Goal: Task Accomplishment & Management: Manage account settings

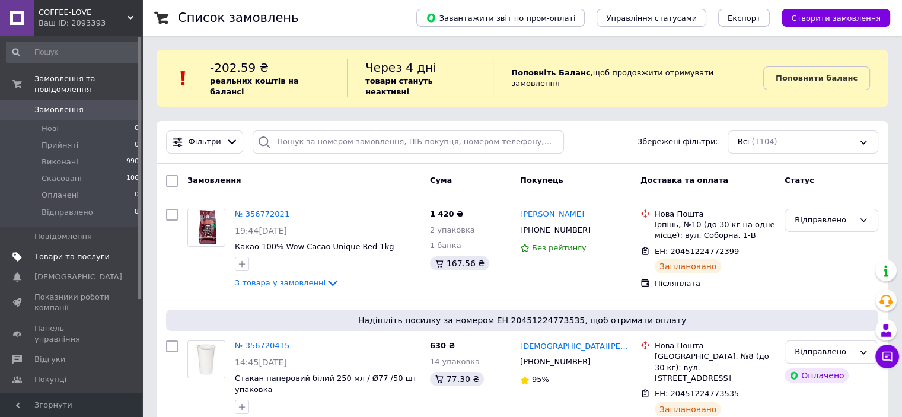
click at [93, 251] on span "Товари та послуги" at bounding box center [71, 256] width 75 height 11
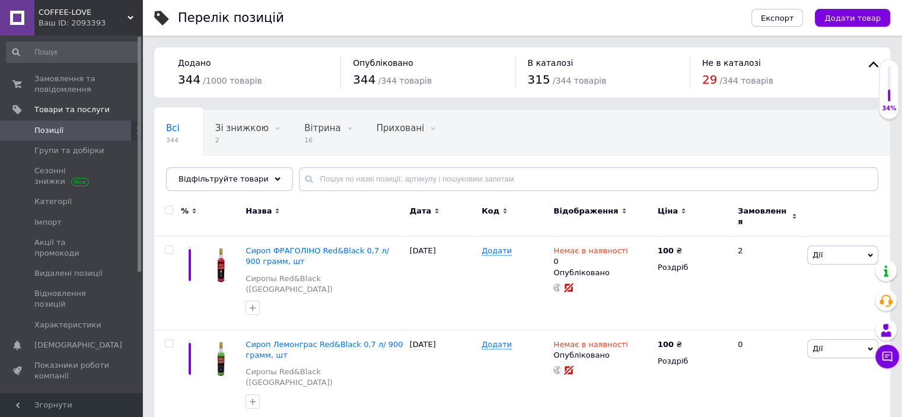
click at [261, 206] on span "Назва" at bounding box center [259, 211] width 26 height 11
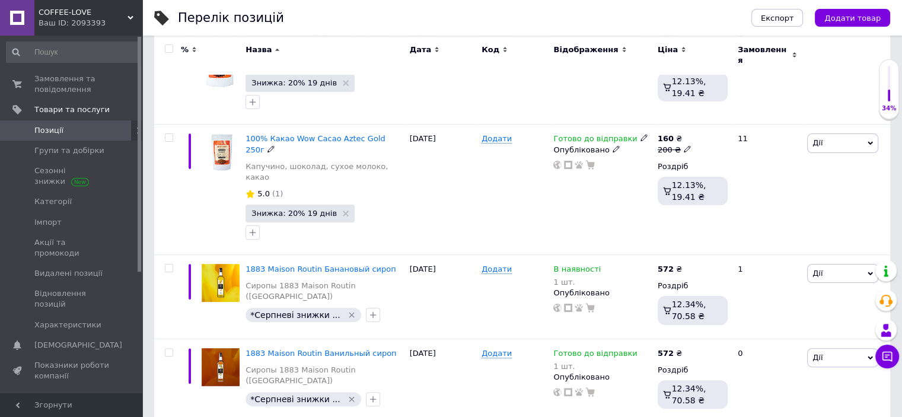
scroll to position [237, 0]
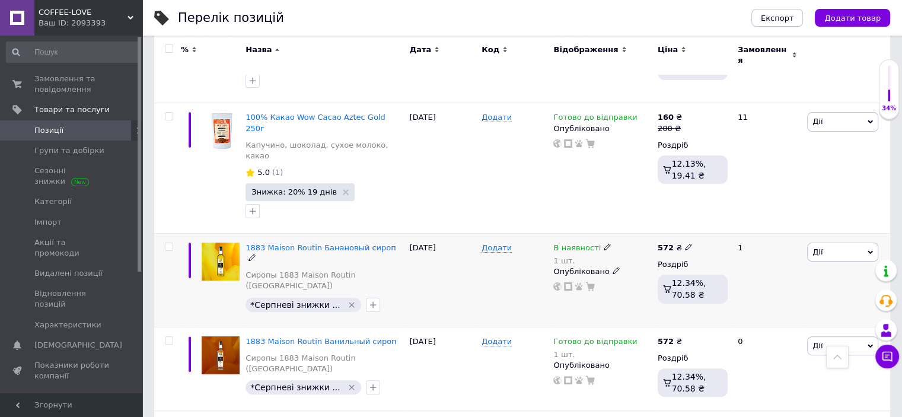
click at [686, 243] on icon at bounding box center [688, 246] width 7 height 7
drag, startPoint x: 717, startPoint y: 198, endPoint x: 690, endPoint y: 196, distance: 26.8
click at [690, 233] on div "572 ₴ Ціна 572 Валюта ₴ $ EUR CHF GBP ¥ PLN ₸ MDL HUF KGS CNY TRY KRW lei Роздр…" at bounding box center [693, 280] width 76 height 94
type input "600"
click at [629, 243] on div "В наявності 1 шт." at bounding box center [602, 255] width 98 height 24
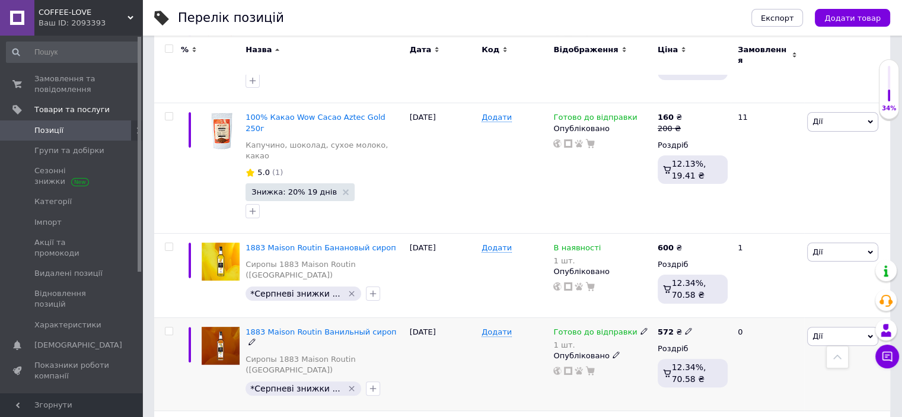
click at [685, 327] on icon at bounding box center [688, 330] width 7 height 7
drag, startPoint x: 721, startPoint y: 278, endPoint x: 698, endPoint y: 275, distance: 23.9
click at [699, 307] on input "572" at bounding box center [744, 319] width 90 height 24
type input "600"
click at [644, 366] on div at bounding box center [602, 370] width 100 height 9
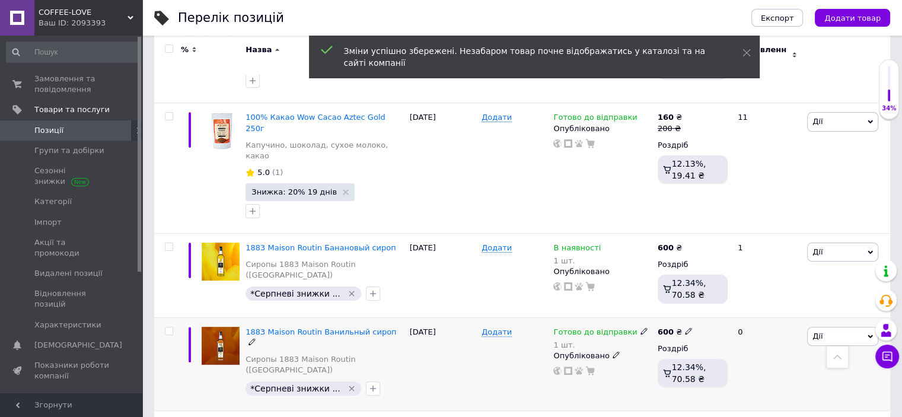
scroll to position [297, 0]
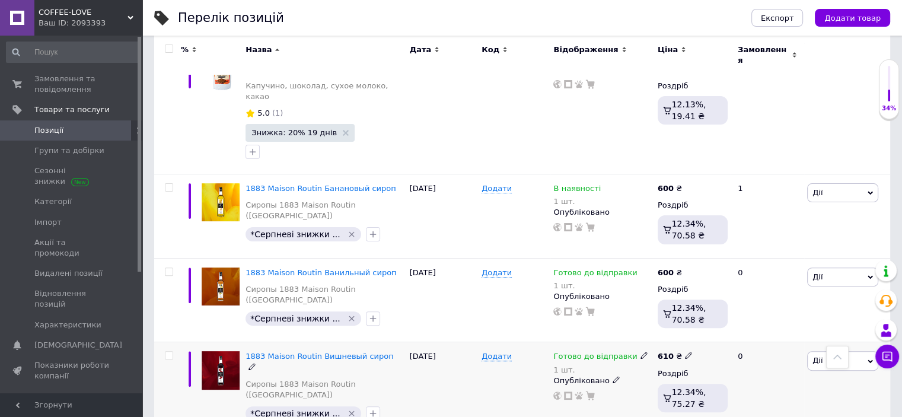
click at [685, 352] on icon at bounding box center [688, 355] width 7 height 7
click at [711, 332] on input "610" at bounding box center [744, 344] width 90 height 24
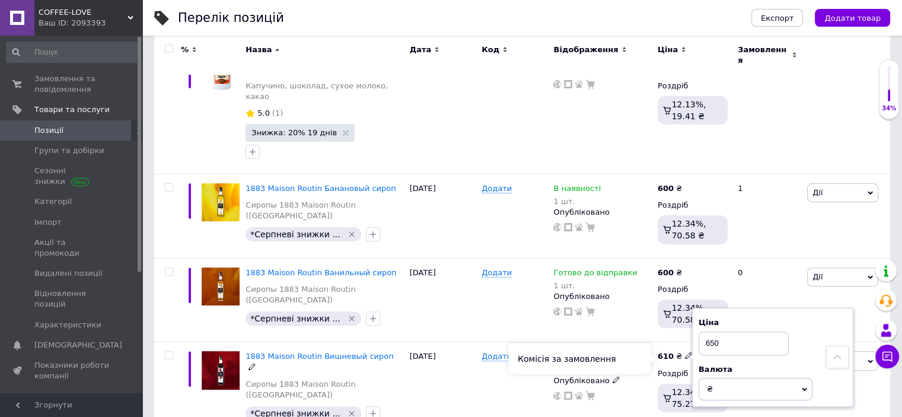
type input "650"
click at [629, 353] on div "Комісія за замовлення" at bounding box center [579, 358] width 142 height 31
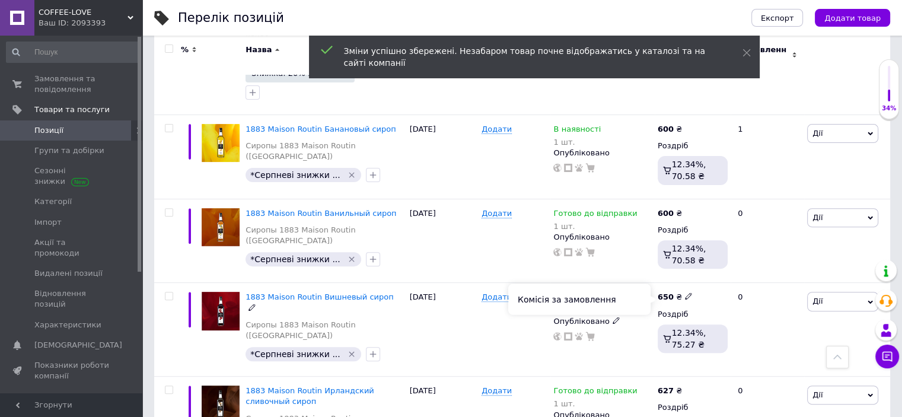
scroll to position [415, 0]
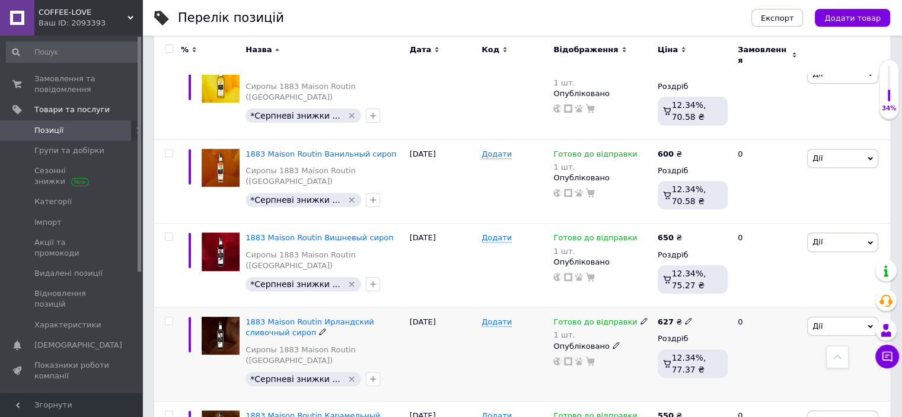
click at [685, 317] on icon at bounding box center [688, 320] width 7 height 7
drag, startPoint x: 726, startPoint y: 268, endPoint x: 698, endPoint y: 266, distance: 28.6
click at [699, 297] on input "627" at bounding box center [744, 309] width 90 height 24
type input "650"
click at [499, 322] on div "Додати" at bounding box center [515, 355] width 72 height 94
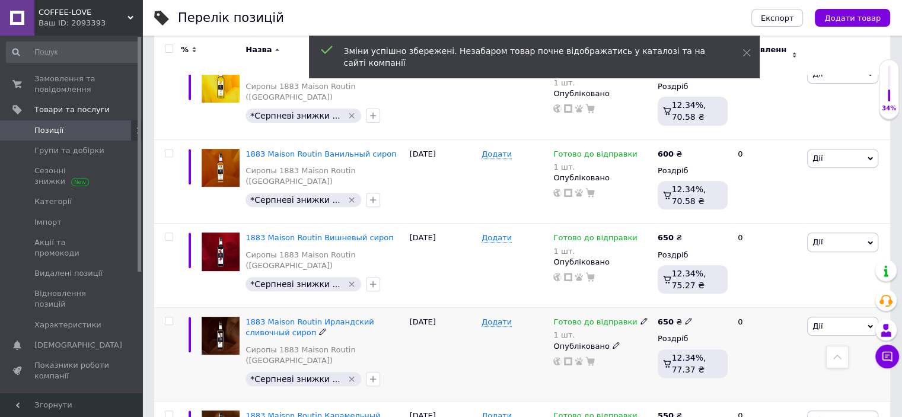
scroll to position [475, 0]
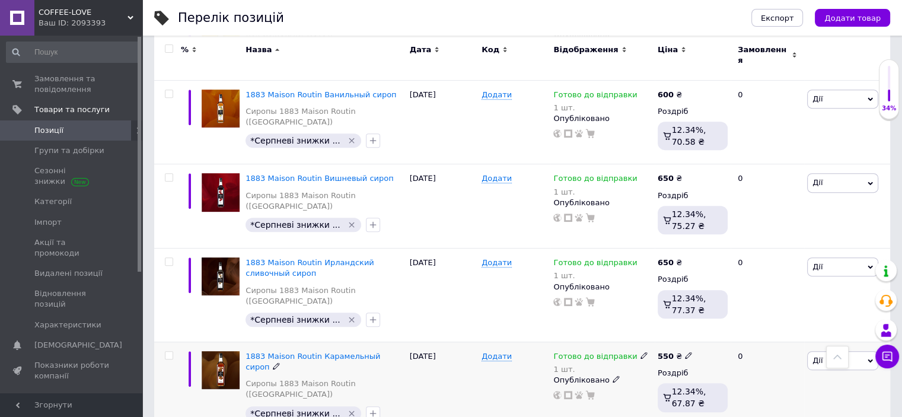
click at [685, 352] on icon at bounding box center [688, 355] width 7 height 7
click at [710, 331] on input "550" at bounding box center [744, 343] width 90 height 24
type input "570"
click at [502, 342] on div "Додати" at bounding box center [515, 389] width 72 height 94
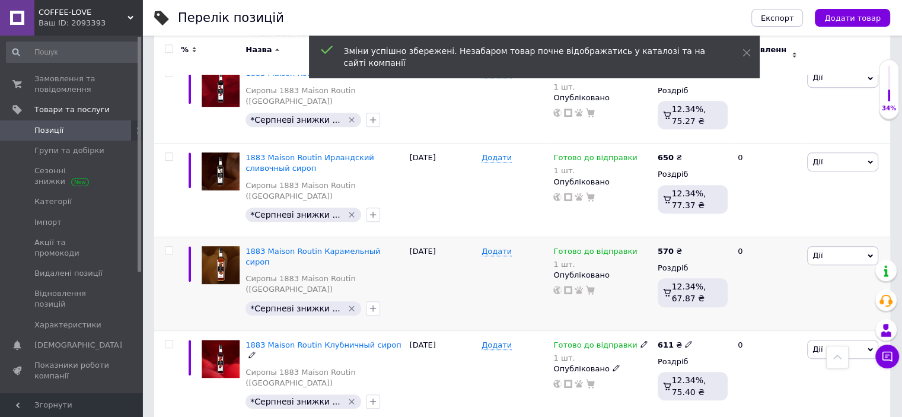
scroll to position [593, 0]
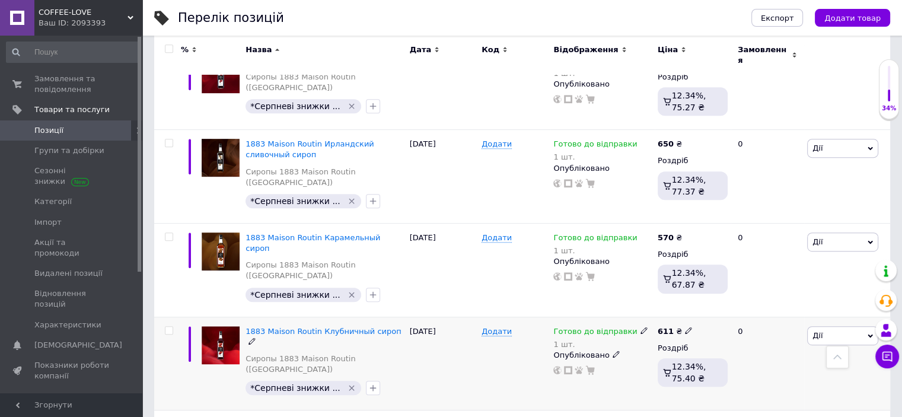
click at [685, 327] on icon at bounding box center [688, 330] width 7 height 7
drag, startPoint x: 731, startPoint y: 257, endPoint x: 697, endPoint y: 255, distance: 33.9
click at [697, 283] on div "Ціна 611 Валюта ₴ $ EUR CHF GBP ¥ PLN ₸ MDL HUF KGS CNY TRY KRW lei" at bounding box center [772, 332] width 161 height 99
type input "635"
click at [641, 350] on div "Опубліковано" at bounding box center [602, 355] width 98 height 11
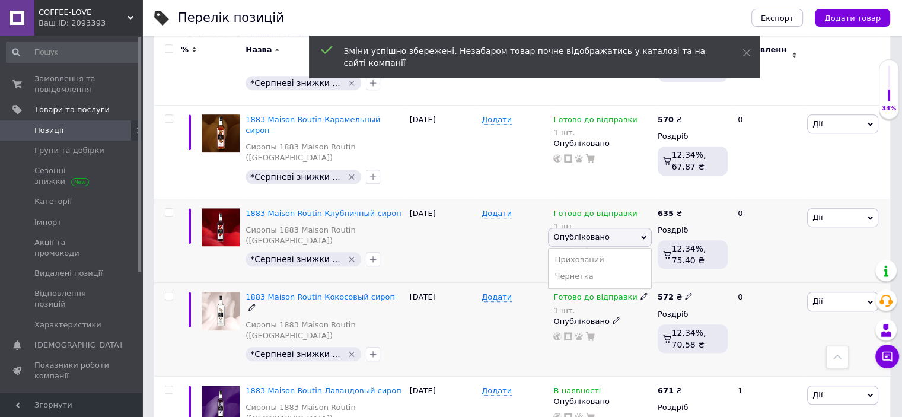
scroll to position [712, 0]
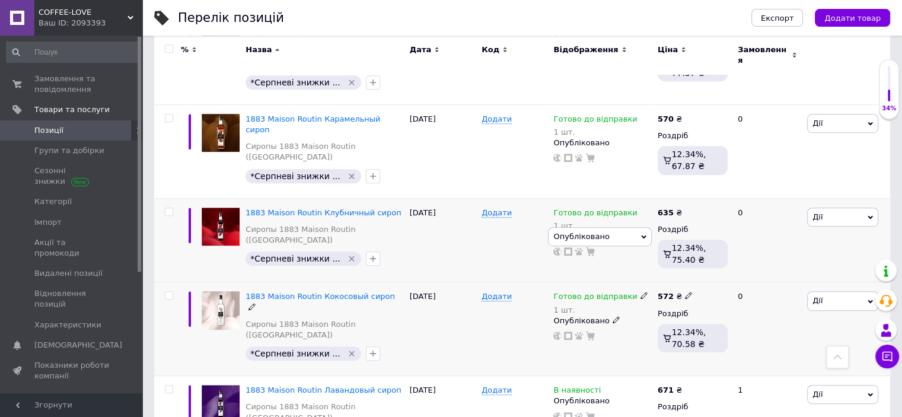
click at [685, 292] on icon at bounding box center [688, 295] width 7 height 7
drag, startPoint x: 719, startPoint y: 231, endPoint x: 703, endPoint y: 228, distance: 16.3
click at [703, 272] on input "572" at bounding box center [744, 284] width 90 height 24
type input "600"
click at [505, 282] on div "Додати" at bounding box center [515, 329] width 72 height 94
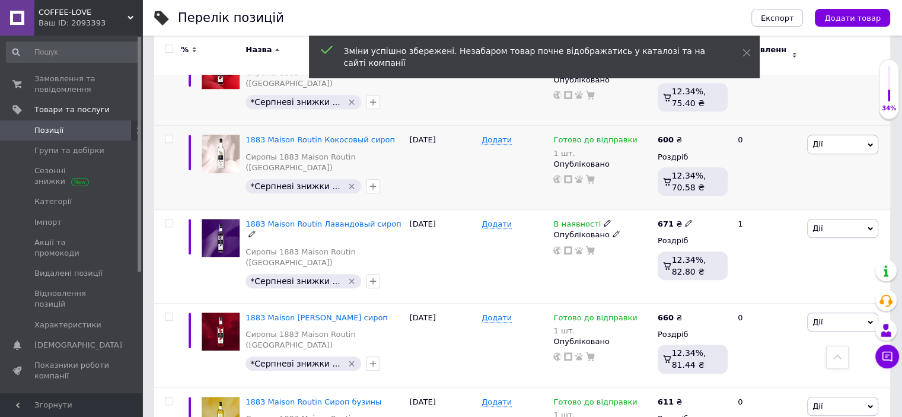
scroll to position [890, 0]
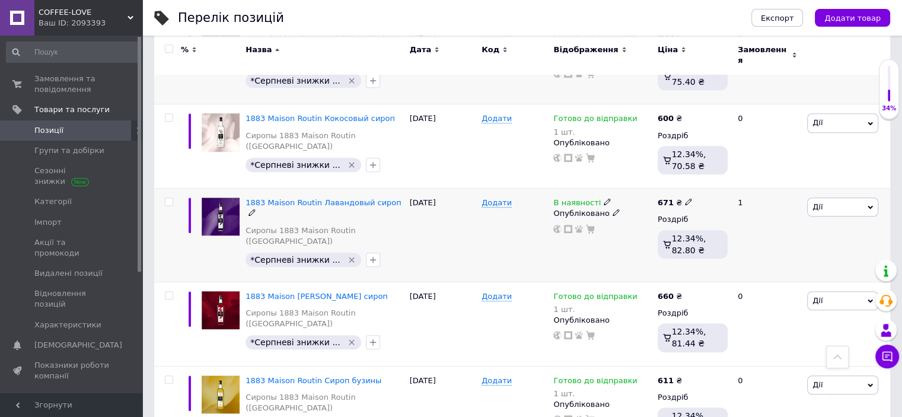
click at [685, 198] on icon at bounding box center [688, 201] width 7 height 7
drag, startPoint x: 726, startPoint y: 130, endPoint x: 693, endPoint y: 126, distance: 33.5
click at [693, 154] on div "Ціна 671 Валюта ₴ $ EUR CHF GBP ¥ PLN ₸ MDL HUF KGS CNY TRY KRW lei" at bounding box center [772, 203] width 161 height 99
type input "700"
click at [501, 189] on div "Додати" at bounding box center [515, 236] width 72 height 94
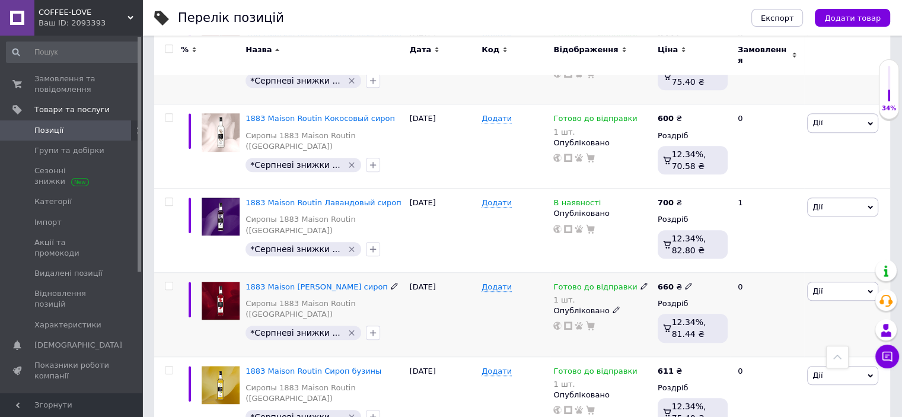
click at [686, 282] on icon at bounding box center [688, 285] width 7 height 7
drag, startPoint x: 726, startPoint y: 214, endPoint x: 702, endPoint y: 212, distance: 23.8
click at [702, 262] on input "660" at bounding box center [744, 274] width 90 height 24
type input "700"
click at [496, 272] on div "Додати" at bounding box center [515, 314] width 72 height 84
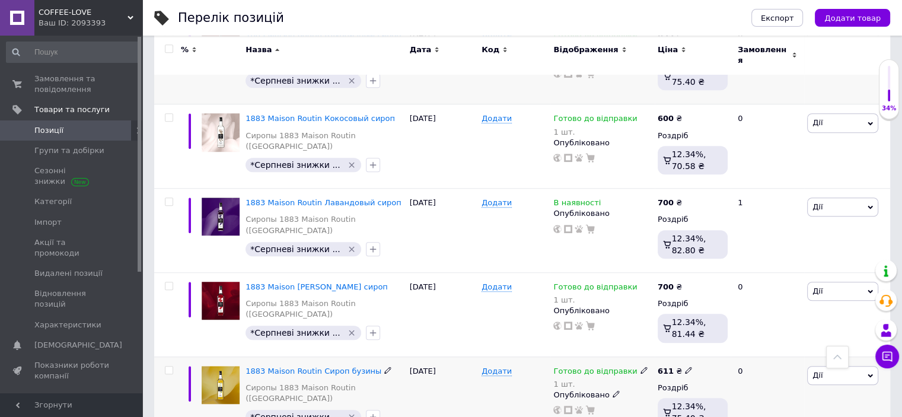
click at [686, 367] on icon at bounding box center [688, 370] width 7 height 7
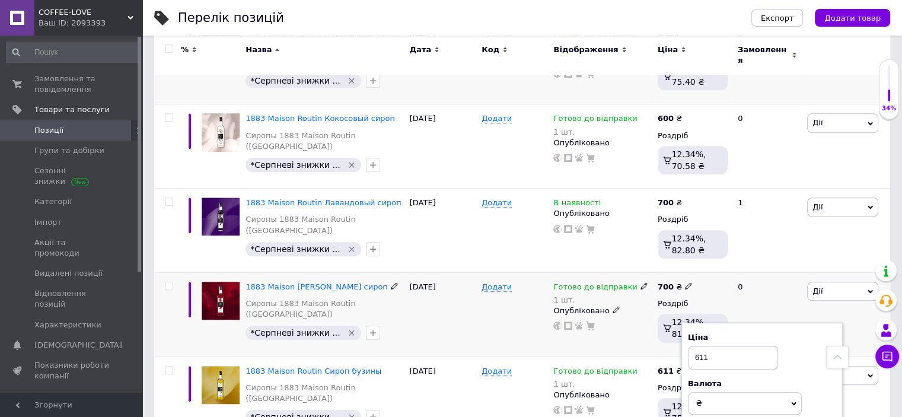
drag, startPoint x: 750, startPoint y: 285, endPoint x: 679, endPoint y: 289, distance: 71.3
drag, startPoint x: 728, startPoint y: 297, endPoint x: 698, endPoint y: 297, distance: 30.8
click at [699, 346] on input "63" at bounding box center [744, 358] width 90 height 24
type input "640"
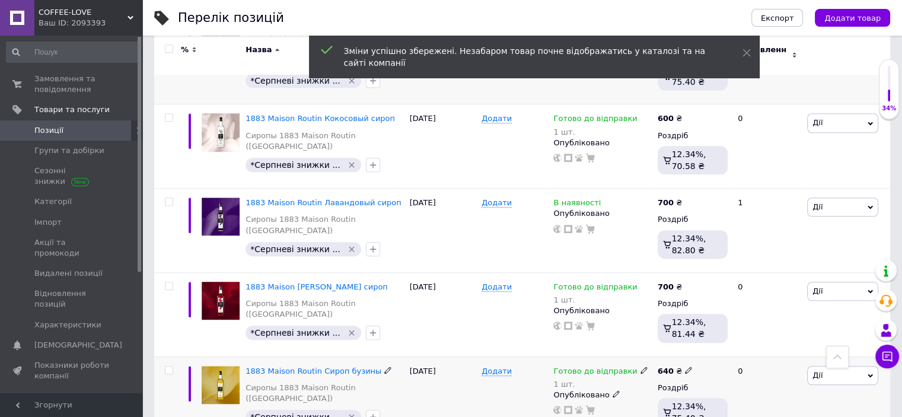
click at [636, 380] on div "1 шт." at bounding box center [600, 384] width 94 height 9
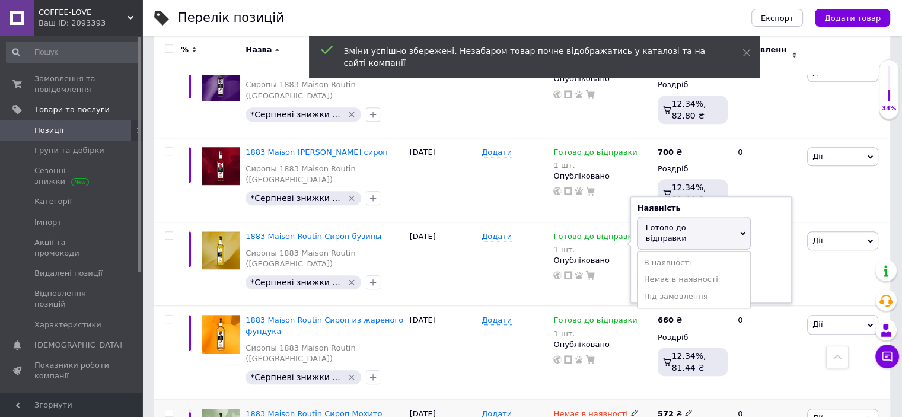
scroll to position [1068, 0]
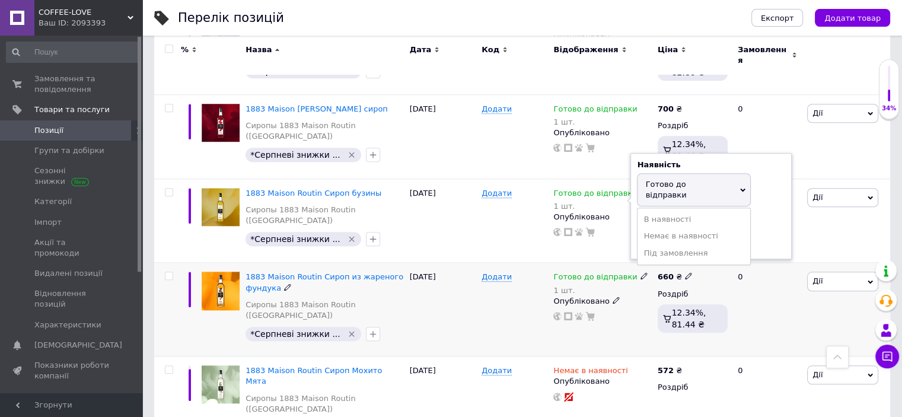
click at [685, 272] on icon at bounding box center [688, 275] width 7 height 7
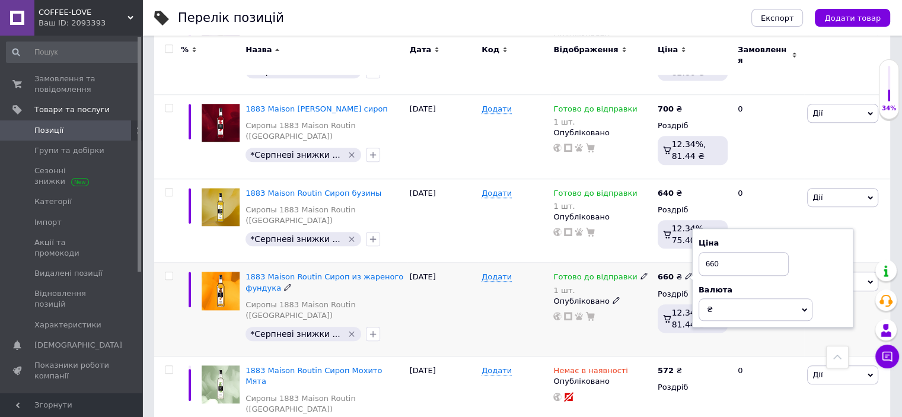
drag, startPoint x: 731, startPoint y: 202, endPoint x: 693, endPoint y: 199, distance: 38.1
click at [693, 228] on div "Ціна 660 Валюта ₴ $ EUR CHF GBP ¥ PLN ₸ MDL HUF KGS CNY TRY KRW lei" at bounding box center [772, 277] width 161 height 99
type input "690"
click at [510, 265] on div "Додати" at bounding box center [515, 310] width 72 height 94
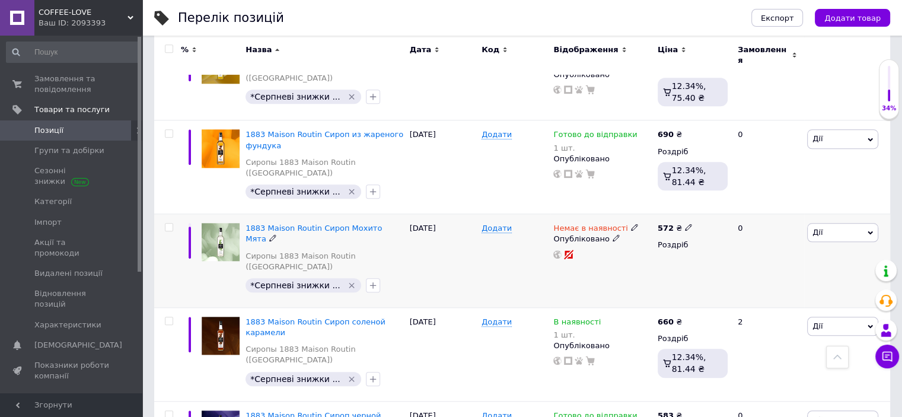
scroll to position [1246, 0]
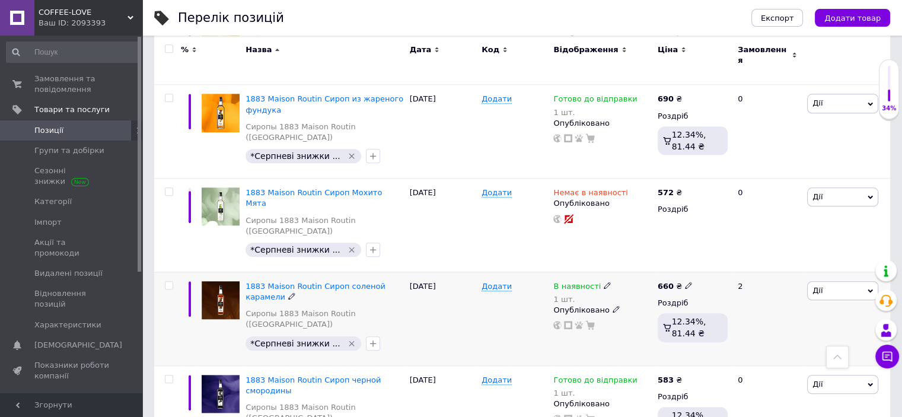
click at [685, 282] on icon at bounding box center [688, 285] width 7 height 7
drag, startPoint x: 721, startPoint y: 186, endPoint x: 700, endPoint y: 184, distance: 21.4
click at [700, 261] on input "660" at bounding box center [744, 273] width 90 height 24
type input "700"
click at [496, 272] on div "Додати" at bounding box center [515, 319] width 72 height 94
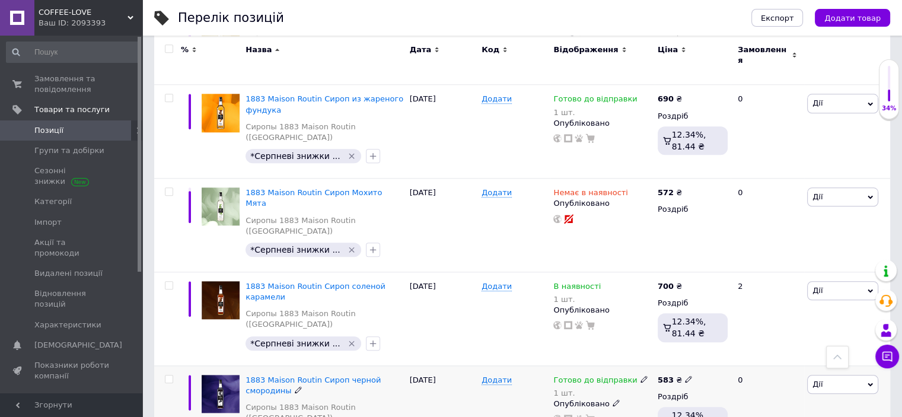
click at [685, 375] on icon at bounding box center [688, 378] width 7 height 7
drag, startPoint x: 737, startPoint y: 268, endPoint x: 702, endPoint y: 266, distance: 35.6
click at [702, 355] on input "583" at bounding box center [744, 367] width 90 height 24
type input "600"
click at [631, 399] on div "Опубліковано" at bounding box center [602, 404] width 98 height 11
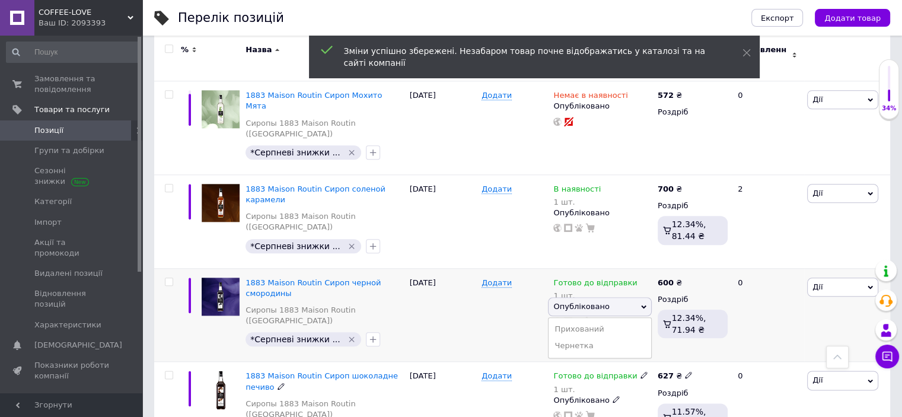
scroll to position [1364, 0]
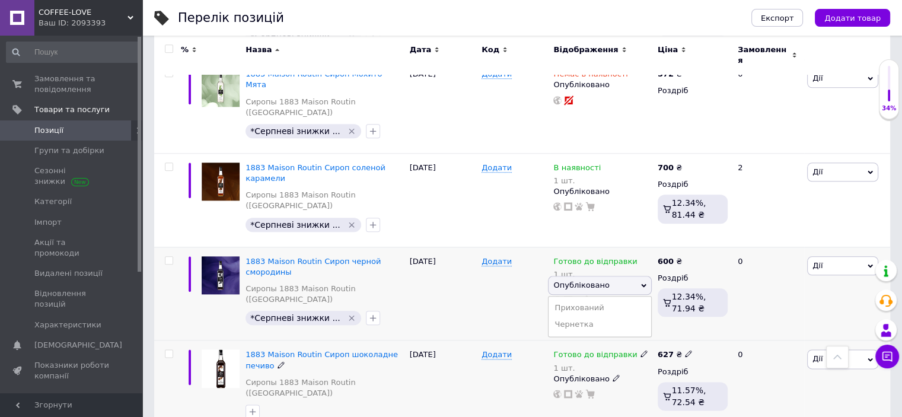
click at [685, 350] on icon at bounding box center [688, 353] width 7 height 7
drag, startPoint x: 731, startPoint y: 232, endPoint x: 701, endPoint y: 230, distance: 29.7
click at [701, 330] on input "627" at bounding box center [744, 342] width 90 height 24
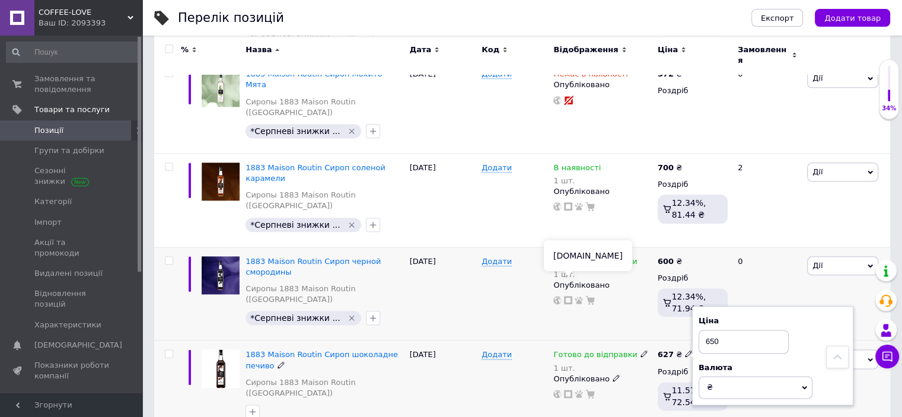
type input "650"
click at [515, 340] on div "Додати" at bounding box center [515, 387] width 72 height 94
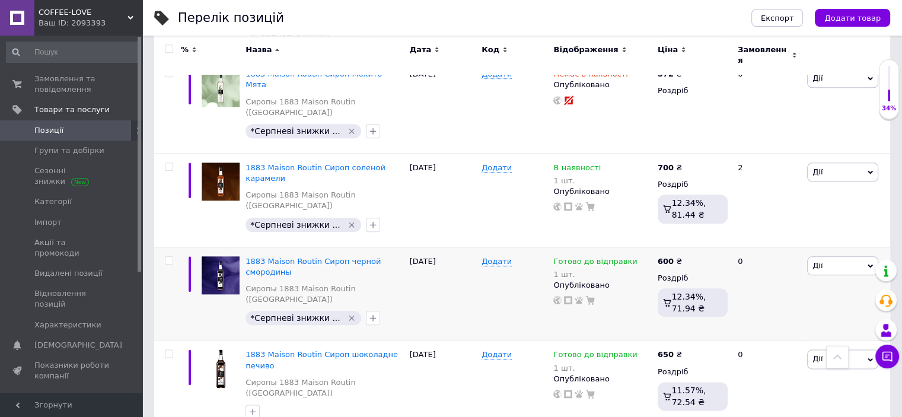
drag, startPoint x: 720, startPoint y: 311, endPoint x: 700, endPoint y: 307, distance: 20.5
type input "700"
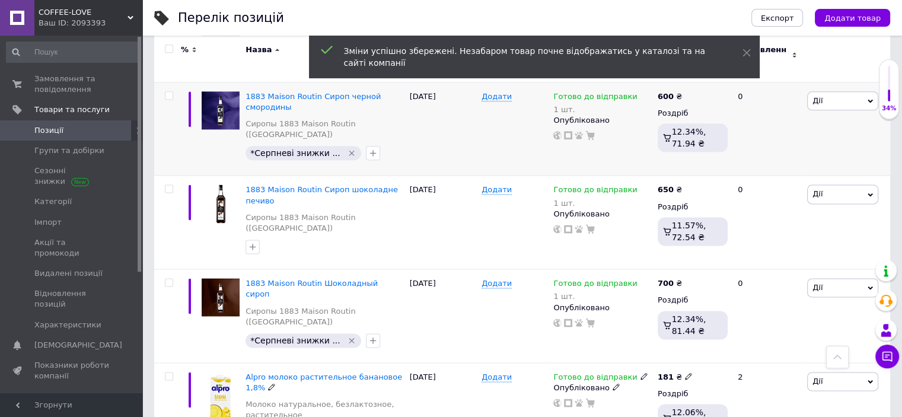
scroll to position [1542, 0]
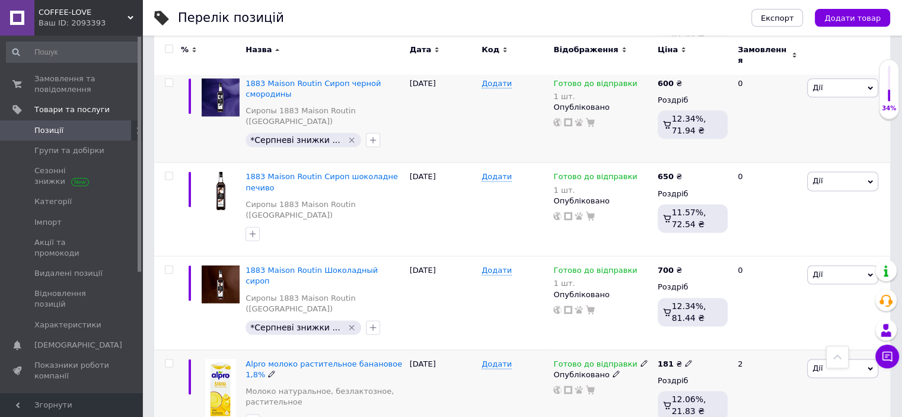
click at [685, 359] on icon at bounding box center [688, 362] width 7 height 7
click at [714, 339] on input "181" at bounding box center [744, 351] width 90 height 24
type input "185"
click at [638, 275] on div "Комісія за замовлення" at bounding box center [579, 273] width 142 height 31
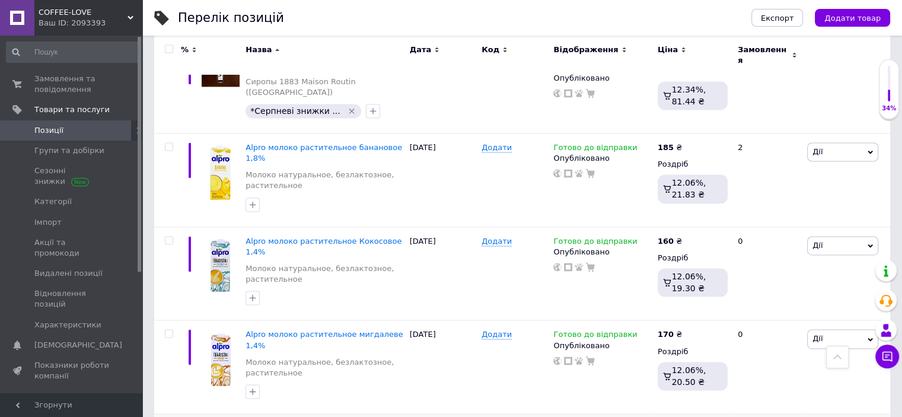
scroll to position [1779, 0]
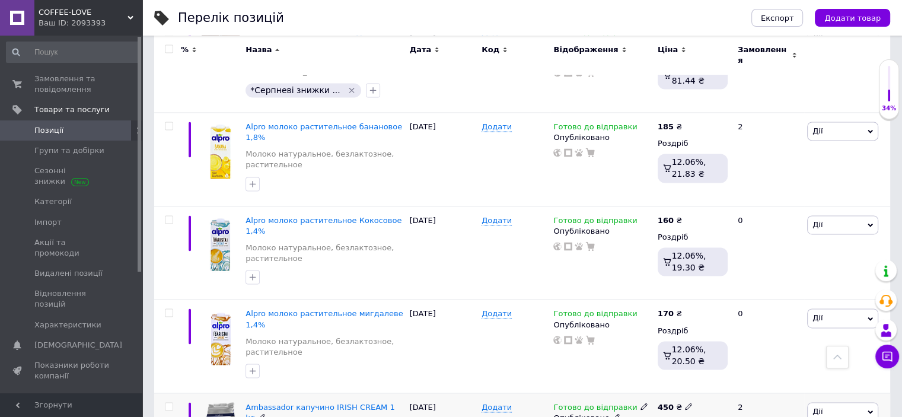
click at [686, 403] on icon at bounding box center [688, 406] width 7 height 7
drag, startPoint x: 720, startPoint y: 234, endPoint x: 705, endPoint y: 233, distance: 15.5
click at [705, 382] on input "450" at bounding box center [744, 394] width 90 height 24
type input "520"
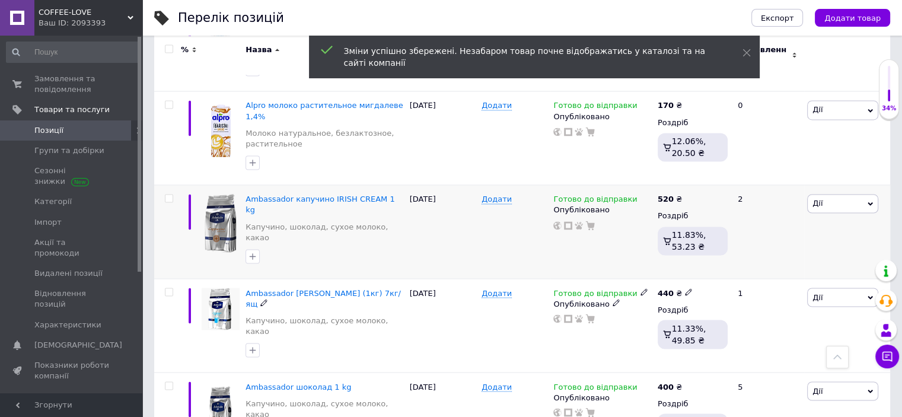
scroll to position [2017, 0]
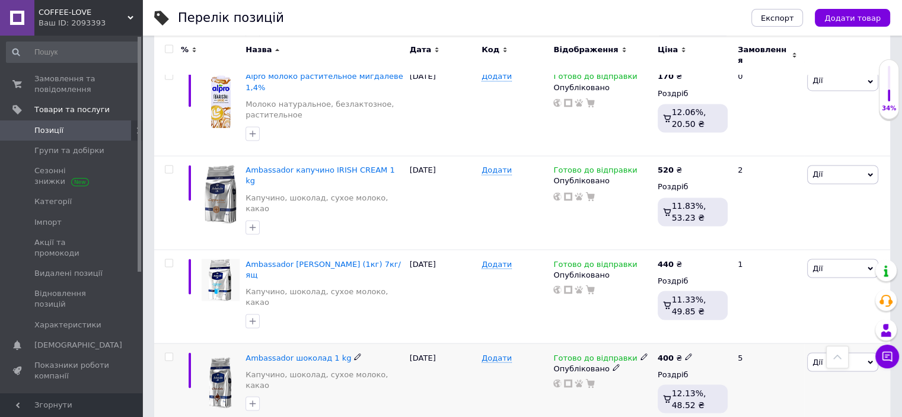
click at [685, 353] on icon at bounding box center [688, 356] width 7 height 7
drag, startPoint x: 724, startPoint y: 165, endPoint x: 704, endPoint y: 163, distance: 19.8
click at [704, 332] on input "400" at bounding box center [744, 344] width 90 height 24
type input "498"
click at [630, 378] on div at bounding box center [602, 382] width 100 height 9
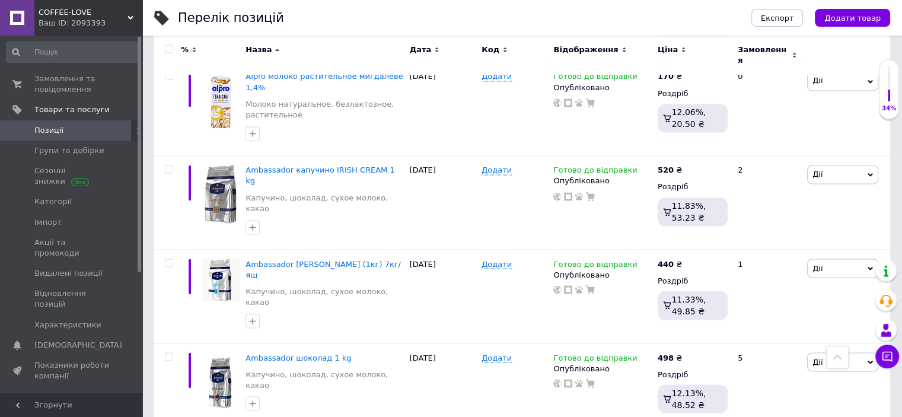
drag, startPoint x: 734, startPoint y: 243, endPoint x: 700, endPoint y: 242, distance: 33.8
type input "460"
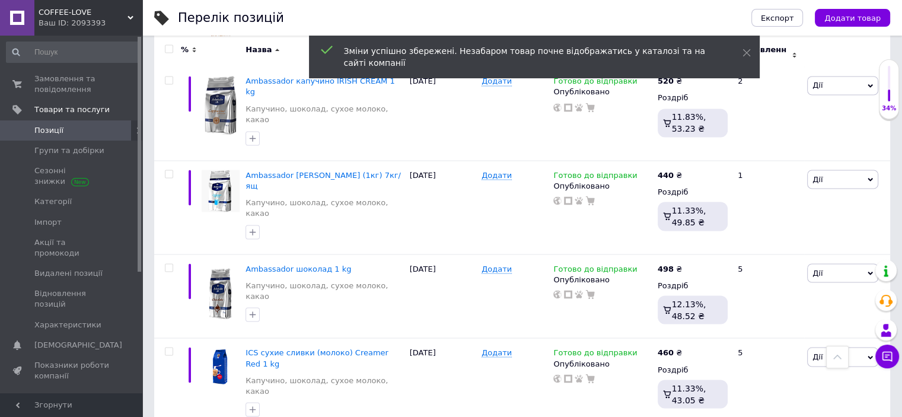
scroll to position [2135, 0]
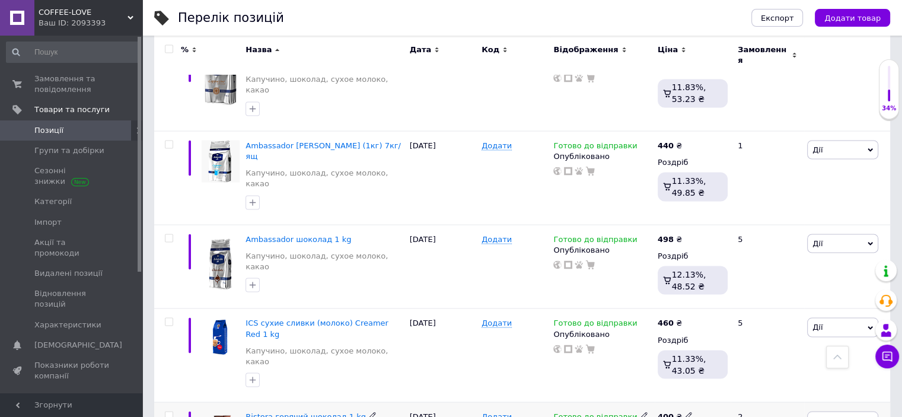
click at [685, 412] on icon at bounding box center [688, 415] width 7 height 7
drag, startPoint x: 726, startPoint y: 211, endPoint x: 696, endPoint y: 206, distance: 29.9
click at [696, 368] on div "Ціна 400 Валюта ₴ $ EUR CHF GBP ¥ PLN ₸ MDL HUF KGS CNY TRY KRW lei" at bounding box center [772, 417] width 161 height 99
type input "475"
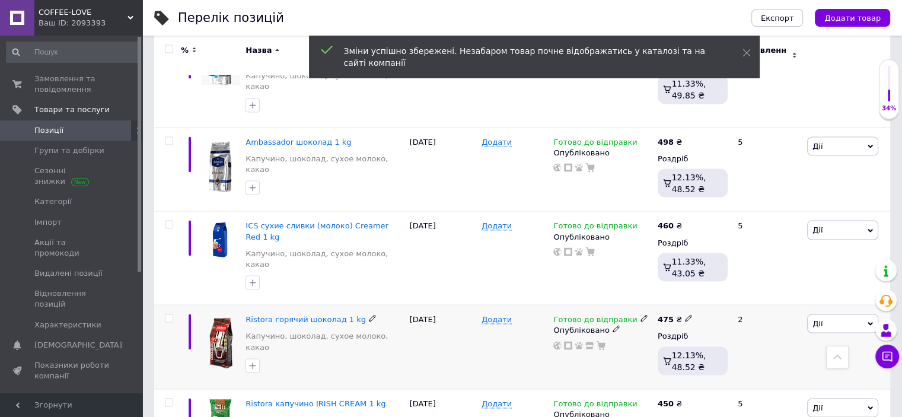
scroll to position [2254, 0]
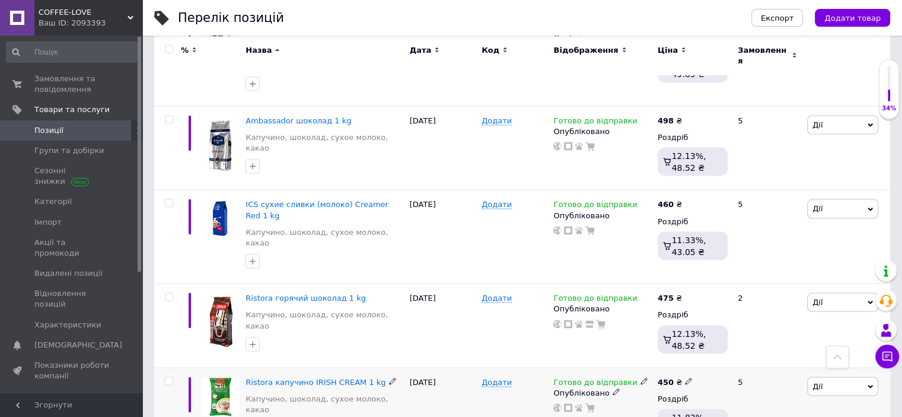
click at [685, 377] on icon at bounding box center [688, 380] width 7 height 7
drag, startPoint x: 728, startPoint y: 180, endPoint x: 698, endPoint y: 179, distance: 30.9
click at [698, 333] on div "Ціна 450 Валюта ₴ $ EUR CHF GBP ¥ PLN ₸ MDL HUF KGS CNY TRY KRW lei" at bounding box center [772, 382] width 161 height 99
type input "530"
click at [503, 367] on div "Додати" at bounding box center [515, 409] width 72 height 84
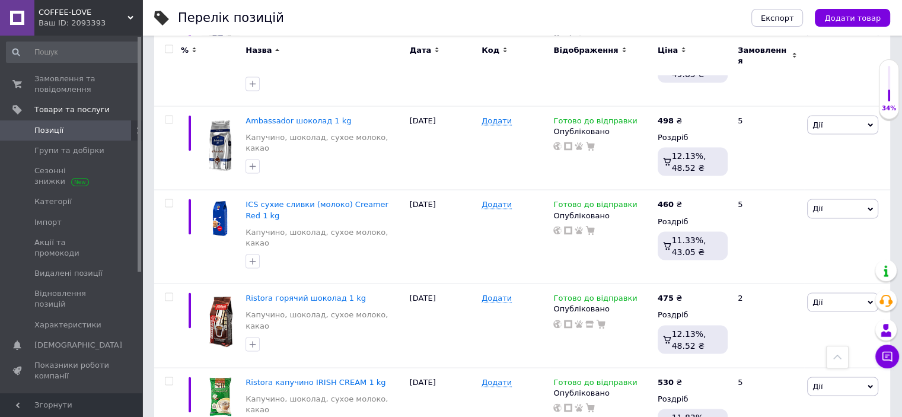
scroll to position [2313, 0]
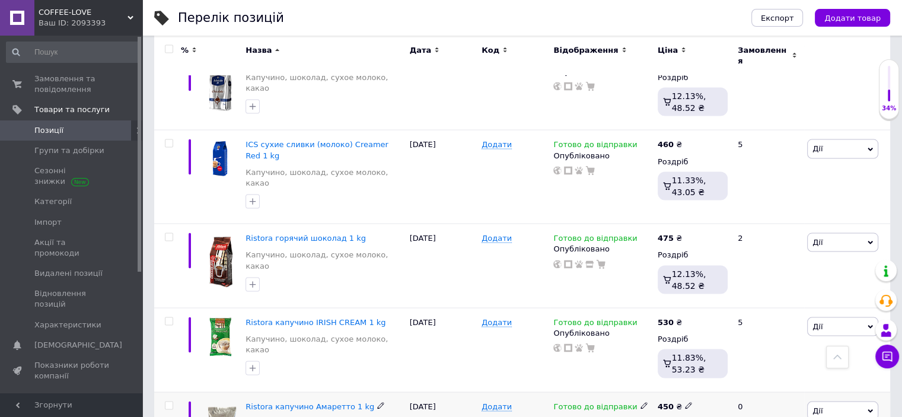
click at [685, 402] on use at bounding box center [688, 405] width 7 height 7
drag, startPoint x: 720, startPoint y: 203, endPoint x: 702, endPoint y: 201, distance: 18.0
click at [702, 381] on input "450" at bounding box center [744, 393] width 90 height 24
type input "527"
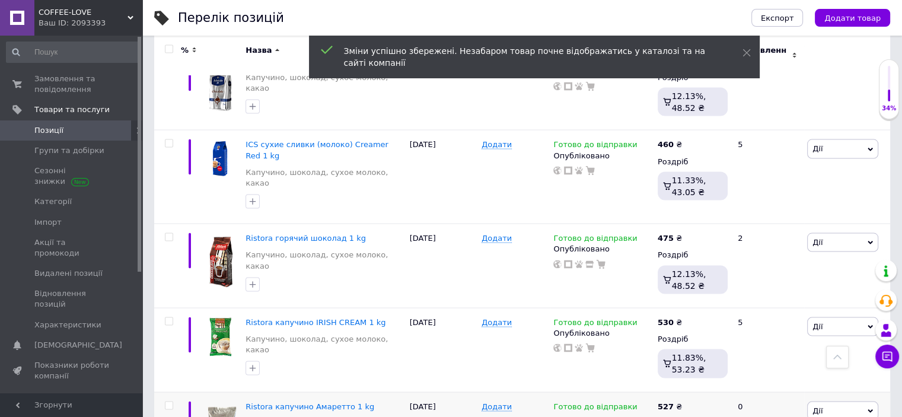
scroll to position [2373, 0]
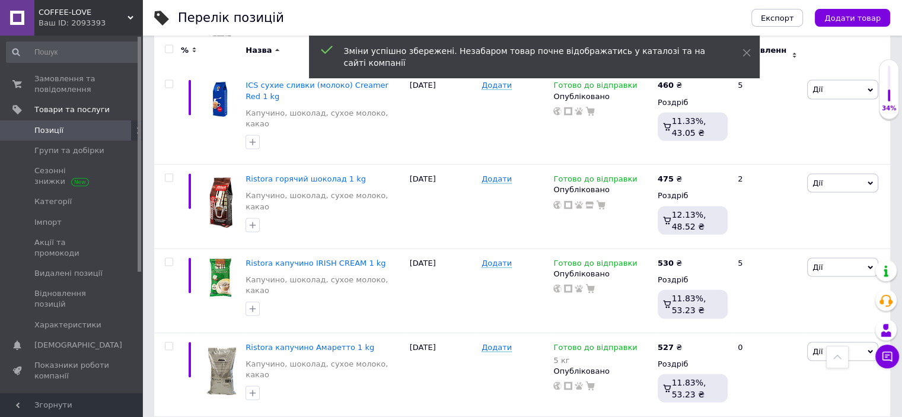
drag, startPoint x: 722, startPoint y: 227, endPoint x: 702, endPoint y: 225, distance: 20.2
click at [702, 406] on input "450" at bounding box center [744, 418] width 90 height 24
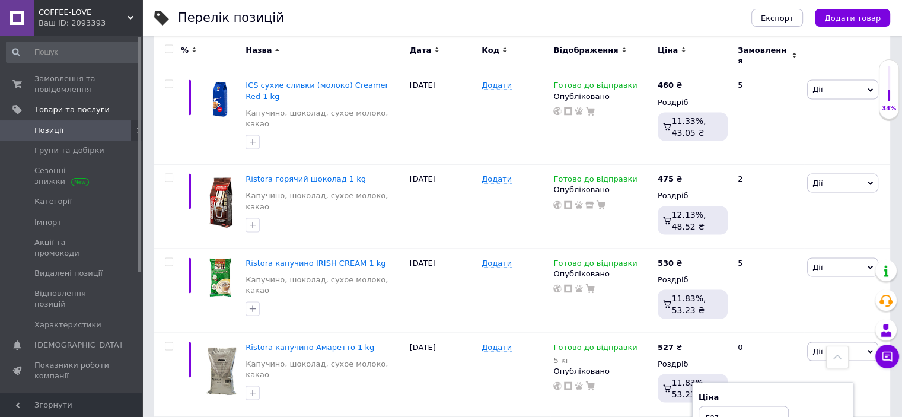
type input "527"
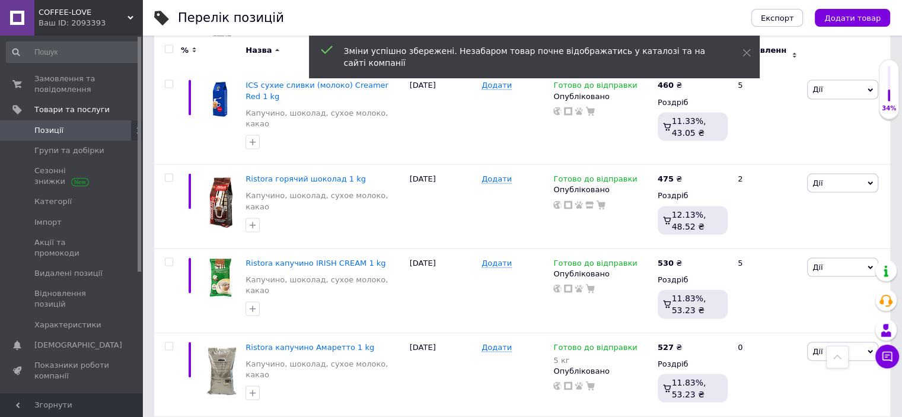
scroll to position [2432, 0]
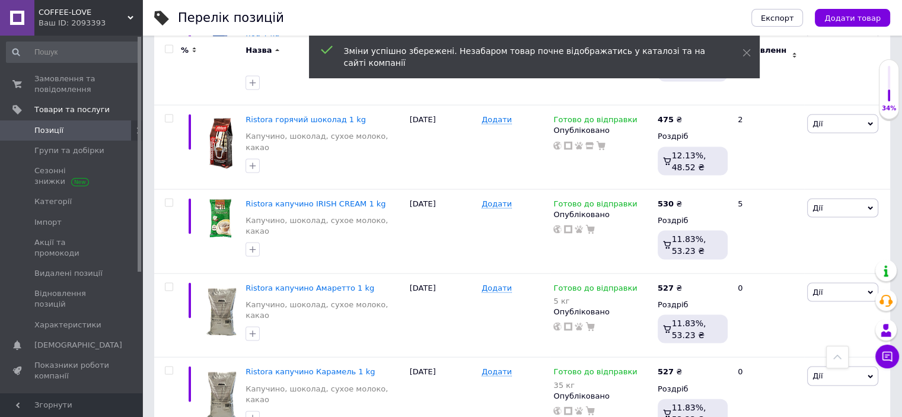
drag, startPoint x: 724, startPoint y: 252, endPoint x: 699, endPoint y: 249, distance: 24.6
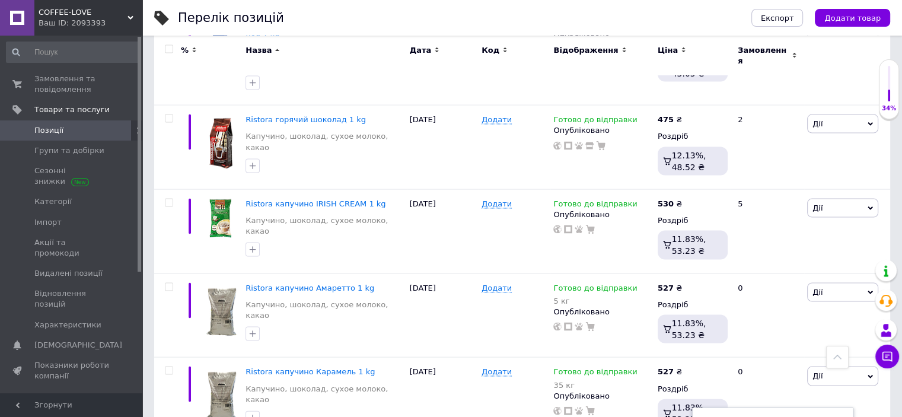
type input "527"
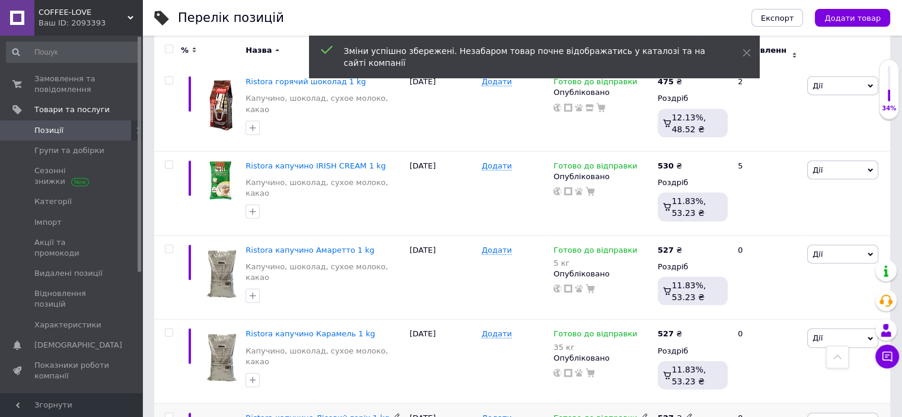
scroll to position [2491, 0]
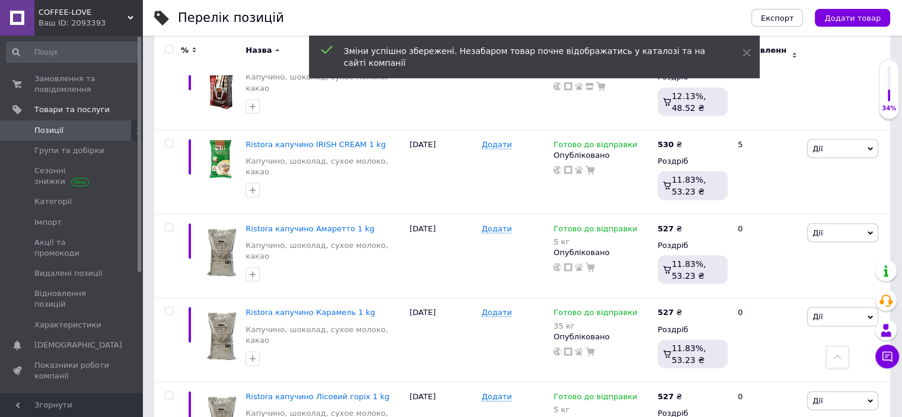
drag, startPoint x: 727, startPoint y: 273, endPoint x: 701, endPoint y: 272, distance: 26.1
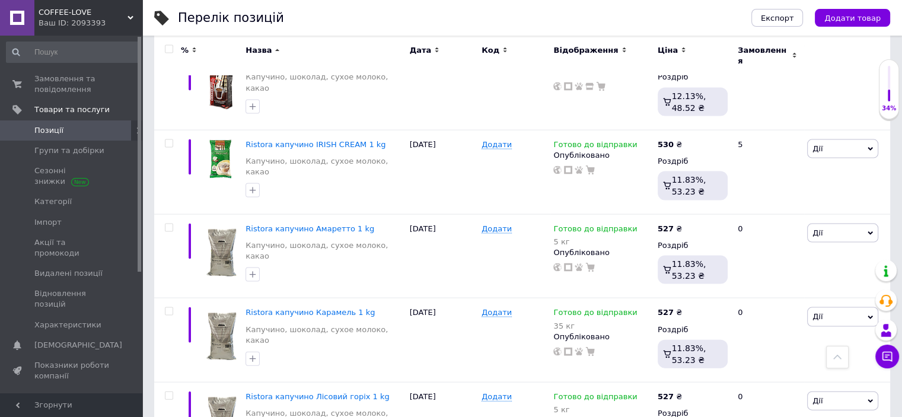
type input "527"
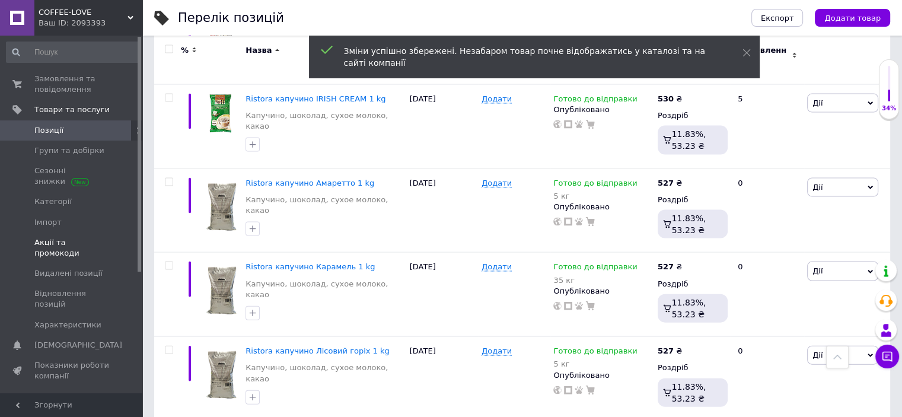
scroll to position [2551, 0]
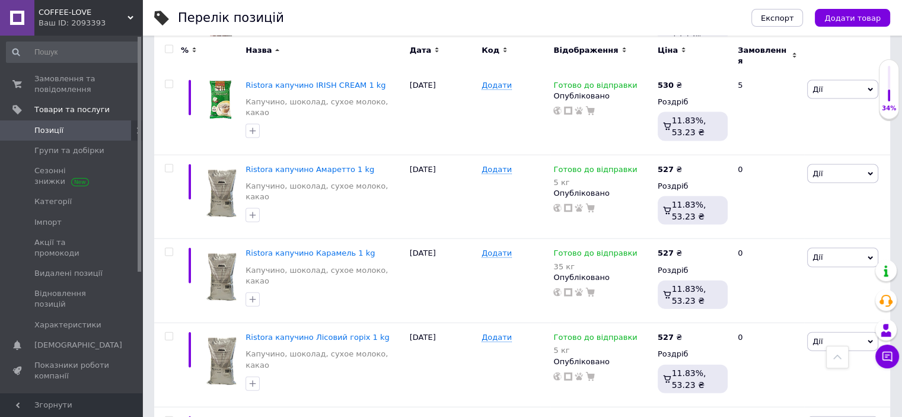
drag, startPoint x: 709, startPoint y: 300, endPoint x: 702, endPoint y: 299, distance: 7.2
type input "252"
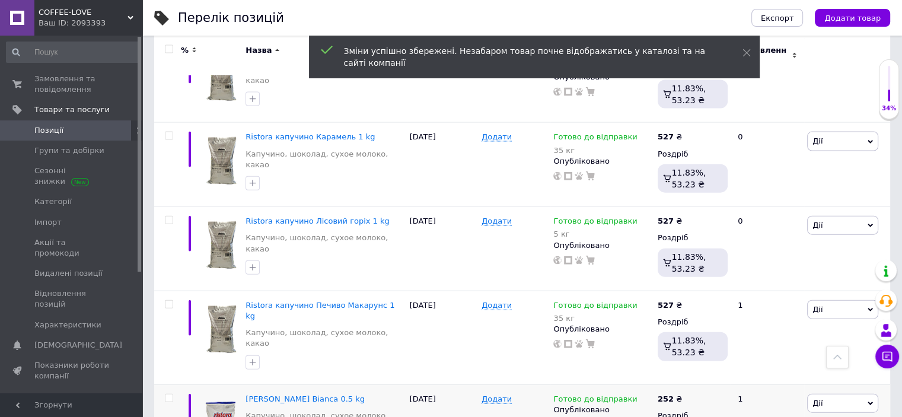
scroll to position [2669, 0]
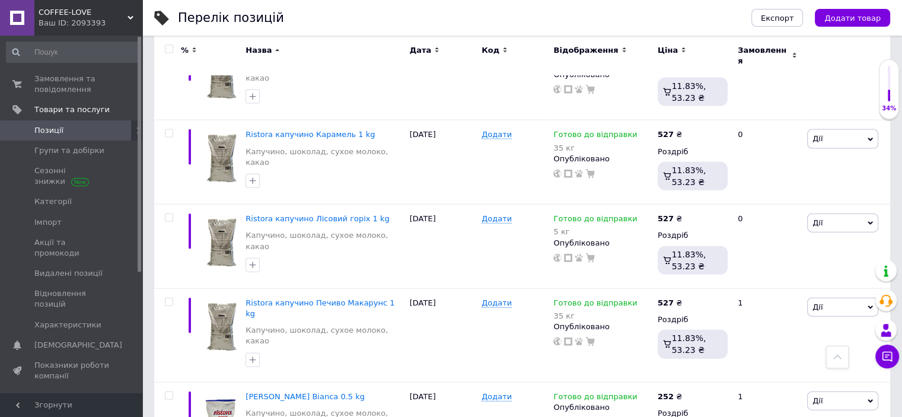
drag, startPoint x: 727, startPoint y: 267, endPoint x: 700, endPoint y: 264, distance: 26.9
drag, startPoint x: 719, startPoint y: 266, endPoint x: 700, endPoint y: 263, distance: 19.8
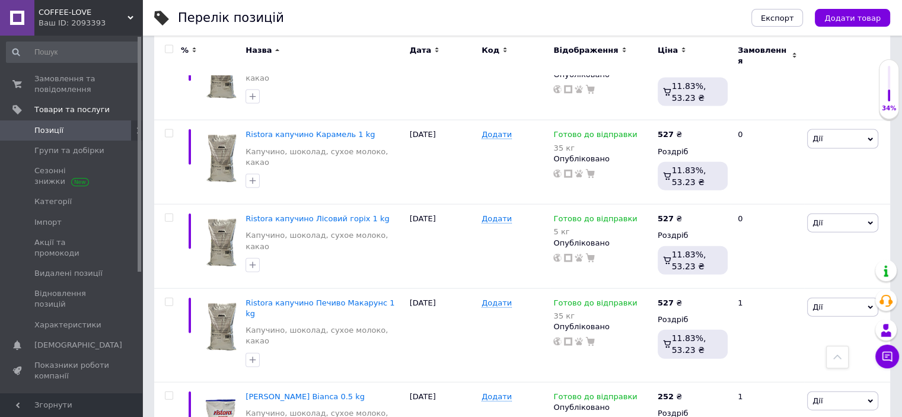
type input "430"
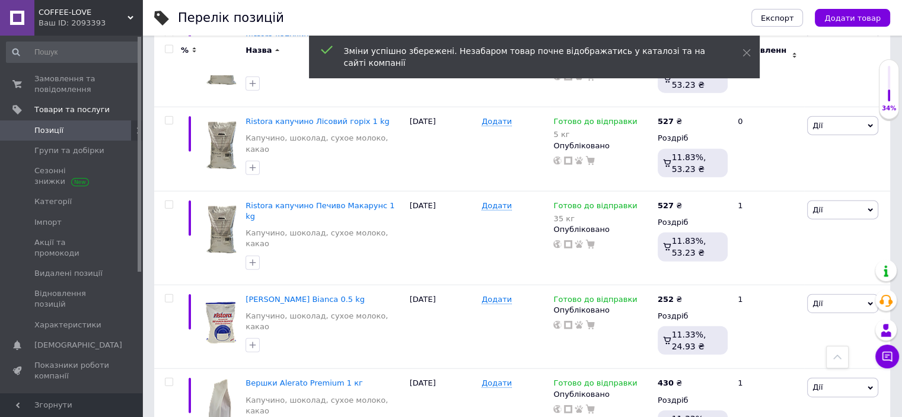
scroll to position [2788, 0]
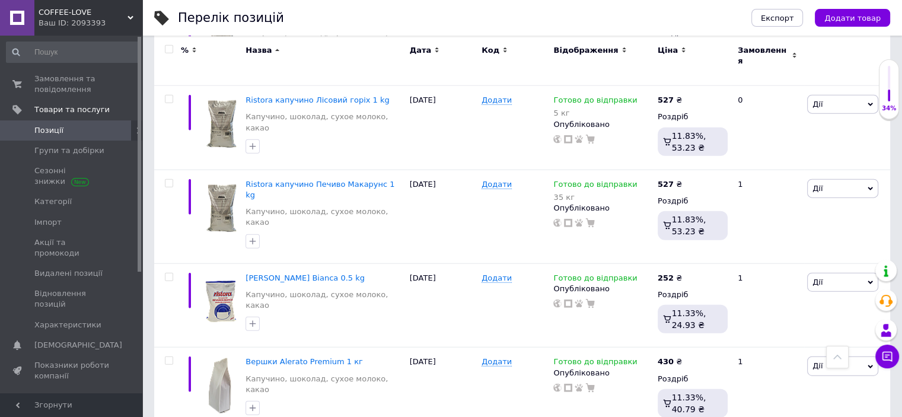
drag, startPoint x: 727, startPoint y: 231, endPoint x: 700, endPoint y: 227, distance: 27.6
type input "420"
click at [645, 289] on div "Комісія за замовлення" at bounding box center [579, 284] width 142 height 31
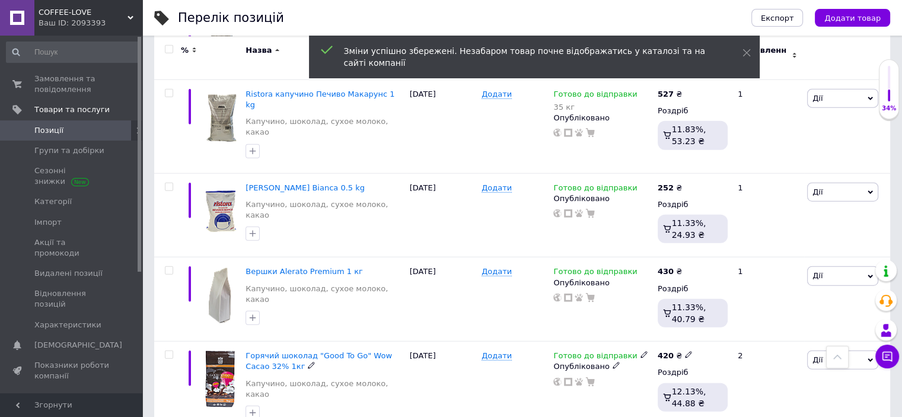
scroll to position [2906, 0]
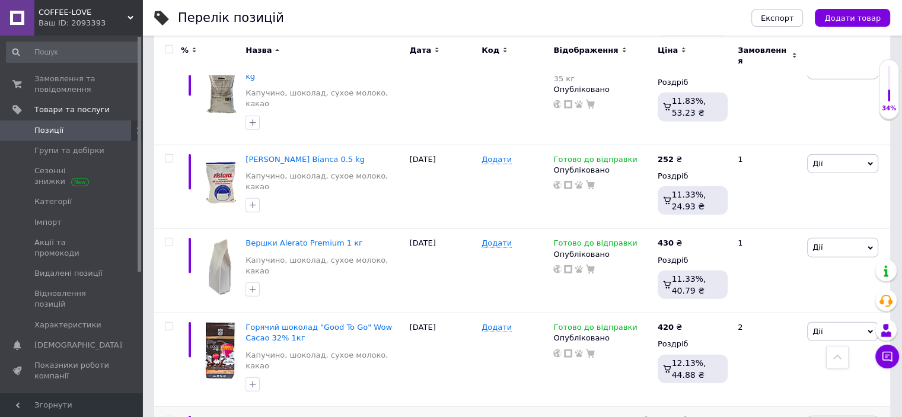
click at [681, 415] on span at bounding box center [683, 419] width 7 height 8
drag, startPoint x: 712, startPoint y: 197, endPoint x: 698, endPoint y: 194, distance: 14.0
click at [698, 396] on input "75" at bounding box center [740, 408] width 90 height 24
type input "82"
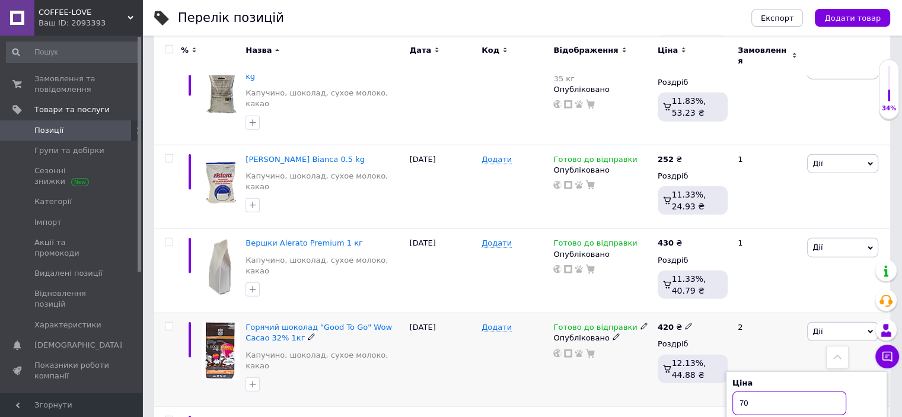
drag, startPoint x: 769, startPoint y: 190, endPoint x: 724, endPoint y: 188, distance: 45.7
type input "80"
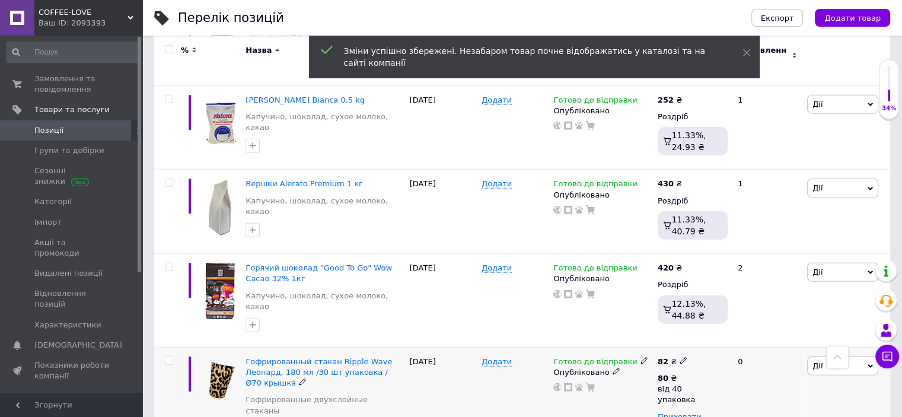
scroll to position [3025, 0]
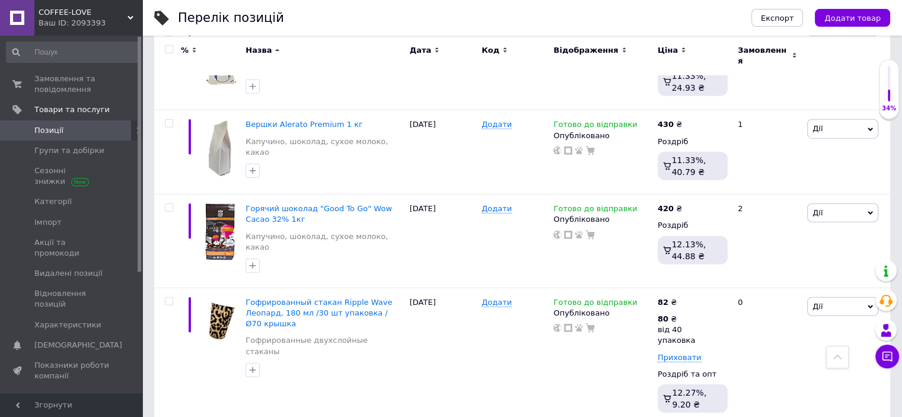
drag, startPoint x: 724, startPoint y: 205, endPoint x: 687, endPoint y: 199, distance: 36.7
type input "100"
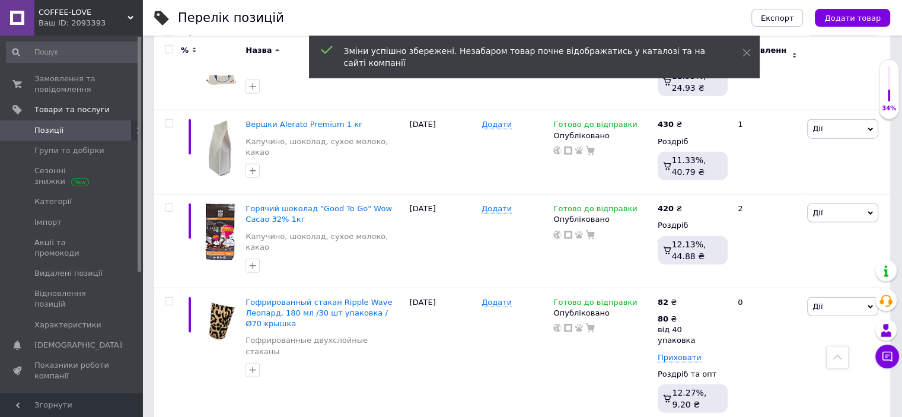
drag, startPoint x: 752, startPoint y: 201, endPoint x: 728, endPoint y: 197, distance: 24.7
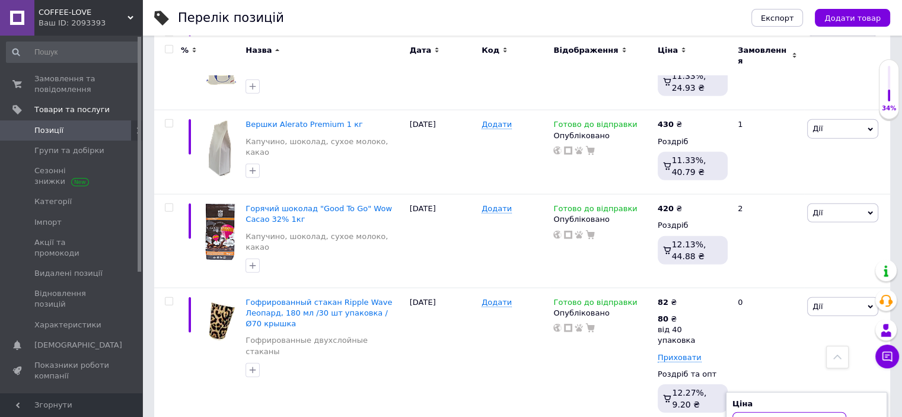
type input "98"
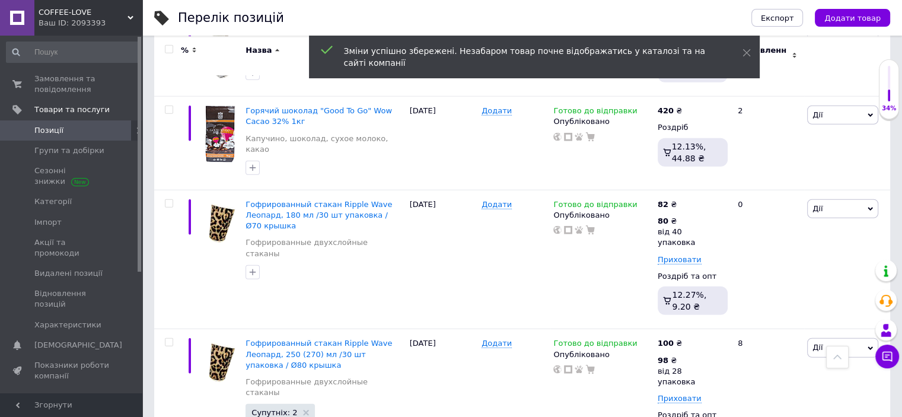
scroll to position [3144, 0]
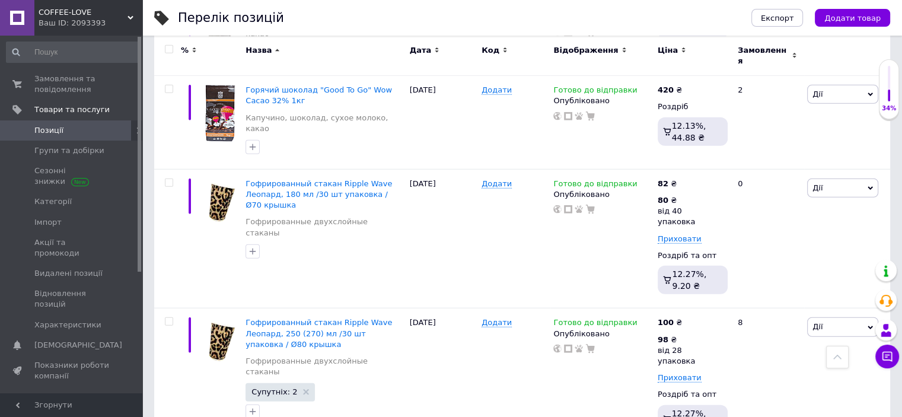
drag, startPoint x: 712, startPoint y: 214, endPoint x: 694, endPoint y: 211, distance: 18.7
type input "65"
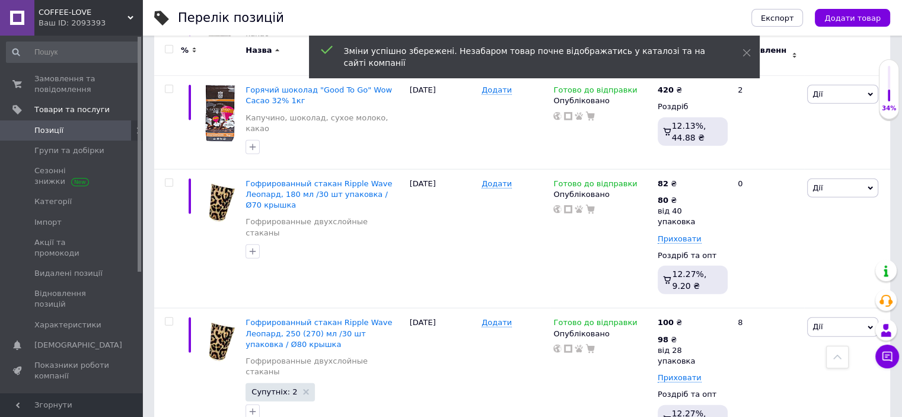
drag, startPoint x: 749, startPoint y: 211, endPoint x: 724, endPoint y: 208, distance: 25.7
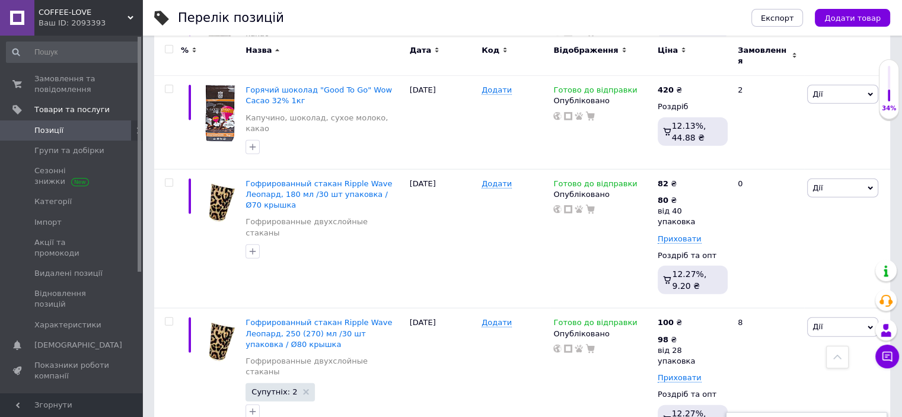
drag, startPoint x: 754, startPoint y: 209, endPoint x: 742, endPoint y: 209, distance: 12.5
type input "63"
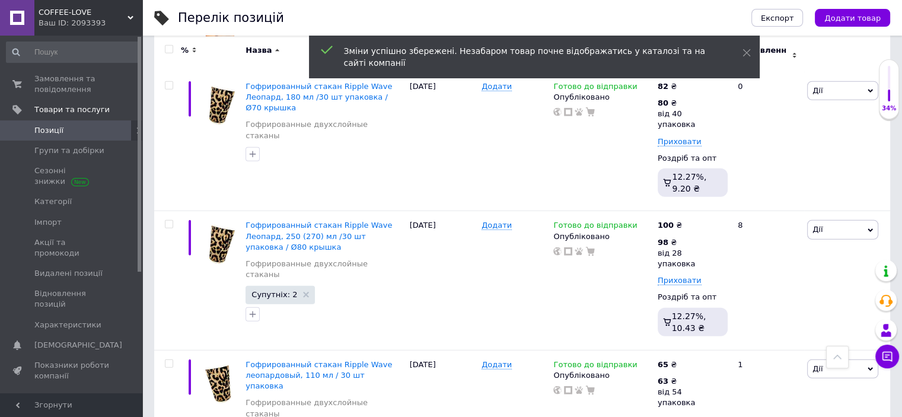
scroll to position [3262, 0]
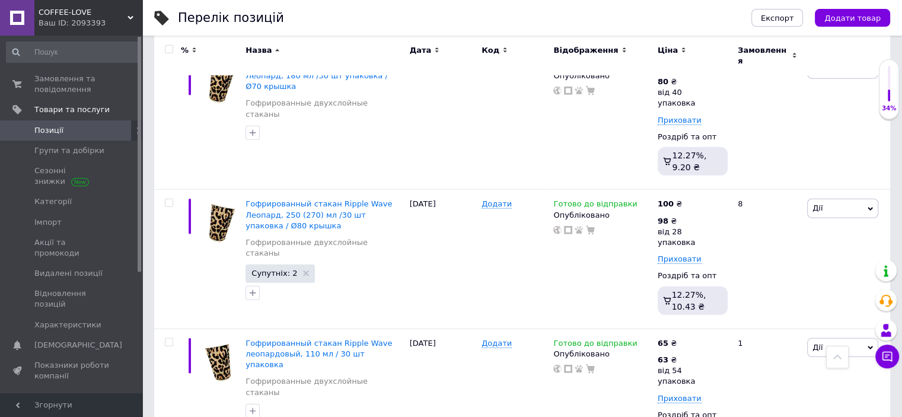
drag, startPoint x: 719, startPoint y: 222, endPoint x: 701, endPoint y: 219, distance: 18.6
type input "120"
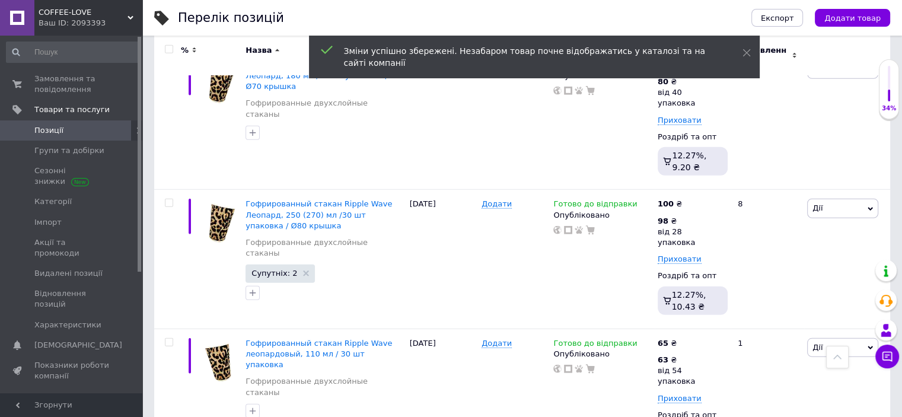
drag, startPoint x: 750, startPoint y: 214, endPoint x: 731, endPoint y: 212, distance: 19.1
type input "115"
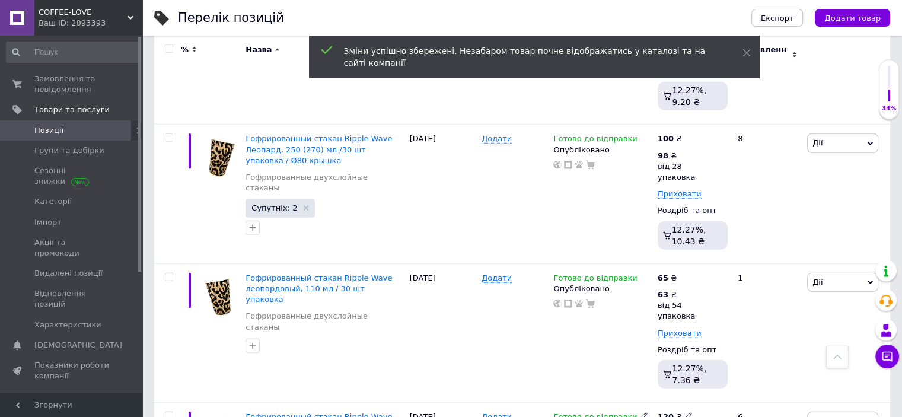
scroll to position [3381, 0]
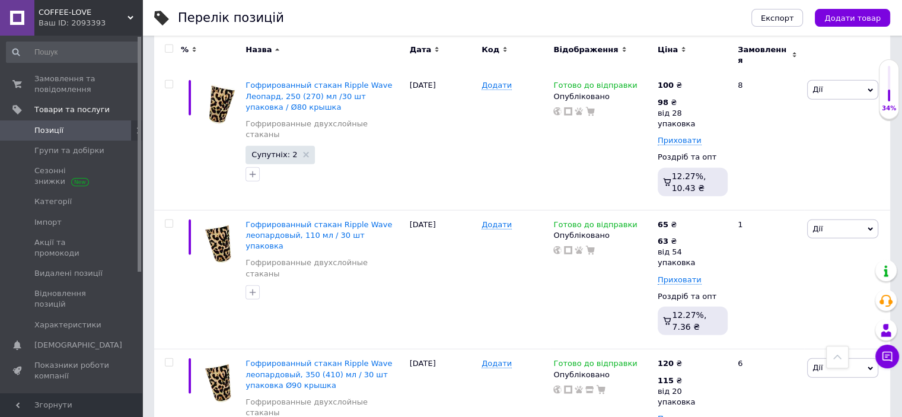
drag, startPoint x: 719, startPoint y: 231, endPoint x: 698, endPoint y: 230, distance: 20.8
type input "125"
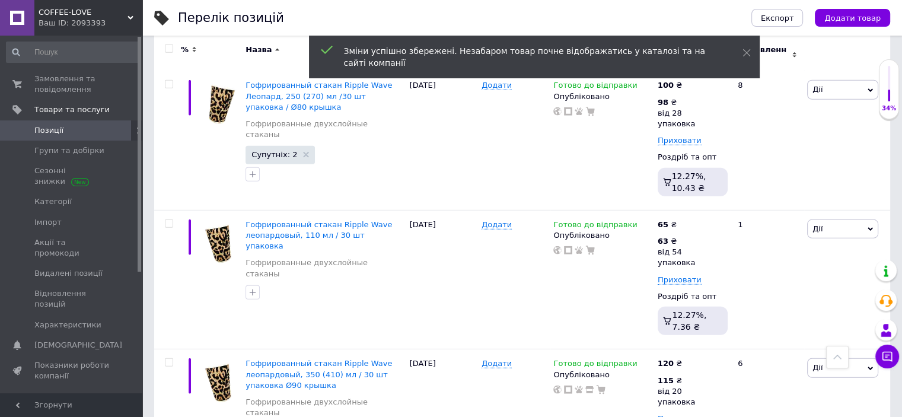
drag, startPoint x: 759, startPoint y: 228, endPoint x: 737, endPoint y: 225, distance: 21.5
type input "122"
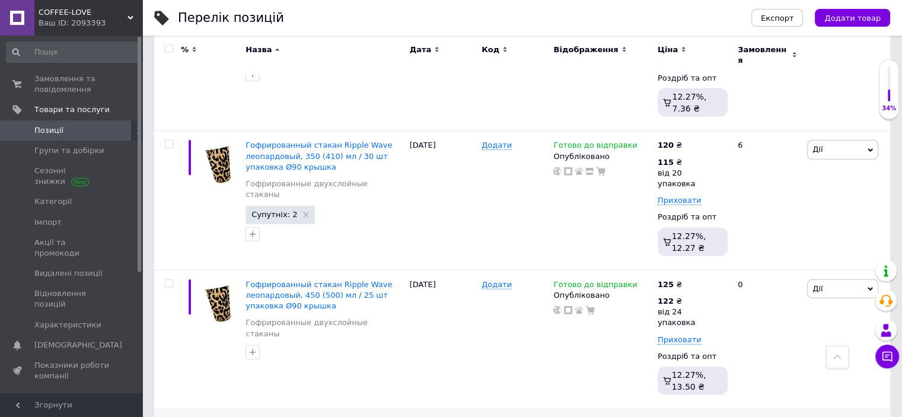
scroll to position [3618, 0]
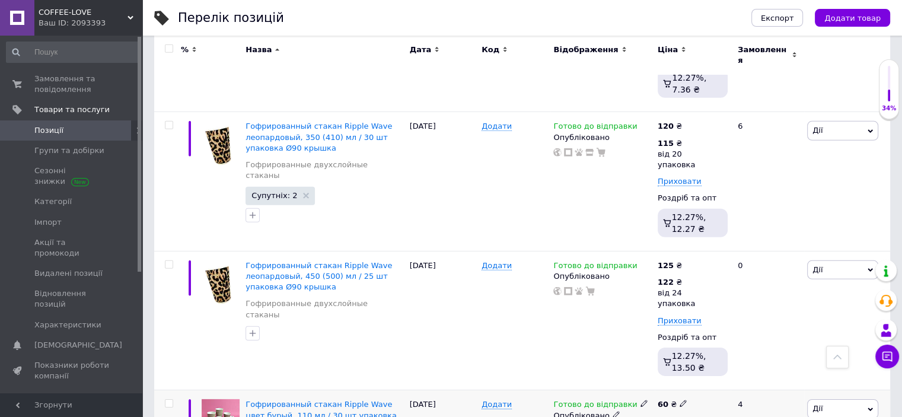
click at [689, 416] on span "Ще 1 ціна" at bounding box center [678, 421] width 40 height 9
click at [682, 400] on icon at bounding box center [683, 403] width 7 height 7
drag, startPoint x: 719, startPoint y: 123, endPoint x: 698, endPoint y: 120, distance: 22.1
click at [698, 380] on input "60" at bounding box center [740, 392] width 90 height 24
type input "70"
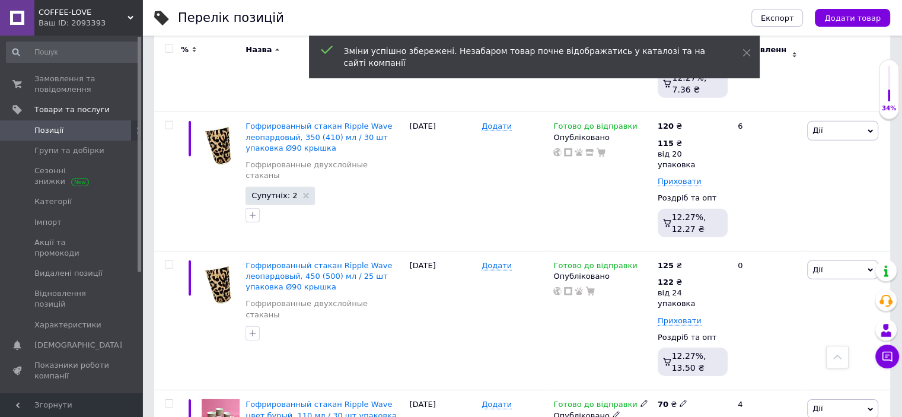
click at [680, 416] on icon at bounding box center [683, 420] width 7 height 7
drag, startPoint x: 759, startPoint y: 119, endPoint x: 733, endPoint y: 117, distance: 26.2
click at [733, 375] on input "59" at bounding box center [790, 387] width 114 height 24
type input "67"
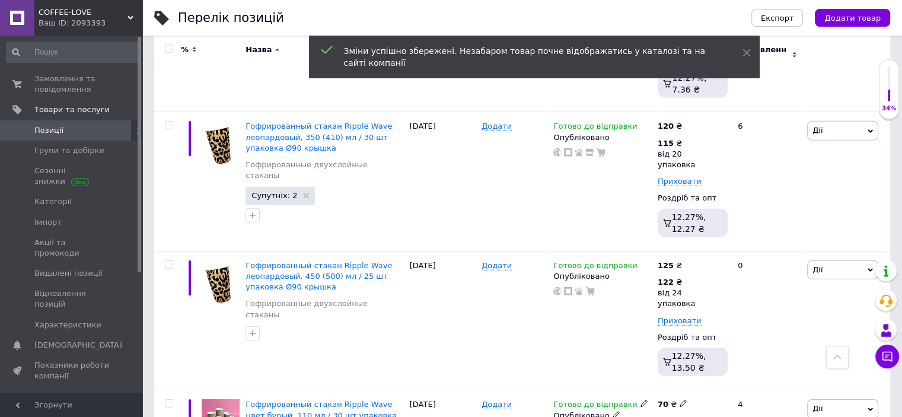
scroll to position [3678, 0]
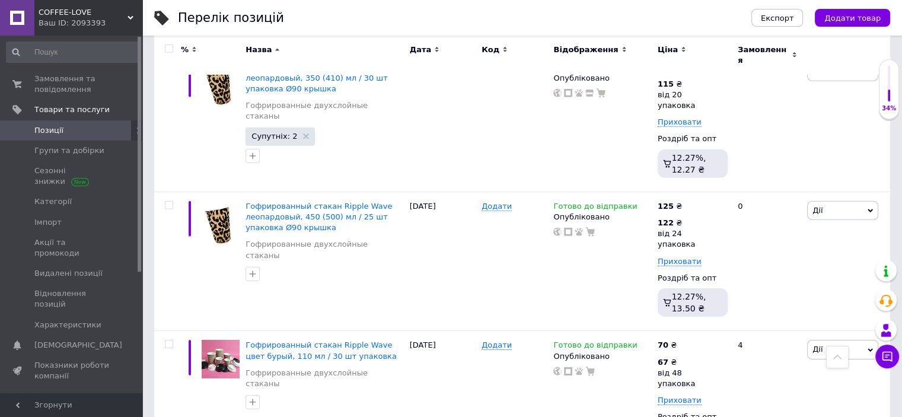
drag, startPoint x: 721, startPoint y: 192, endPoint x: 695, endPoint y: 189, distance: 26.3
type input "75"
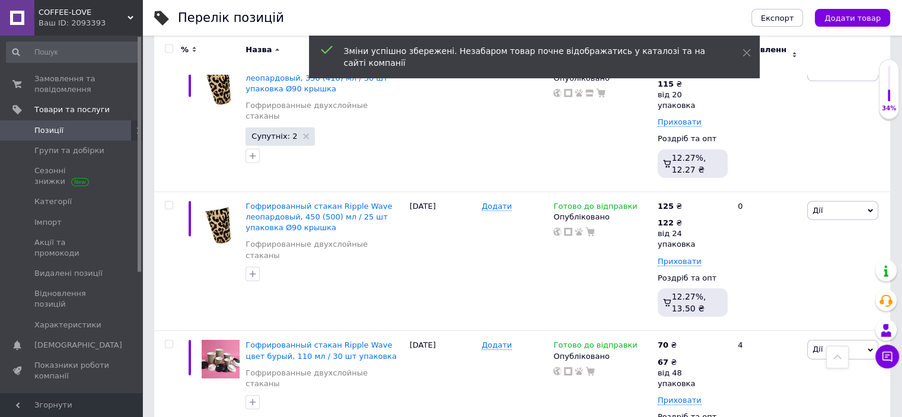
drag, startPoint x: 769, startPoint y: 182, endPoint x: 725, endPoint y: 181, distance: 43.9
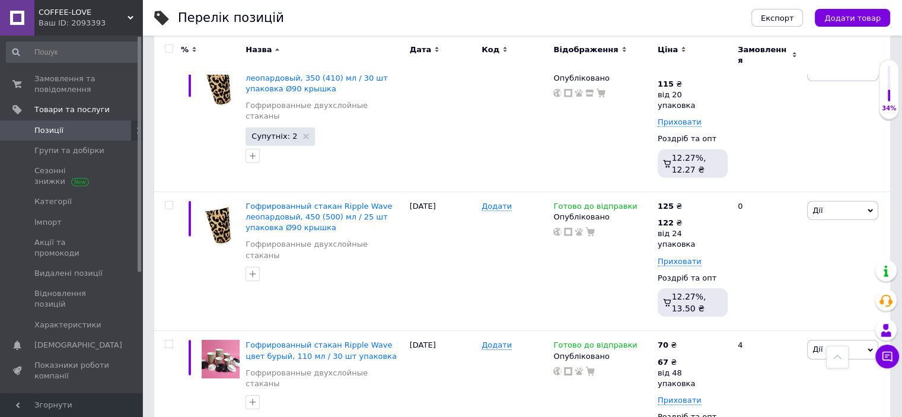
type input "72"
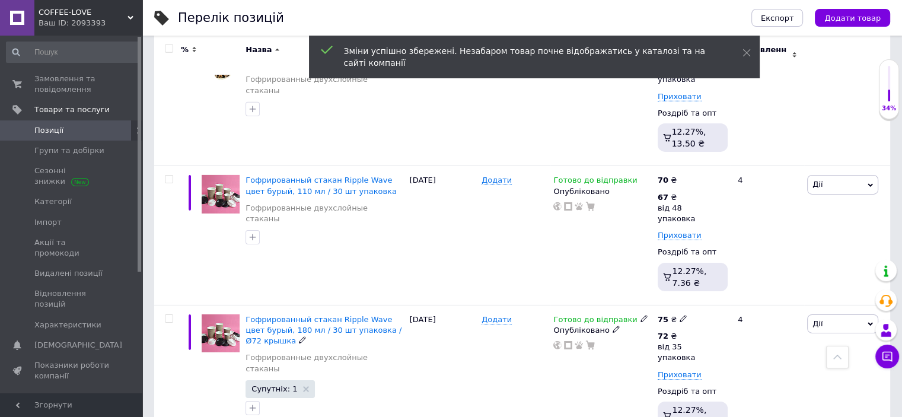
scroll to position [3855, 0]
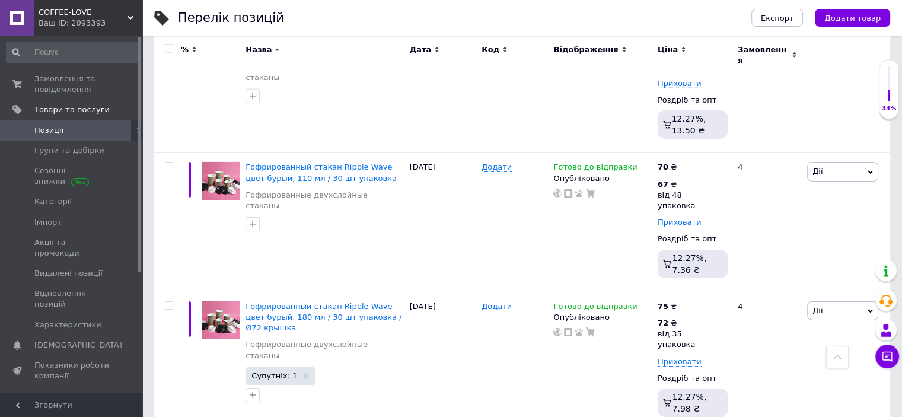
drag, startPoint x: 718, startPoint y: 144, endPoint x: 691, endPoint y: 139, distance: 27.1
type input "95"
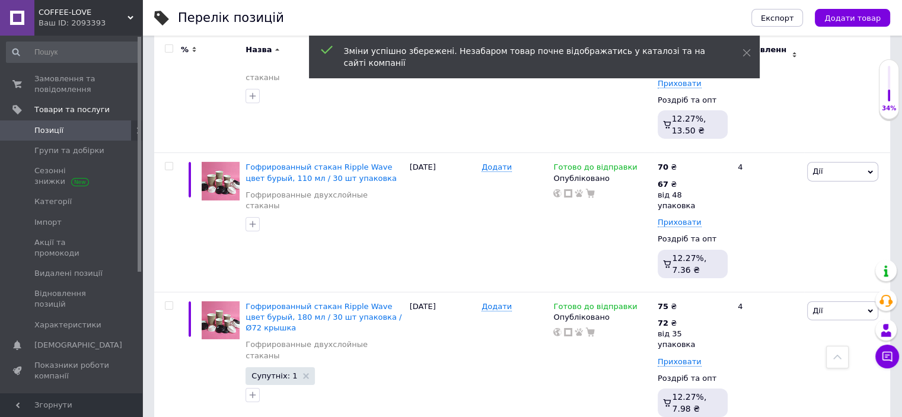
drag, startPoint x: 752, startPoint y: 139, endPoint x: 733, endPoint y: 136, distance: 19.3
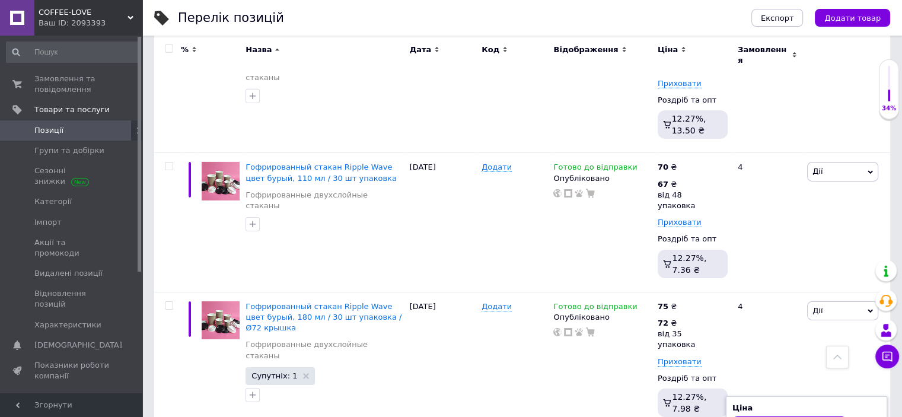
type input "92"
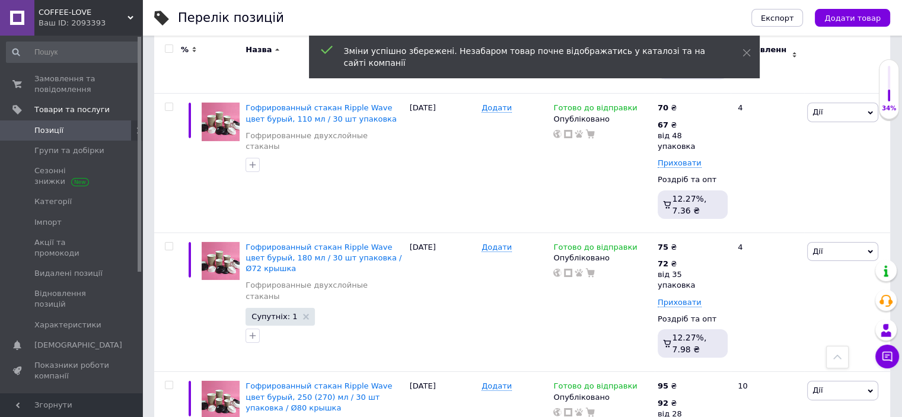
scroll to position [3974, 0]
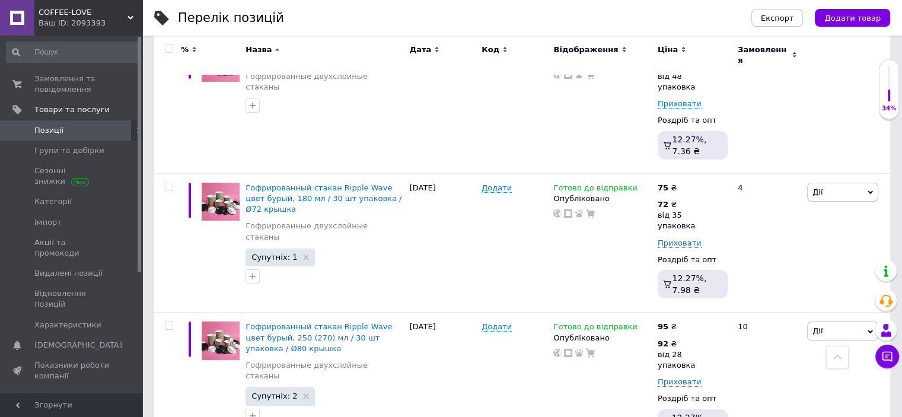
drag, startPoint x: 726, startPoint y: 151, endPoint x: 694, endPoint y: 147, distance: 32.3
type input "115"
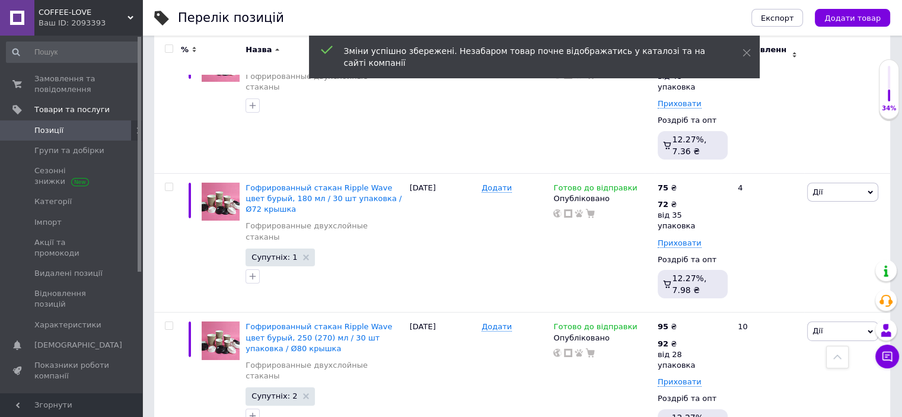
drag, startPoint x: 759, startPoint y: 153, endPoint x: 726, endPoint y: 145, distance: 34.2
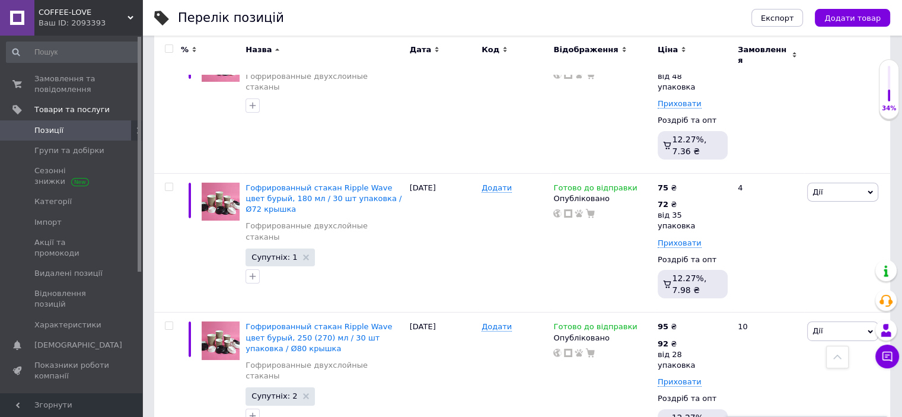
type input "112"
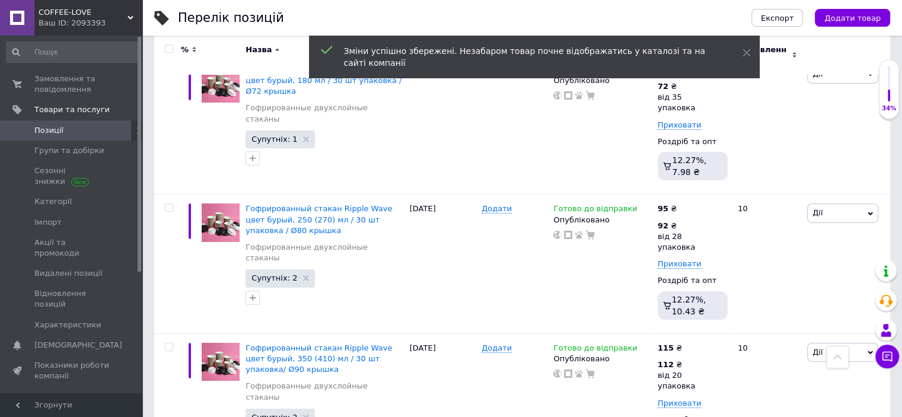
scroll to position [4093, 0]
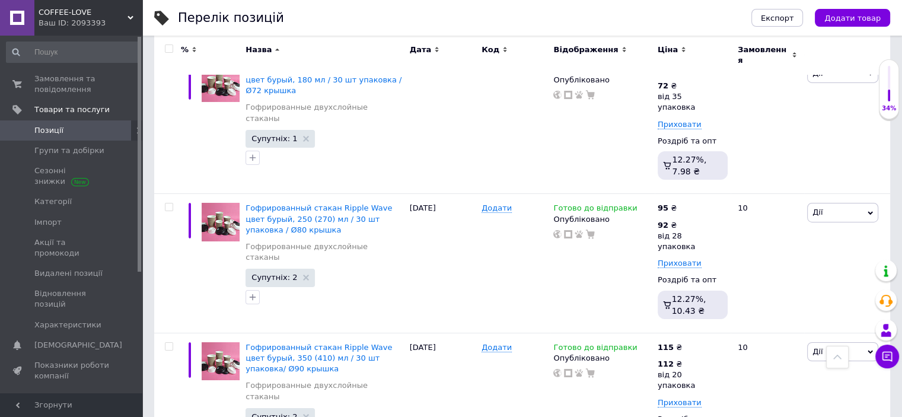
drag, startPoint x: 714, startPoint y: 163, endPoint x: 693, endPoint y: 160, distance: 20.9
type input "85"
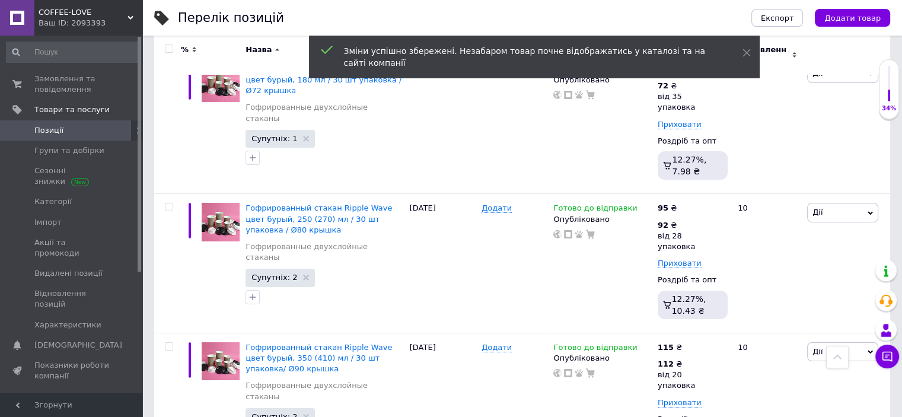
drag, startPoint x: 744, startPoint y: 156, endPoint x: 738, endPoint y: 154, distance: 6.2
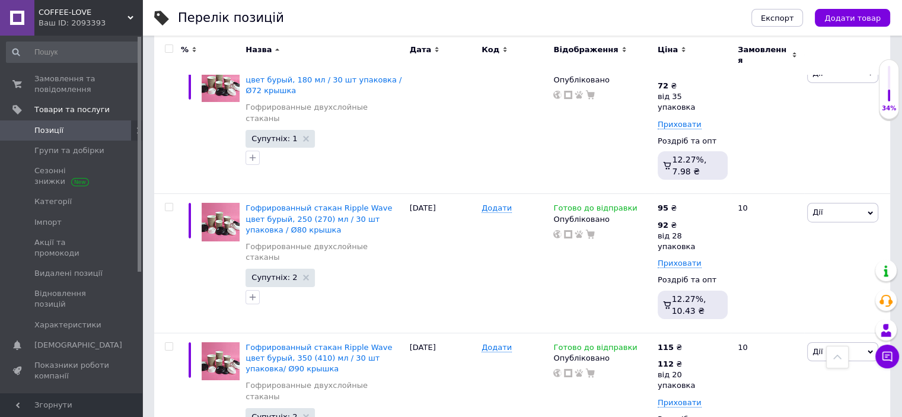
type input "83"
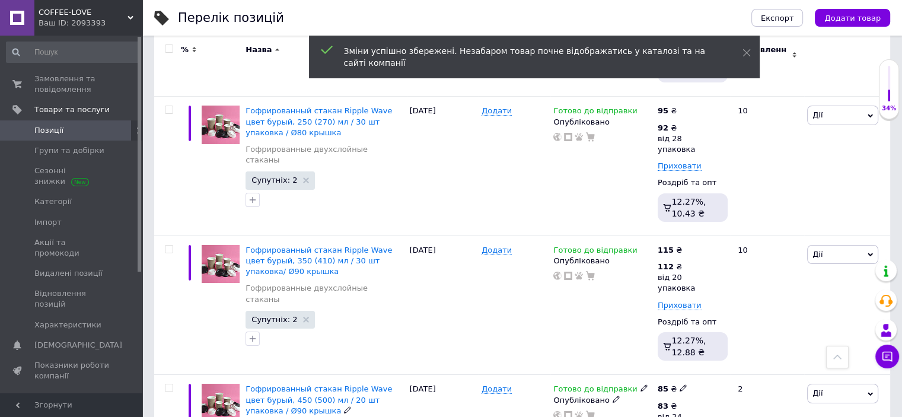
scroll to position [4211, 0]
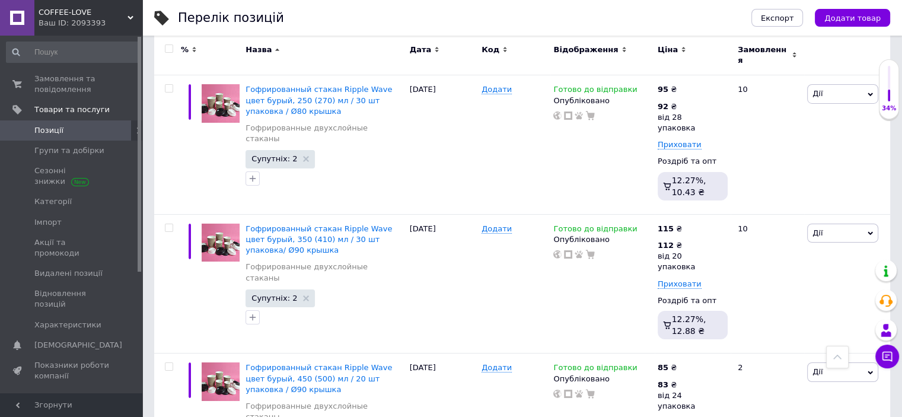
drag, startPoint x: 706, startPoint y: 172, endPoint x: 700, endPoint y: 170, distance: 6.2
type input "75"
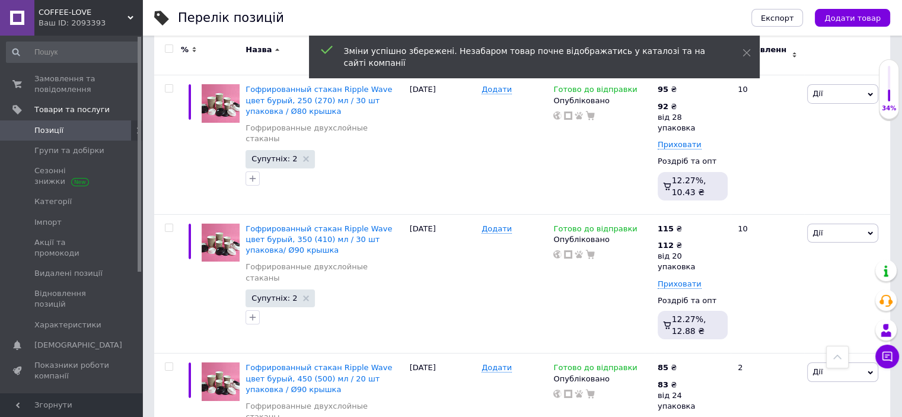
drag, startPoint x: 749, startPoint y: 163, endPoint x: 736, endPoint y: 161, distance: 13.8
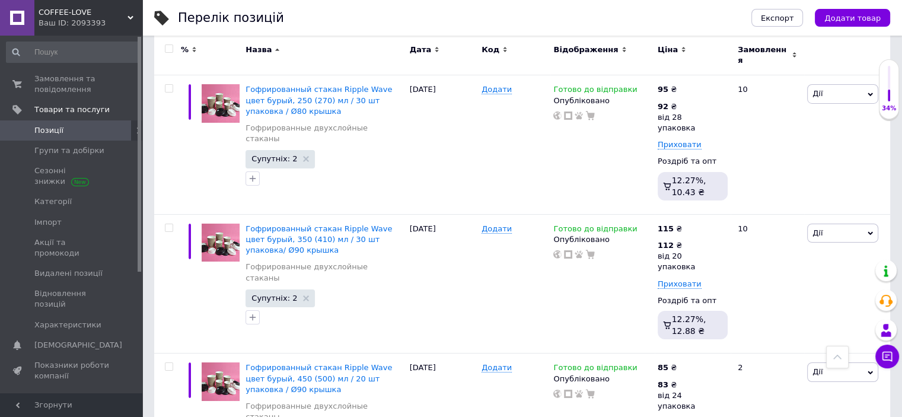
type input "72"
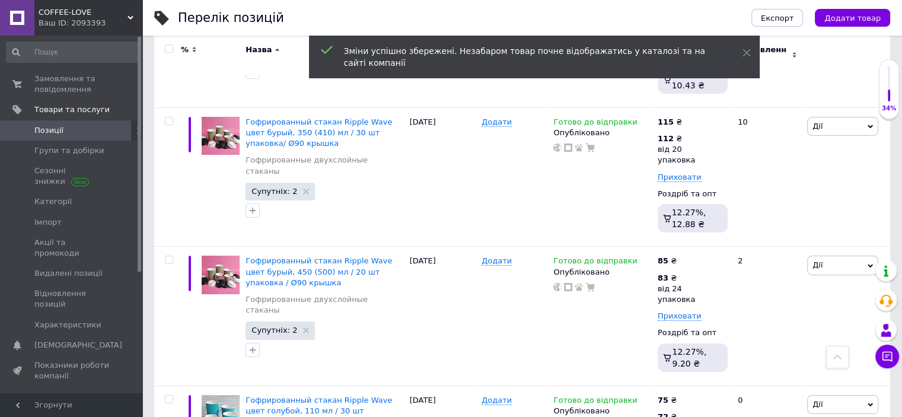
scroll to position [4330, 0]
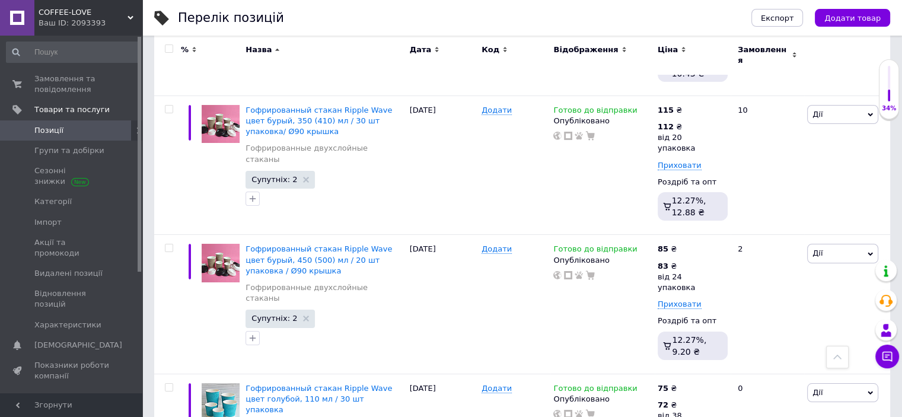
drag, startPoint x: 718, startPoint y: 182, endPoint x: 696, endPoint y: 177, distance: 22.5
type input "85"
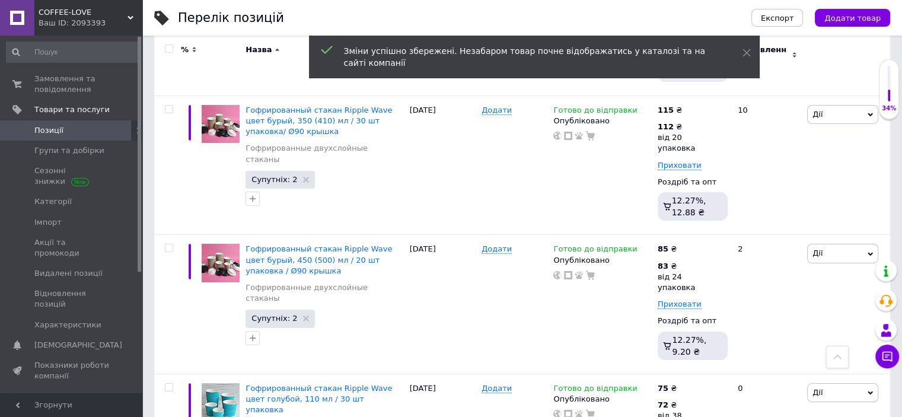
drag, startPoint x: 750, startPoint y: 180, endPoint x: 734, endPoint y: 176, distance: 16.5
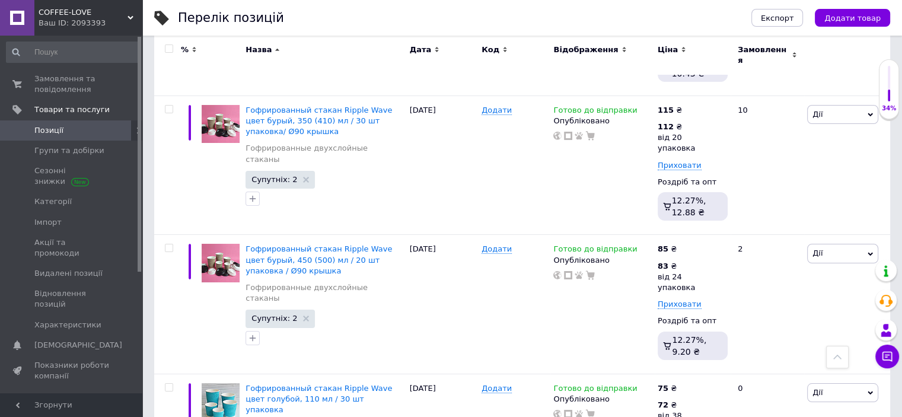
type input "82"
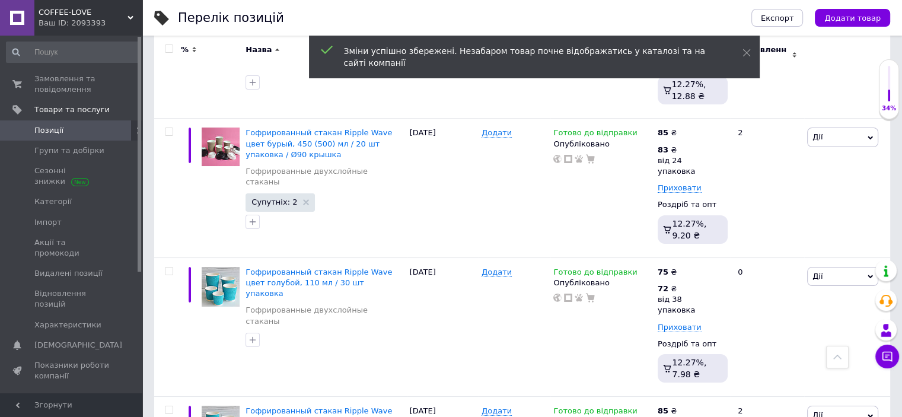
scroll to position [4449, 0]
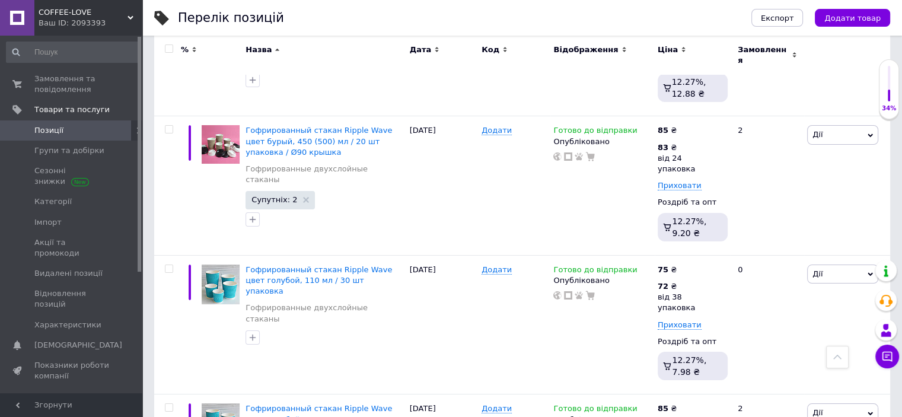
drag, startPoint x: 728, startPoint y: 189, endPoint x: 689, endPoint y: 184, distance: 39.4
type input "105"
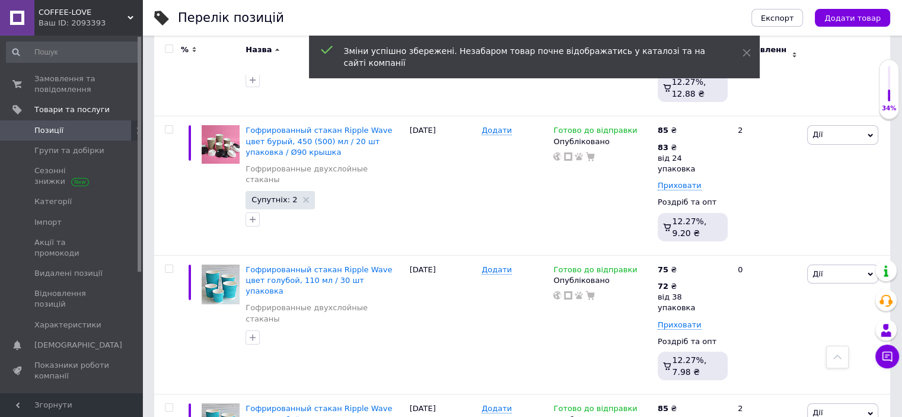
drag, startPoint x: 752, startPoint y: 185, endPoint x: 734, endPoint y: 180, distance: 18.6
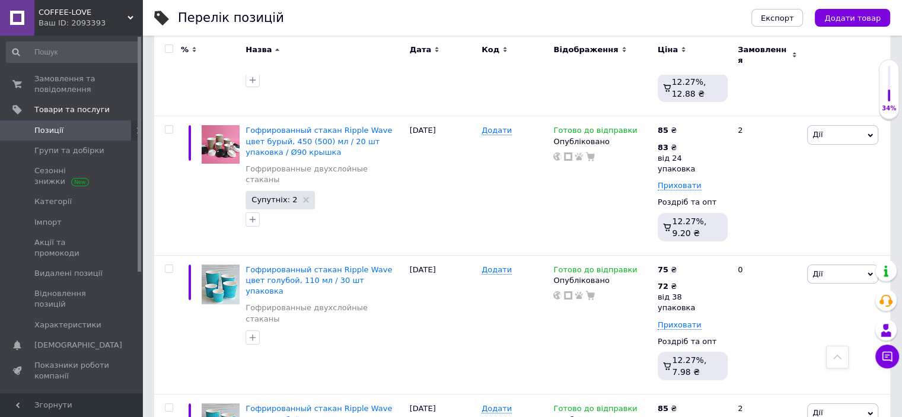
drag, startPoint x: 766, startPoint y: 183, endPoint x: 732, endPoint y: 181, distance: 34.4
type input "102"
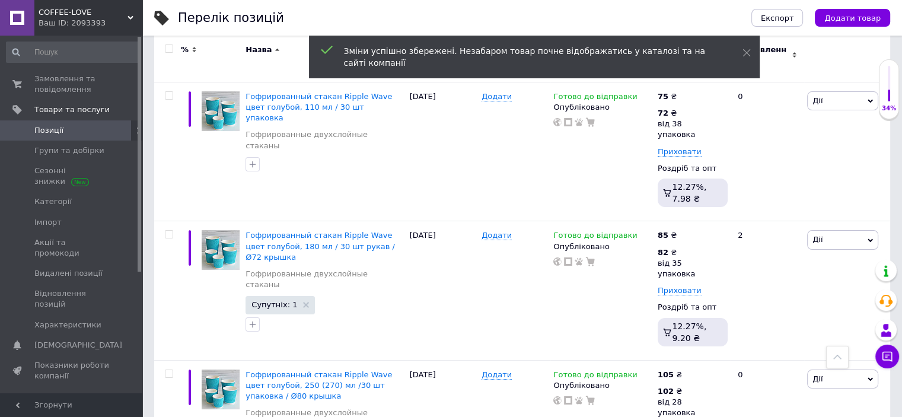
scroll to position [4627, 0]
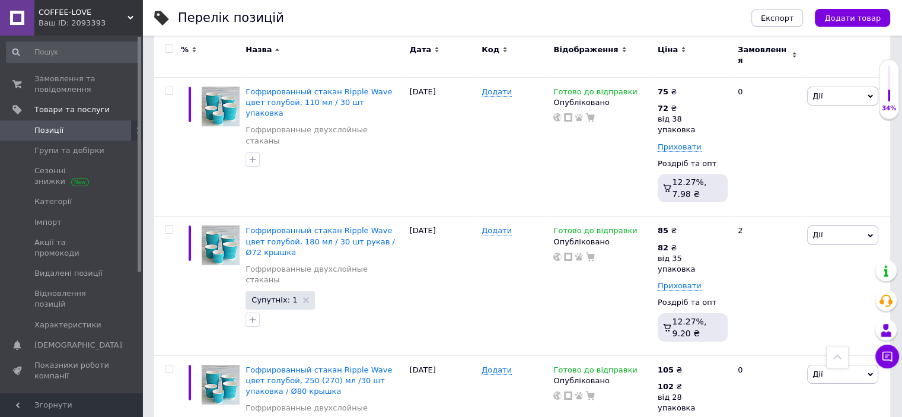
drag, startPoint x: 724, startPoint y: 141, endPoint x: 703, endPoint y: 135, distance: 21.6
type input "130"
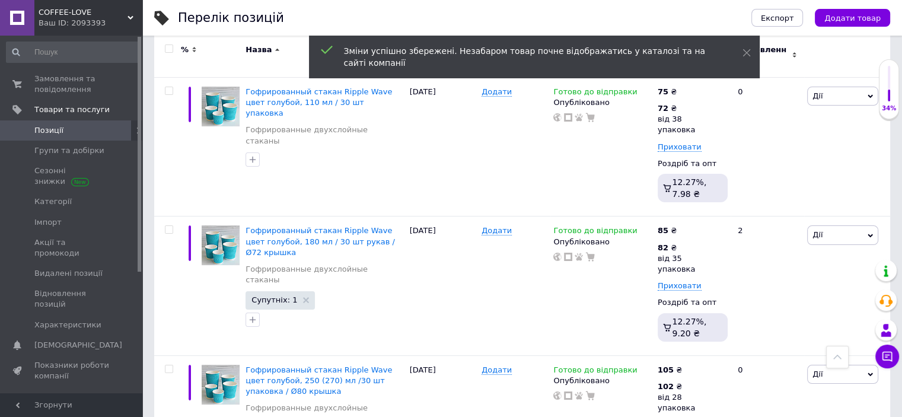
drag, startPoint x: 756, startPoint y: 132, endPoint x: 727, endPoint y: 123, distance: 31.1
type input "129"
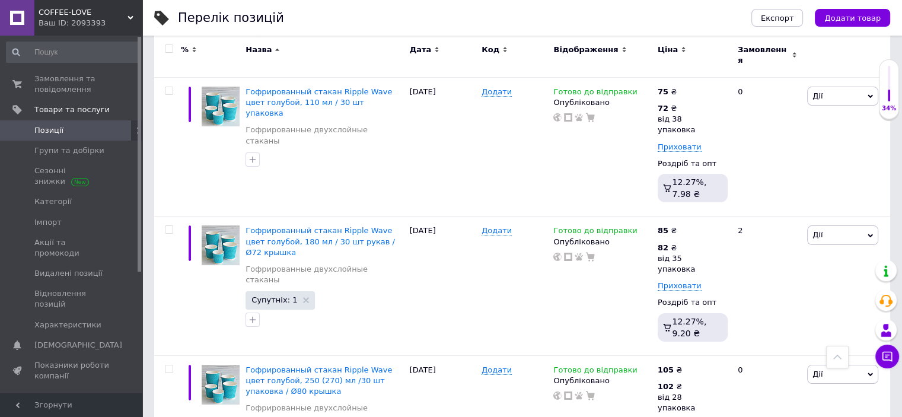
drag, startPoint x: 713, startPoint y: 269, endPoint x: 696, endPoint y: 266, distance: 16.9
type input "100"
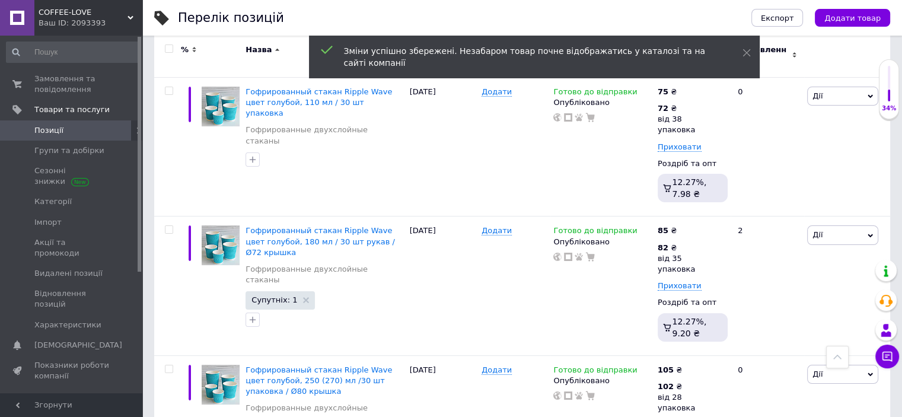
drag, startPoint x: 747, startPoint y: 259, endPoint x: 736, endPoint y: 259, distance: 11.3
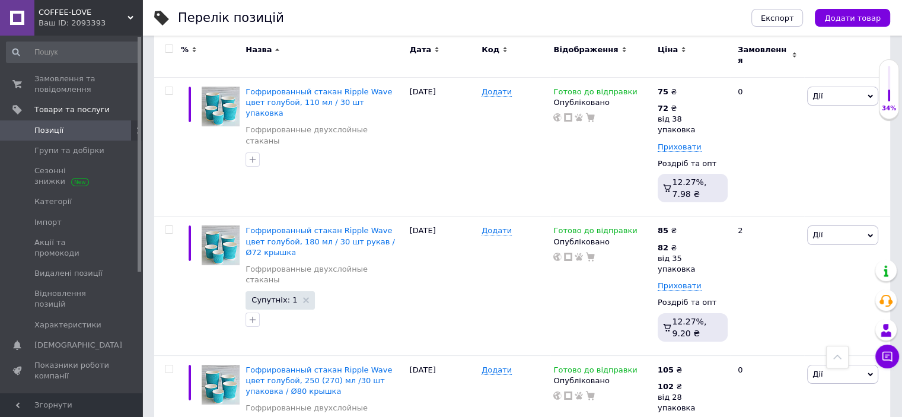
type input "97"
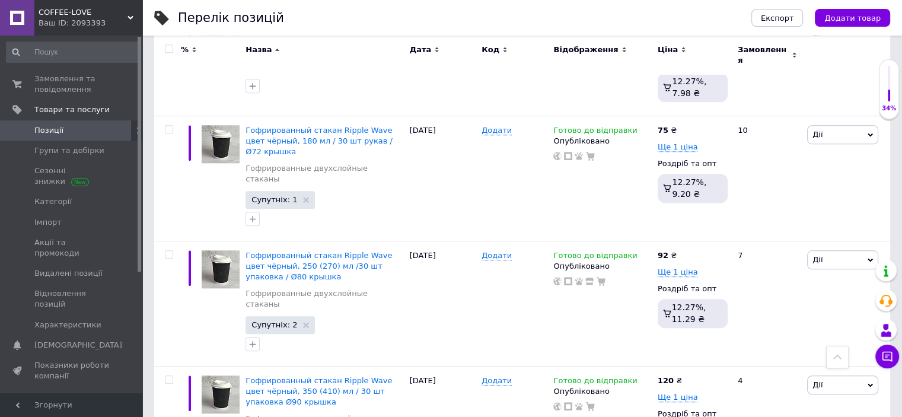
scroll to position [5576, 0]
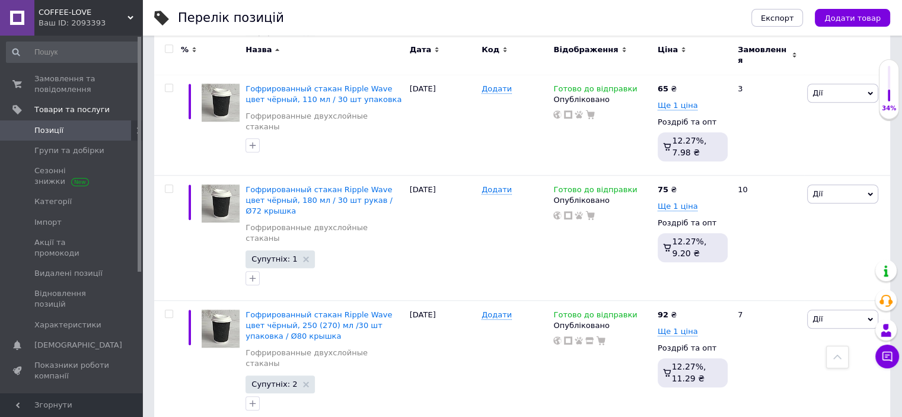
drag, startPoint x: 711, startPoint y: 215, endPoint x: 701, endPoint y: 213, distance: 10.2
type input "15"
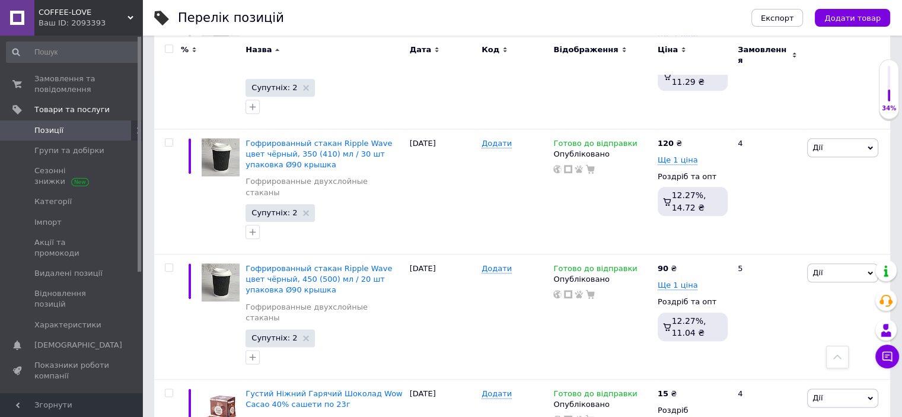
scroll to position [5932, 0]
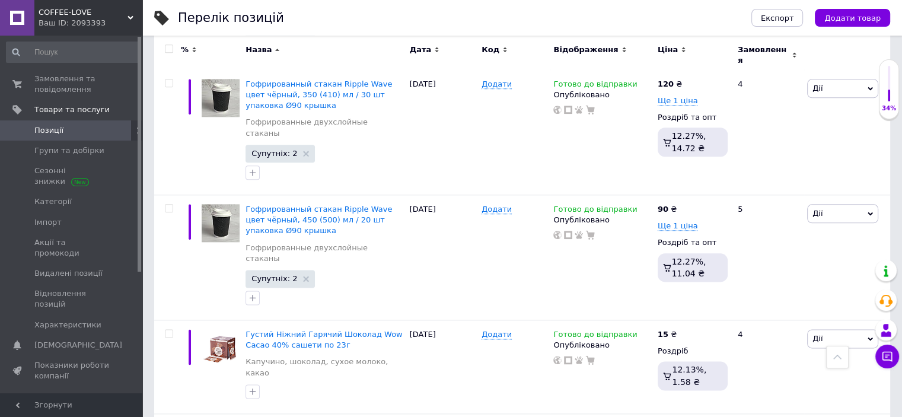
drag, startPoint x: 734, startPoint y: 167, endPoint x: 706, endPoint y: 168, distance: 27.9
type input "300"
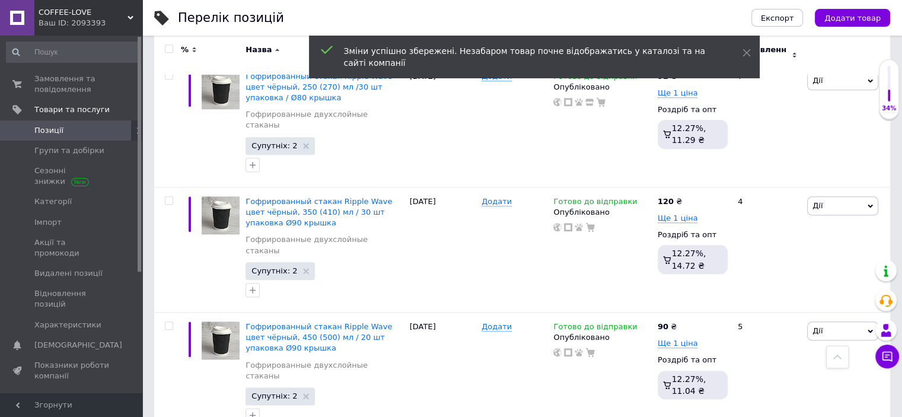
scroll to position [5813, 0]
drag, startPoint x: 726, startPoint y: 130, endPoint x: 693, endPoint y: 124, distance: 33.2
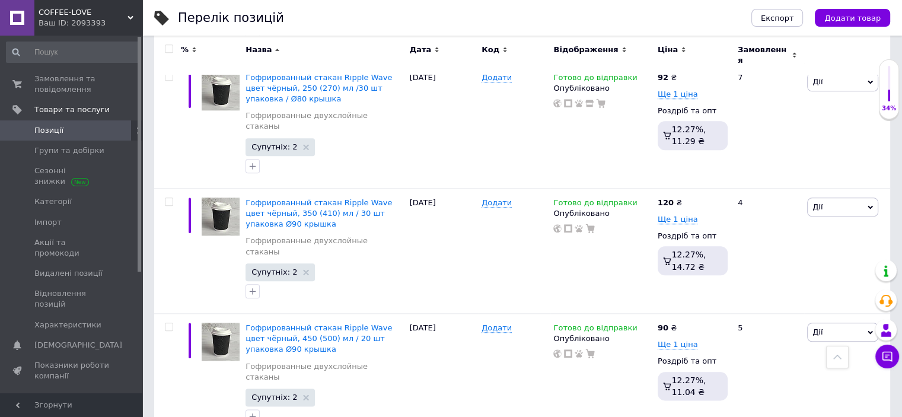
type input "300"
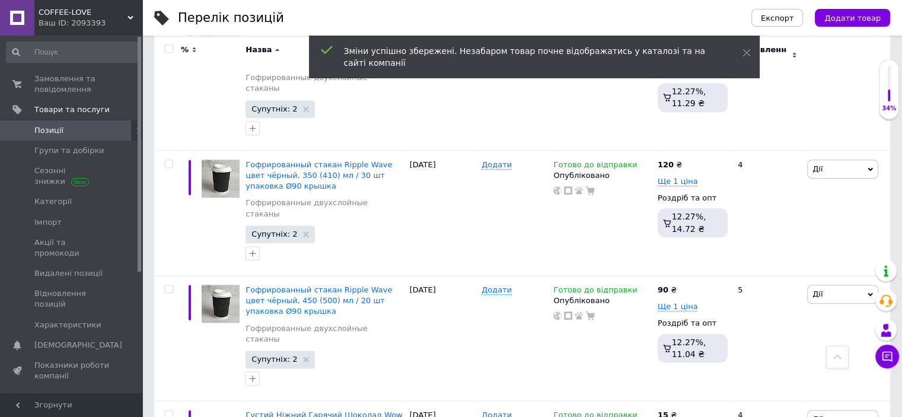
scroll to position [5872, 0]
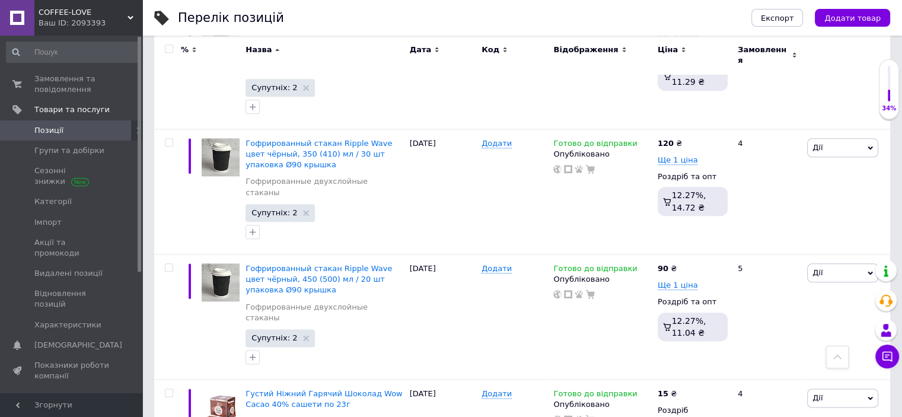
drag, startPoint x: 721, startPoint y: 222, endPoint x: 705, endPoint y: 220, distance: 16.2
type input "260"
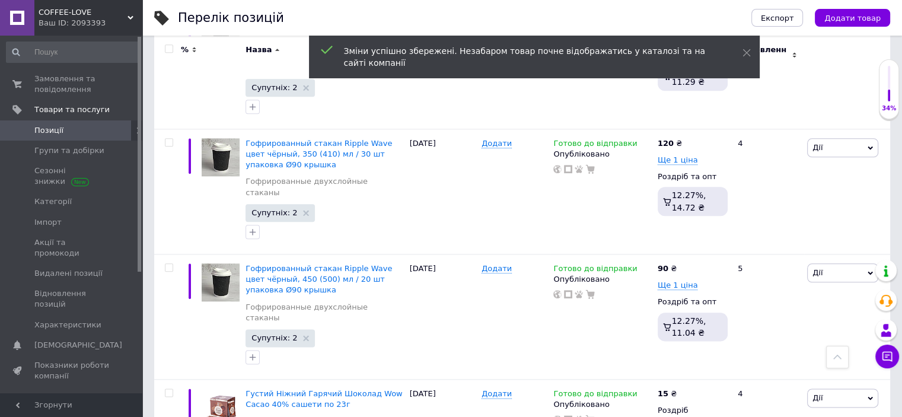
drag, startPoint x: 723, startPoint y: 230, endPoint x: 709, endPoint y: 228, distance: 13.8
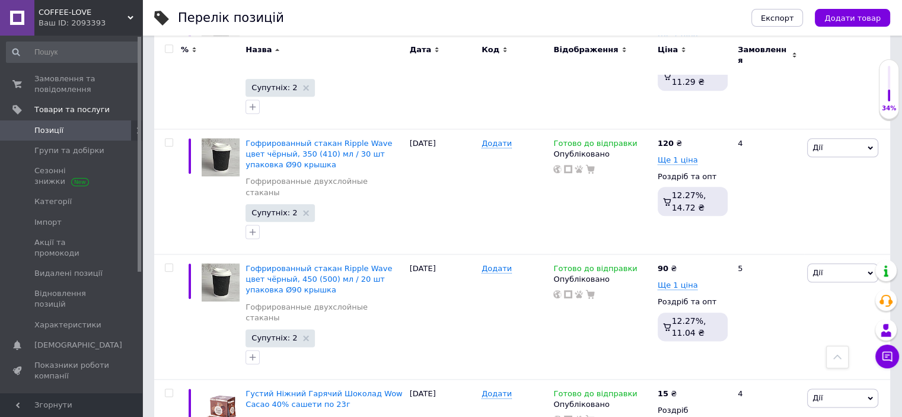
type input "250"
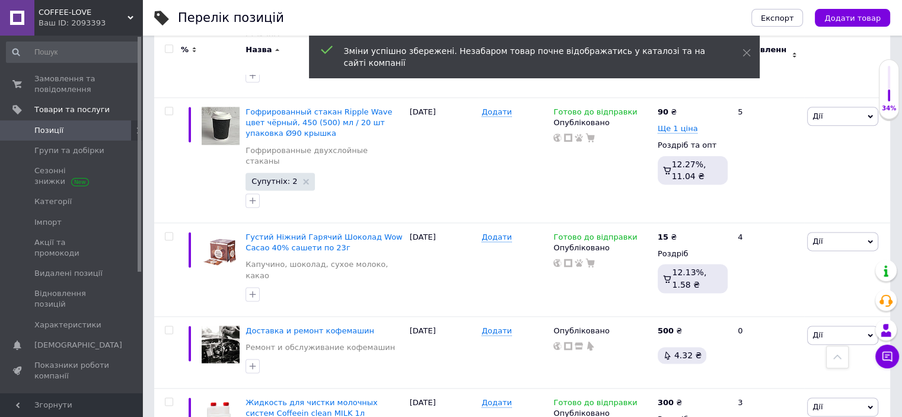
scroll to position [6050, 0]
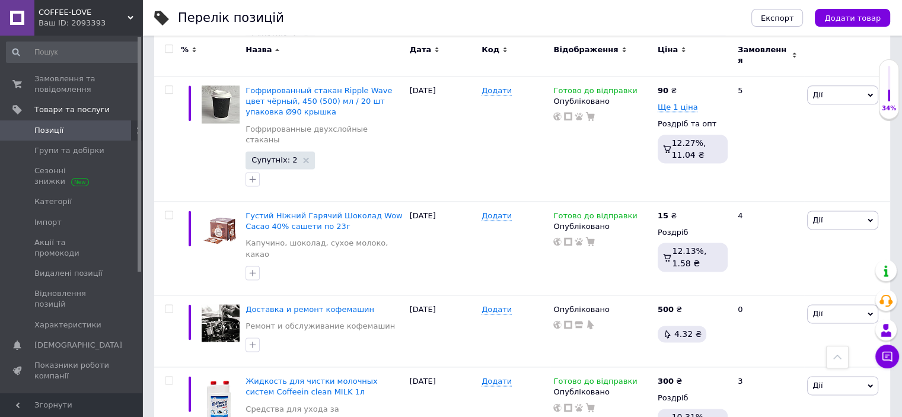
drag, startPoint x: 720, startPoint y: 174, endPoint x: 697, endPoint y: 169, distance: 23.6
type input "1017"
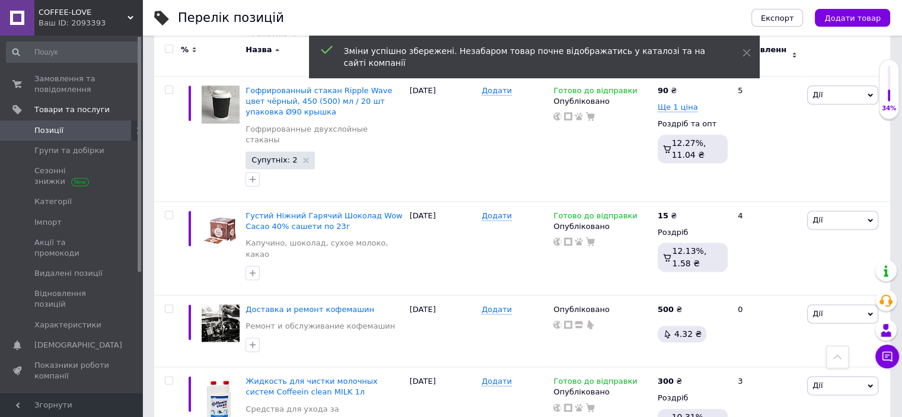
scroll to position [6109, 0]
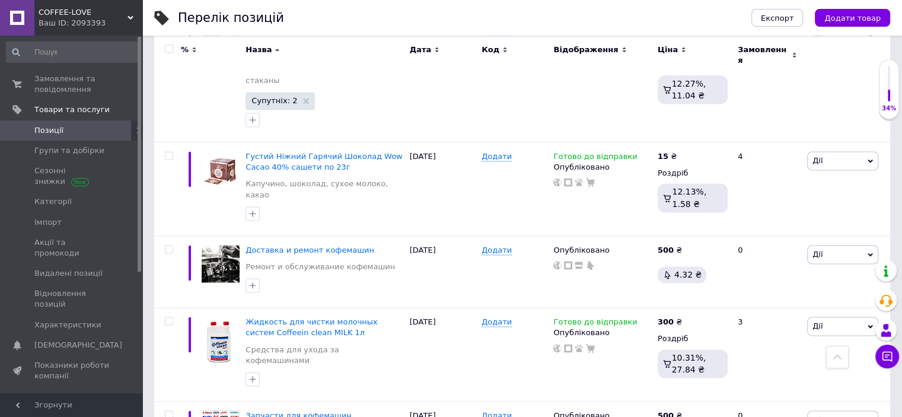
drag, startPoint x: 732, startPoint y: 202, endPoint x: 712, endPoint y: 199, distance: 20.4
type input "1310"
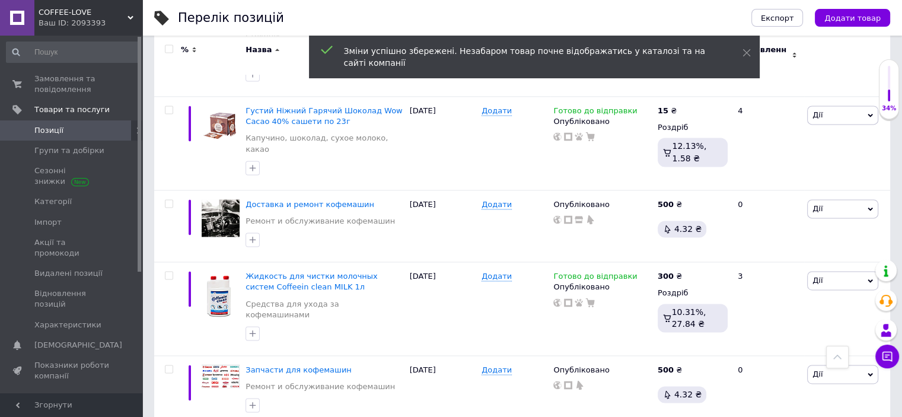
scroll to position [6169, 0]
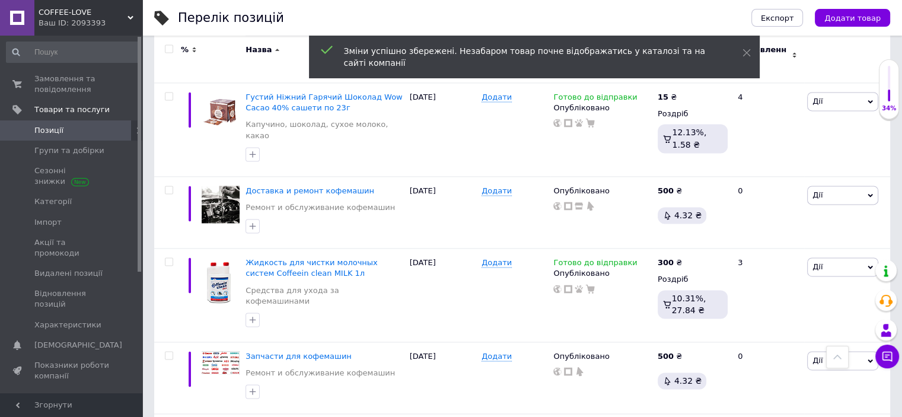
drag, startPoint x: 731, startPoint y: 220, endPoint x: 698, endPoint y: 217, distance: 33.3
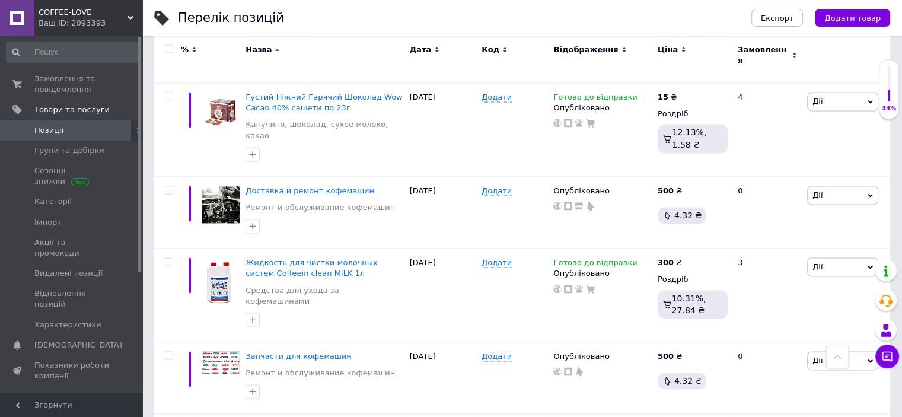
type input "1310"
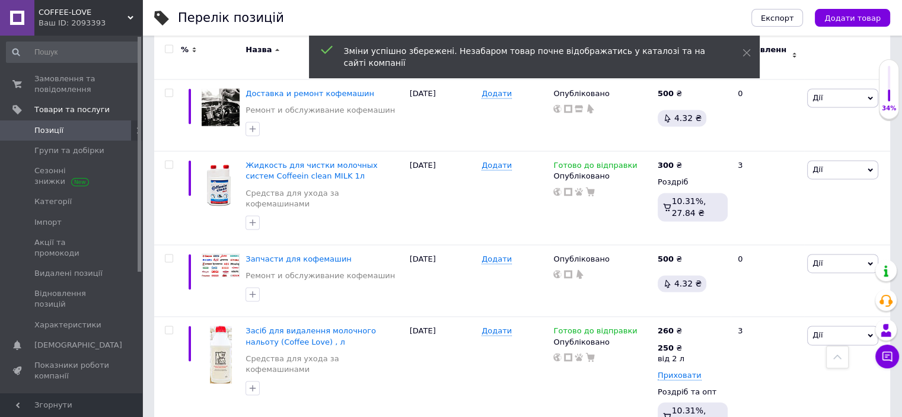
scroll to position [6287, 0]
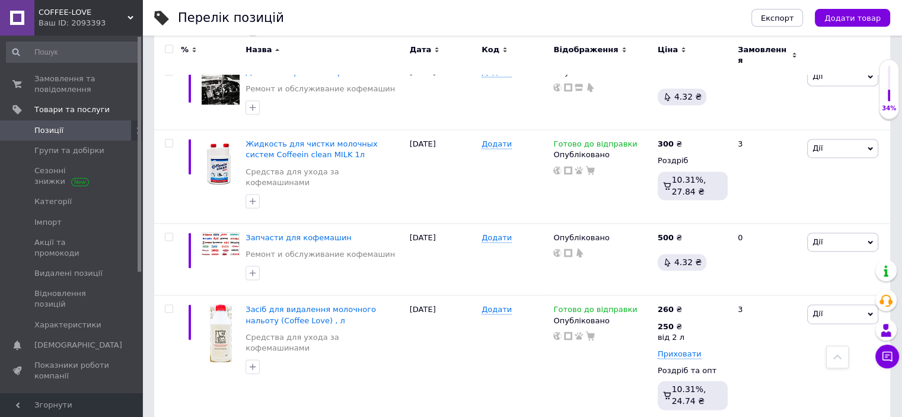
drag, startPoint x: 737, startPoint y: 183, endPoint x: 695, endPoint y: 183, distance: 41.5
type input "1050"
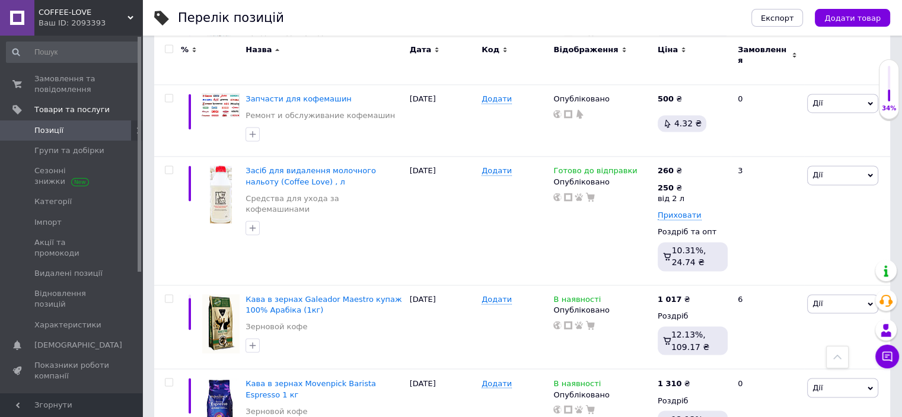
scroll to position [6406, 0]
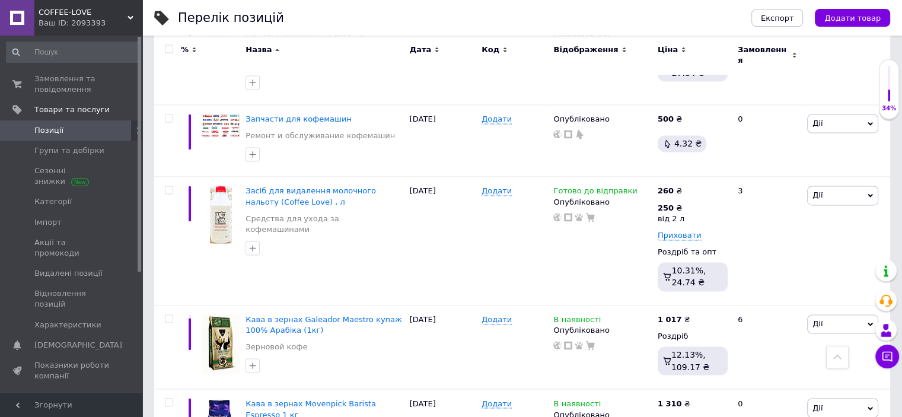
drag, startPoint x: 750, startPoint y: 221, endPoint x: 691, endPoint y: 220, distance: 58.7
type input "1050"
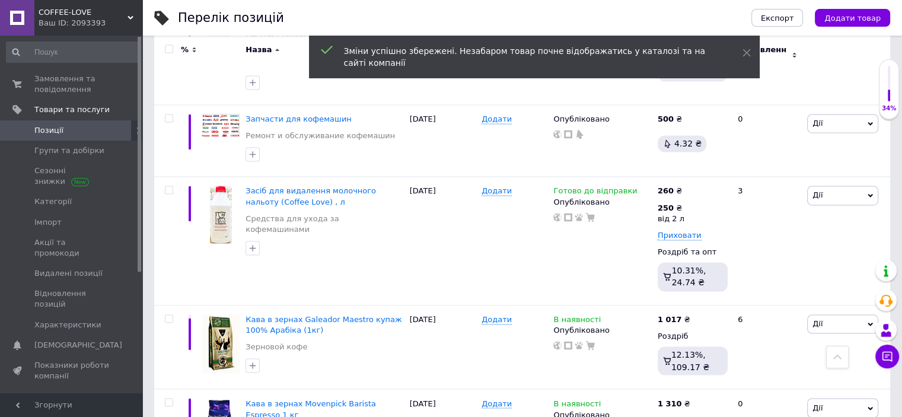
scroll to position [6465, 0]
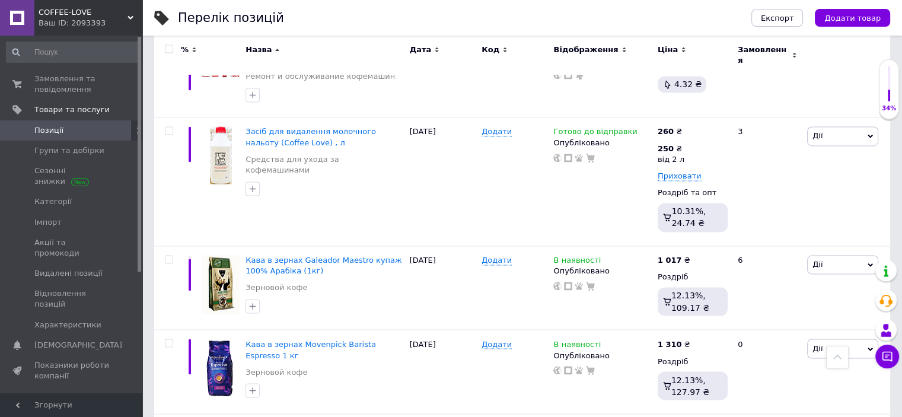
drag, startPoint x: 731, startPoint y: 251, endPoint x: 698, endPoint y: 249, distance: 33.3
type input "1300"
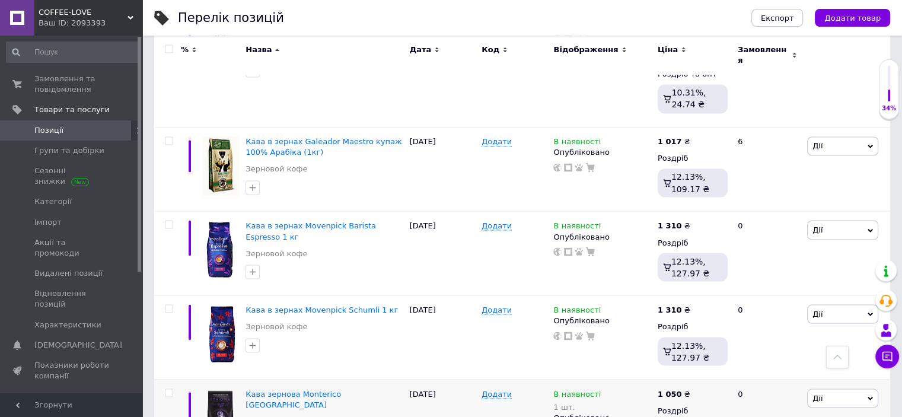
scroll to position [6643, 0]
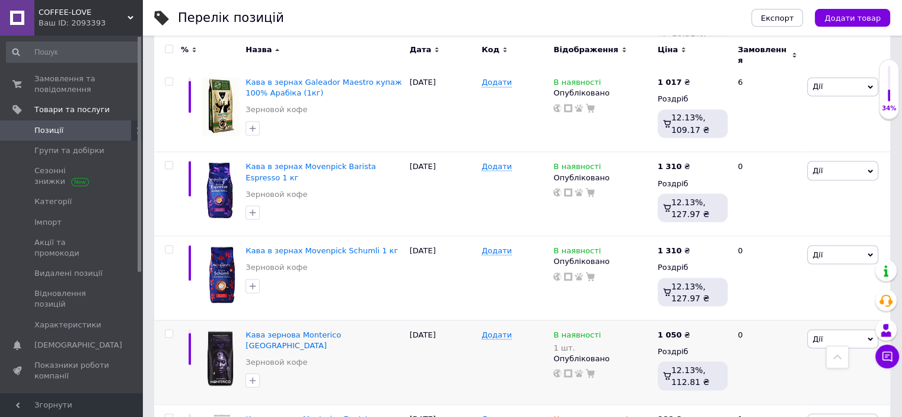
drag, startPoint x: 727, startPoint y: 227, endPoint x: 688, endPoint y: 220, distance: 39.8
type input "1300"
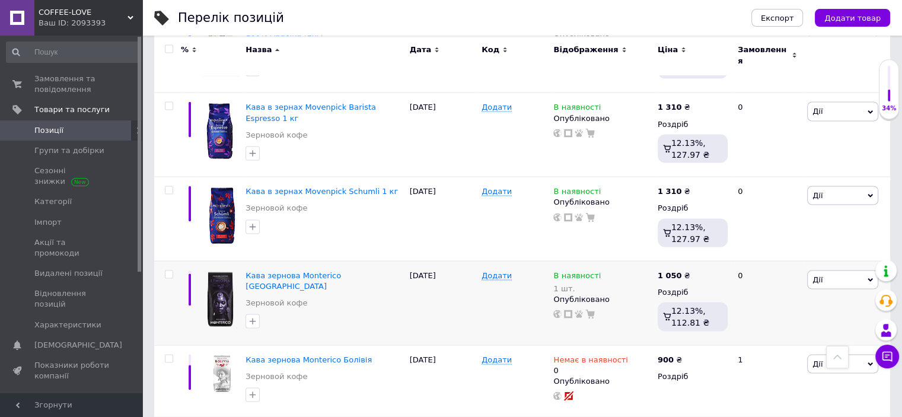
scroll to position [6762, 0]
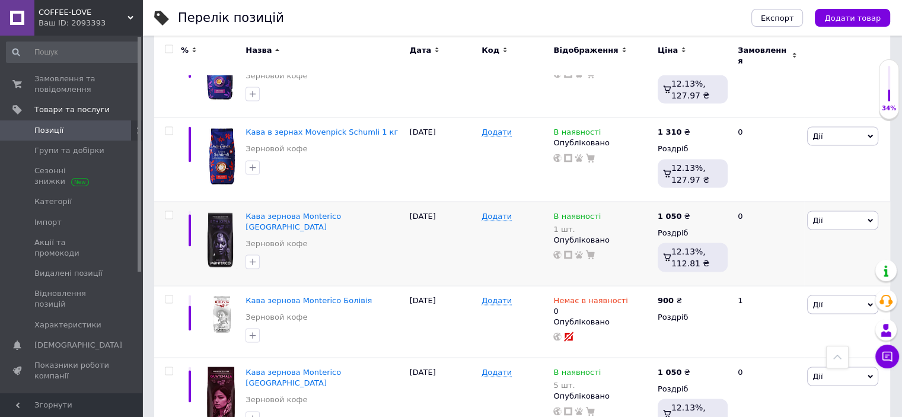
drag, startPoint x: 714, startPoint y: 256, endPoint x: 693, endPoint y: 254, distance: 21.4
type input "1300"
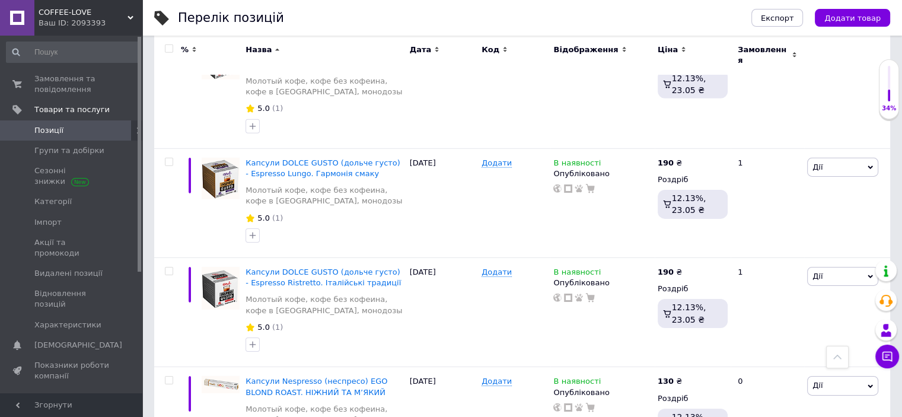
scroll to position [8304, 0]
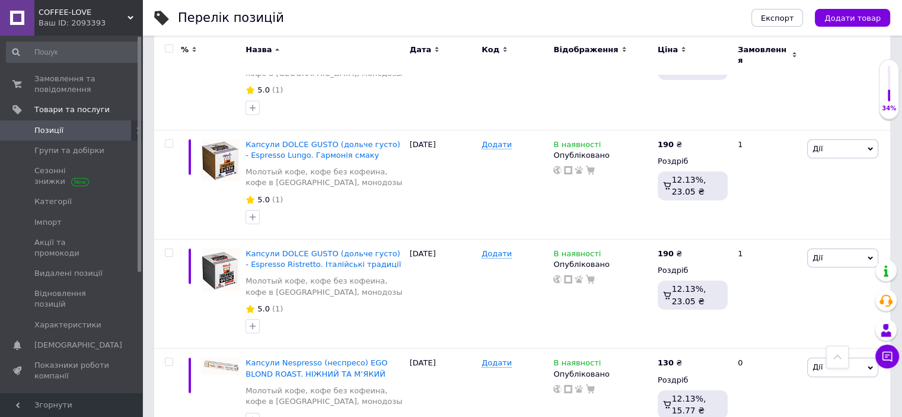
drag, startPoint x: 721, startPoint y: 148, endPoint x: 713, endPoint y: 147, distance: 8.4
type input "135"
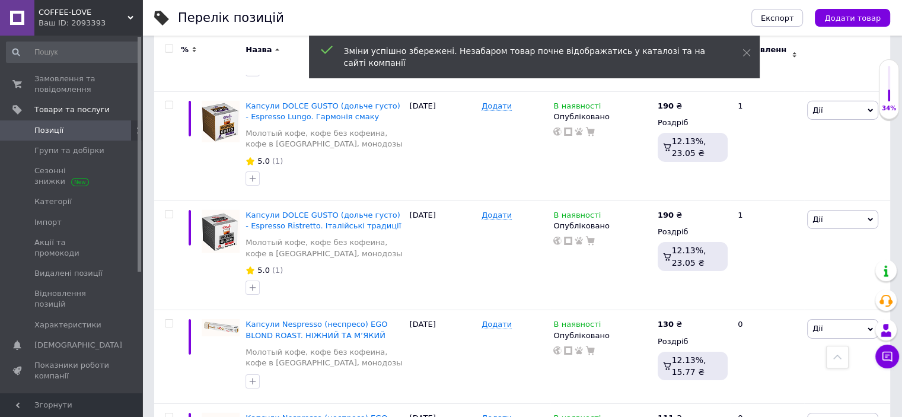
scroll to position [8363, 0]
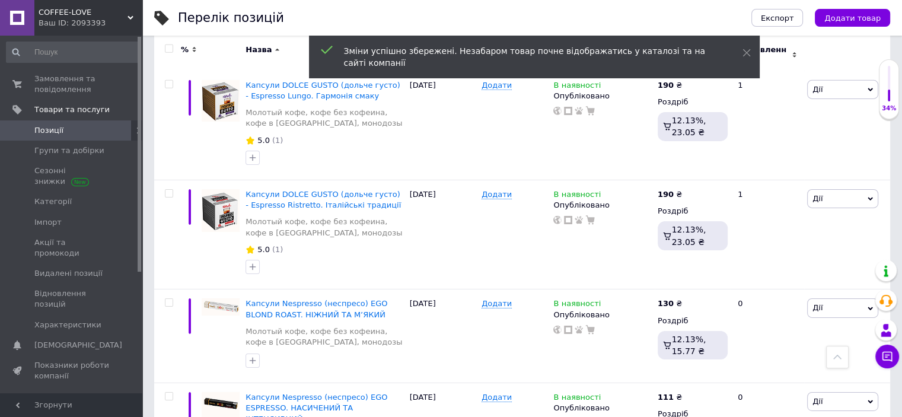
type input "135"
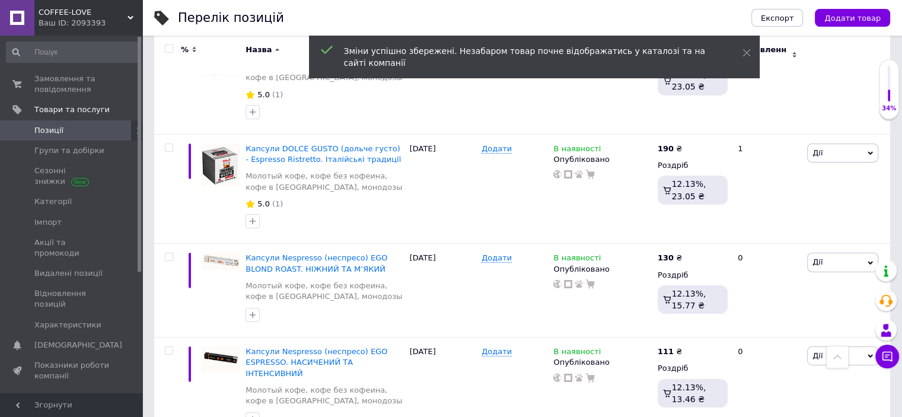
scroll to position [8423, 0]
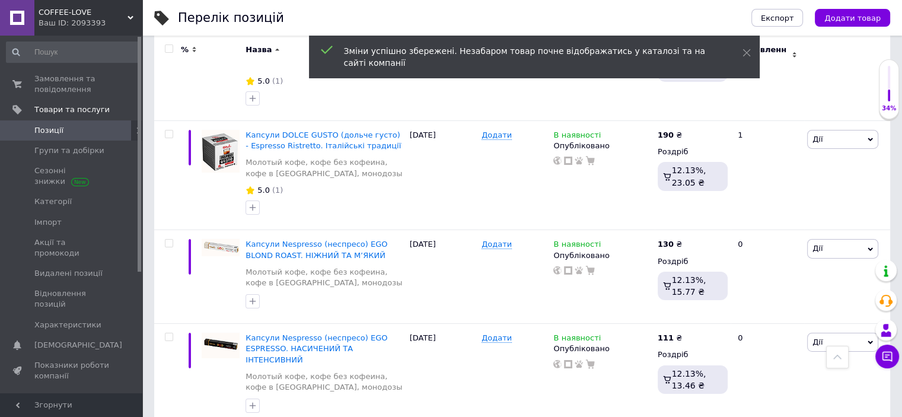
type input "135"
click at [644, 274] on div "Комісія за замовлення" at bounding box center [579, 284] width 142 height 31
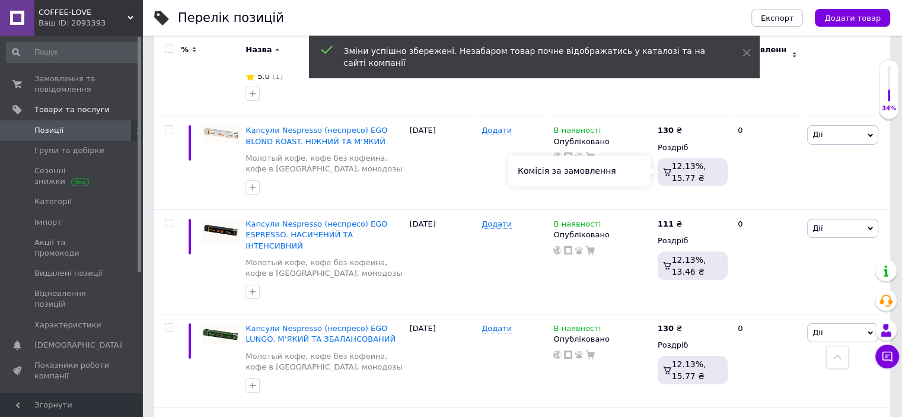
scroll to position [8541, 0]
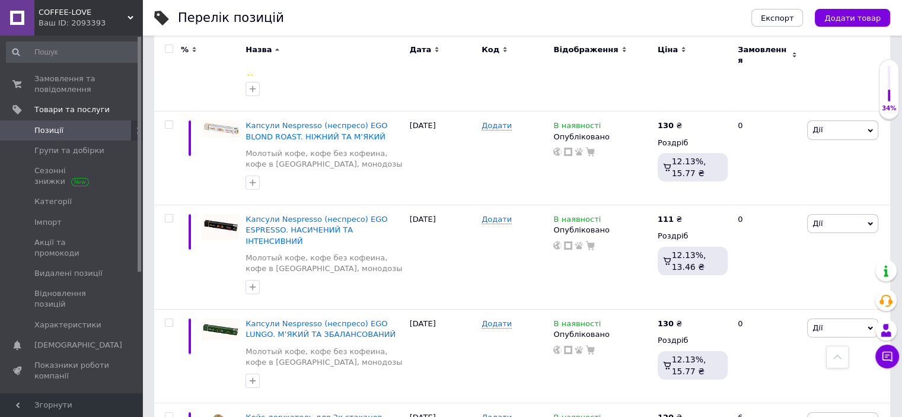
drag, startPoint x: 721, startPoint y: 196, endPoint x: 695, endPoint y: 193, distance: 26.3
type input "750"
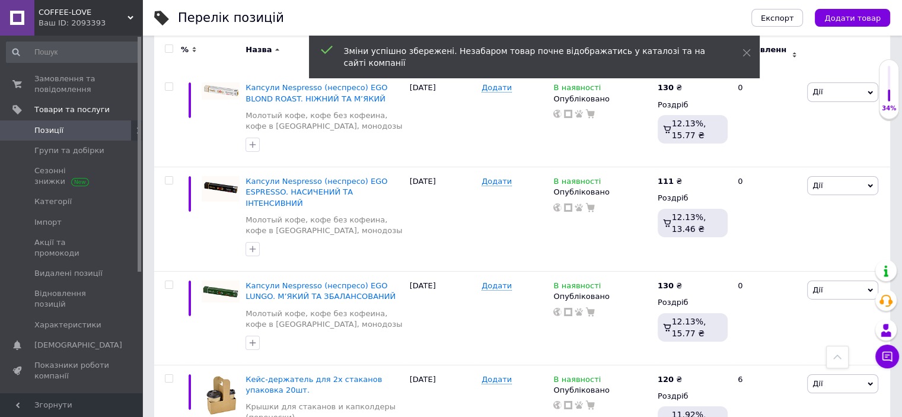
scroll to position [8601, 0]
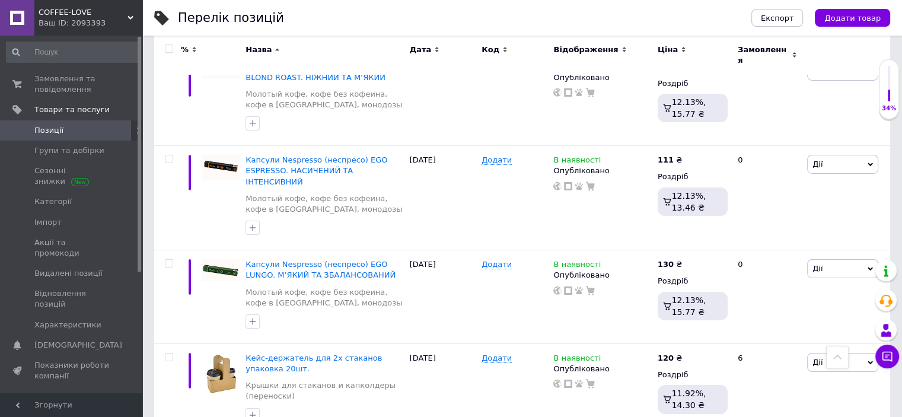
drag, startPoint x: 733, startPoint y: 222, endPoint x: 696, endPoint y: 217, distance: 37.7
type input "990"
click at [620, 275] on div "Комісія за замовлення" at bounding box center [579, 274] width 142 height 31
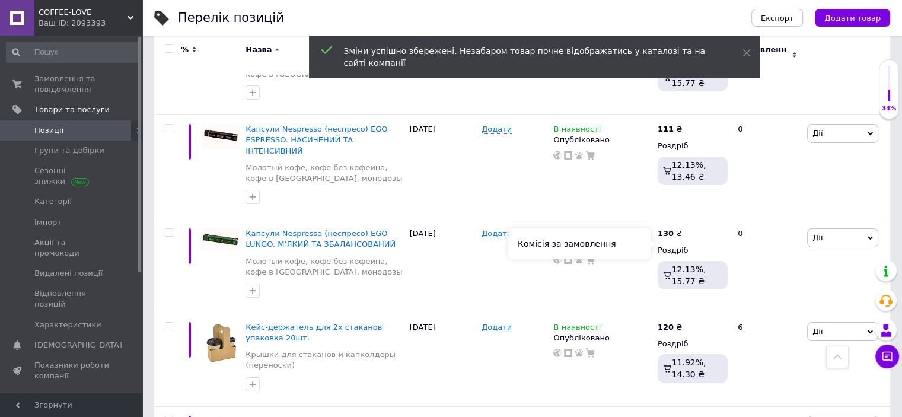
scroll to position [8660, 0]
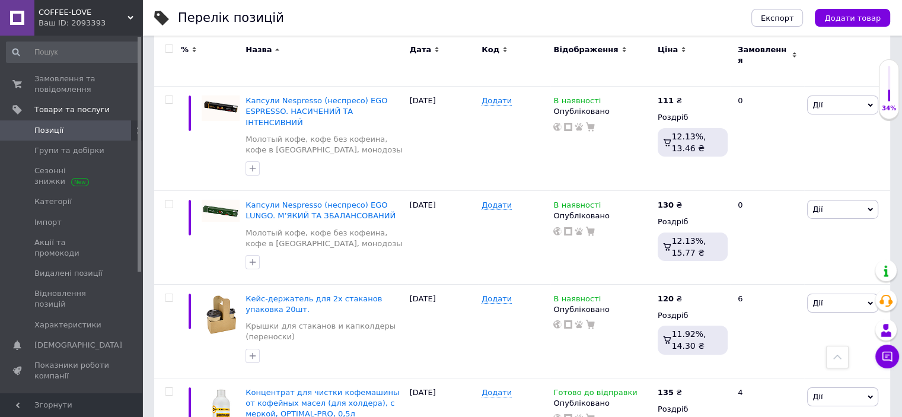
drag, startPoint x: 723, startPoint y: 241, endPoint x: 709, endPoint y: 240, distance: 14.3
type input "791"
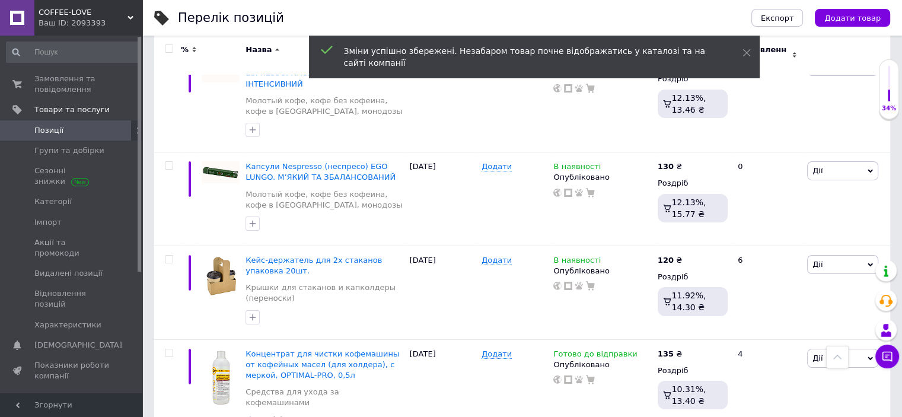
scroll to position [8719, 0]
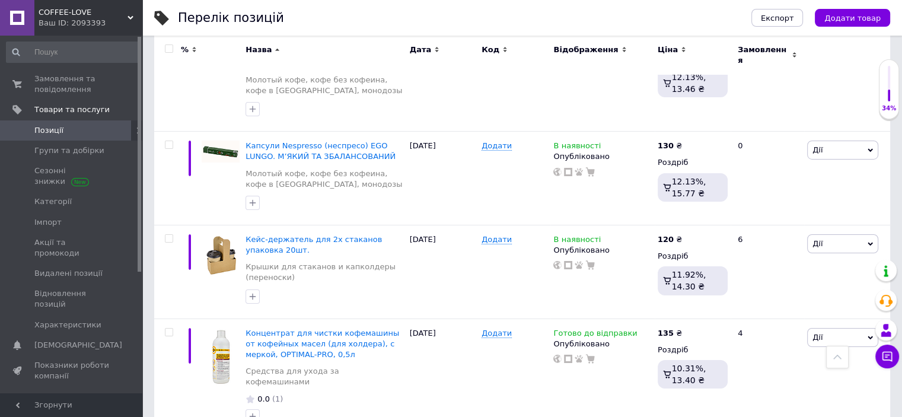
drag, startPoint x: 735, startPoint y: 268, endPoint x: 658, endPoint y: 265, distance: 76.6
drag, startPoint x: 731, startPoint y: 269, endPoint x: 702, endPoint y: 265, distance: 29.9
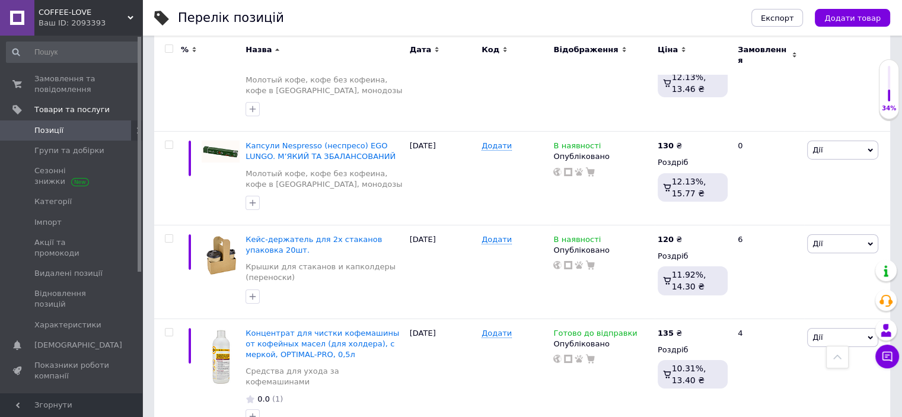
type input "815"
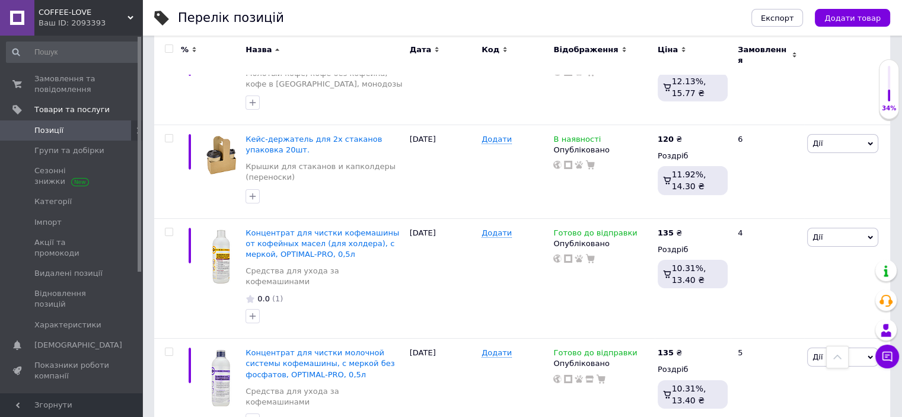
scroll to position [8838, 0]
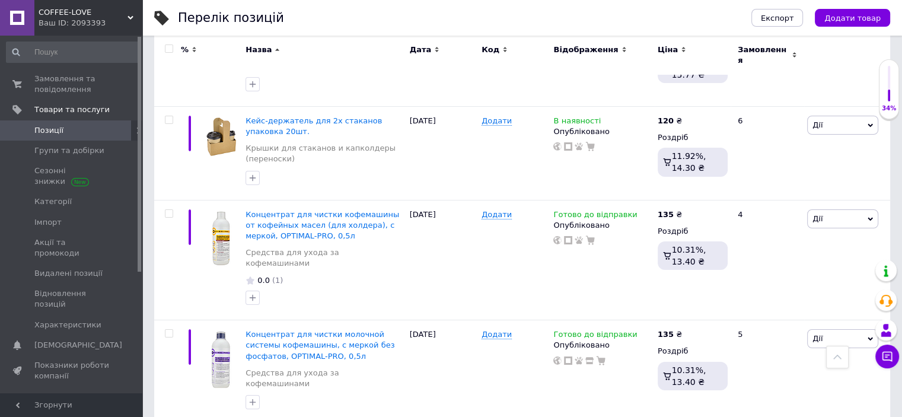
drag, startPoint x: 731, startPoint y: 238, endPoint x: 695, endPoint y: 231, distance: 37.0
type input "1075"
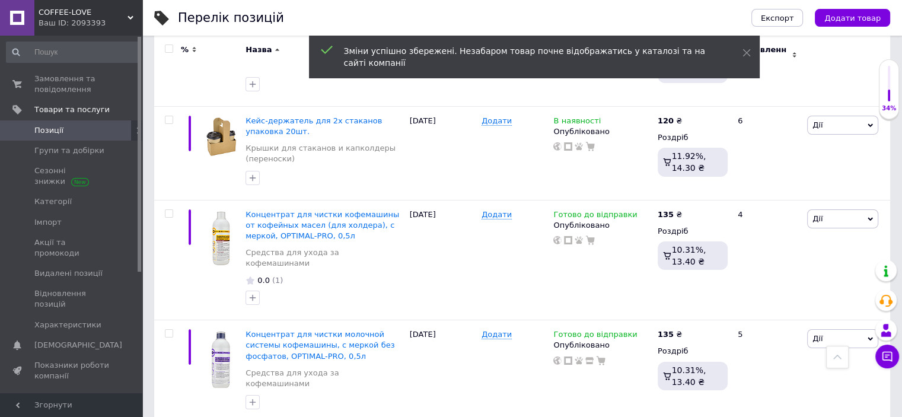
scroll to position [8897, 0]
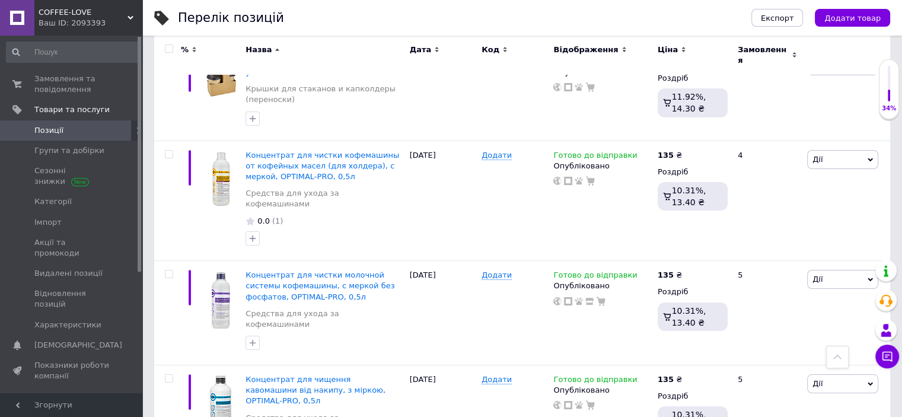
drag, startPoint x: 727, startPoint y: 258, endPoint x: 689, endPoint y: 253, distance: 38.8
type input "750"
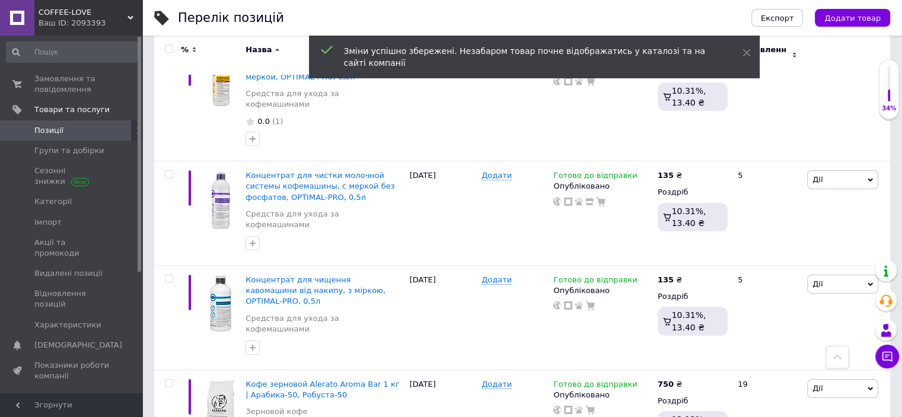
scroll to position [9016, 0]
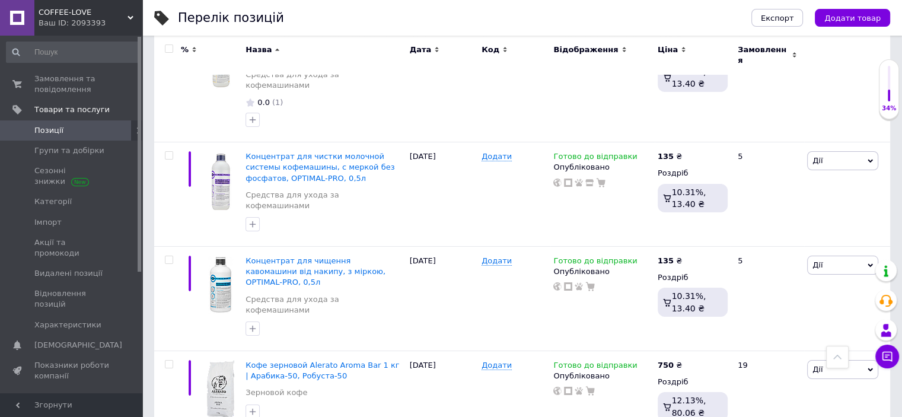
drag, startPoint x: 727, startPoint y: 225, endPoint x: 695, endPoint y: 221, distance: 32.2
type input "960"
click at [640, 278] on div "Комісія за замовлення" at bounding box center [579, 277] width 142 height 31
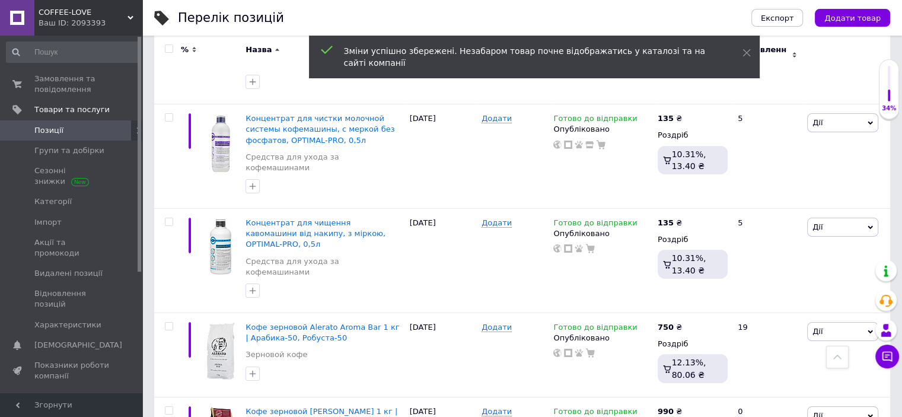
scroll to position [9075, 0]
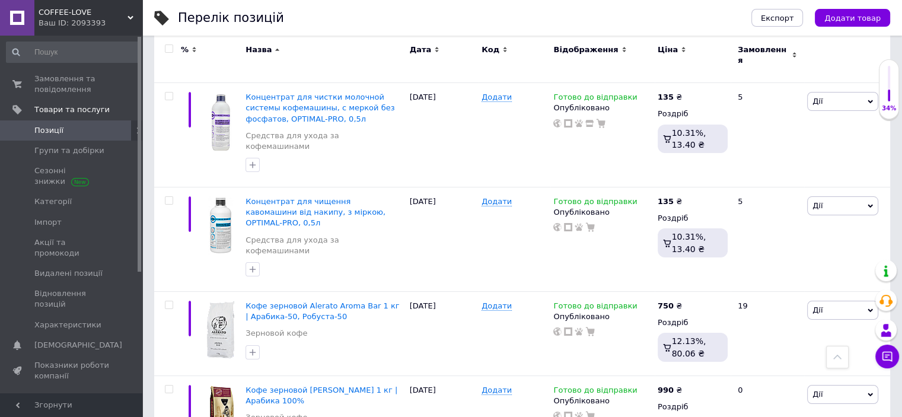
drag, startPoint x: 749, startPoint y: 243, endPoint x: 681, endPoint y: 238, distance: 68.4
type input "1075"
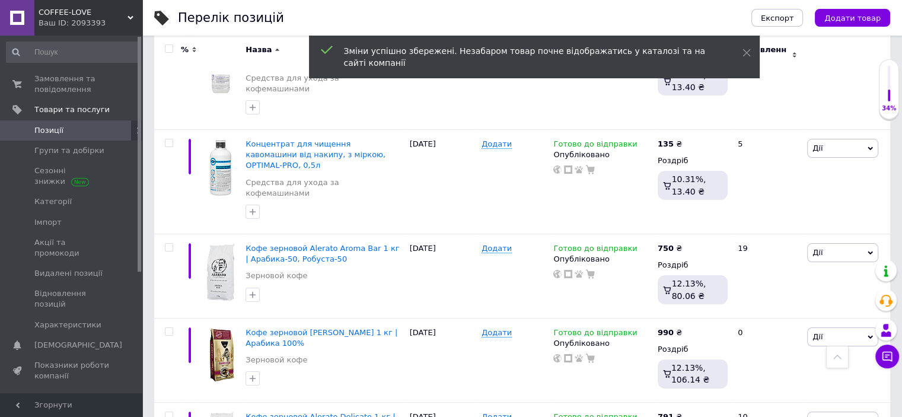
scroll to position [9194, 0]
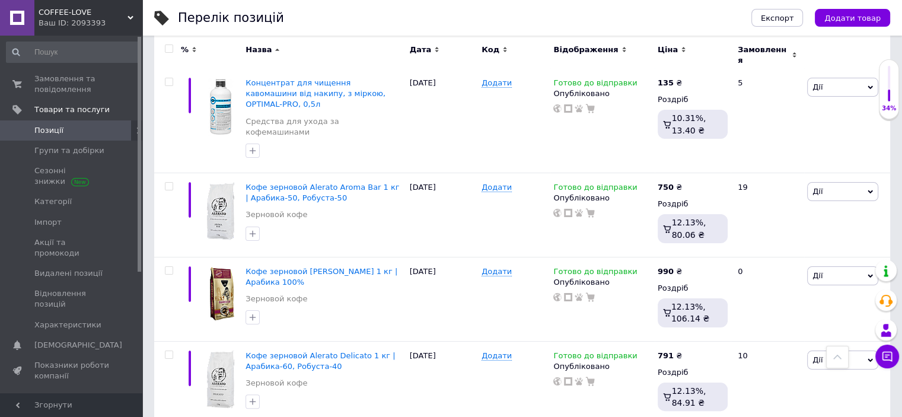
drag, startPoint x: 727, startPoint y: 212, endPoint x: 690, endPoint y: 206, distance: 37.3
type input "950"
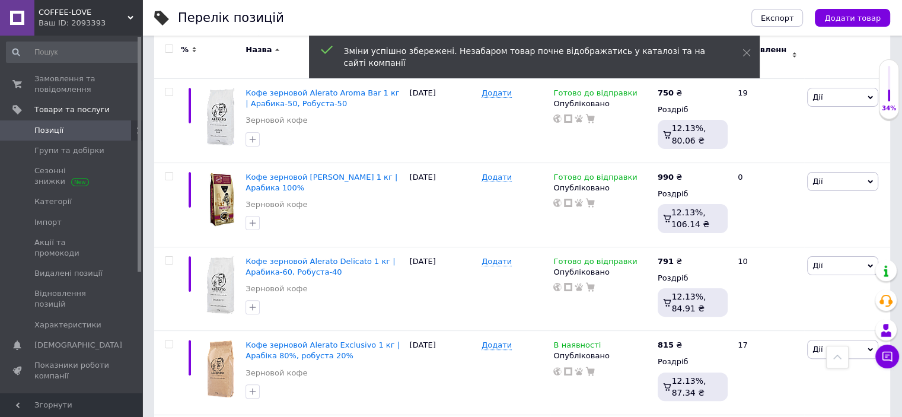
scroll to position [9298, 0]
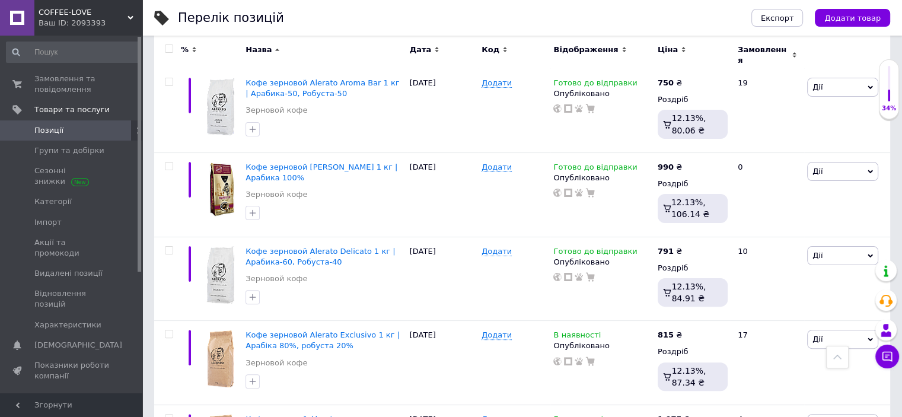
drag, startPoint x: 728, startPoint y: 195, endPoint x: 687, endPoint y: 191, distance: 41.1
type input "915"
click at [626, 258] on div "Комісія за замовлення" at bounding box center [579, 246] width 142 height 31
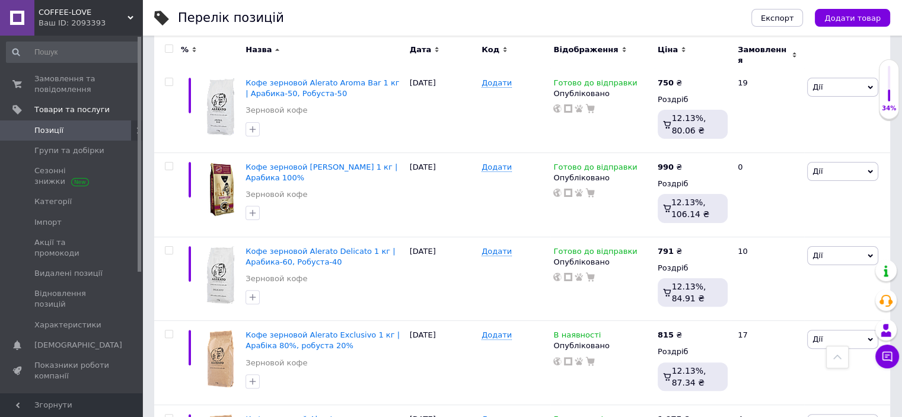
drag, startPoint x: 722, startPoint y: 288, endPoint x: 686, endPoint y: 279, distance: 37.1
type input "845"
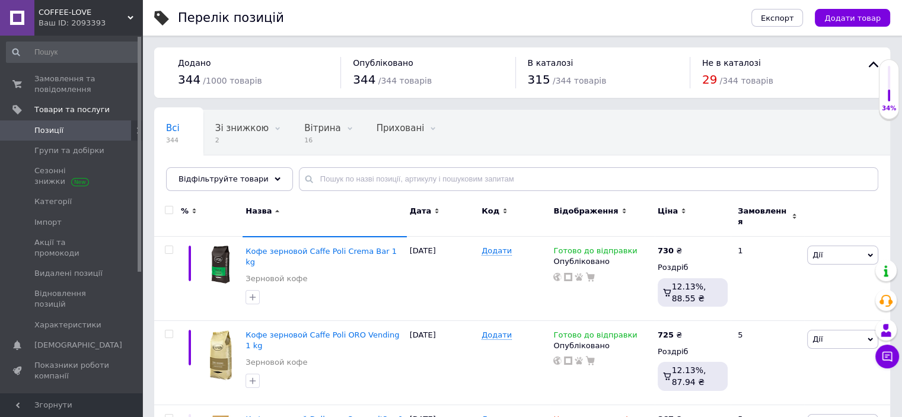
scroll to position [59, 0]
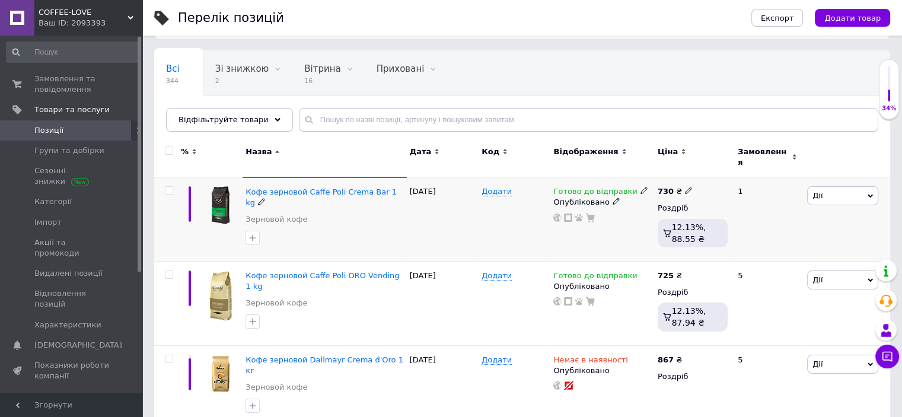
click at [685, 187] on icon at bounding box center [688, 190] width 7 height 7
drag, startPoint x: 717, startPoint y: 171, endPoint x: 701, endPoint y: 168, distance: 16.9
click at [701, 168] on input "730" at bounding box center [744, 178] width 90 height 24
type input "825"
click at [628, 222] on div "Готово до відправки Опубліковано" at bounding box center [602, 219] width 104 height 84
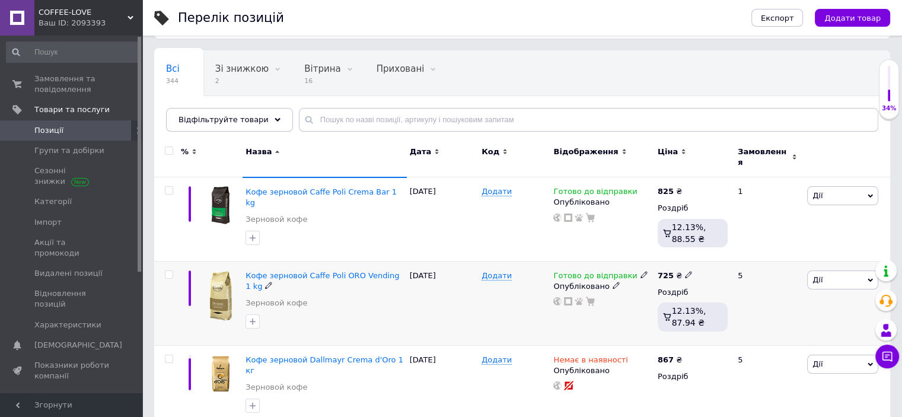
click at [685, 271] on icon at bounding box center [688, 274] width 7 height 7
drag, startPoint x: 724, startPoint y: 255, endPoint x: 698, endPoint y: 253, distance: 25.6
click at [699, 253] on input "725" at bounding box center [744, 262] width 90 height 24
type input "820"
click at [613, 305] on div "Готово до відправки Опубліковано" at bounding box center [602, 303] width 104 height 84
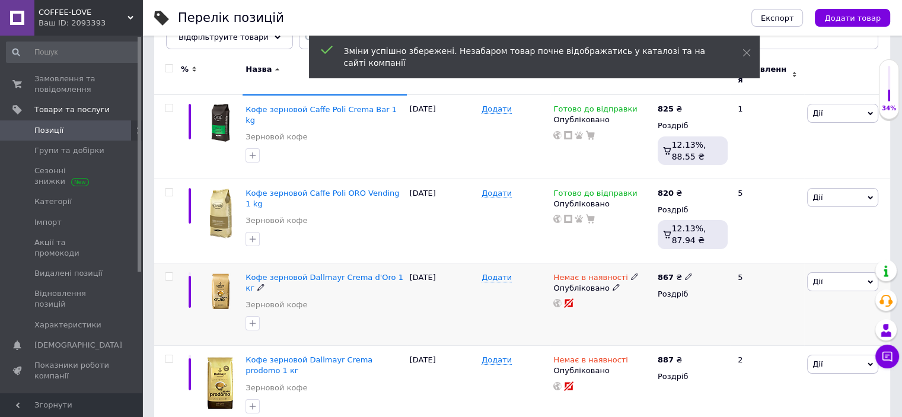
scroll to position [178, 0]
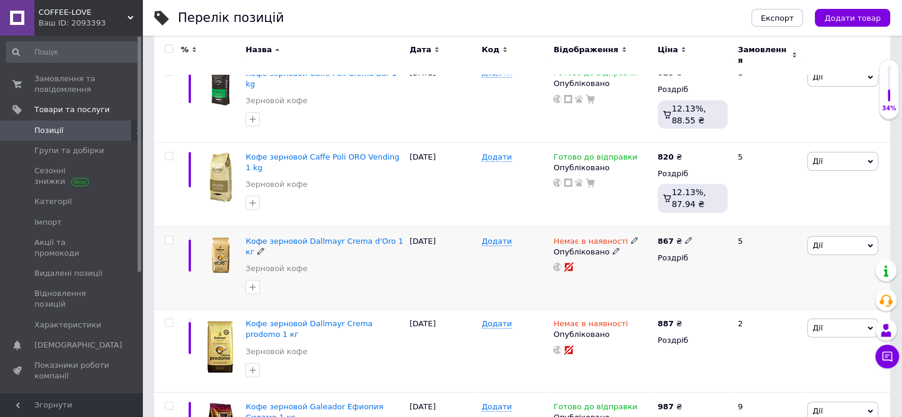
click at [685, 237] on icon at bounding box center [688, 240] width 7 height 7
drag, startPoint x: 725, startPoint y: 222, endPoint x: 698, endPoint y: 217, distance: 28.4
click at [699, 217] on input "867" at bounding box center [744, 228] width 90 height 24
type input "1270"
click at [630, 263] on div at bounding box center [602, 266] width 100 height 9
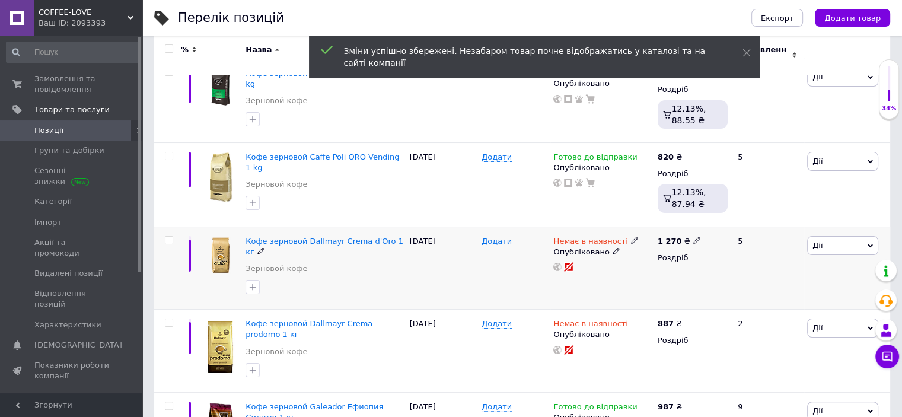
click at [631, 237] on icon at bounding box center [634, 240] width 7 height 7
click at [652, 242] on li "В наявності" at bounding box center [696, 250] width 113 height 17
click at [607, 266] on div "Немає в наявності Наявність В наявності Немає в наявності Під замовлення Готово…" at bounding box center [602, 268] width 104 height 83
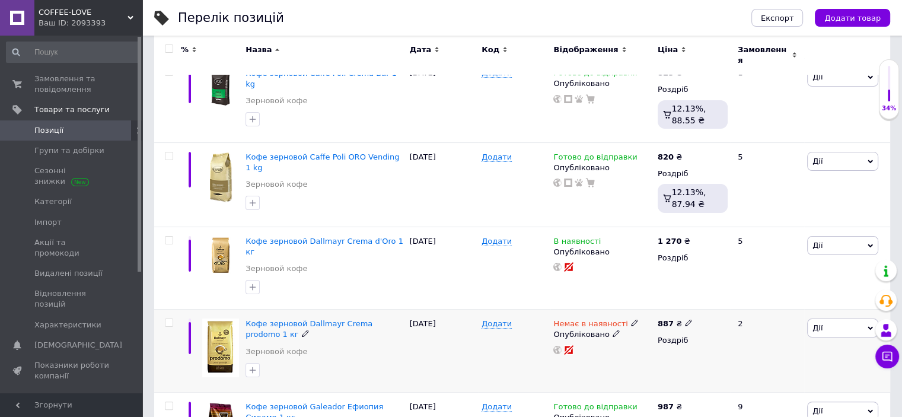
click at [685, 319] on icon at bounding box center [688, 322] width 7 height 7
drag, startPoint x: 730, startPoint y: 286, endPoint x: 712, endPoint y: 284, distance: 17.5
click at [699, 285] on div "Ціна 887" at bounding box center [773, 303] width 148 height 37
type input "1270"
click at [641, 339] on div "Немає в наявності Опубліковано" at bounding box center [602, 351] width 104 height 83
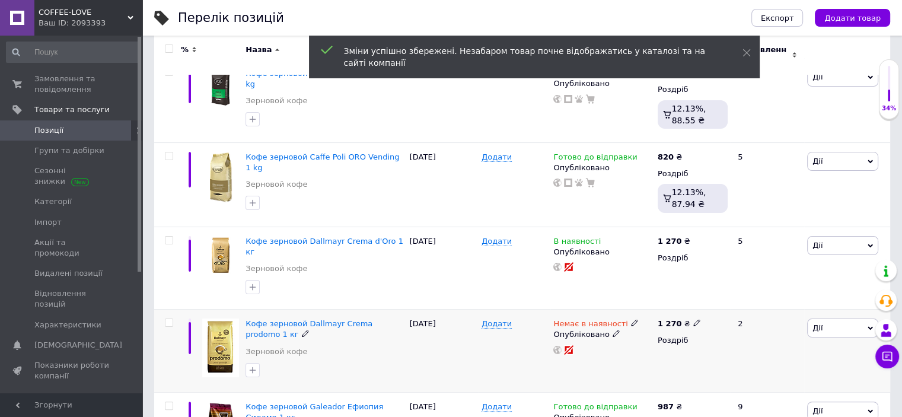
click at [631, 319] on icon at bounding box center [634, 322] width 7 height 7
click at [650, 324] on li "В наявності" at bounding box center [696, 332] width 113 height 17
click at [622, 345] on div at bounding box center [602, 349] width 100 height 9
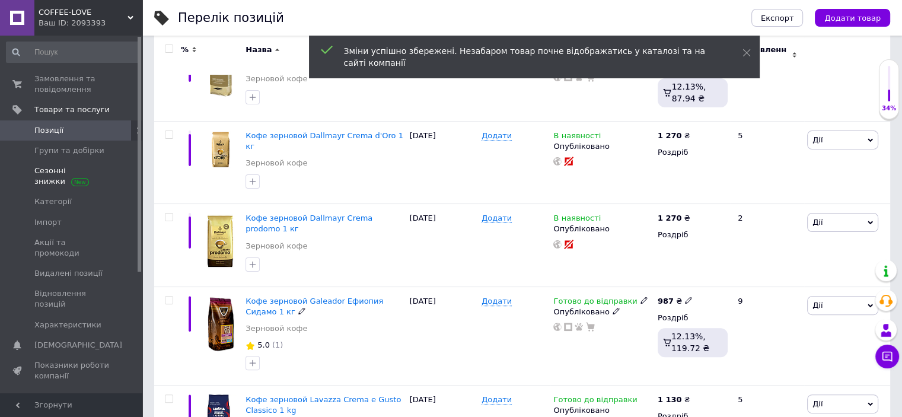
scroll to position [297, 0]
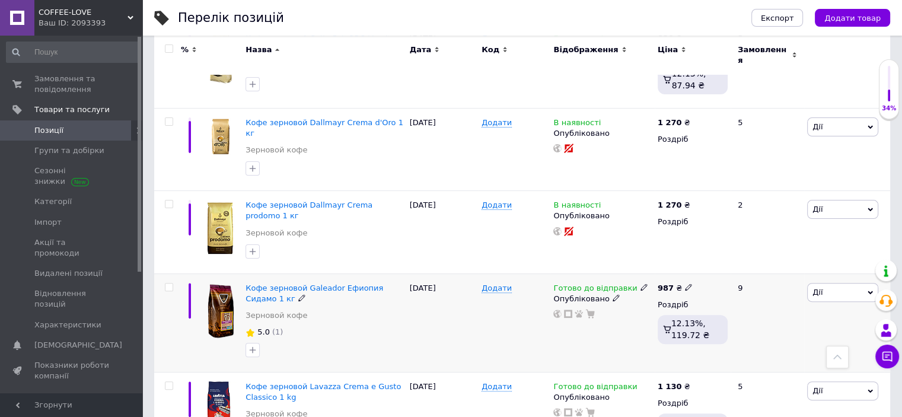
click at [685, 284] on icon at bounding box center [688, 287] width 7 height 7
drag, startPoint x: 724, startPoint y: 254, endPoint x: 693, endPoint y: 250, distance: 31.1
click at [693, 250] on div "Ціна 987 Валюта ₴ $ EUR CHF GBP ¥ PLN ₸ MDL HUF KGS CNY TRY KRW lei" at bounding box center [772, 289] width 161 height 99
type input "1120"
click at [636, 318] on div "Комісія за замовлення" at bounding box center [579, 310] width 142 height 31
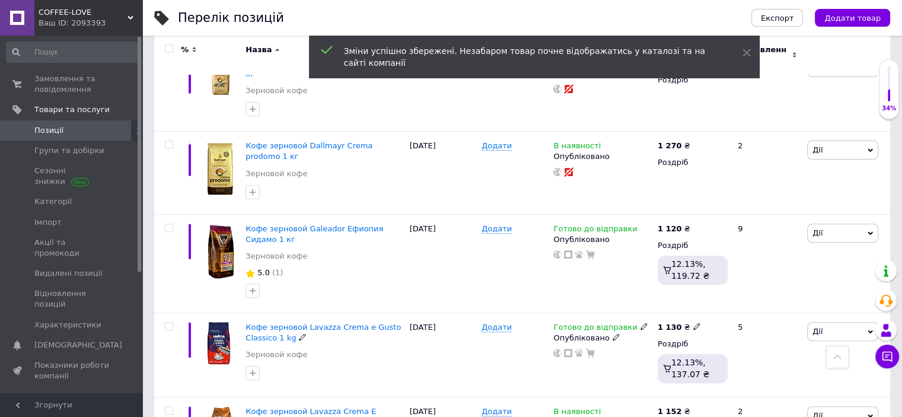
scroll to position [415, 0]
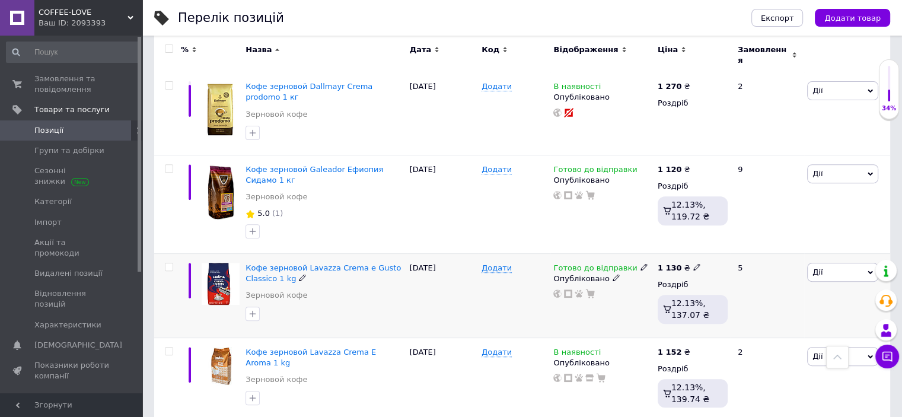
click at [693, 263] on icon at bounding box center [696, 266] width 7 height 7
drag, startPoint x: 738, startPoint y: 238, endPoint x: 698, endPoint y: 232, distance: 40.2
click at [699, 232] on div "Ціна 1130 Валюта ₴ $ EUR CHF GBP ¥ PLN ₸ MDL HUF KGS CNY TRY KRW lei" at bounding box center [779, 268] width 161 height 99
type input "1345"
click at [648, 289] on div at bounding box center [602, 293] width 100 height 9
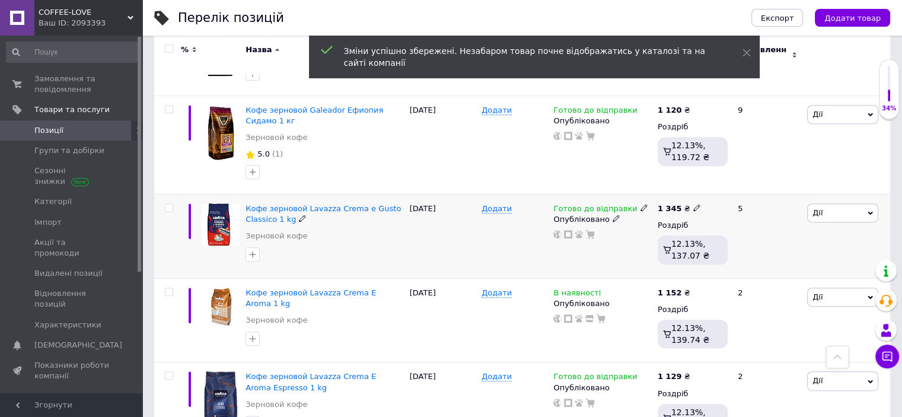
scroll to position [534, 0]
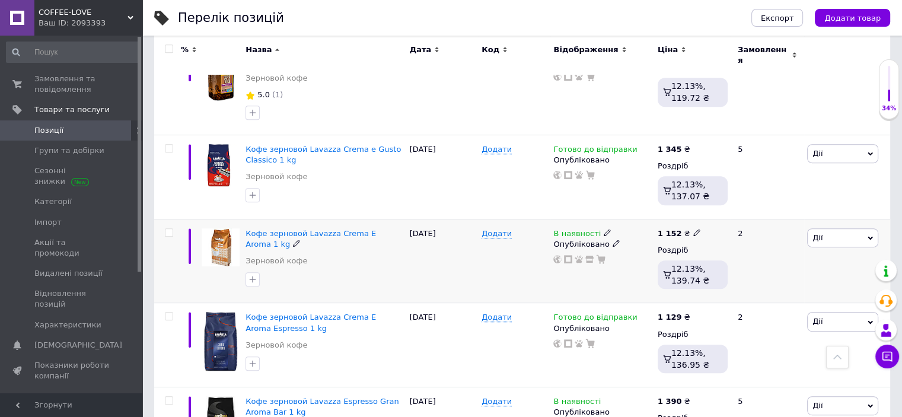
click at [693, 229] on icon at bounding box center [696, 232] width 7 height 7
drag, startPoint x: 737, startPoint y: 200, endPoint x: 692, endPoint y: 196, distance: 44.7
type input "1360"
click at [534, 256] on div "Додати" at bounding box center [515, 261] width 72 height 84
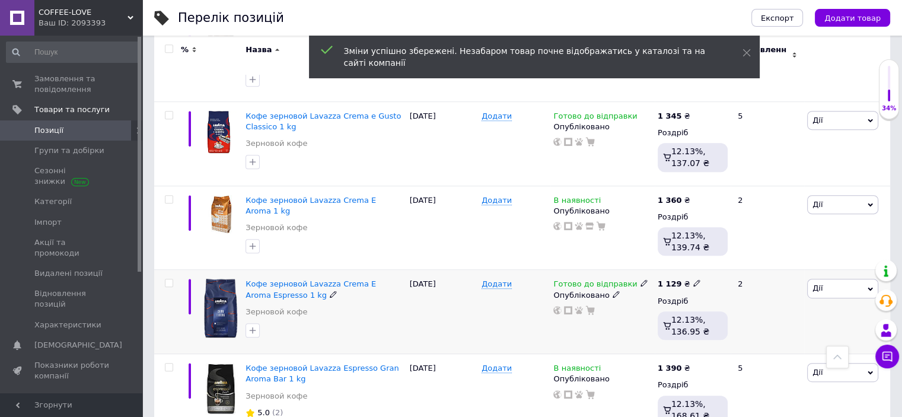
scroll to position [593, 0]
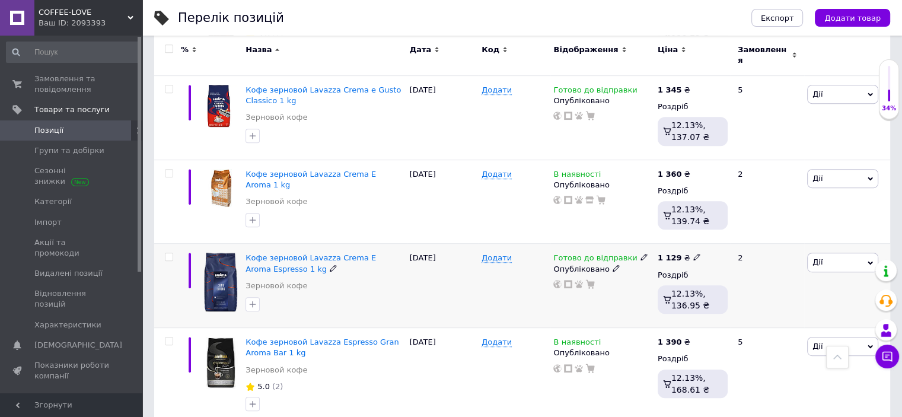
click at [693, 253] on icon at bounding box center [696, 256] width 7 height 7
drag, startPoint x: 736, startPoint y: 225, endPoint x: 709, endPoint y: 223, distance: 26.8
click at [709, 233] on input "1129" at bounding box center [750, 245] width 90 height 24
type input "1335"
click at [614, 296] on div "Готово до відправки Опубліковано" at bounding box center [602, 286] width 104 height 84
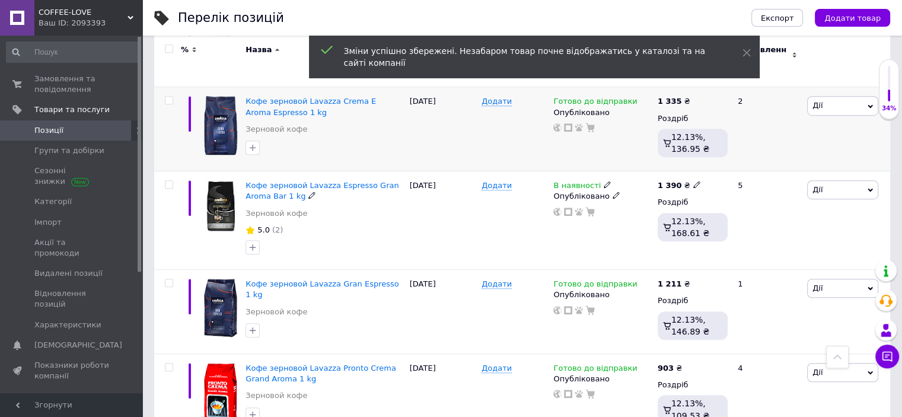
scroll to position [771, 0]
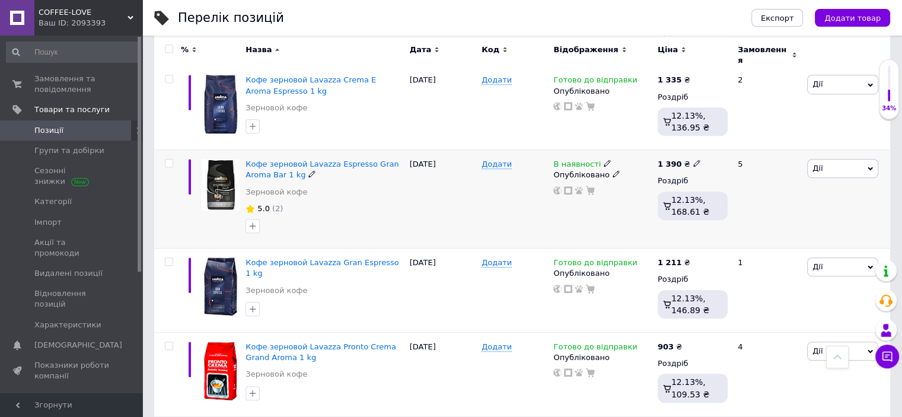
click at [693, 160] on icon at bounding box center [696, 163] width 7 height 7
drag, startPoint x: 731, startPoint y: 133, endPoint x: 702, endPoint y: 129, distance: 28.8
click at [702, 129] on div "Ціна 1390 Валюта ₴ $ EUR CHF GBP ¥ PLN ₸ MDL HUF KGS CNY TRY KRW lei" at bounding box center [779, 165] width 161 height 99
type input "1625"
click at [633, 196] on div "Комісія за замовлення" at bounding box center [579, 185] width 142 height 31
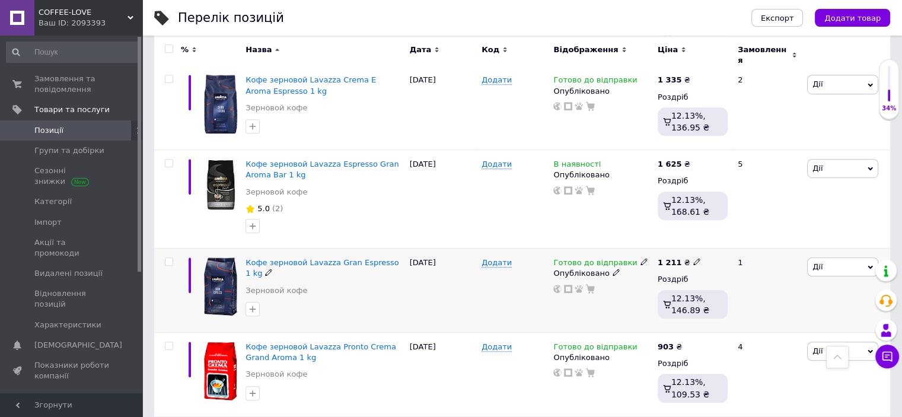
click at [693, 258] on icon at bounding box center [696, 261] width 7 height 7
drag, startPoint x: 734, startPoint y: 227, endPoint x: 703, endPoint y: 223, distance: 30.5
click at [703, 223] on div "Ціна 1211 Валюта ₴ $ EUR CHF GBP ¥ PLN ₸ MDL HUF KGS CNY TRY KRW lei" at bounding box center [779, 263] width 161 height 99
type input "1400"
click at [616, 288] on div "Готово до відправки Опубліковано" at bounding box center [602, 291] width 104 height 84
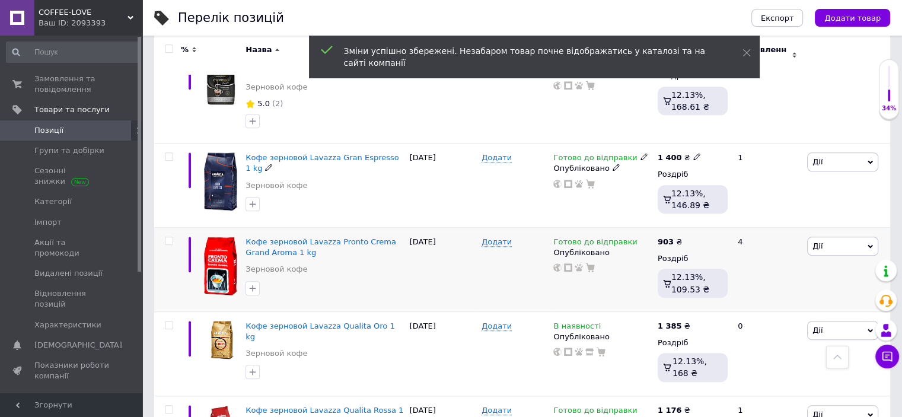
scroll to position [890, 0]
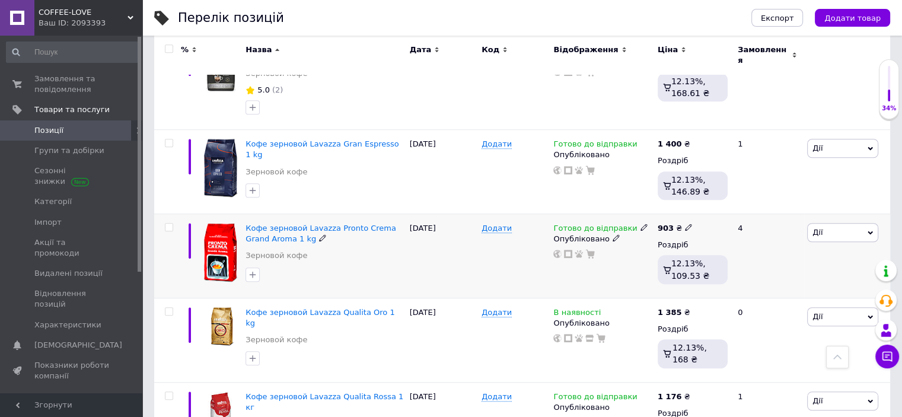
click at [685, 224] on icon at bounding box center [688, 227] width 7 height 7
drag, startPoint x: 730, startPoint y: 205, endPoint x: 693, endPoint y: 198, distance: 36.9
click at [693, 198] on div "Ціна 903 Валюта ₴ $ EUR CHF GBP ¥ PLN ₸ MDL HUF KGS CNY TRY KRW lei" at bounding box center [772, 229] width 161 height 99
type input "1020"
click at [650, 249] on div at bounding box center [602, 253] width 100 height 9
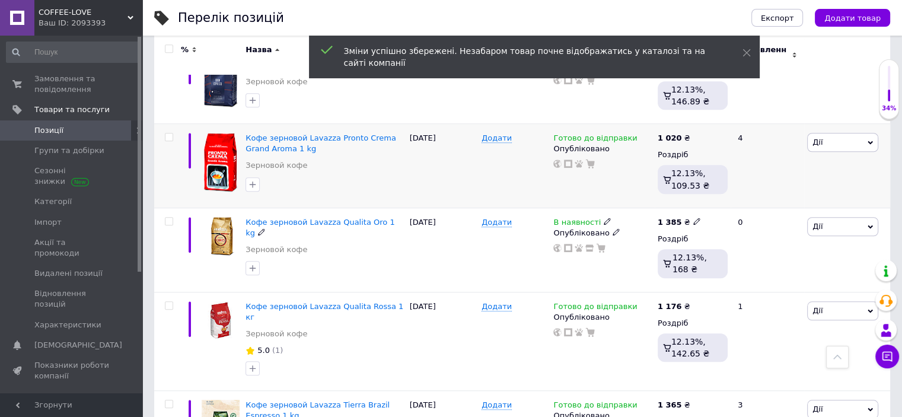
scroll to position [1008, 0]
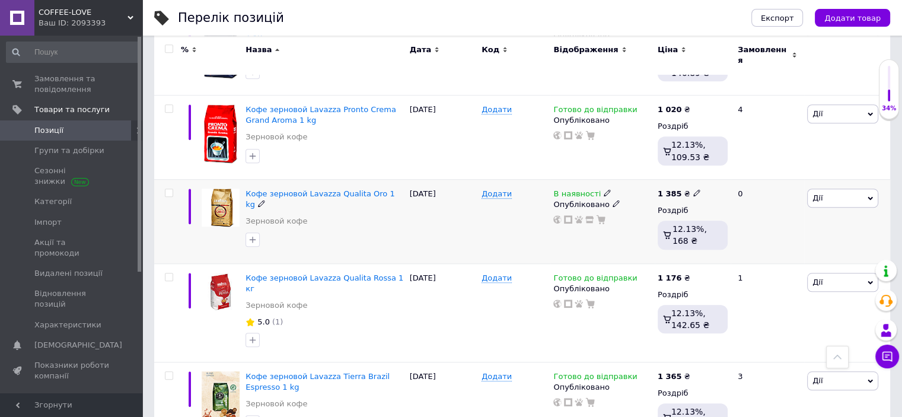
click at [693, 189] on icon at bounding box center [696, 192] width 7 height 7
drag, startPoint x: 741, startPoint y: 163, endPoint x: 689, endPoint y: 157, distance: 52.6
type input "1620"
click at [617, 221] on div "В наявності Опубліковано" at bounding box center [602, 221] width 104 height 84
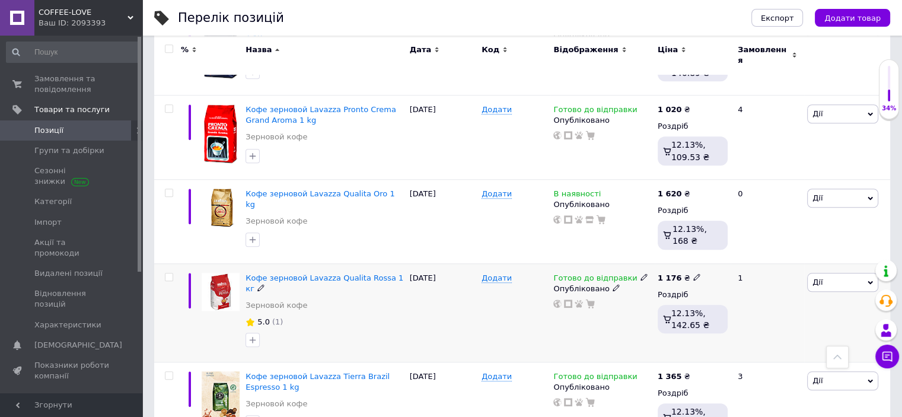
click at [693, 273] on icon at bounding box center [696, 276] width 7 height 7
drag, startPoint x: 734, startPoint y: 241, endPoint x: 705, endPoint y: 238, distance: 28.6
click at [705, 253] on input "1176" at bounding box center [750, 265] width 90 height 24
type input "1330"
click at [599, 307] on div "Комісія за замовлення" at bounding box center [579, 297] width 142 height 31
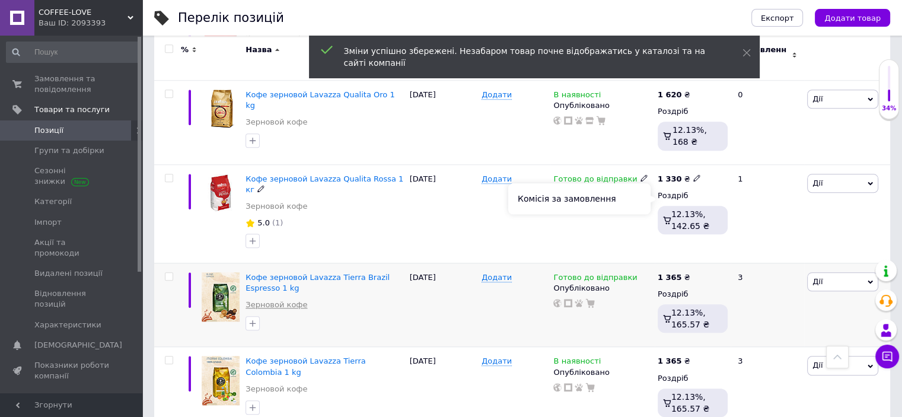
scroll to position [1127, 0]
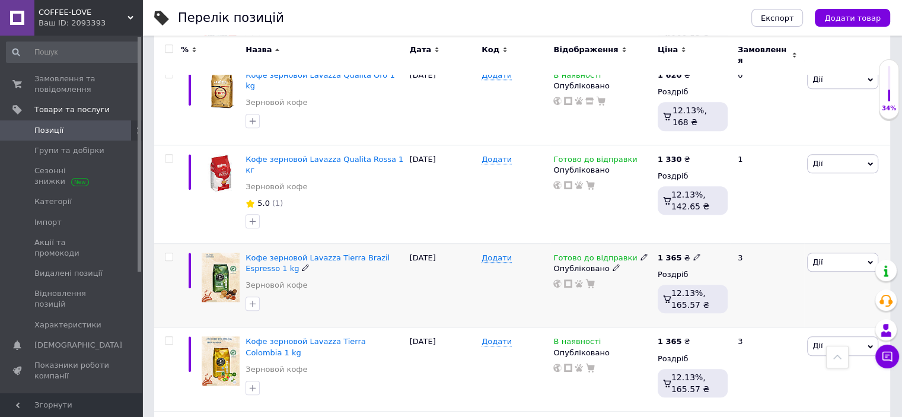
click at [693, 253] on use at bounding box center [696, 256] width 7 height 7
drag, startPoint x: 740, startPoint y: 212, endPoint x: 705, endPoint y: 210, distance: 35.6
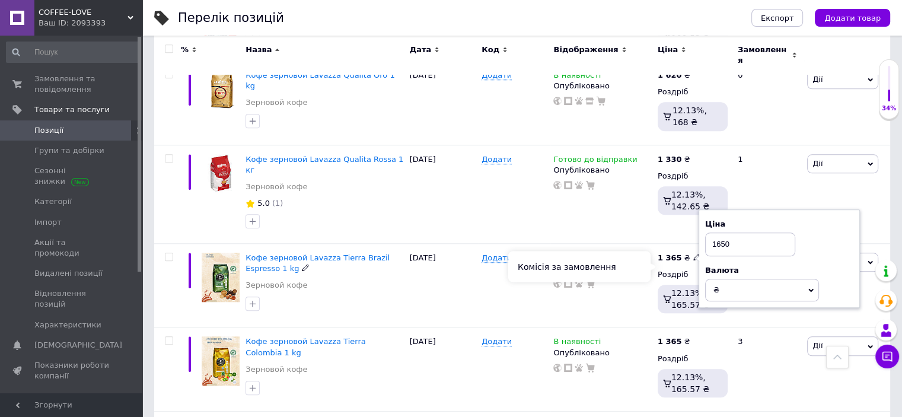
type input "1650"
click at [629, 269] on div "Комісія за замовлення" at bounding box center [579, 266] width 142 height 31
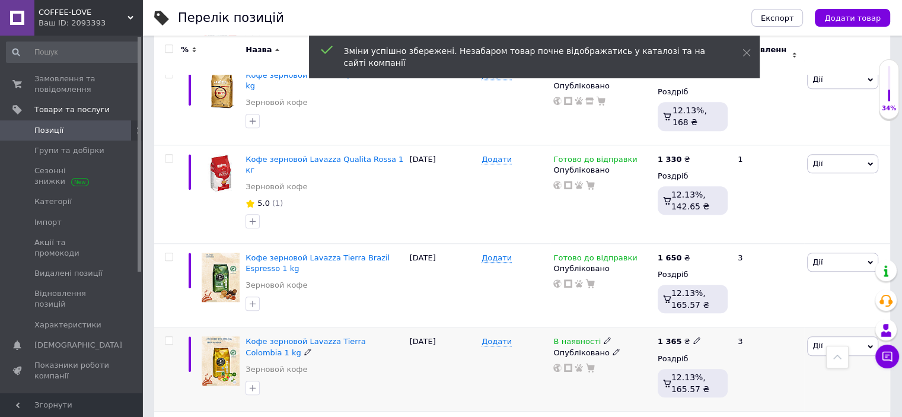
click at [693, 337] on icon at bounding box center [696, 340] width 7 height 7
drag, startPoint x: 743, startPoint y: 286, endPoint x: 699, endPoint y: 287, distance: 43.9
click at [700, 293] on div "Ціна 1365 Валюта ₴ $ EUR CHF GBP ¥ PLN ₸ MDL HUF KGS CNY TRY KRW lei" at bounding box center [779, 342] width 161 height 99
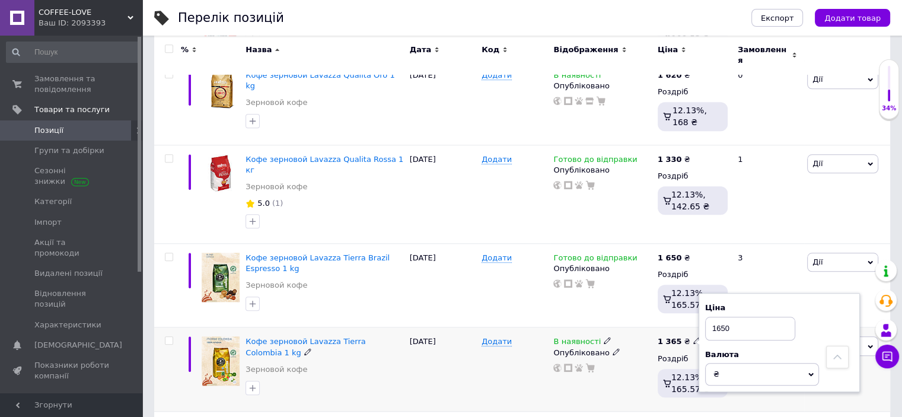
type input "1650"
click at [637, 336] on div "В наявності Опубліковано" at bounding box center [602, 354] width 98 height 36
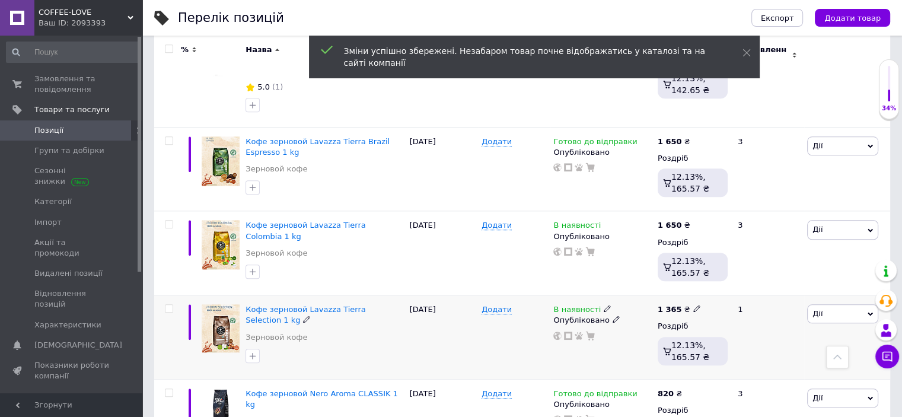
scroll to position [1246, 0]
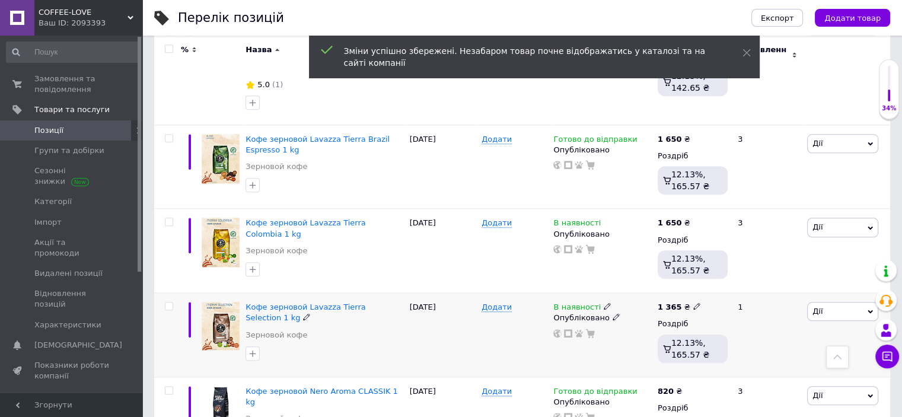
click at [693, 303] on icon at bounding box center [696, 306] width 7 height 7
drag, startPoint x: 737, startPoint y: 262, endPoint x: 698, endPoint y: 259, distance: 38.7
click at [699, 259] on div "Ціна 1365 Валюта ₴ $ EUR CHF GBP ¥ PLN ₸ MDL HUF KGS CNY TRY KRW lei" at bounding box center [779, 308] width 161 height 99
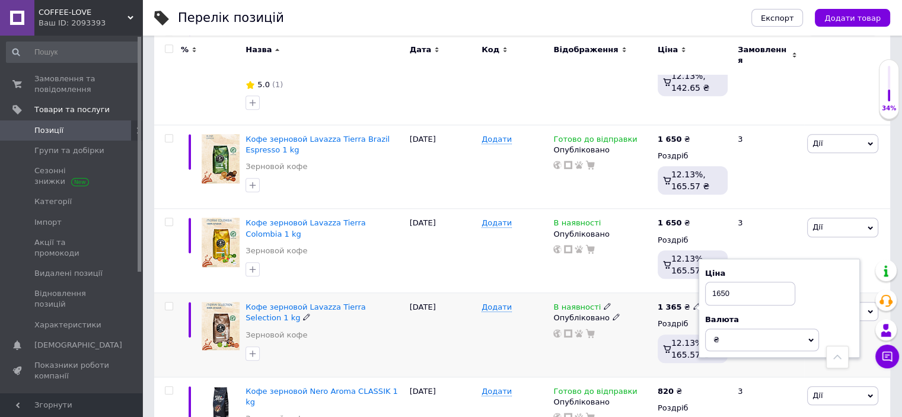
type input "1650"
click at [634, 329] on div at bounding box center [602, 333] width 100 height 9
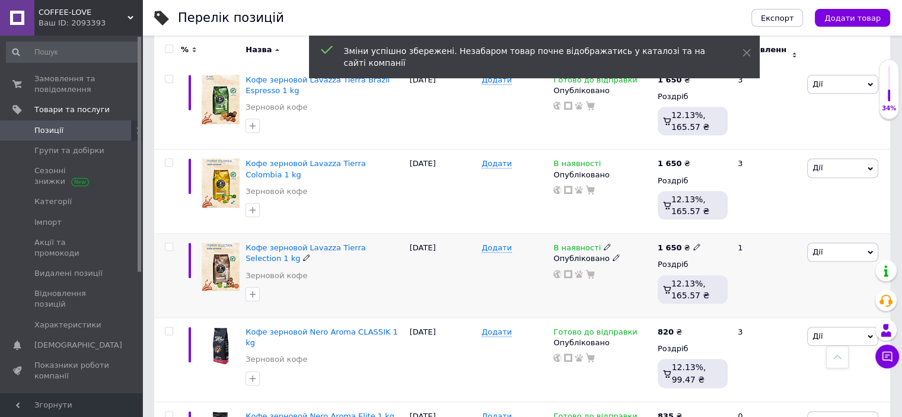
scroll to position [1364, 0]
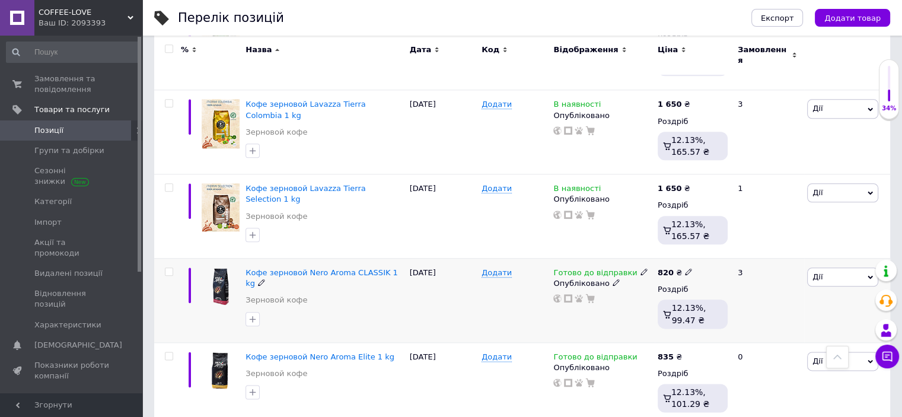
click at [685, 269] on use at bounding box center [688, 272] width 7 height 7
drag, startPoint x: 738, startPoint y: 227, endPoint x: 689, endPoint y: 225, distance: 49.3
click at [689, 258] on div "820 ₴ Ціна 820 Валюта ₴ $ EUR CHF GBP ¥ PLN ₸ MDL HUF KGS CNY TRY KRW lei Роздр…" at bounding box center [693, 300] width 76 height 84
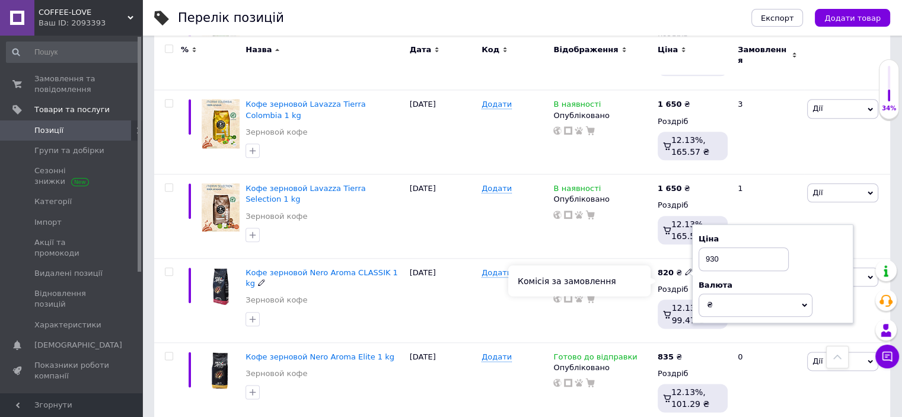
type input "930"
click at [633, 279] on div "Комісія за замовлення" at bounding box center [579, 280] width 142 height 31
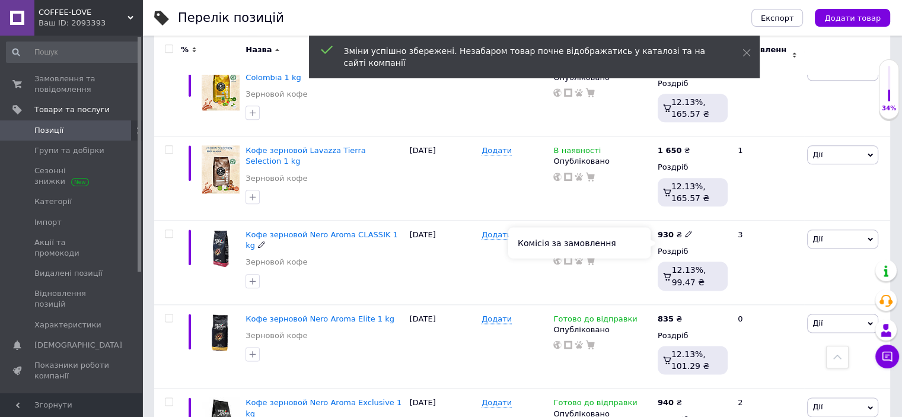
scroll to position [1424, 0]
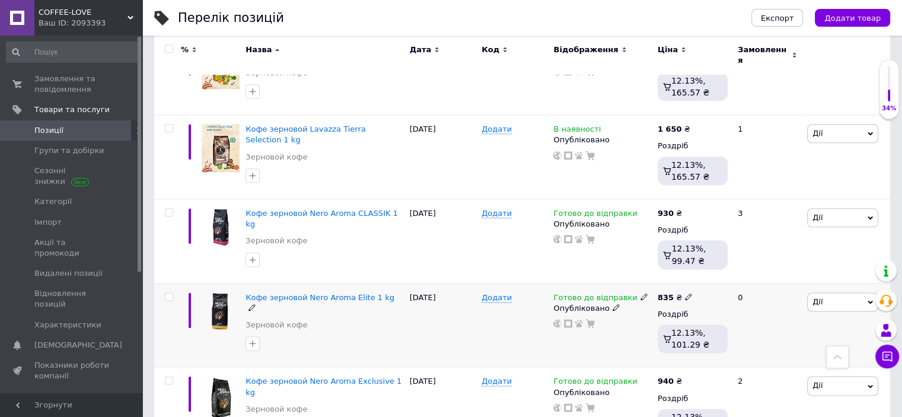
click at [685, 293] on icon at bounding box center [688, 296] width 7 height 7
drag, startPoint x: 719, startPoint y: 255, endPoint x: 701, endPoint y: 253, distance: 18.0
click at [701, 272] on input "835" at bounding box center [744, 284] width 90 height 24
type input "945"
click at [607, 303] on div "Готово до відправки Опубліковано" at bounding box center [602, 325] width 104 height 84
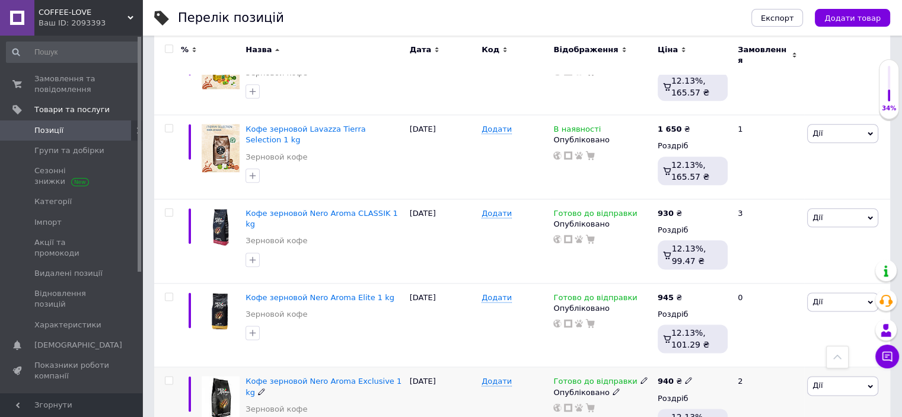
click at [685, 377] on icon at bounding box center [688, 380] width 7 height 7
drag, startPoint x: 737, startPoint y: 330, endPoint x: 745, endPoint y: 327, distance: 8.3
click at [699, 356] on input "940" at bounding box center [744, 368] width 90 height 24
type input "1065"
click at [626, 387] on div "Готово до відправки Опубліковано" at bounding box center [602, 416] width 104 height 98
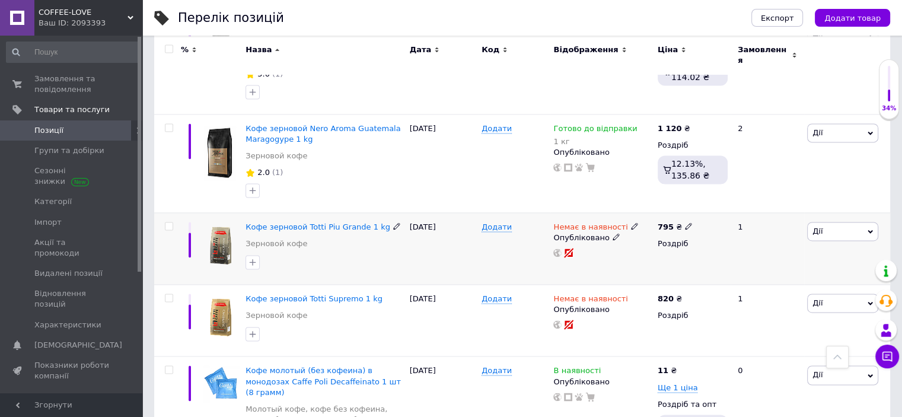
scroll to position [1779, 0]
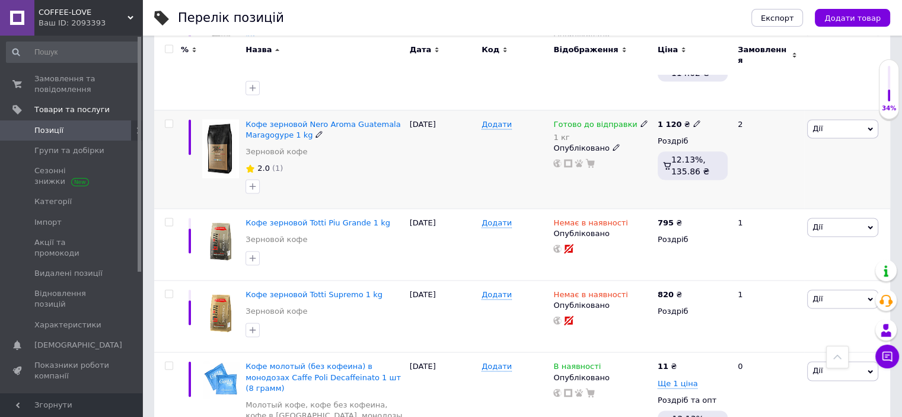
click at [693, 120] on icon at bounding box center [696, 123] width 7 height 7
drag, startPoint x: 752, startPoint y: 63, endPoint x: 686, endPoint y: 59, distance: 66.0
type input "1270"
click at [614, 149] on div "Готово до відправки 1 кг Опубліковано" at bounding box center [602, 159] width 104 height 98
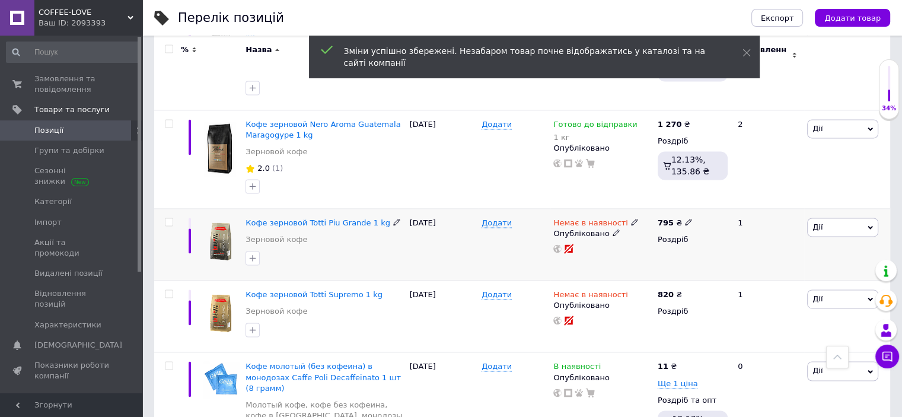
click at [833, 218] on span "Дії" at bounding box center [842, 227] width 71 height 19
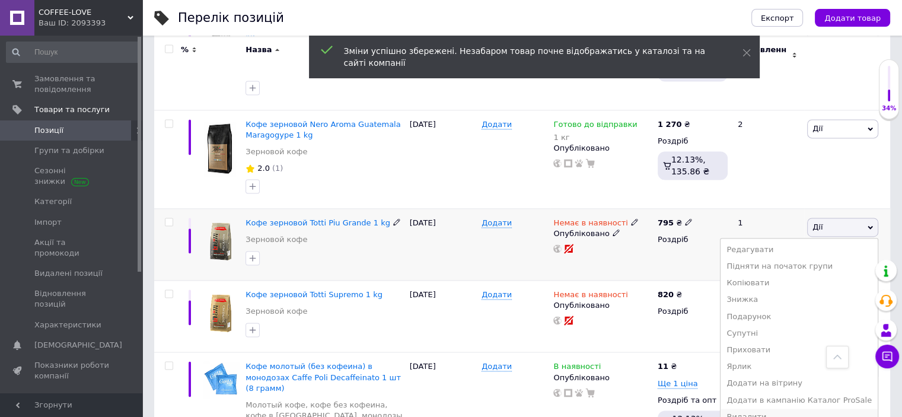
click at [762, 409] on li "Видалити" at bounding box center [799, 417] width 157 height 17
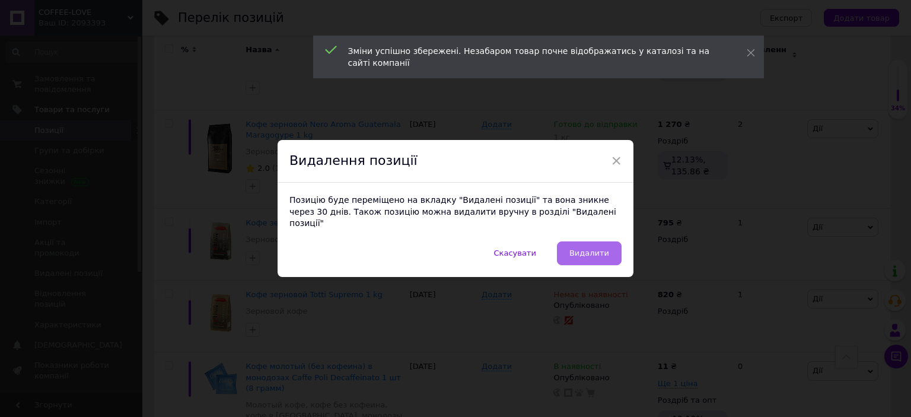
click at [594, 254] on button "Видалити" at bounding box center [589, 253] width 65 height 24
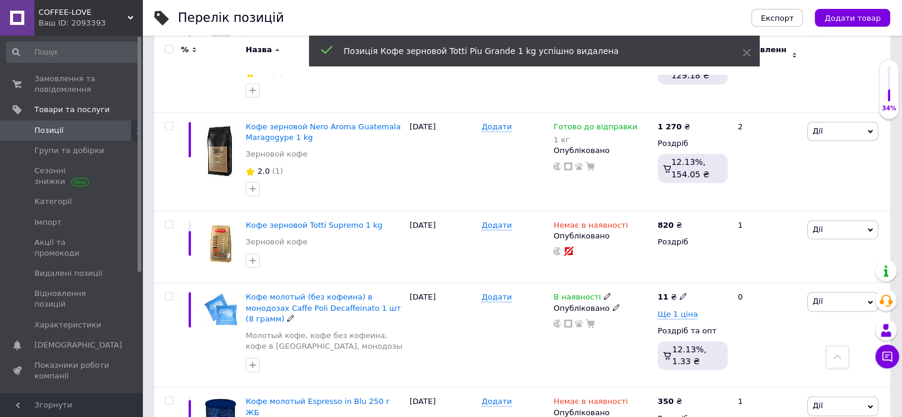
scroll to position [1792, 0]
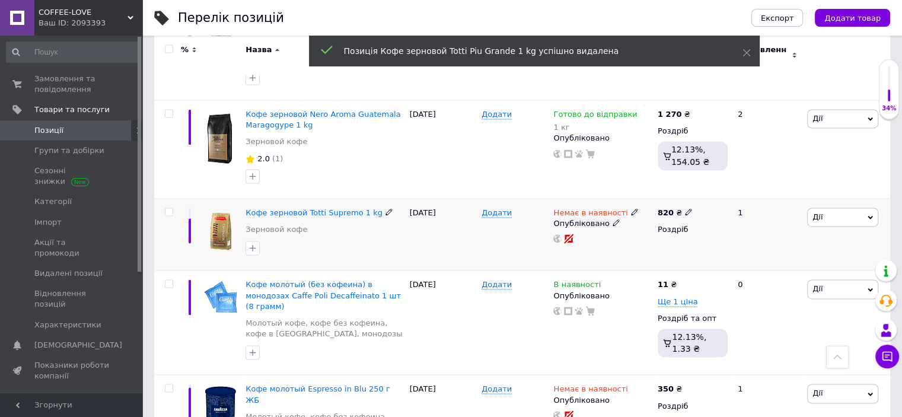
click at [833, 208] on span "Дії" at bounding box center [842, 217] width 71 height 19
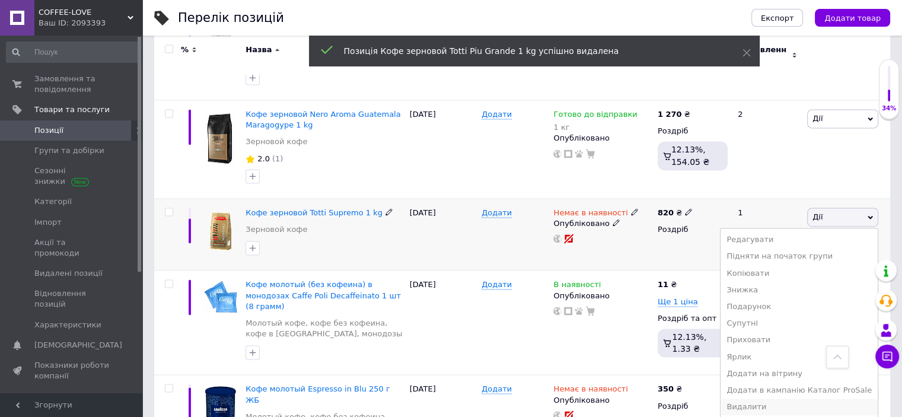
click at [769, 399] on li "Видалити" at bounding box center [799, 407] width 157 height 17
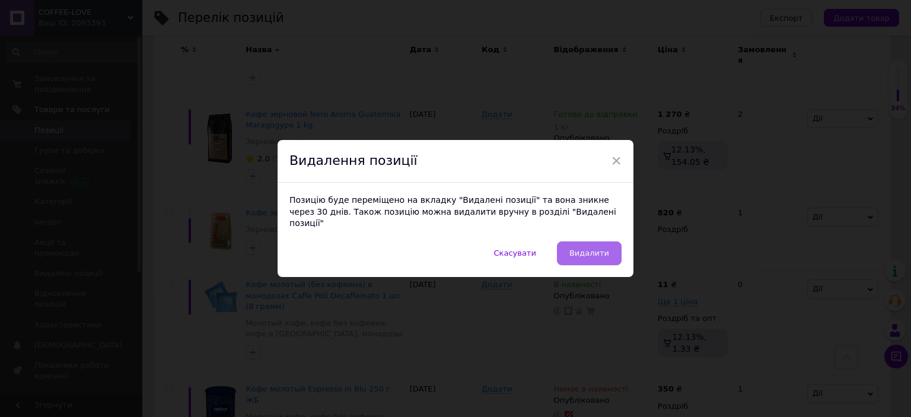
click at [586, 249] on span "Видалити" at bounding box center [589, 253] width 40 height 9
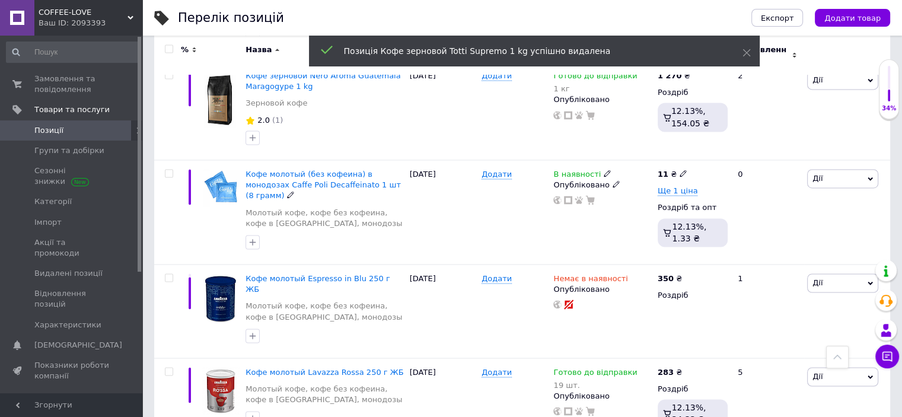
scroll to position [1851, 0]
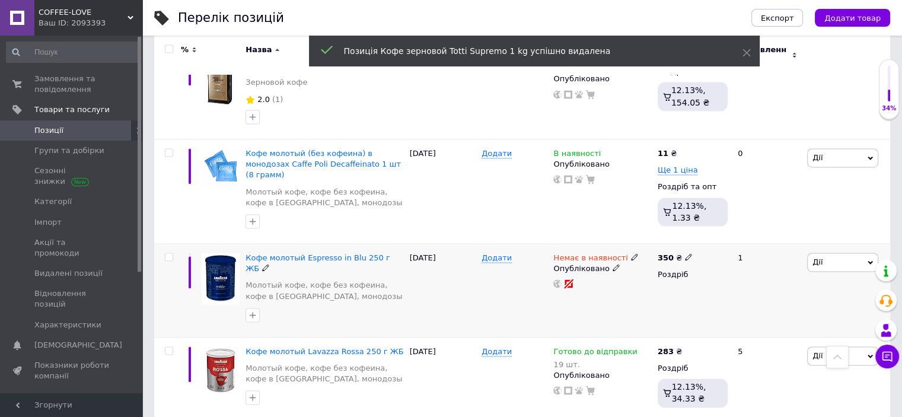
click at [824, 253] on span "Дії" at bounding box center [842, 262] width 71 height 19
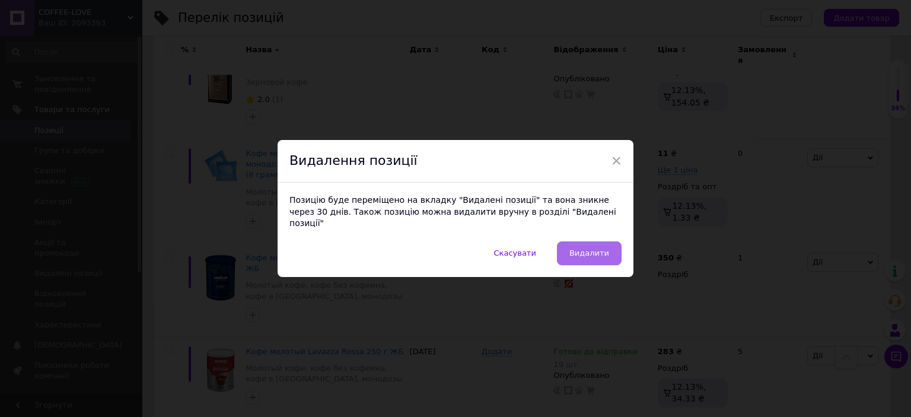
click at [592, 249] on span "Видалити" at bounding box center [589, 253] width 40 height 9
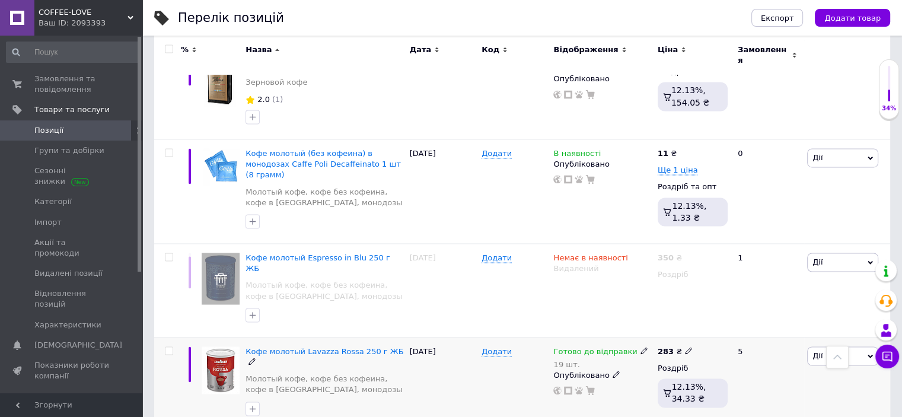
click at [685, 347] on icon at bounding box center [688, 350] width 7 height 7
click at [712, 326] on input "283" at bounding box center [744, 338] width 90 height 24
type input "285"
click at [468, 337] on div "[DATE]" at bounding box center [443, 384] width 72 height 94
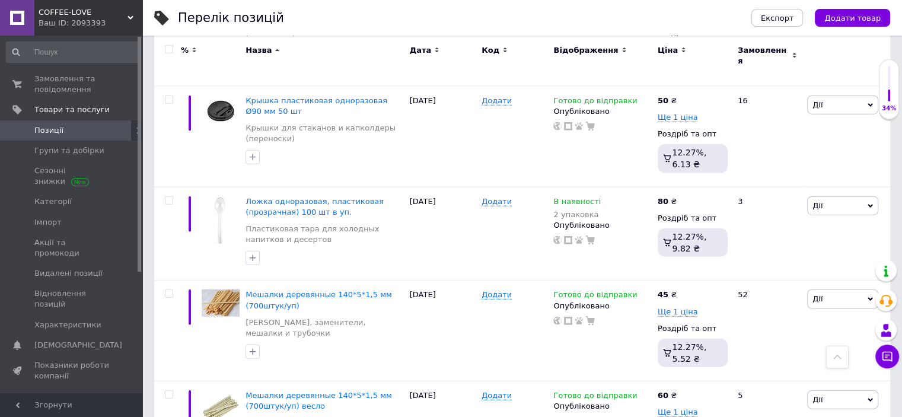
scroll to position [3038, 0]
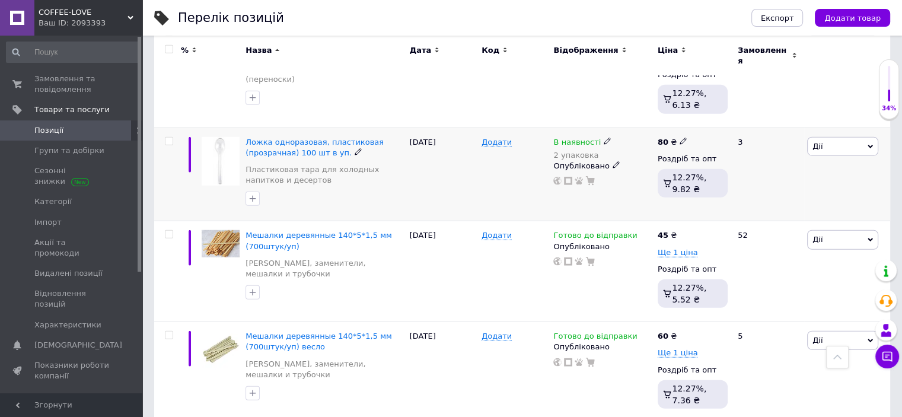
click at [829, 137] on span "Дії" at bounding box center [842, 146] width 71 height 19
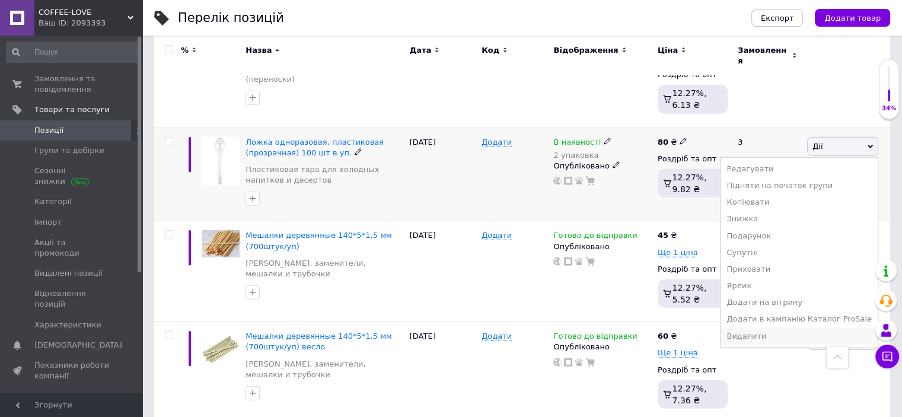
click at [755, 328] on li "Видалити" at bounding box center [799, 336] width 157 height 17
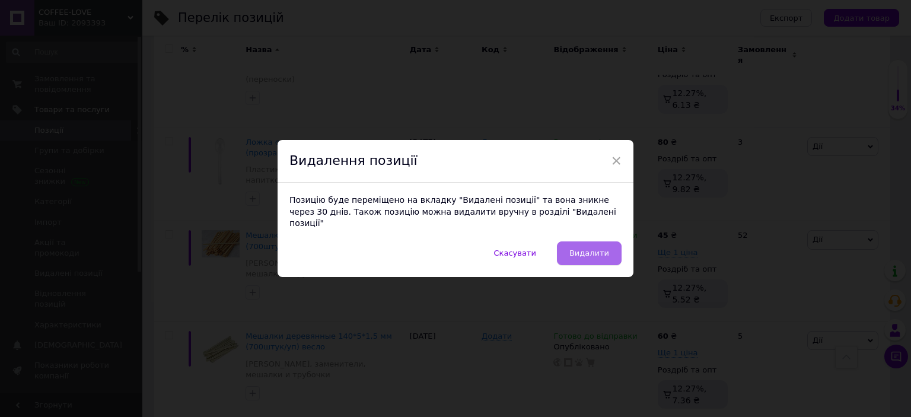
click at [595, 250] on span "Видалити" at bounding box center [589, 253] width 40 height 9
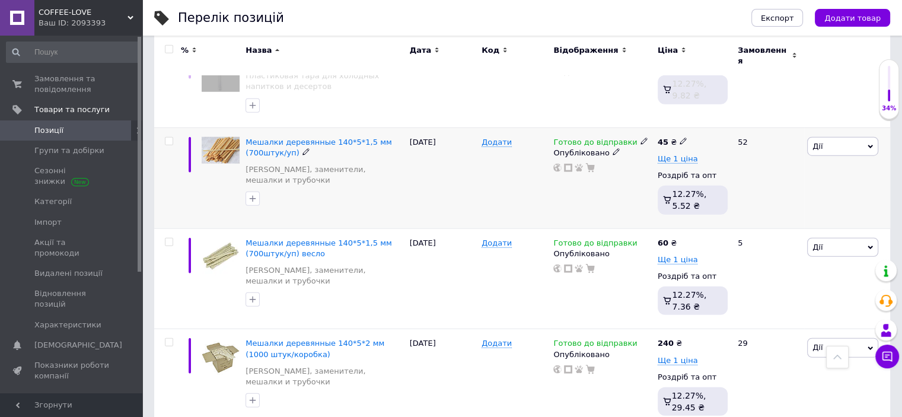
click at [680, 138] on icon at bounding box center [683, 141] width 7 height 7
drag, startPoint x: 717, startPoint y: 88, endPoint x: 695, endPoint y: 83, distance: 23.0
click at [695, 117] on input "45" at bounding box center [740, 129] width 90 height 24
type input "46"
click at [609, 137] on div "Готово до відправки Опубліковано" at bounding box center [602, 178] width 104 height 101
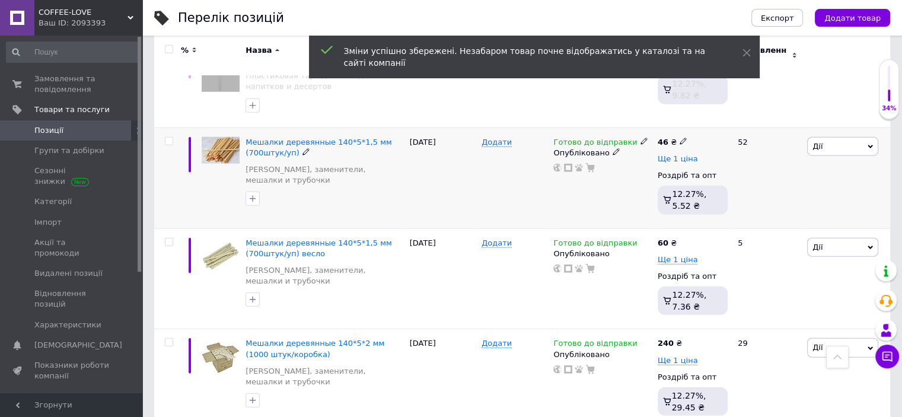
click at [664, 154] on span "Ще 1 ціна" at bounding box center [678, 158] width 40 height 9
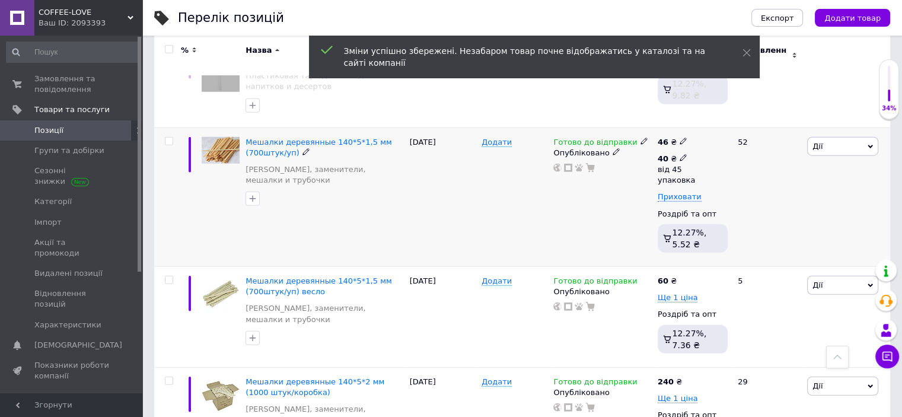
click at [680, 154] on icon at bounding box center [683, 157] width 7 height 7
click at [744, 113] on input "40" at bounding box center [790, 125] width 114 height 24
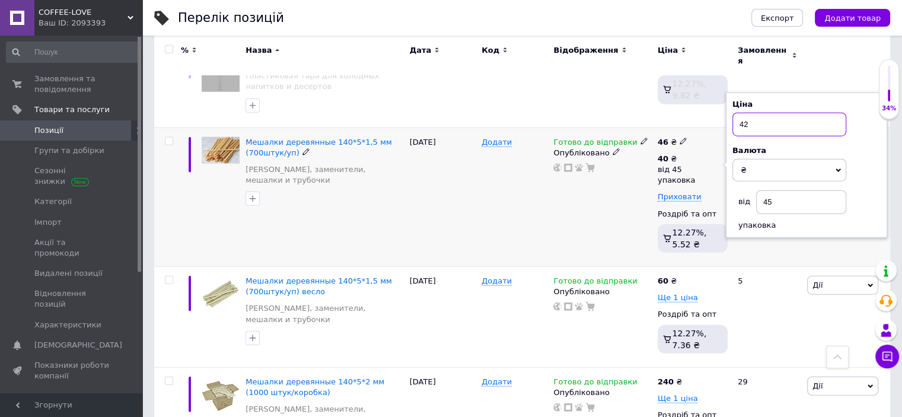
type input "42"
click at [648, 177] on div "Готово до відправки Опубліковано" at bounding box center [602, 197] width 104 height 139
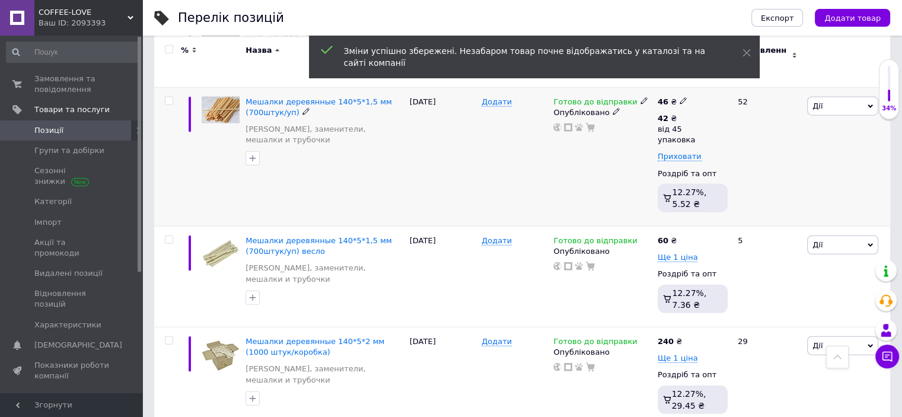
scroll to position [3097, 0]
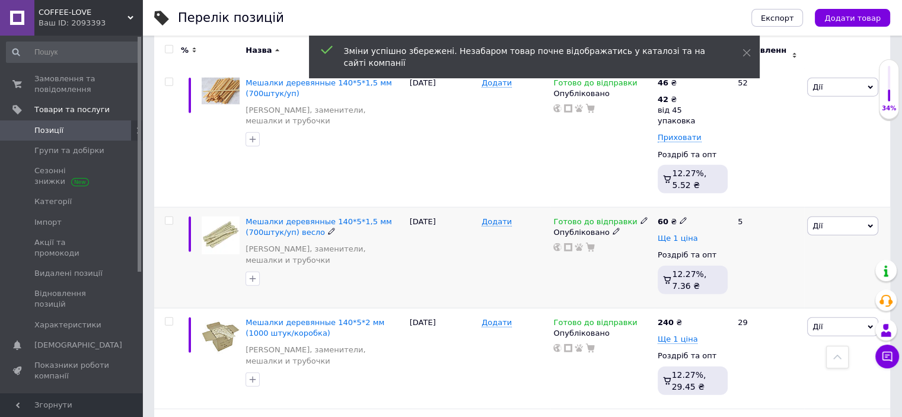
click at [670, 234] on span "Ще 1 ціна" at bounding box center [678, 238] width 40 height 9
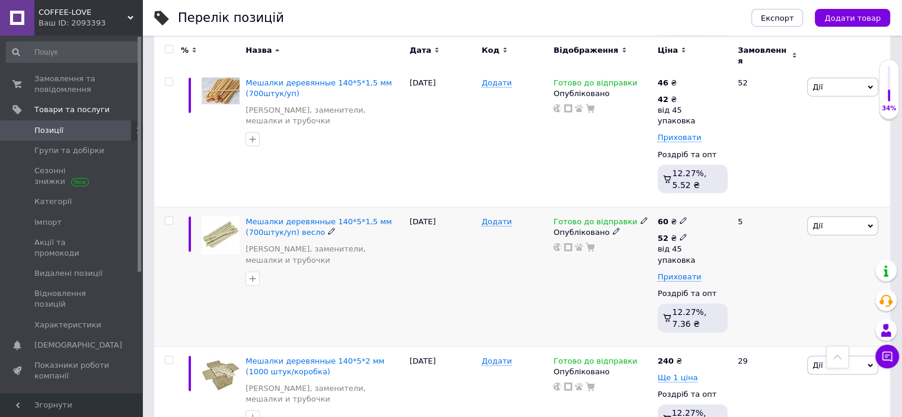
click at [680, 234] on use at bounding box center [683, 237] width 7 height 7
drag, startPoint x: 750, startPoint y: 151, endPoint x: 727, endPoint y: 147, distance: 23.5
click at [727, 172] on div "Ціна 52 Валюта ₴ $ EUR CHF GBP ¥ PLN ₸ MDL HUF KGS CNY TRY KRW lei від 45 упако…" at bounding box center [806, 244] width 161 height 145
type input "55"
click at [585, 258] on div "Готово до відправки Опубліковано" at bounding box center [602, 277] width 104 height 139
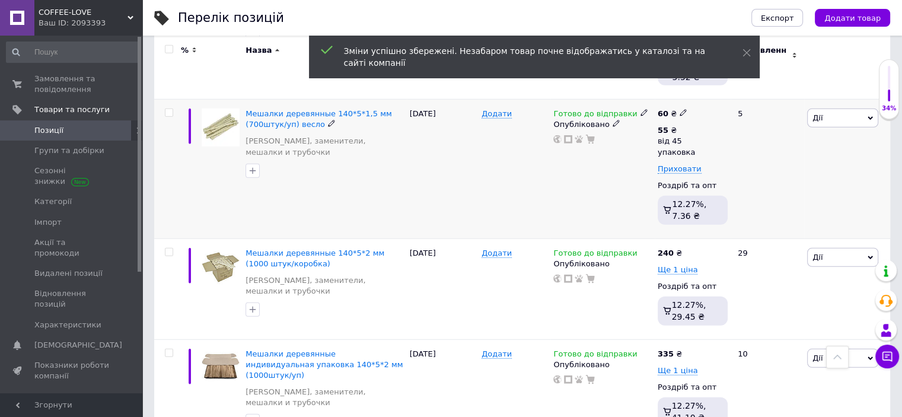
scroll to position [3215, 0]
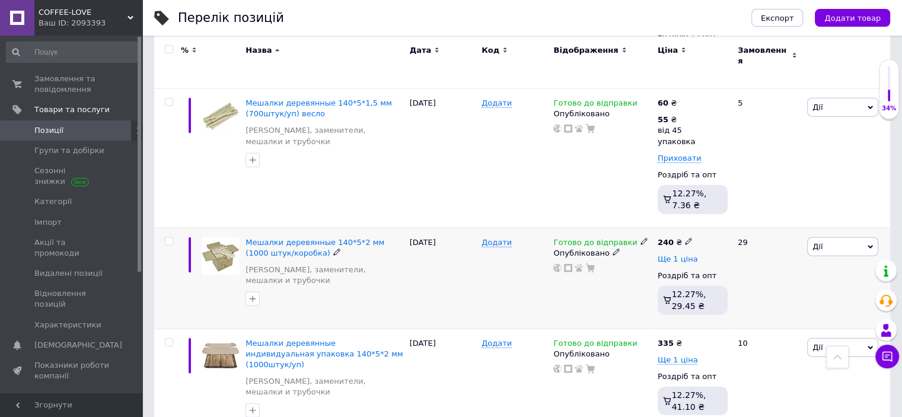
click at [662, 254] on span "Ще 1 ціна" at bounding box center [678, 258] width 40 height 9
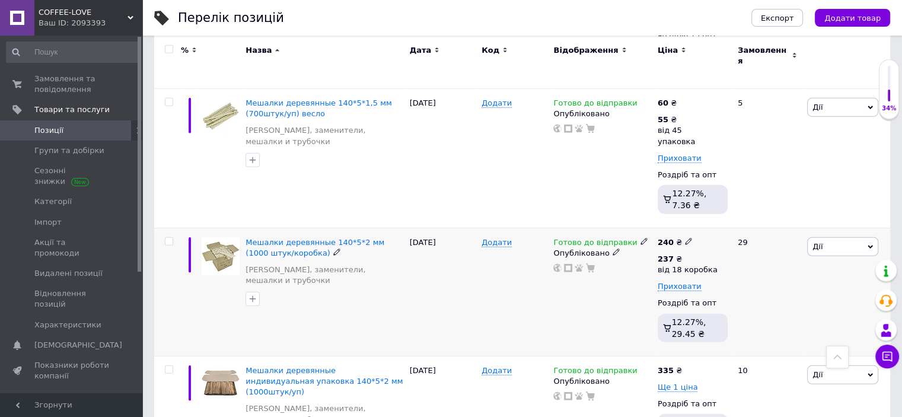
click at [685, 238] on icon at bounding box center [688, 241] width 7 height 7
click at [556, 234] on div "Готово до відправки Опубліковано" at bounding box center [602, 292] width 104 height 128
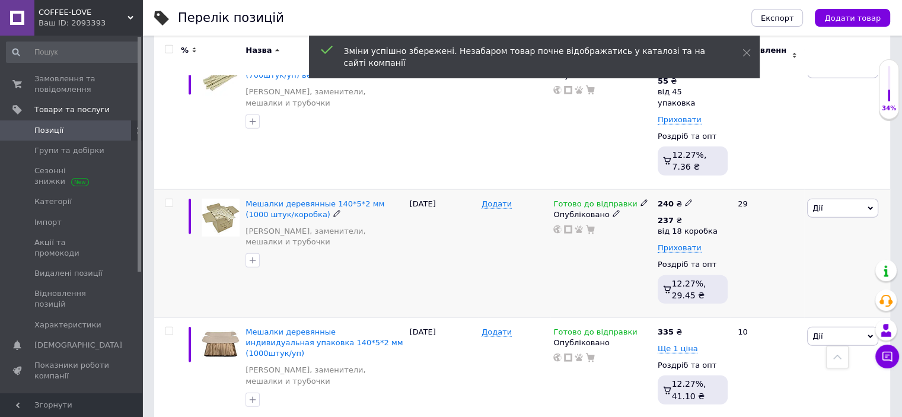
scroll to position [3334, 0]
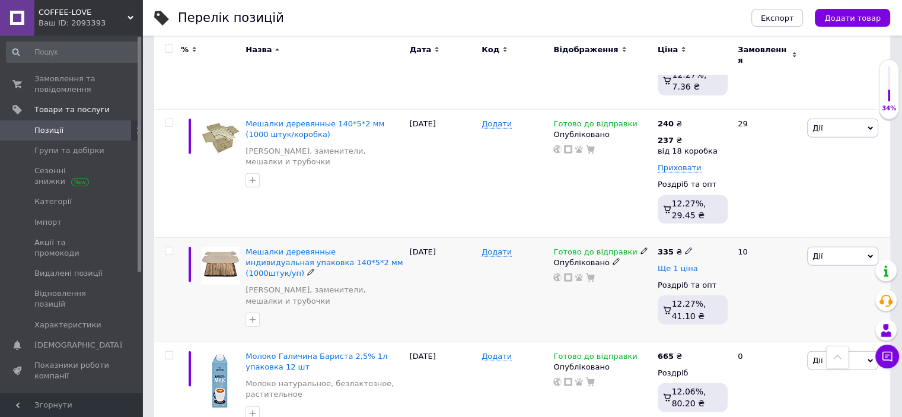
click at [674, 264] on span "Ще 1 ціна" at bounding box center [678, 268] width 40 height 9
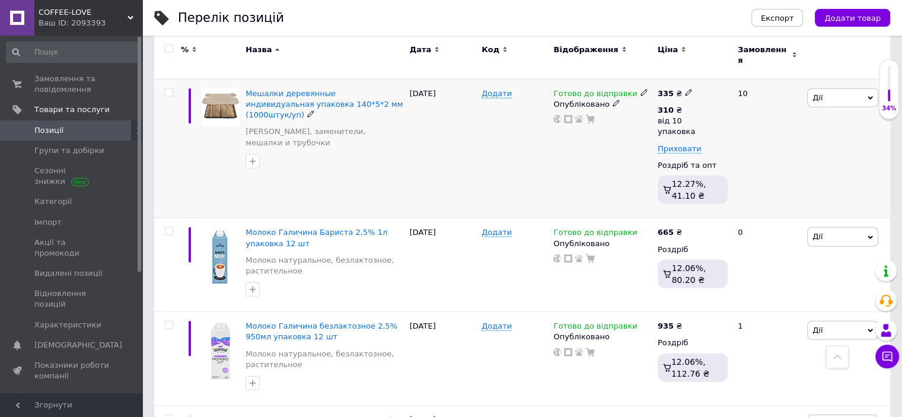
scroll to position [3512, 0]
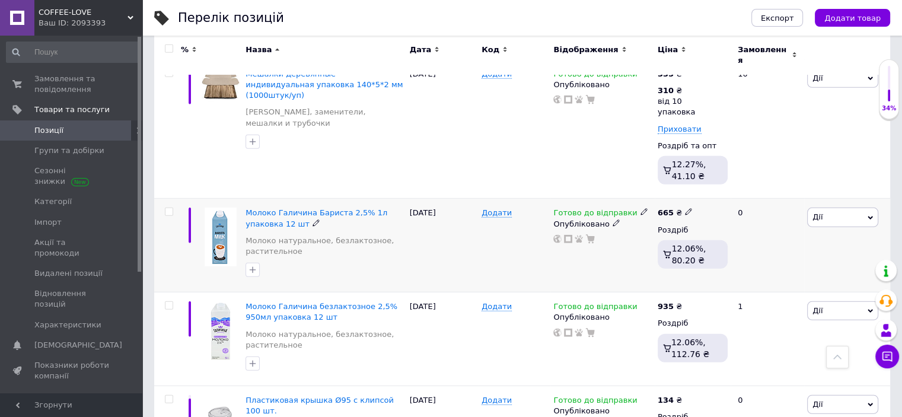
click at [685, 208] on icon at bounding box center [688, 211] width 7 height 7
drag, startPoint x: 738, startPoint y: 125, endPoint x: 688, endPoint y: 119, distance: 50.3
click at [699, 188] on input "665" at bounding box center [744, 200] width 90 height 24
type input "678"
click at [626, 199] on div "Готово до відправки Опубліковано" at bounding box center [602, 246] width 104 height 94
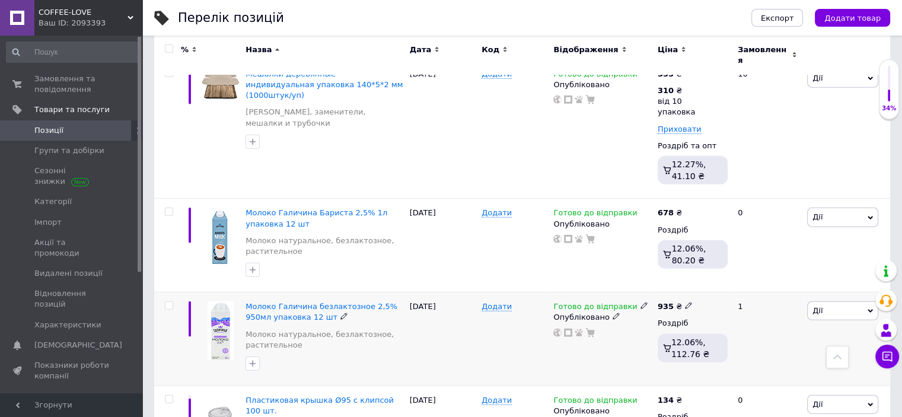
click at [685, 302] on icon at bounding box center [688, 305] width 7 height 7
click at [718, 281] on input "935" at bounding box center [744, 293] width 90 height 24
type input "936"
click at [620, 292] on div "Готово до відправки Опубліковано" at bounding box center [602, 339] width 104 height 94
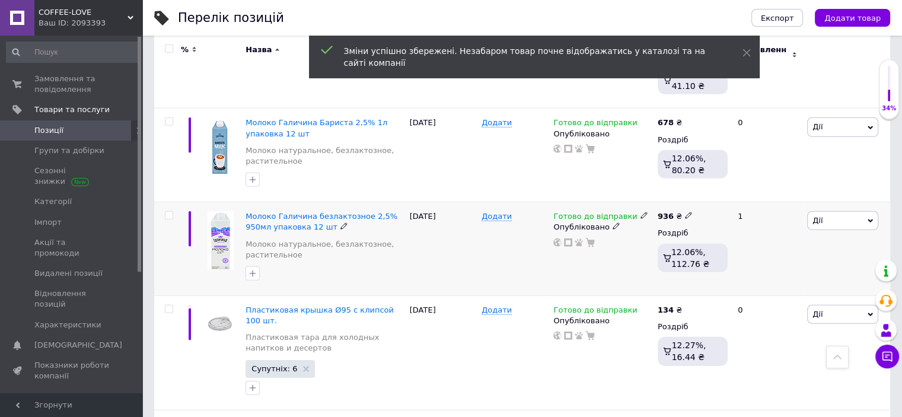
scroll to position [3631, 0]
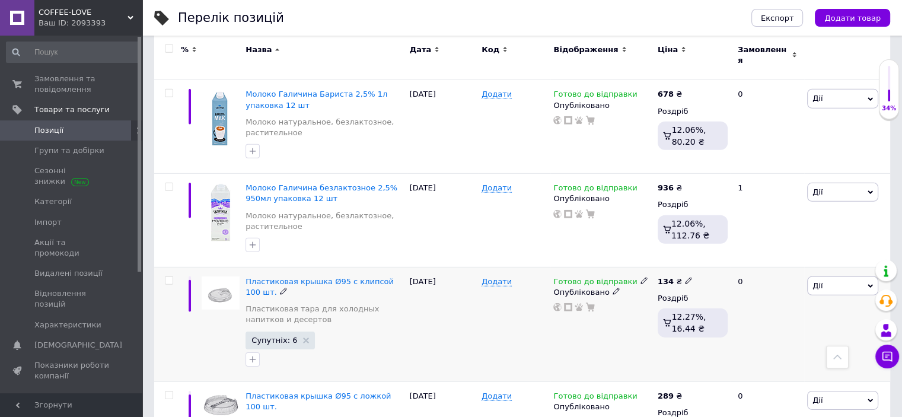
click at [685, 277] on icon at bounding box center [688, 280] width 7 height 7
click at [714, 256] on input "134" at bounding box center [744, 268] width 90 height 24
type input "135"
click at [605, 267] on div "Готово до відправки Опубліковано" at bounding box center [602, 324] width 104 height 114
click at [685, 392] on use at bounding box center [688, 395] width 7 height 7
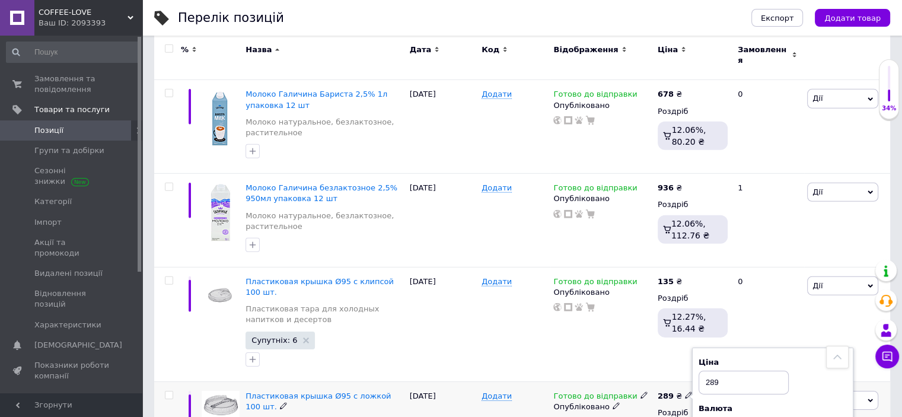
drag, startPoint x: 721, startPoint y: 296, endPoint x: 710, endPoint y: 295, distance: 10.7
click at [710, 371] on input "289" at bounding box center [744, 383] width 90 height 24
type input "290"
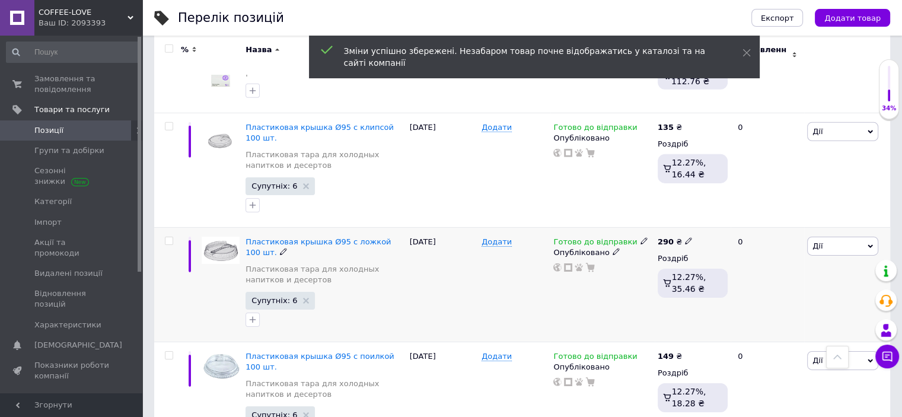
scroll to position [3809, 0]
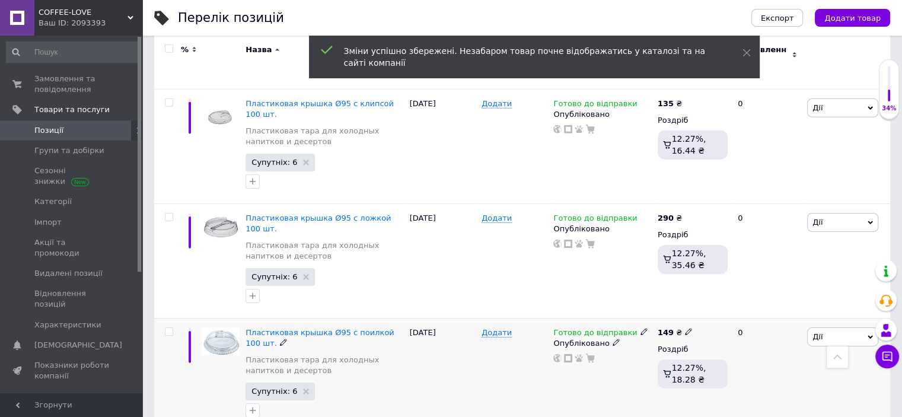
click at [641, 328] on icon at bounding box center [644, 331] width 7 height 7
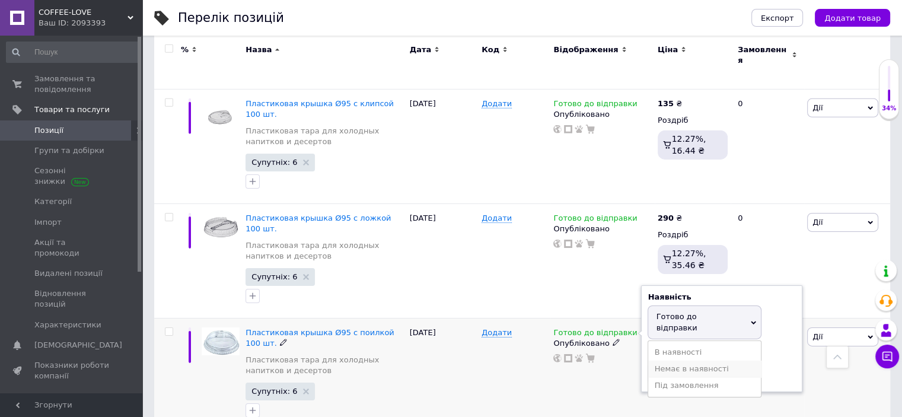
click at [662, 361] on li "Немає в наявності" at bounding box center [704, 369] width 113 height 17
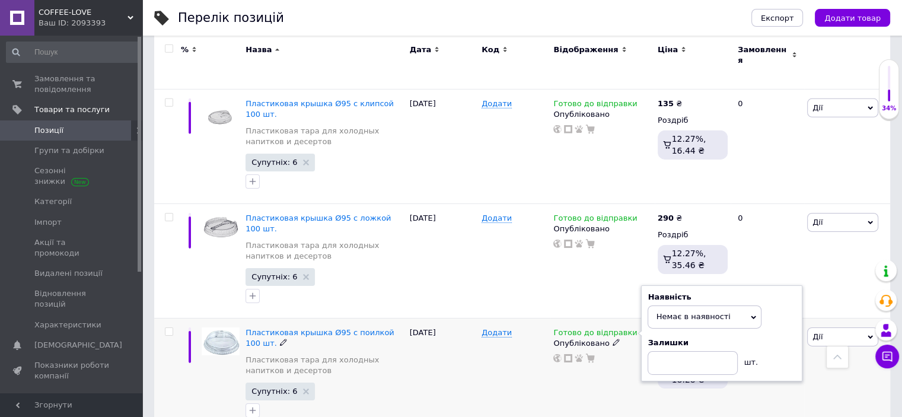
click at [601, 318] on div "Готово до відправки Наявність Немає в наявності В наявності Під замовлення Гото…" at bounding box center [602, 375] width 104 height 114
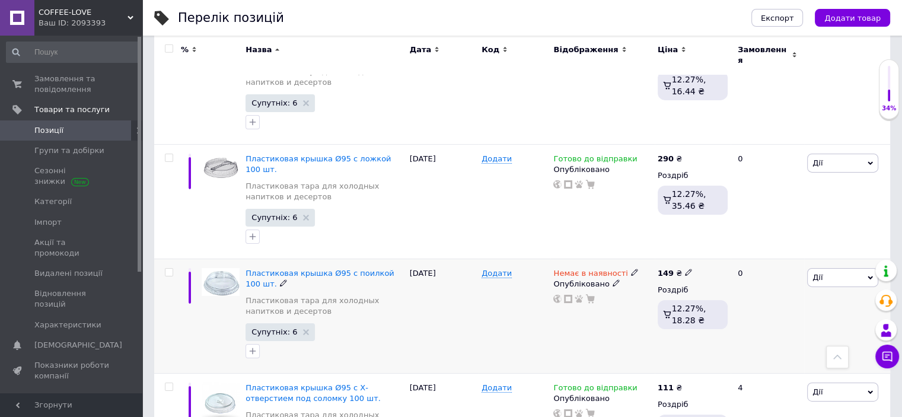
scroll to position [3927, 0]
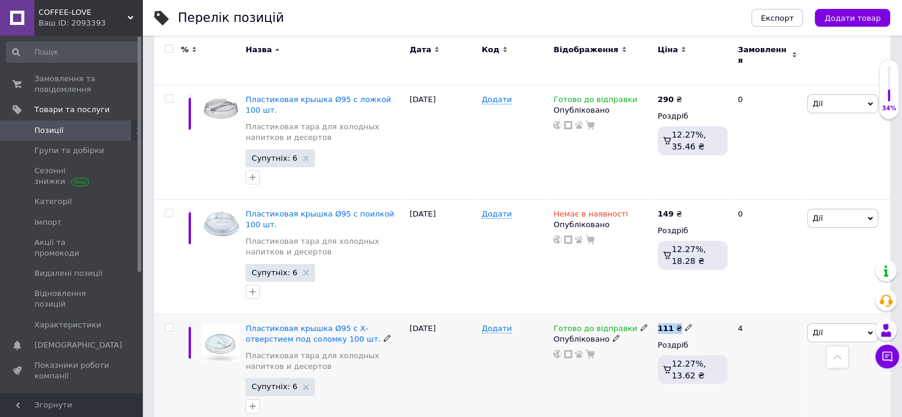
drag, startPoint x: 683, startPoint y: 220, endPoint x: 563, endPoint y: 272, distance: 131.2
click at [563, 314] on div "Пластиковая крышка Ø95 с Х-отверстием под соломку 100 шт. Пластиковая тара для …" at bounding box center [522, 371] width 736 height 114
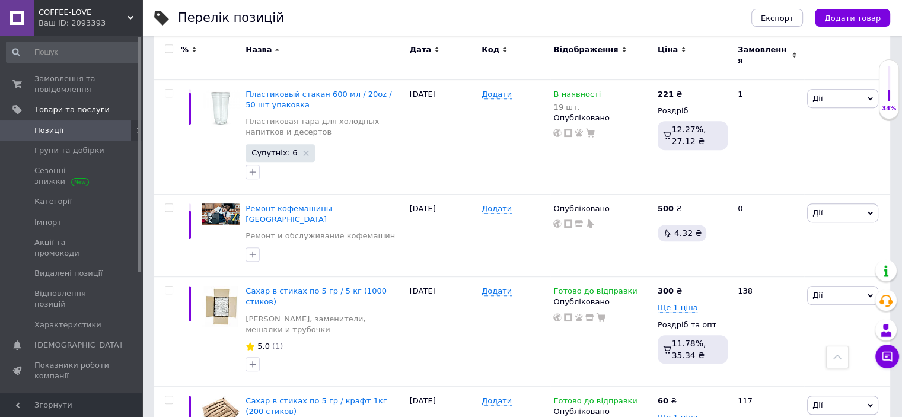
scroll to position [5114, 0]
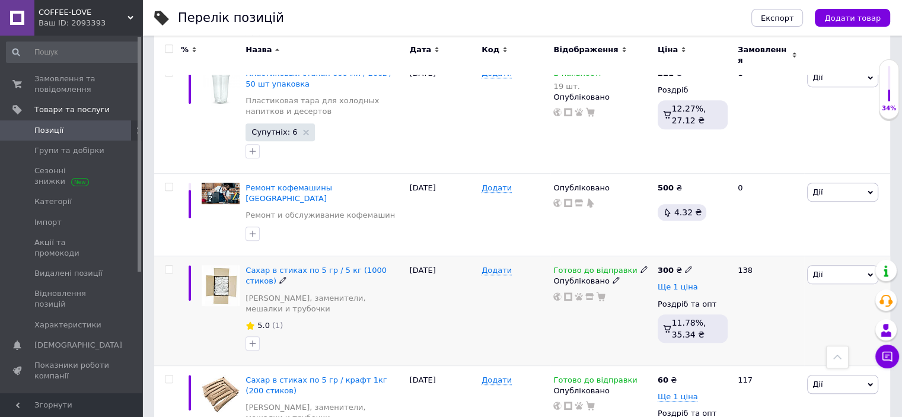
click at [671, 282] on span "Ще 1 ціна" at bounding box center [678, 286] width 40 height 9
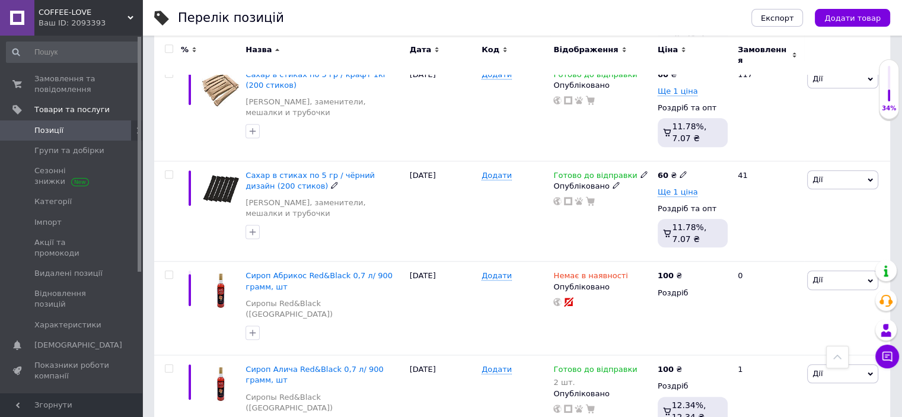
scroll to position [5469, 0]
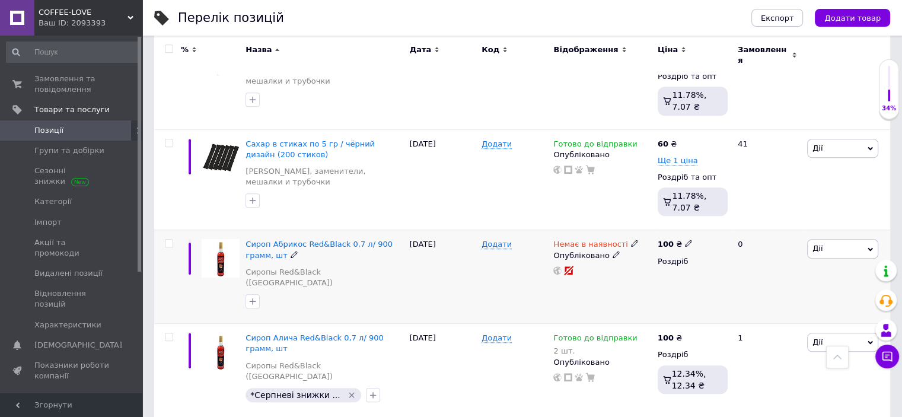
click at [685, 240] on icon at bounding box center [688, 243] width 7 height 7
click at [711, 219] on input "100" at bounding box center [744, 231] width 90 height 24
type input "110"
click at [617, 230] on div "Немає в наявності Опубліковано" at bounding box center [602, 277] width 104 height 94
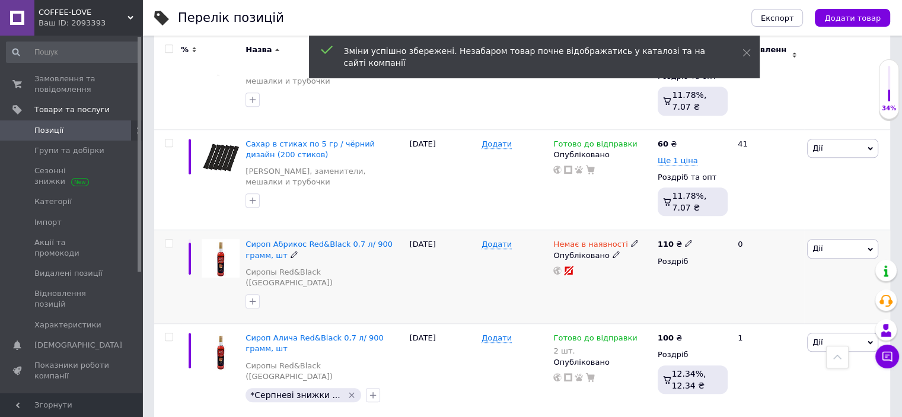
click at [631, 240] on icon at bounding box center [634, 243] width 7 height 7
click at [650, 245] on li "В наявності" at bounding box center [696, 253] width 113 height 17
click at [607, 230] on div "Немає в наявності Наявність В наявності Немає в наявності Під замовлення Готово…" at bounding box center [602, 277] width 104 height 94
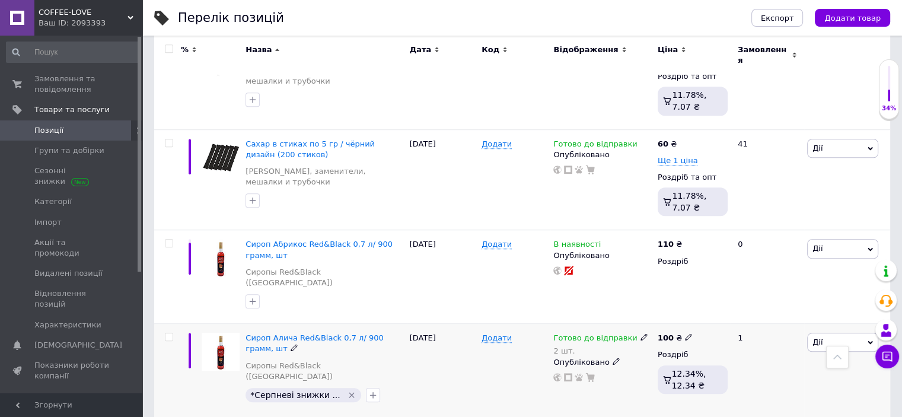
click at [685, 334] on use at bounding box center [688, 337] width 7 height 7
click at [709, 313] on input "100" at bounding box center [744, 325] width 90 height 24
type input "110"
click at [641, 357] on div "Опубліковано" at bounding box center [602, 362] width 98 height 11
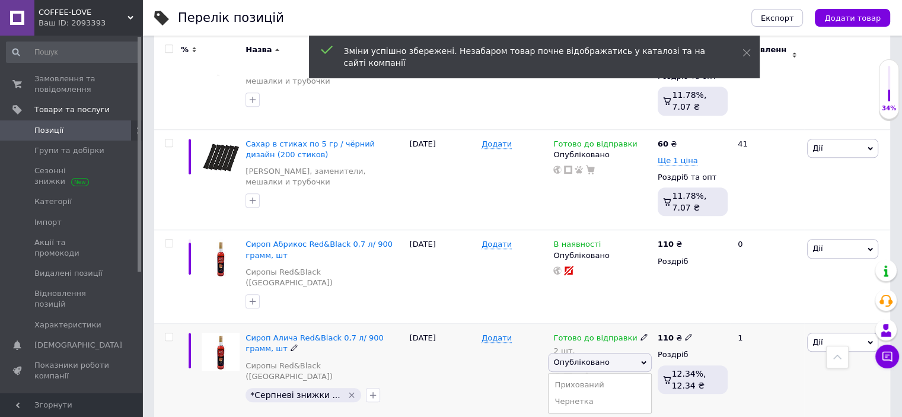
scroll to position [5529, 0]
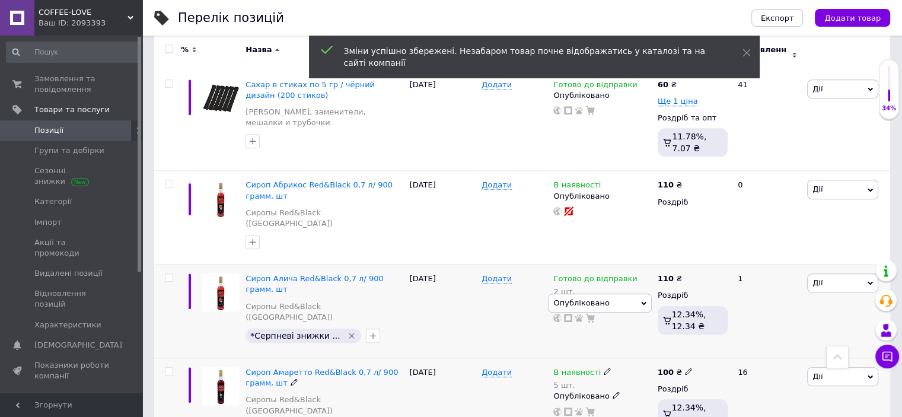
click at [685, 368] on use at bounding box center [688, 371] width 7 height 7
click at [710, 347] on input "100" at bounding box center [744, 359] width 90 height 24
type input "110"
click at [640, 391] on div "Опубліковано" at bounding box center [602, 396] width 98 height 11
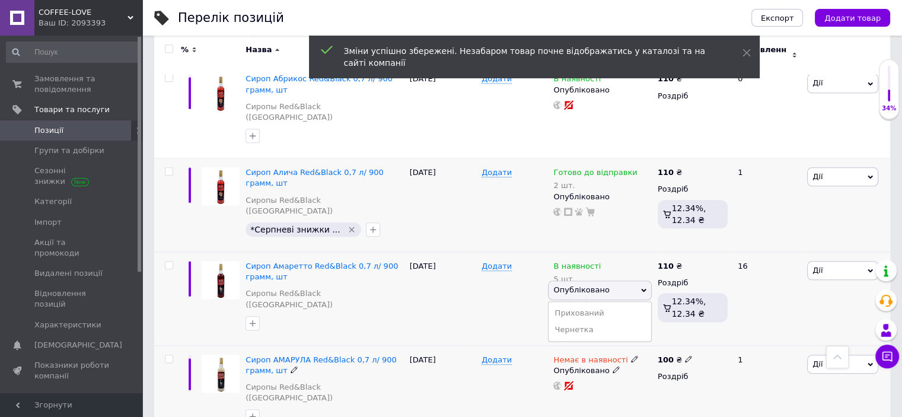
scroll to position [5647, 0]
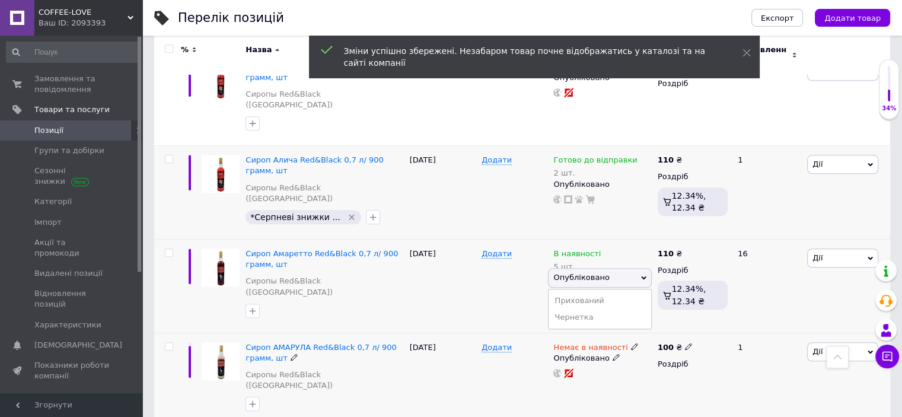
click at [631, 343] on icon at bounding box center [634, 346] width 7 height 7
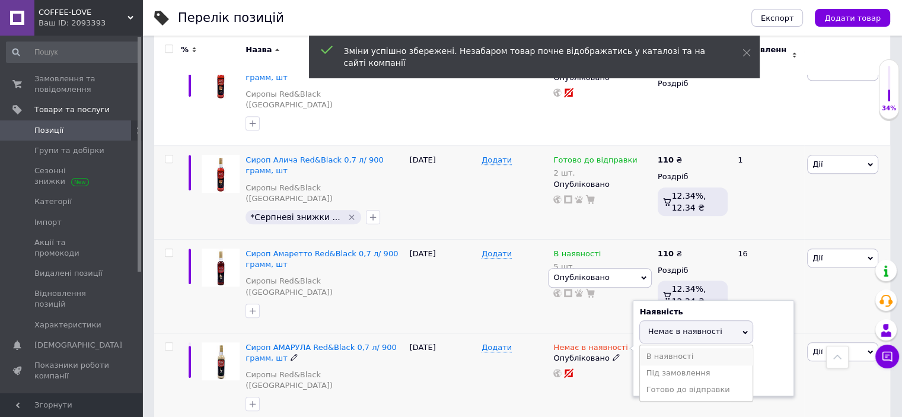
click at [648, 348] on li "В наявності" at bounding box center [696, 356] width 113 height 17
click at [609, 333] on div "Немає в наявності Наявність В наявності Немає в наявності Під замовлення Готово…" at bounding box center [602, 380] width 104 height 94
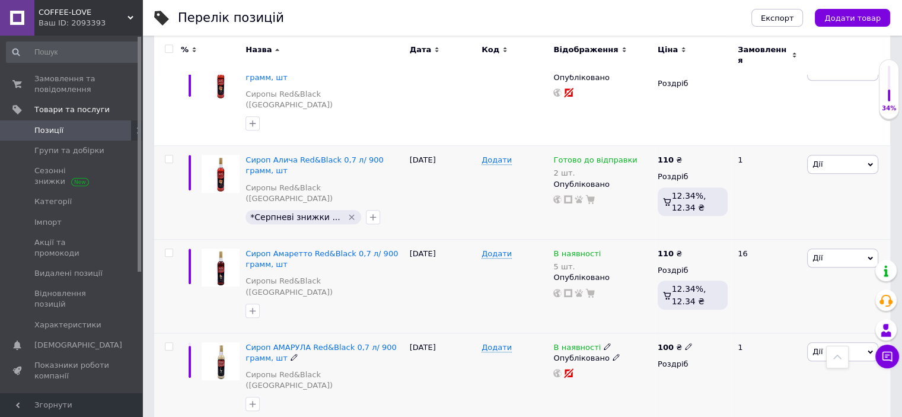
click at [687, 342] on span at bounding box center [689, 346] width 8 height 8
click at [711, 322] on input "100" at bounding box center [744, 334] width 90 height 24
type input "110"
click at [646, 368] on div at bounding box center [602, 372] width 100 height 9
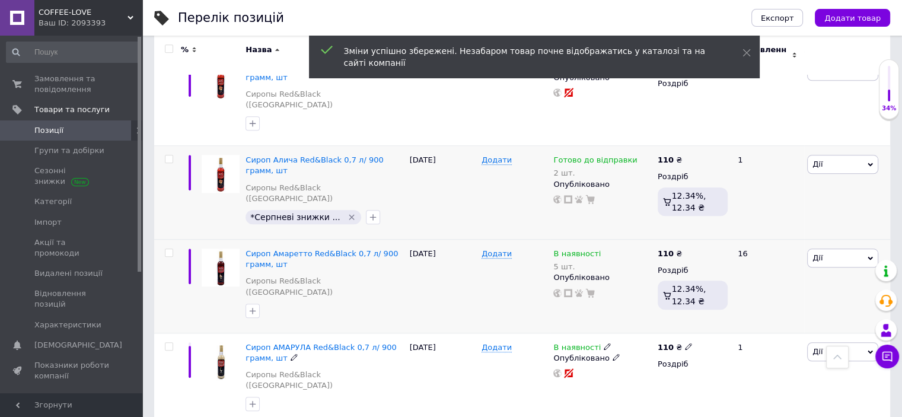
scroll to position [5707, 0]
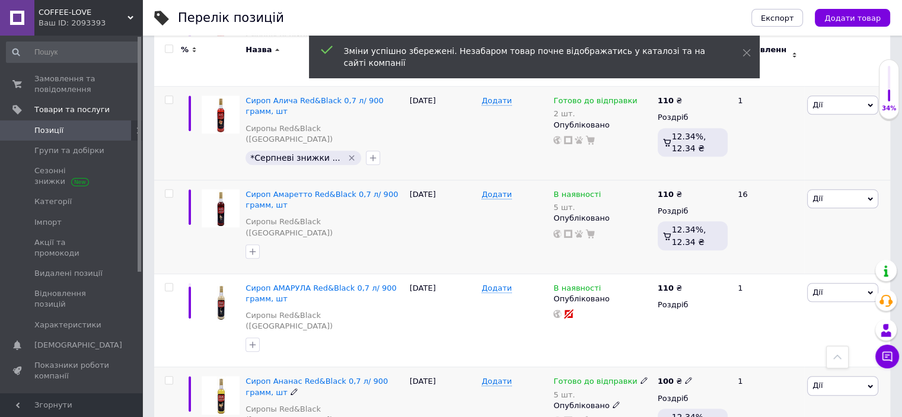
click at [685, 377] on use at bounding box center [688, 380] width 7 height 7
click at [709, 356] on input "100" at bounding box center [744, 368] width 90 height 24
type input "110"
click at [644, 376] on div "Готово до відправки 5 шт." at bounding box center [602, 388] width 98 height 24
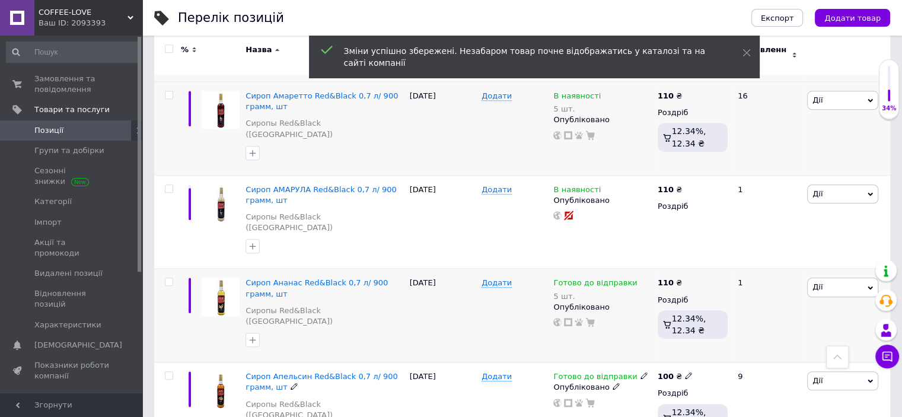
scroll to position [5825, 0]
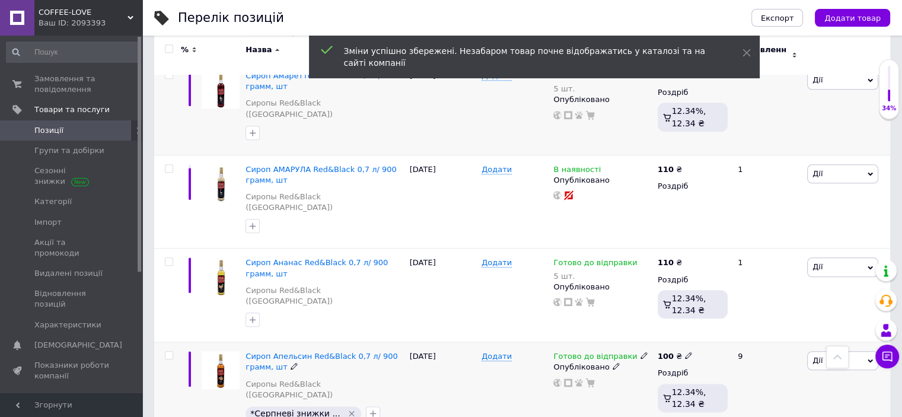
click at [685, 352] on icon at bounding box center [688, 355] width 7 height 7
drag, startPoint x: 716, startPoint y: 173, endPoint x: 709, endPoint y: 171, distance: 6.6
click at [709, 331] on input "100" at bounding box center [744, 343] width 90 height 24
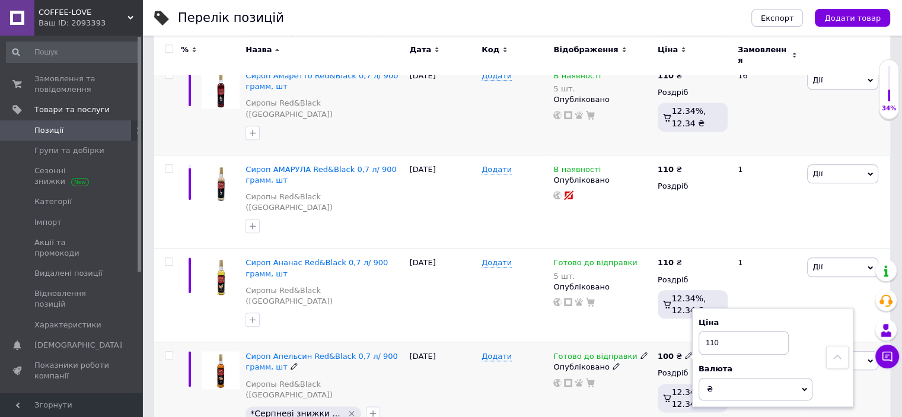
type input "110"
click at [641, 378] on div at bounding box center [602, 382] width 100 height 9
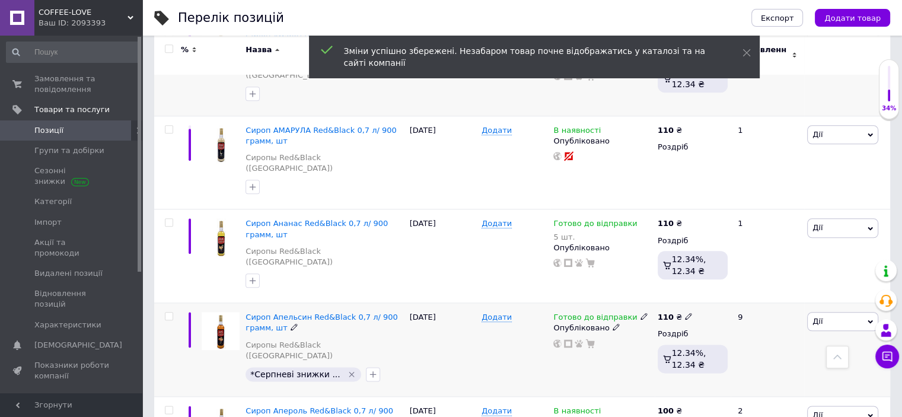
scroll to position [5885, 0]
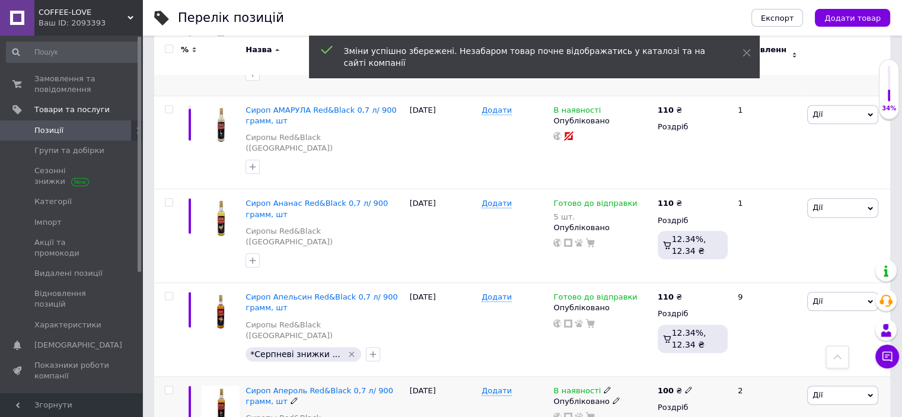
click at [685, 386] on icon at bounding box center [688, 389] width 7 height 7
click at [709, 365] on input "100" at bounding box center [744, 377] width 90 height 24
type input "110"
click at [636, 412] on div at bounding box center [602, 416] width 100 height 9
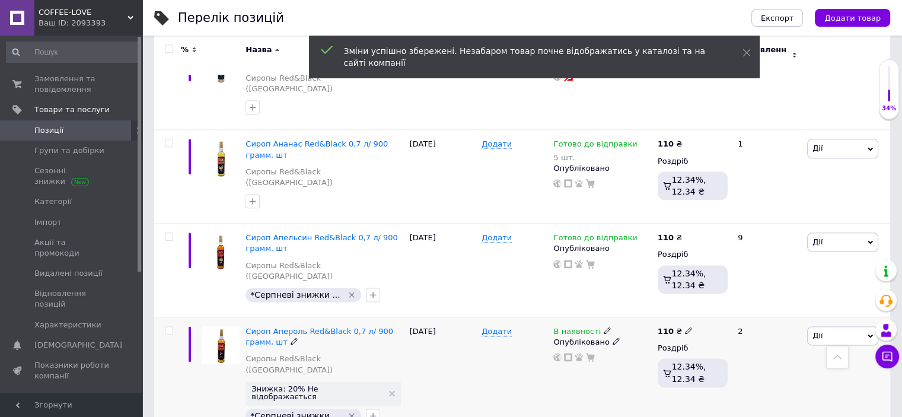
scroll to position [6003, 0]
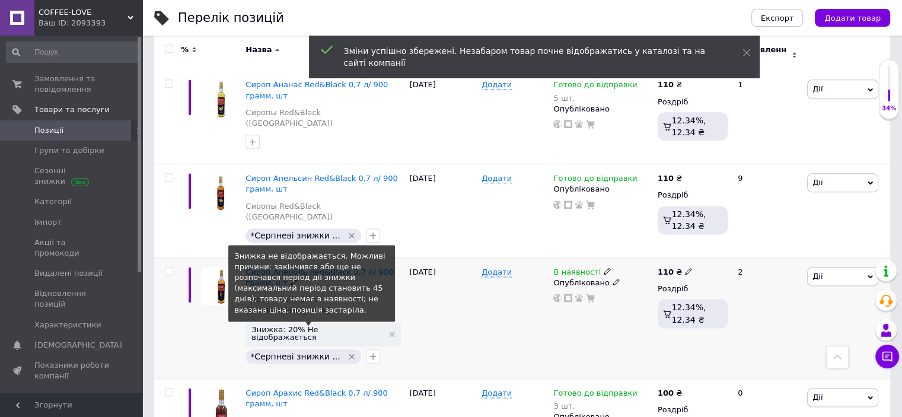
click at [340, 326] on span "Знижка: 20% Не відображається" at bounding box center [316, 333] width 131 height 15
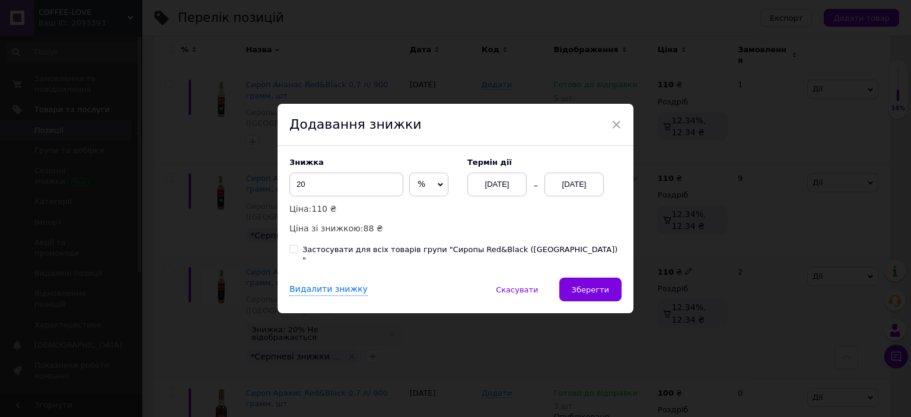
click at [565, 192] on div "[DATE]" at bounding box center [574, 185] width 59 height 24
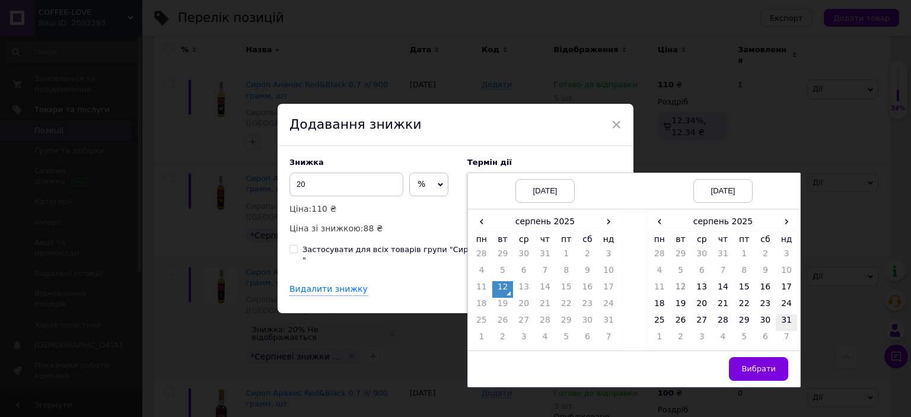
click at [783, 325] on td "31" at bounding box center [786, 322] width 21 height 17
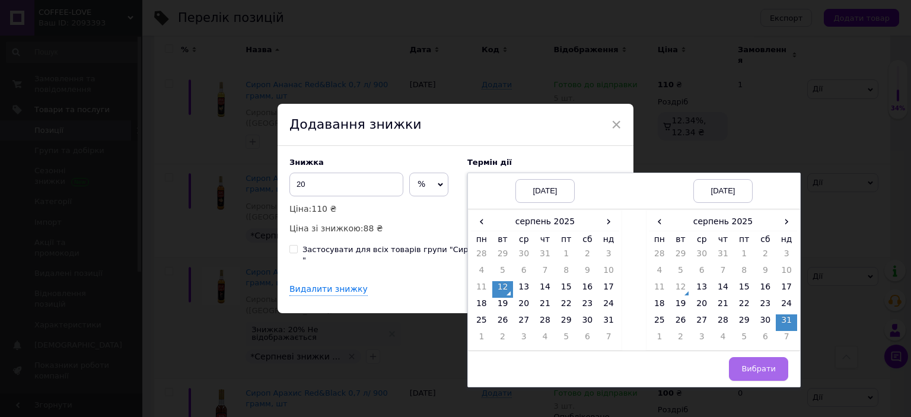
click at [765, 381] on button "Вибрати" at bounding box center [758, 369] width 59 height 24
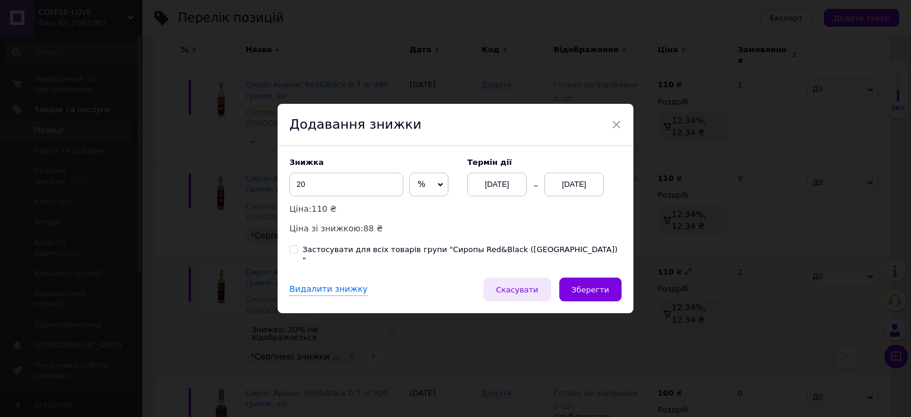
click at [550, 284] on button "Скасувати" at bounding box center [516, 290] width 67 height 24
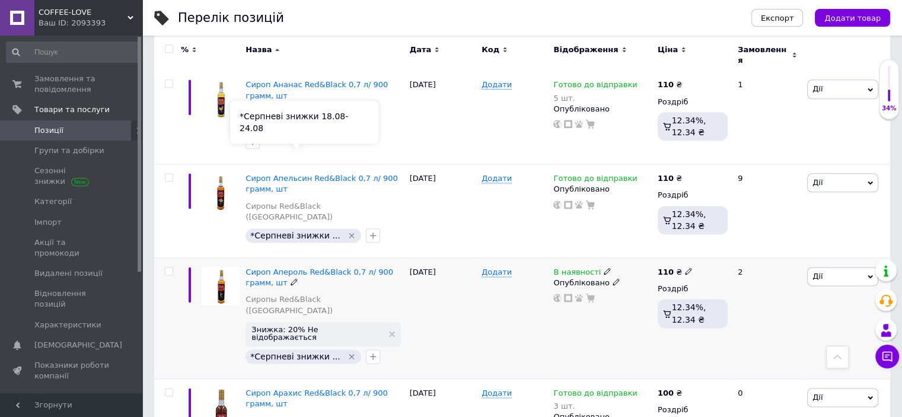
click at [316, 139] on div "*Серпневі знижки 18.08-24.08" at bounding box center [304, 122] width 148 height 43
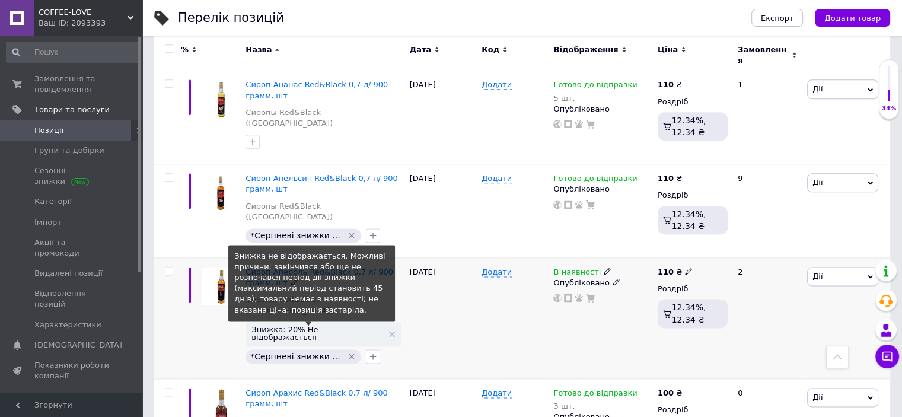
click at [352, 326] on span "Знижка: 20% Не відображається" at bounding box center [316, 333] width 131 height 15
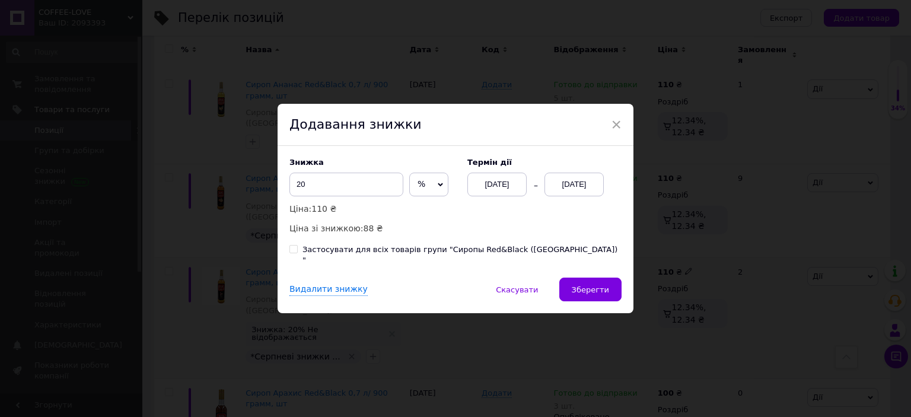
click at [568, 189] on div "[DATE]" at bounding box center [574, 185] width 59 height 24
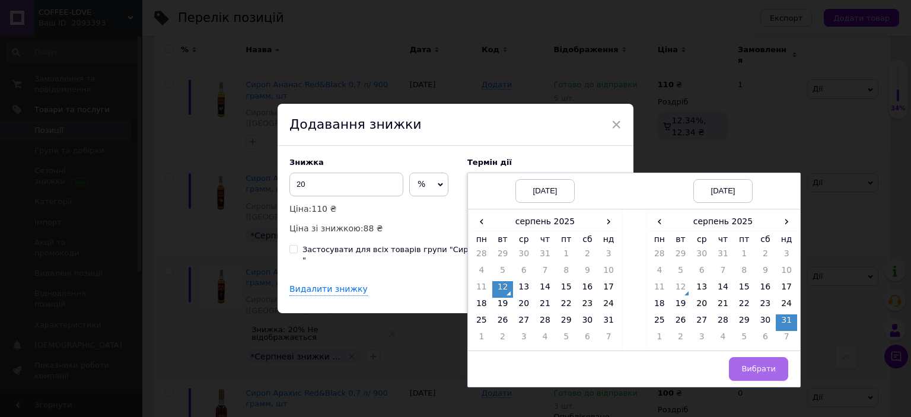
click at [758, 373] on span "Вибрати" at bounding box center [758, 368] width 34 height 9
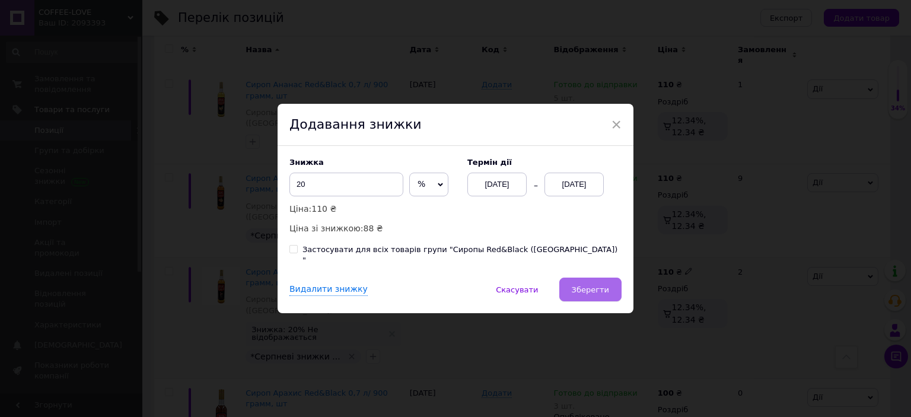
click at [592, 285] on span "Зберегти" at bounding box center [590, 289] width 37 height 9
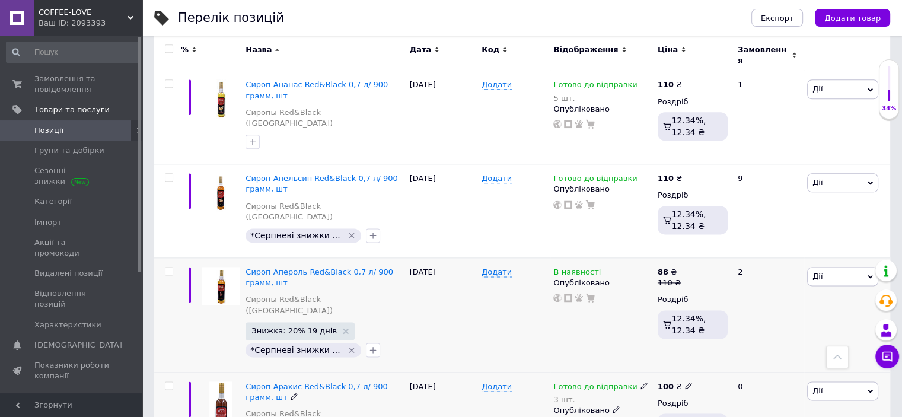
click at [685, 383] on use at bounding box center [688, 386] width 7 height 7
click at [710, 361] on input "100" at bounding box center [744, 373] width 90 height 24
type input "110"
click at [638, 416] on div at bounding box center [602, 425] width 100 height 9
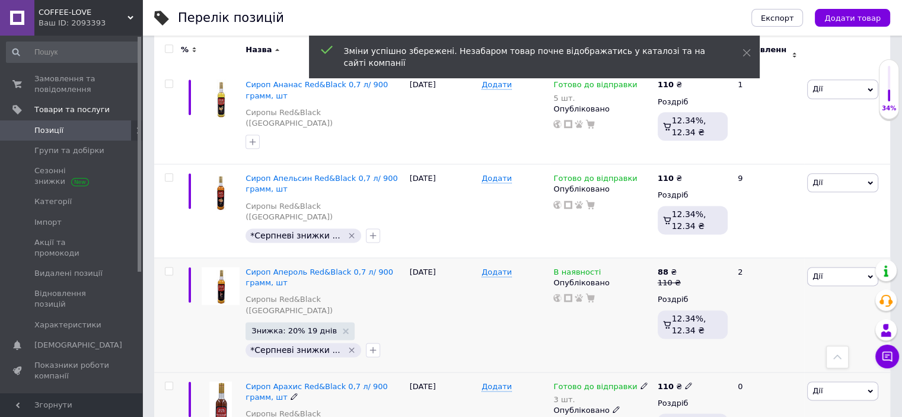
scroll to position [6063, 0]
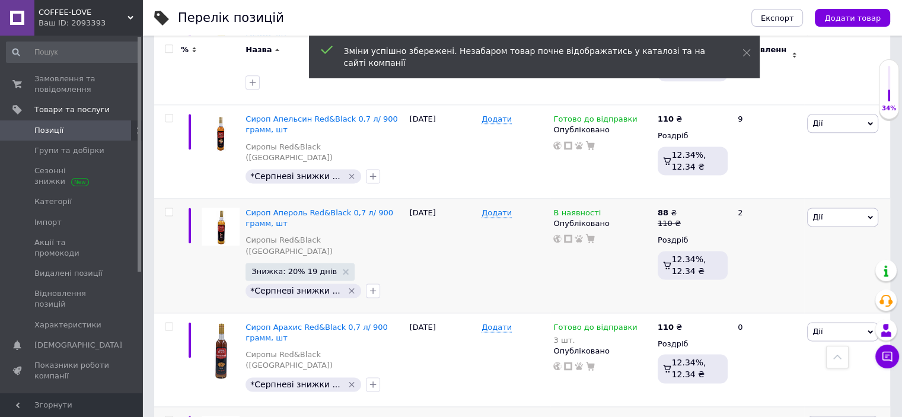
click at [687, 416] on span at bounding box center [689, 420] width 8 height 8
click at [709, 396] on input "100" at bounding box center [744, 408] width 90 height 24
type input "110"
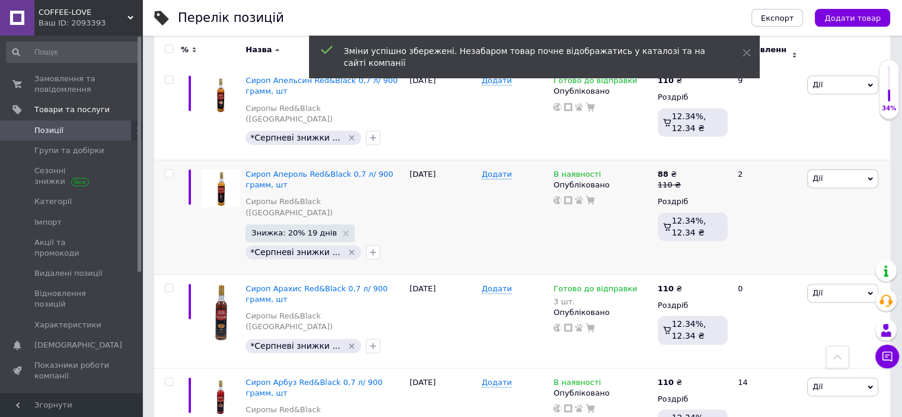
scroll to position [6122, 0]
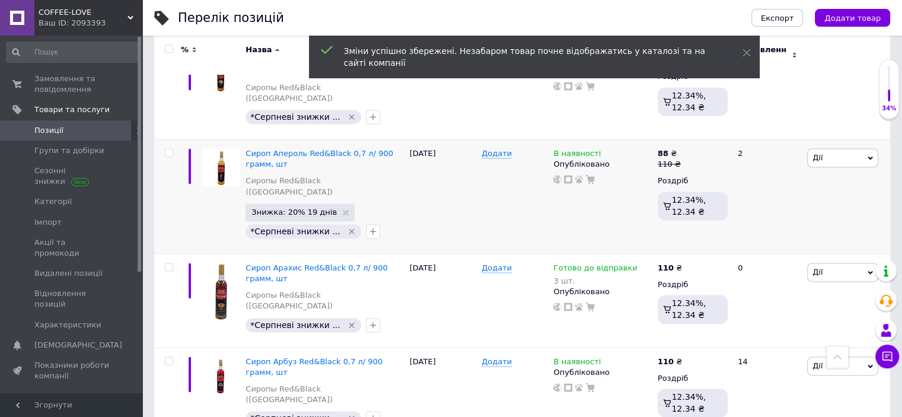
type input "110"
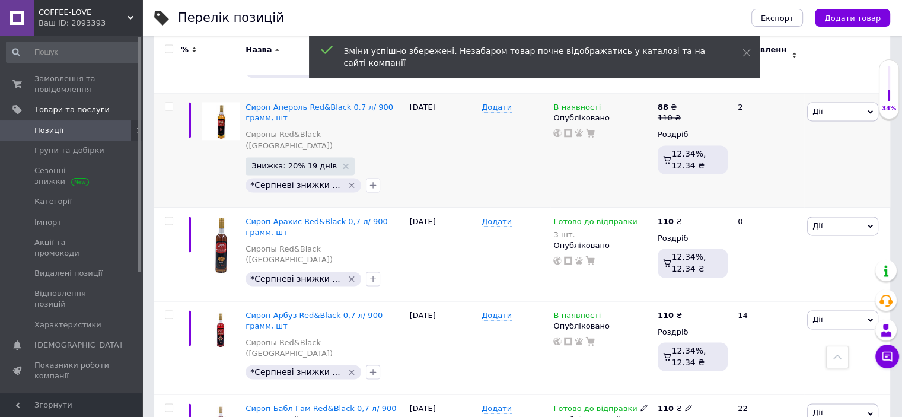
scroll to position [6181, 0]
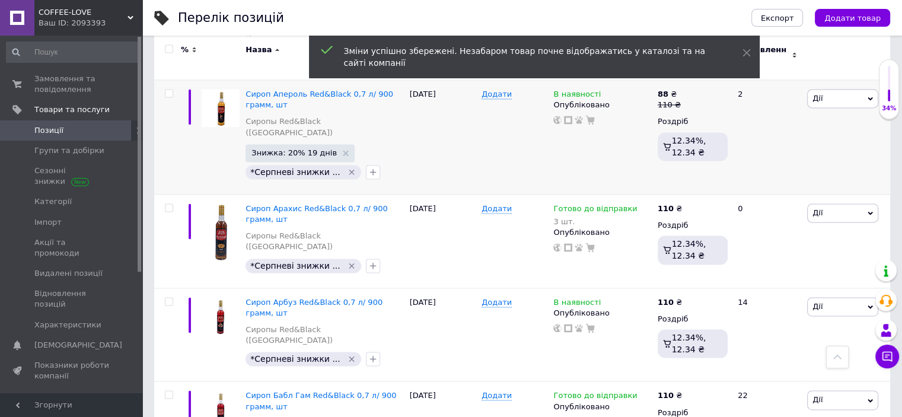
type input "110"
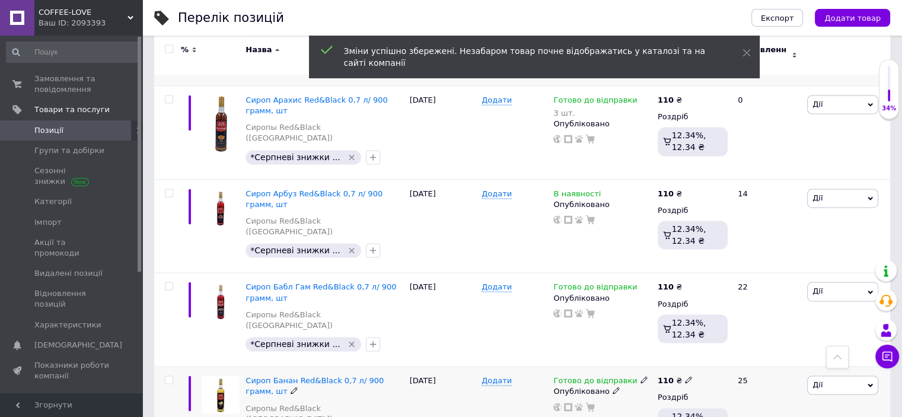
scroll to position [6300, 0]
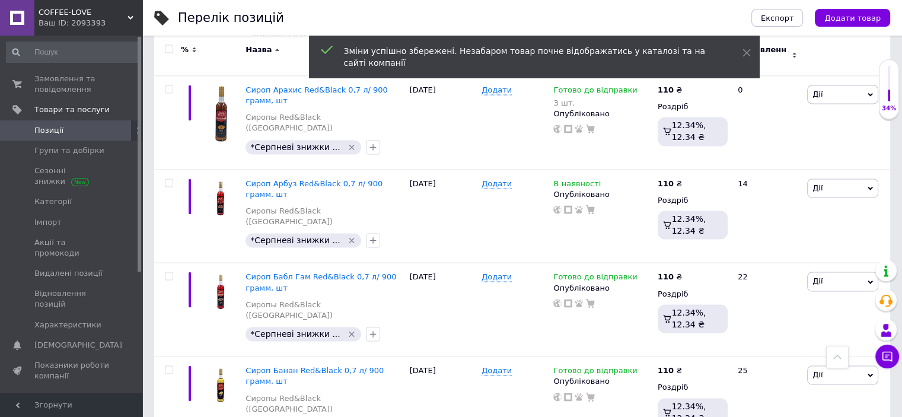
type input "110"
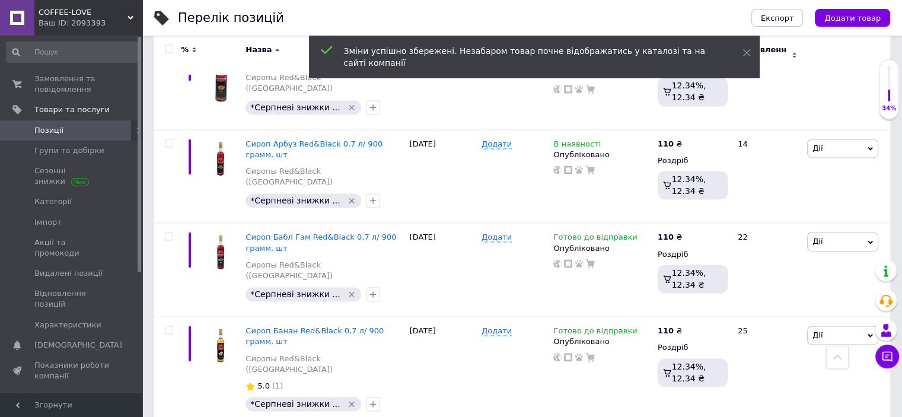
scroll to position [6359, 0]
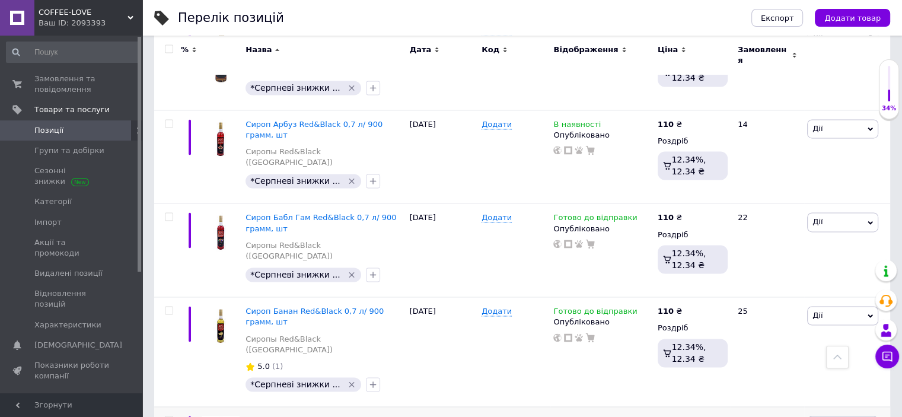
type input "110"
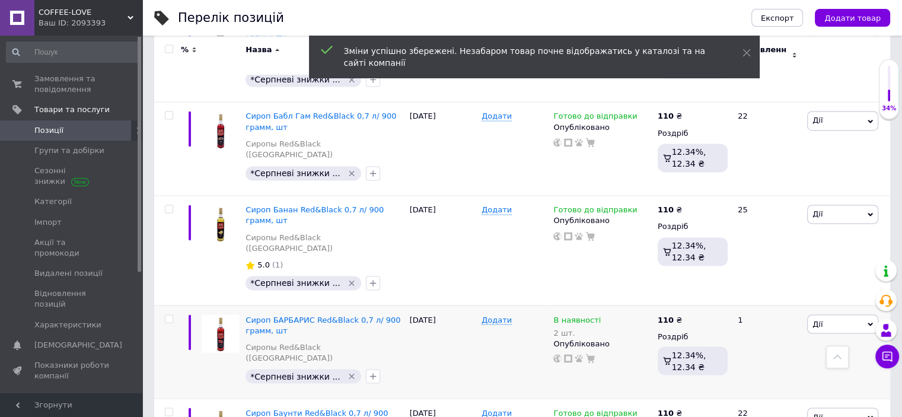
scroll to position [6478, 0]
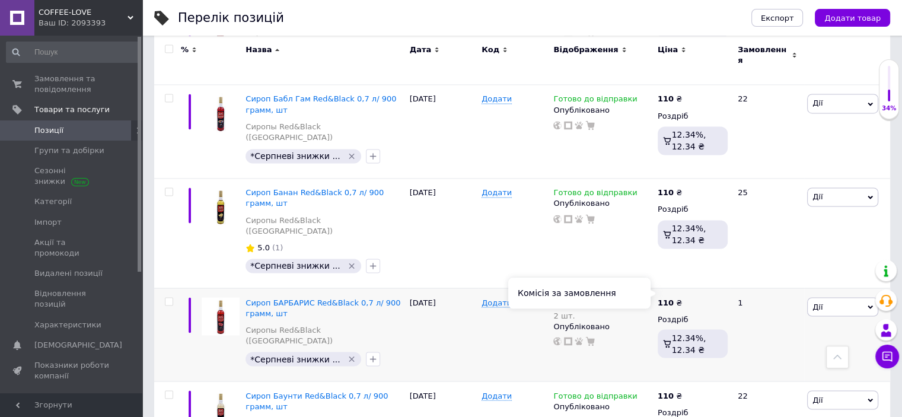
type input "110"
click at [632, 294] on div "Комісія за замовлення" at bounding box center [579, 293] width 142 height 31
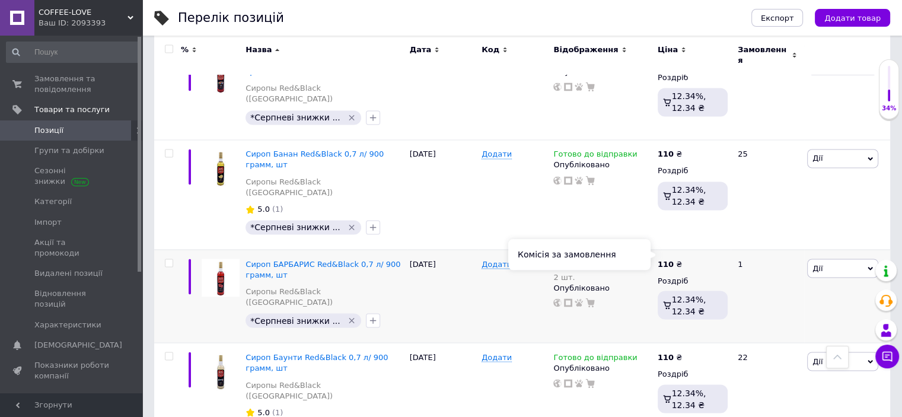
scroll to position [6537, 0]
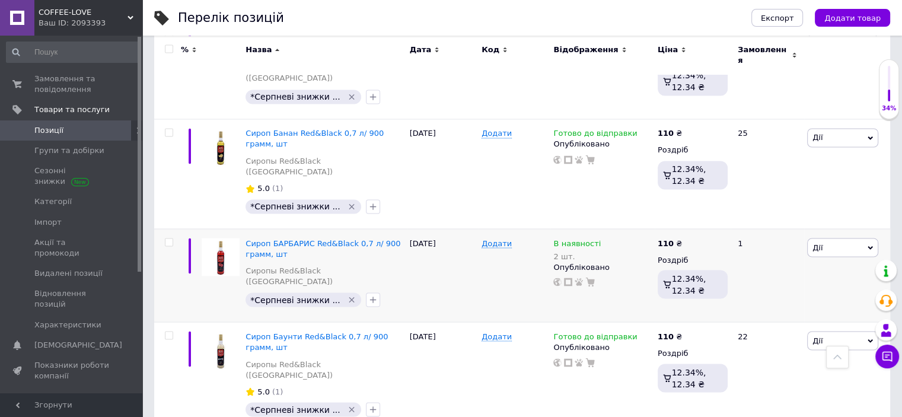
type input "110"
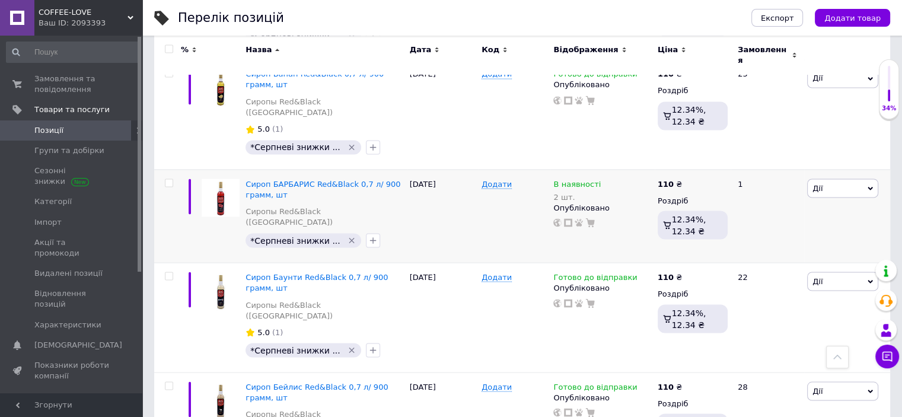
type input "110"
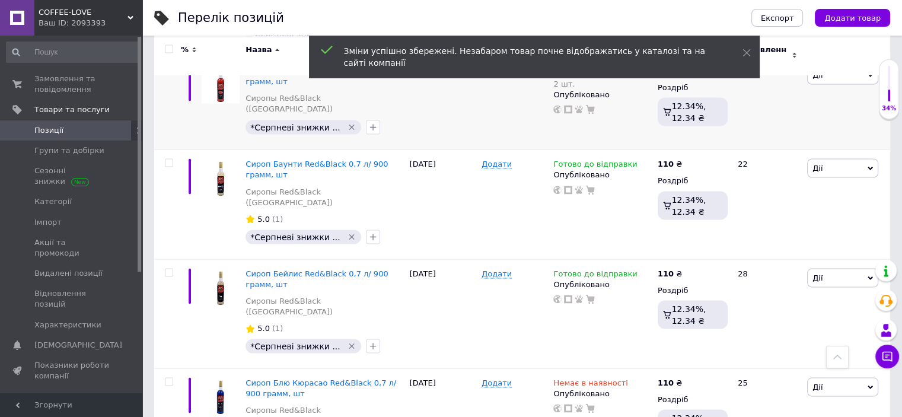
scroll to position [6715, 0]
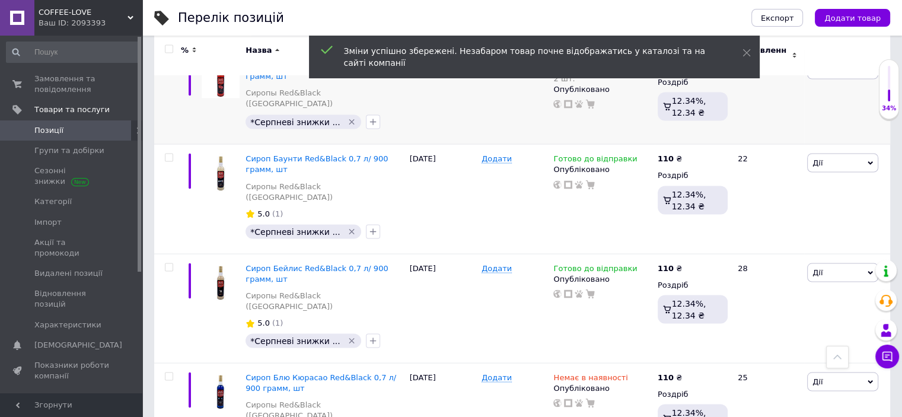
type input "110"
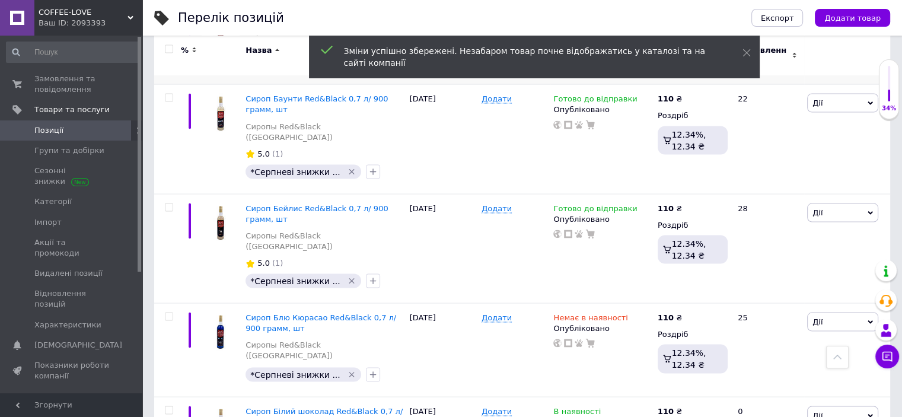
type input "110"
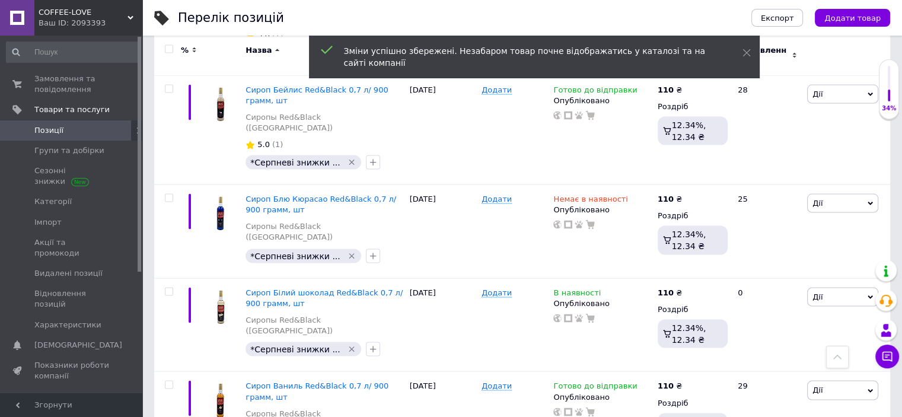
scroll to position [6952, 0]
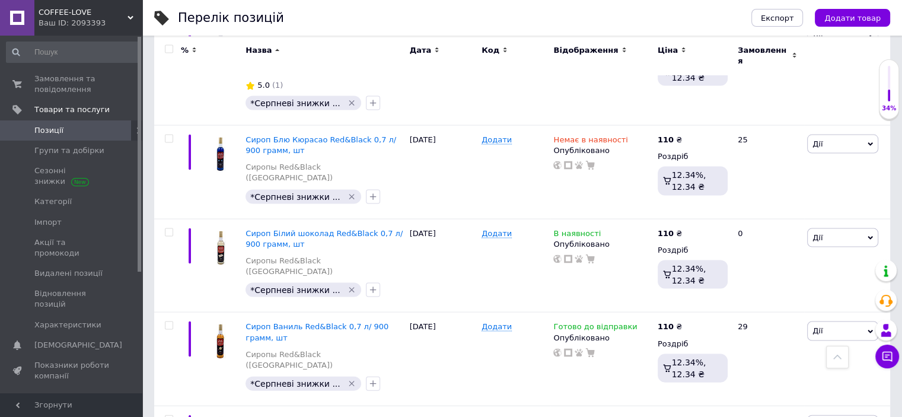
type input "110"
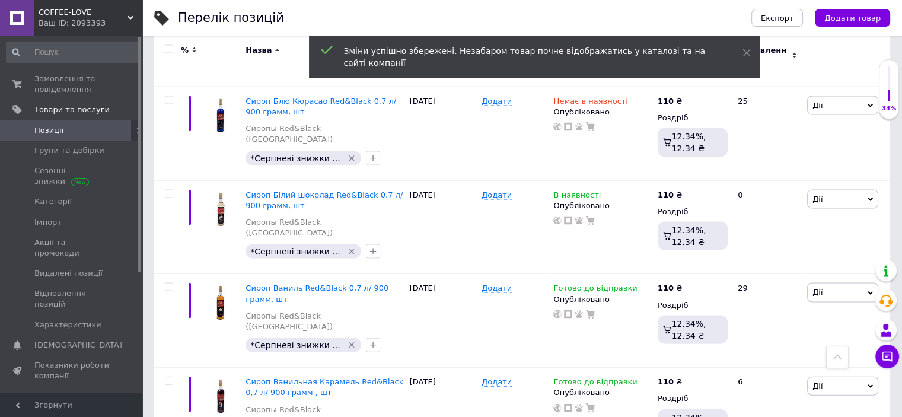
scroll to position [7012, 0]
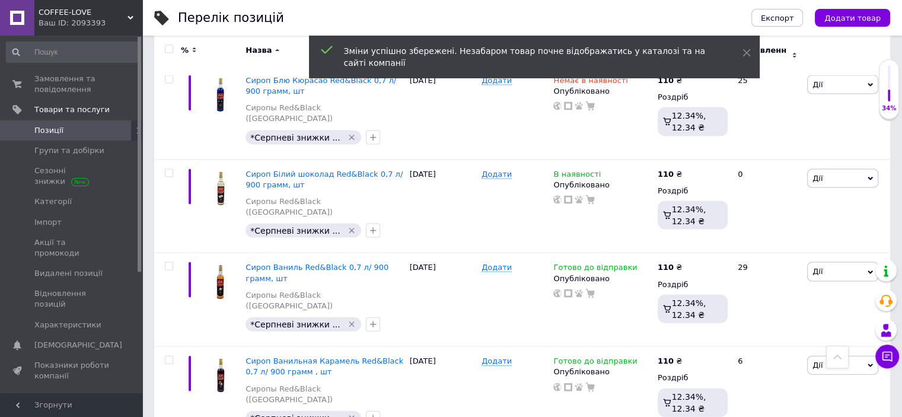
type input "110"
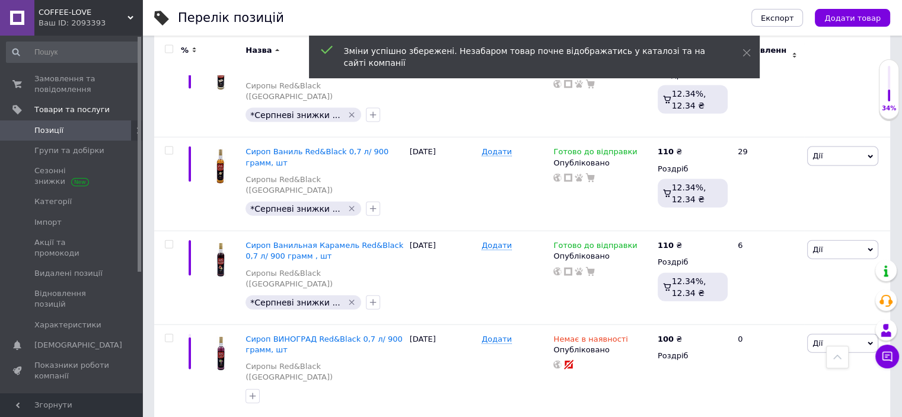
scroll to position [7130, 0]
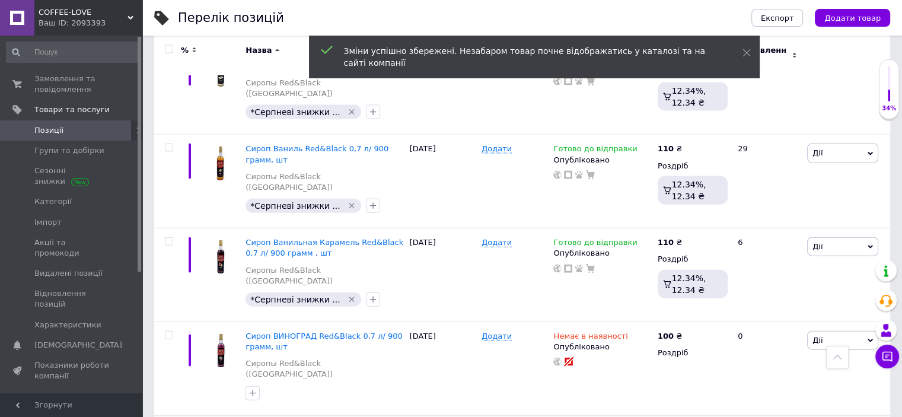
type input "110"
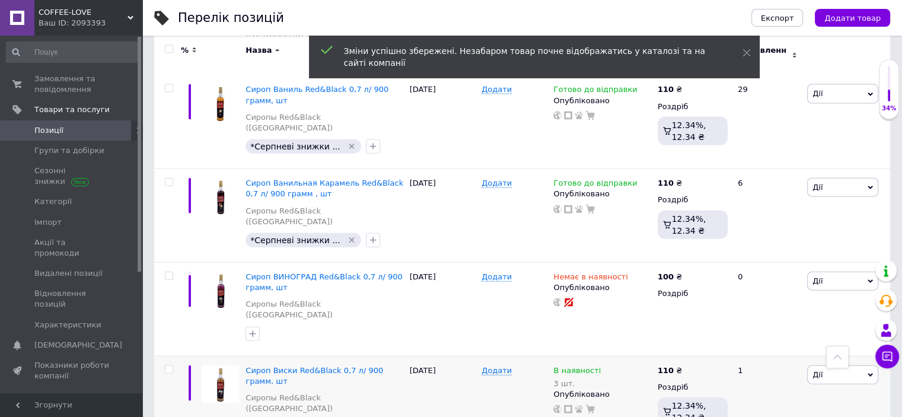
scroll to position [7249, 0]
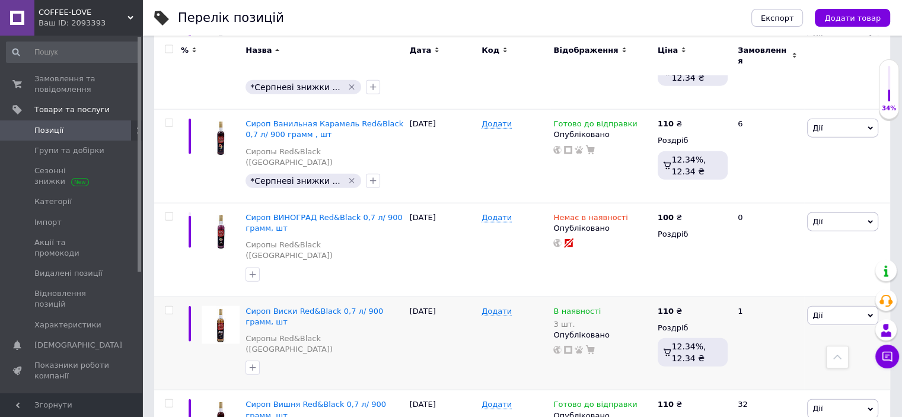
type input "110"
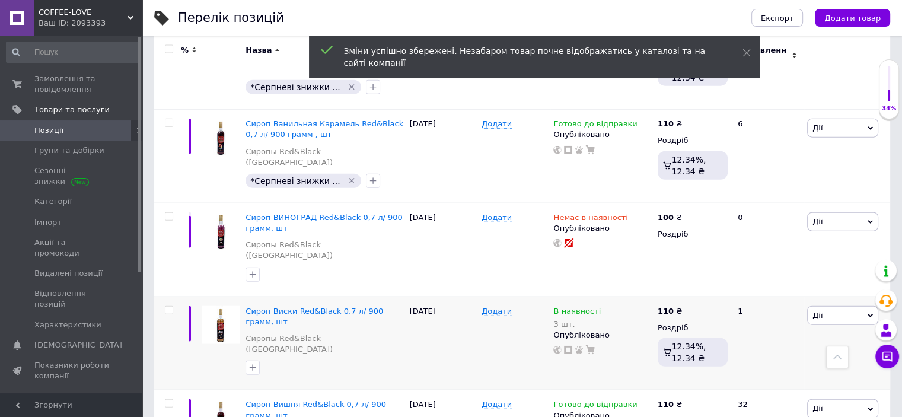
scroll to position [7308, 0]
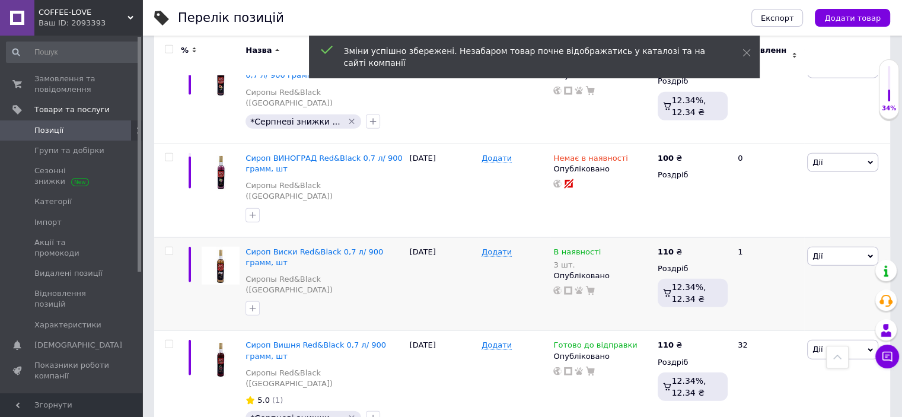
type input "110"
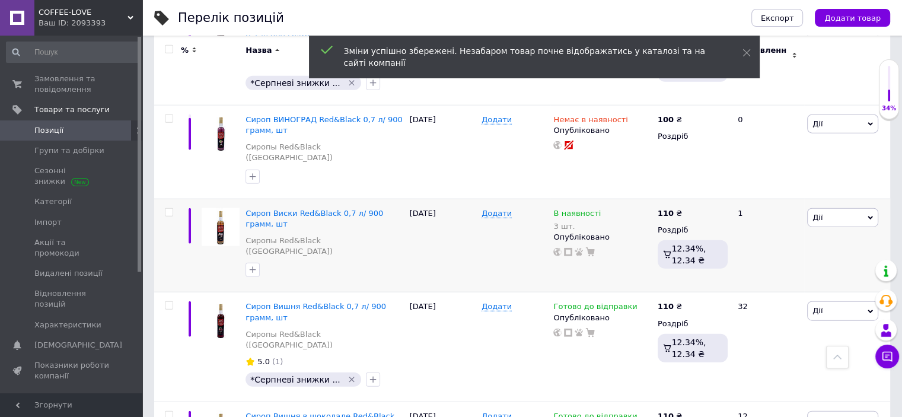
scroll to position [7368, 0]
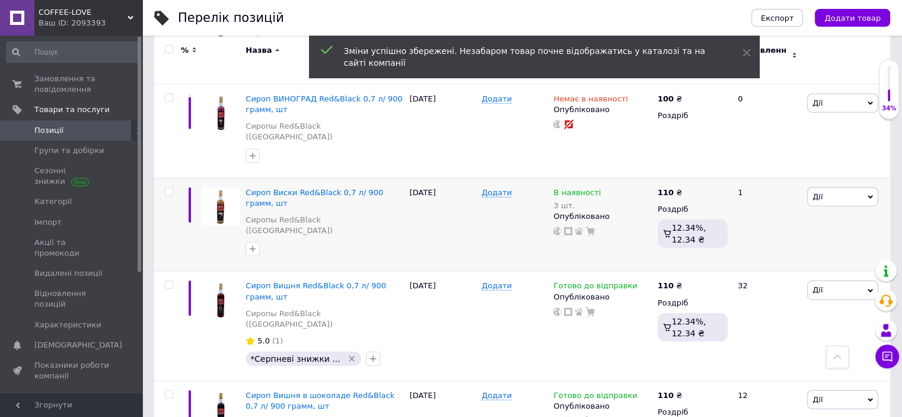
type input "110"
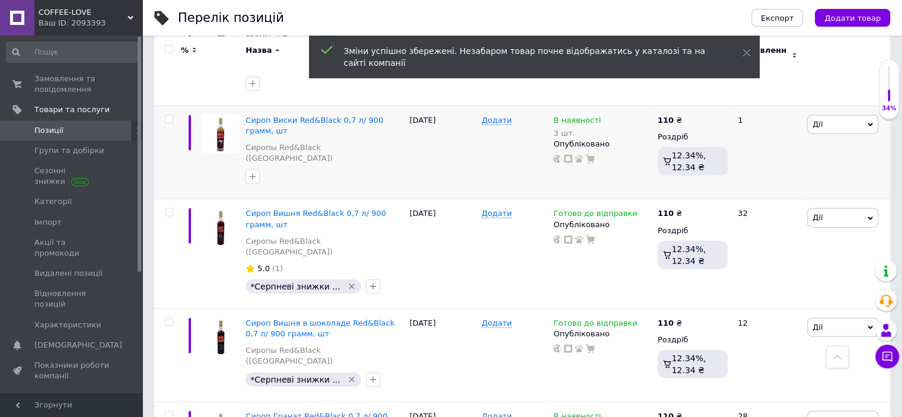
scroll to position [7486, 0]
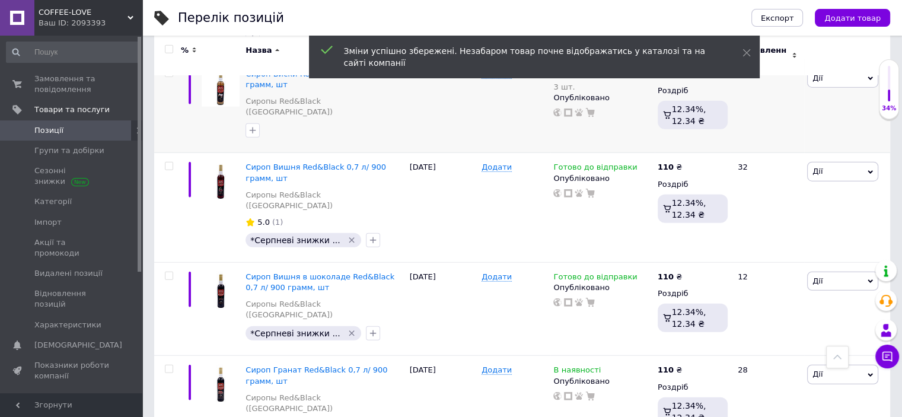
type input "110"
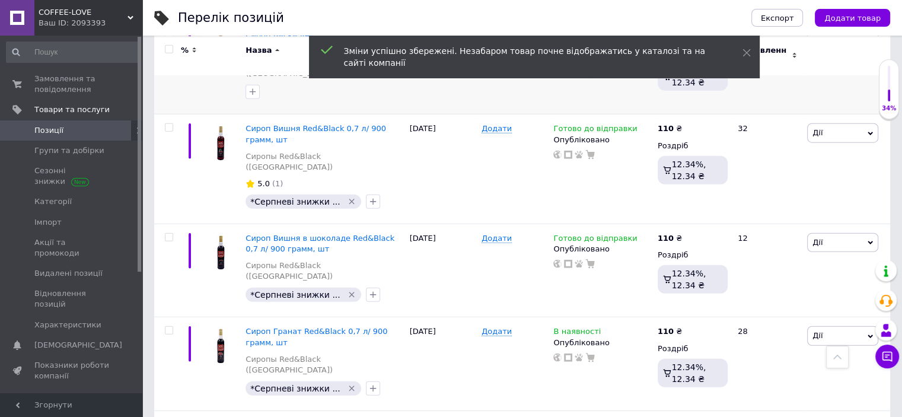
scroll to position [7546, 0]
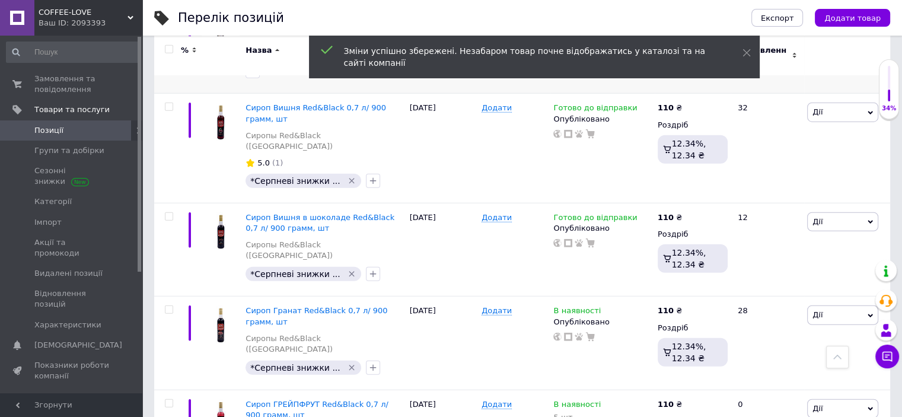
type input "110"
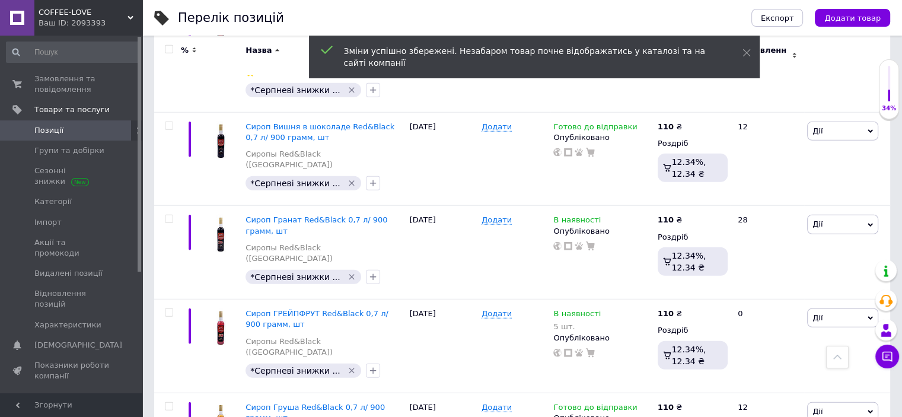
scroll to position [7664, 0]
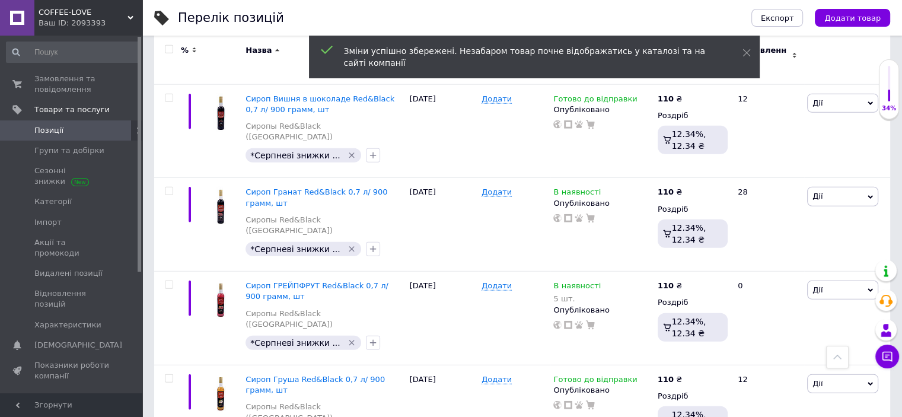
type input "110"
click at [628, 313] on div "Комісія за замовлення" at bounding box center [579, 307] width 142 height 31
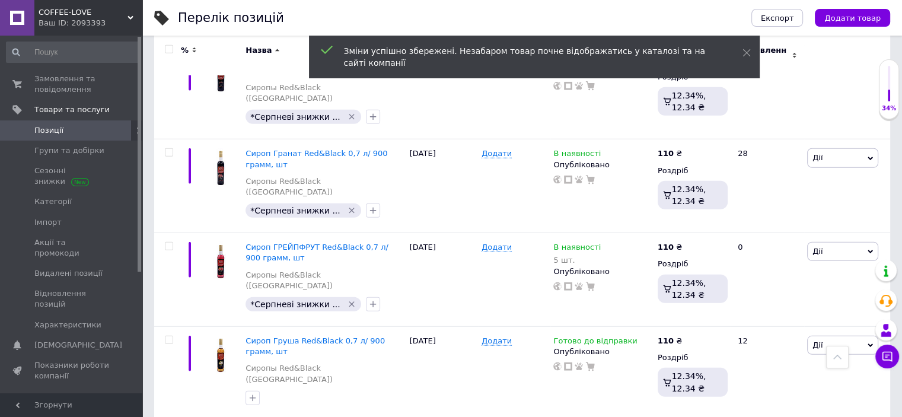
scroll to position [7723, 0]
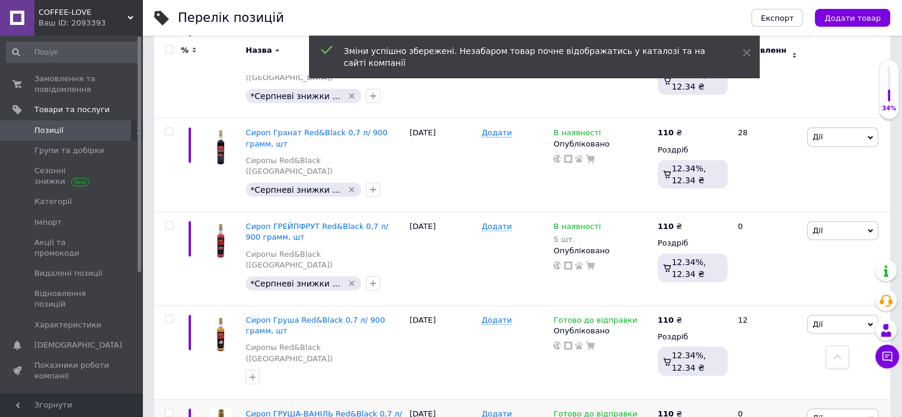
type input "110"
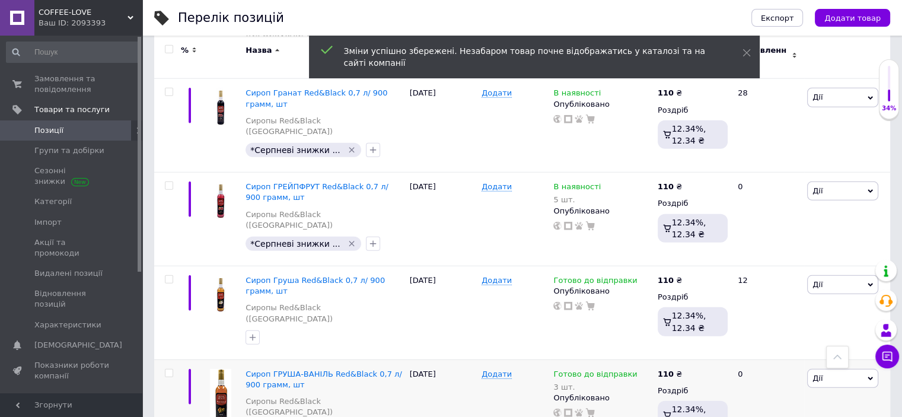
scroll to position [7783, 0]
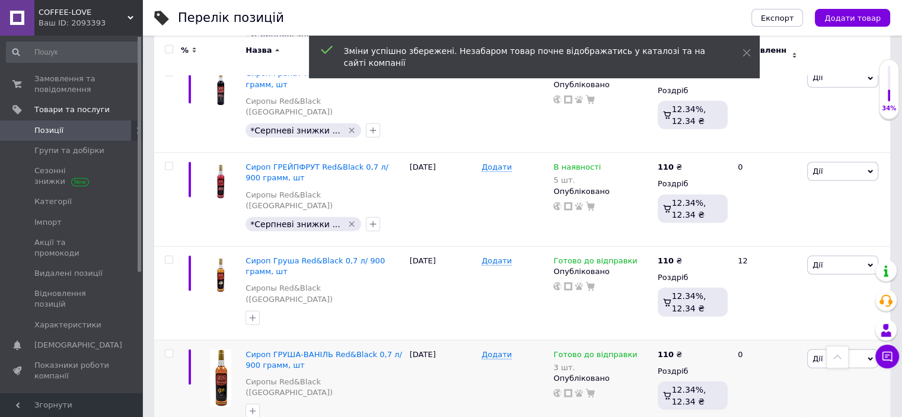
type input "110"
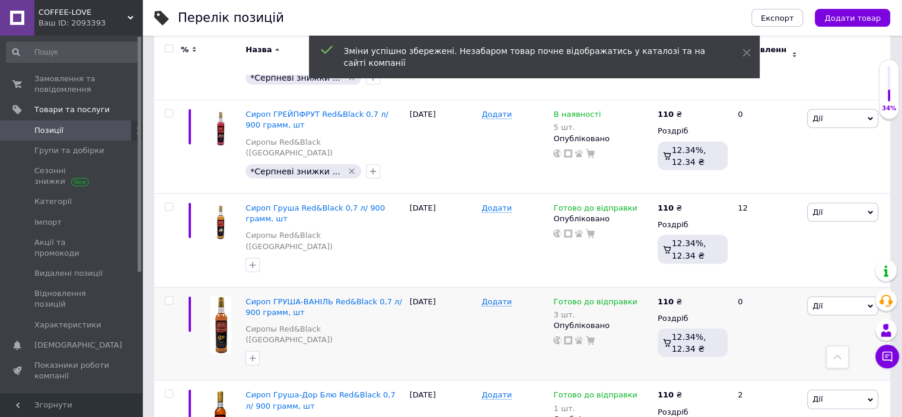
scroll to position [7842, 0]
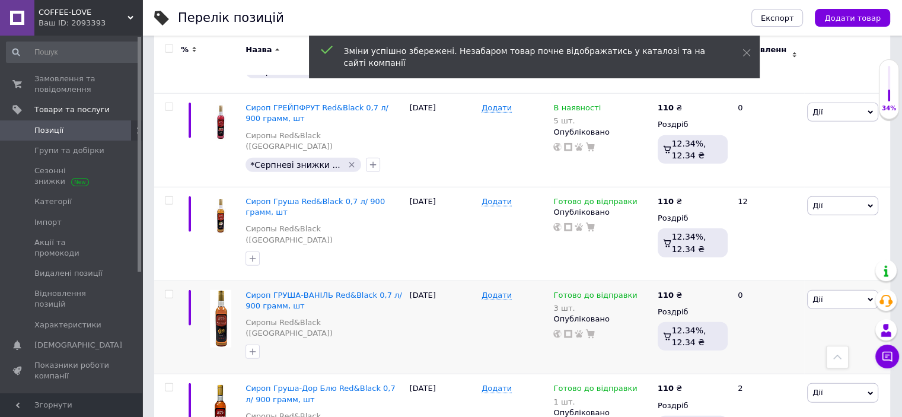
type input "110"
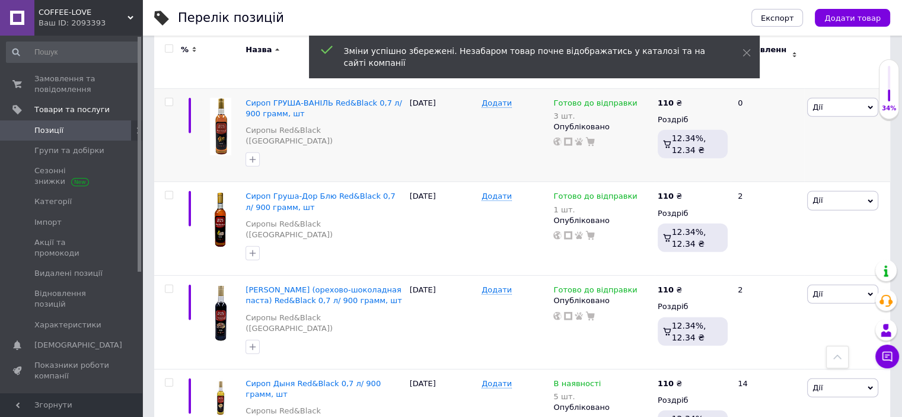
scroll to position [8079, 0]
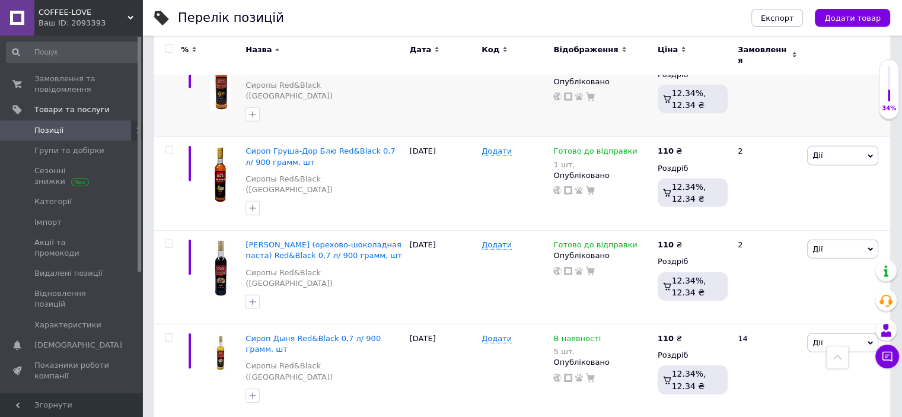
type input "110"
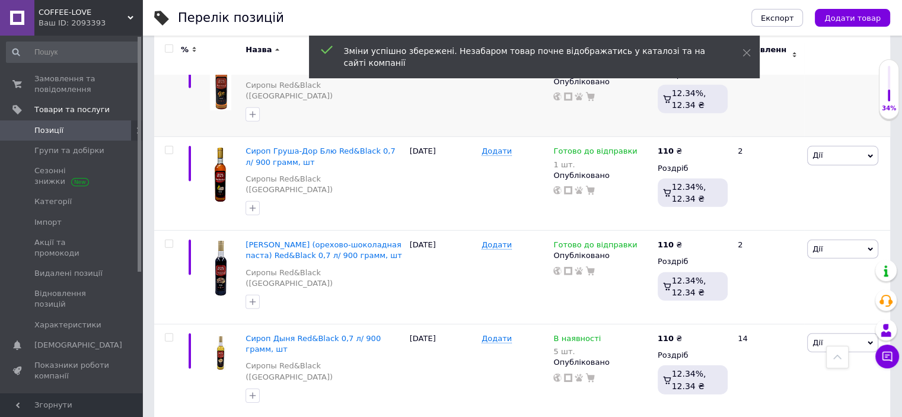
scroll to position [8139, 0]
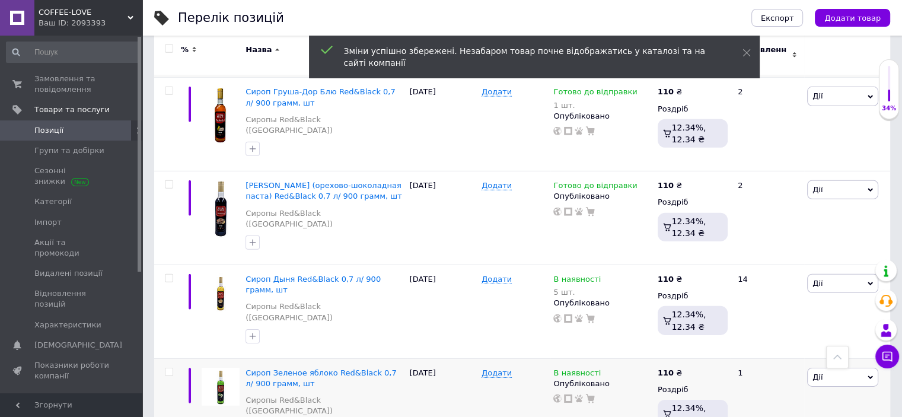
type input "110"
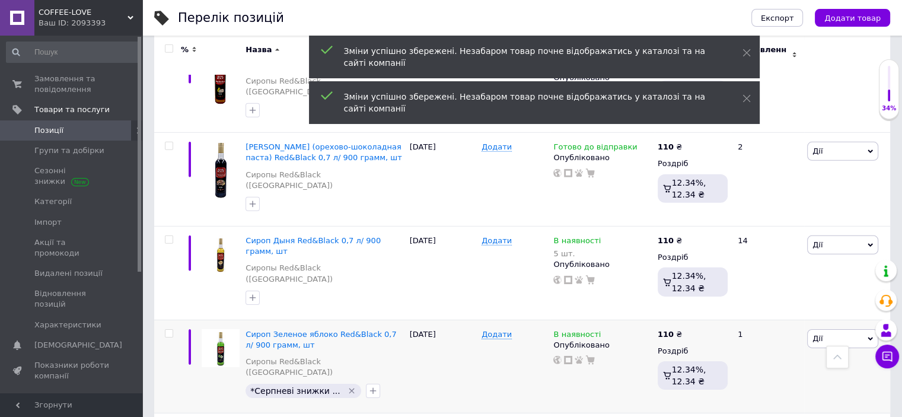
scroll to position [8198, 0]
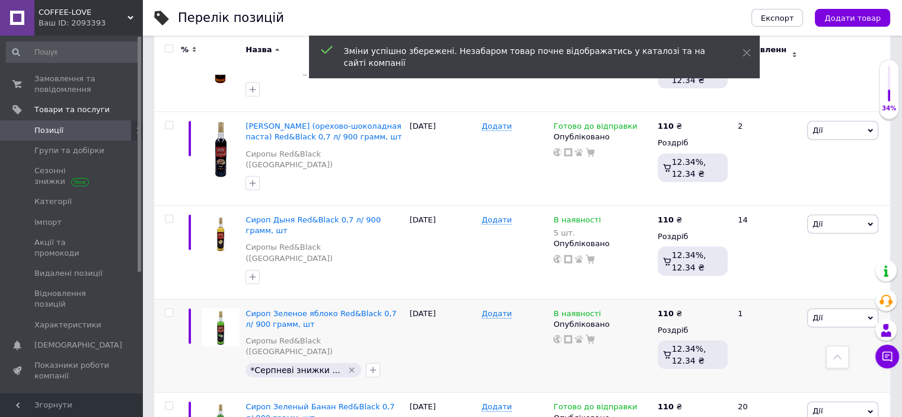
type input "110"
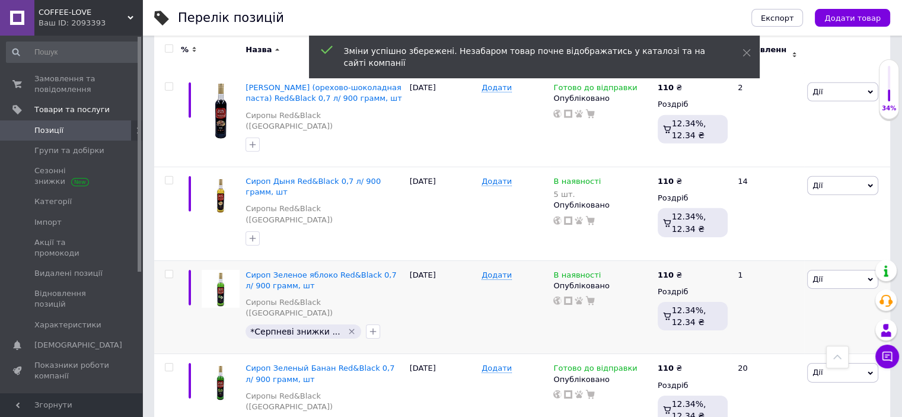
scroll to position [8257, 0]
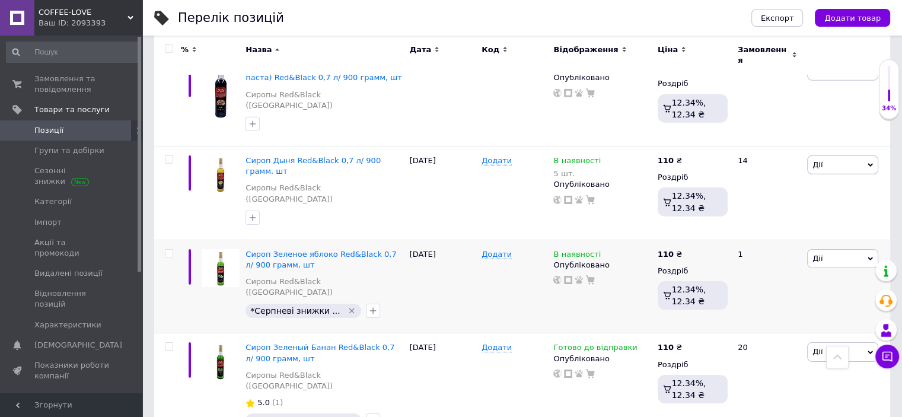
type input "110"
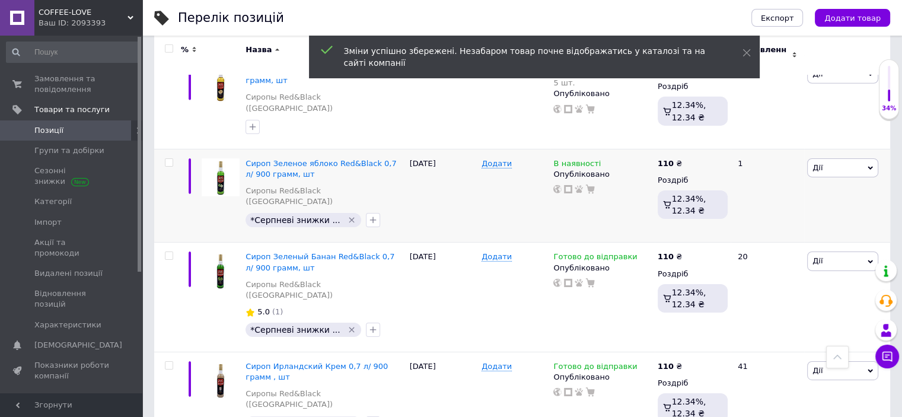
scroll to position [8376, 0]
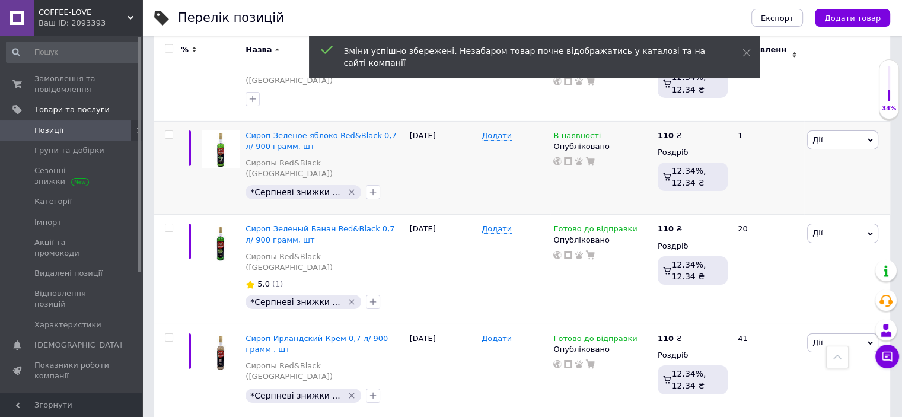
drag, startPoint x: 664, startPoint y: 284, endPoint x: 649, endPoint y: 282, distance: 15.5
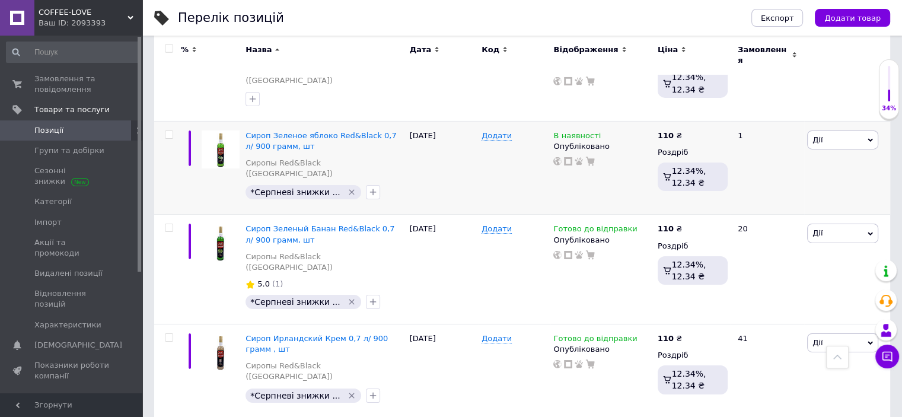
drag, startPoint x: 608, startPoint y: 295, endPoint x: 650, endPoint y: 284, distance: 43.0
type input "110"
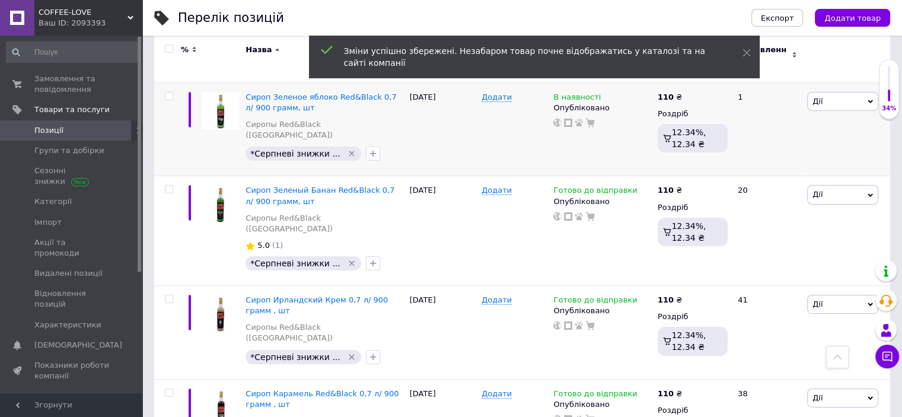
scroll to position [8435, 0]
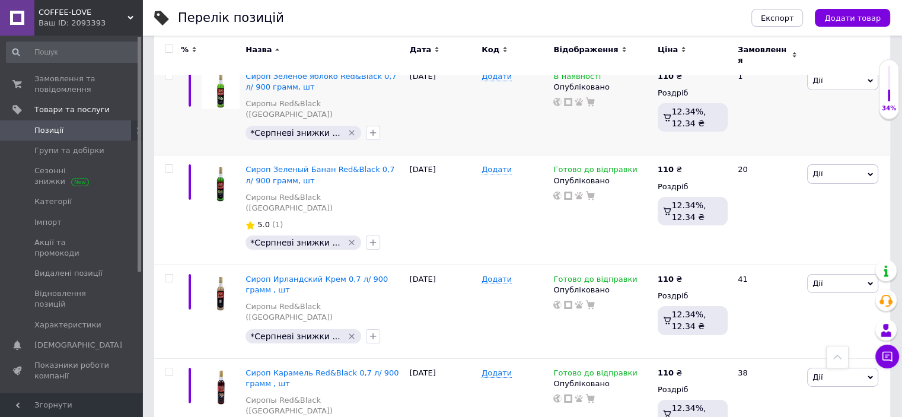
type input "110"
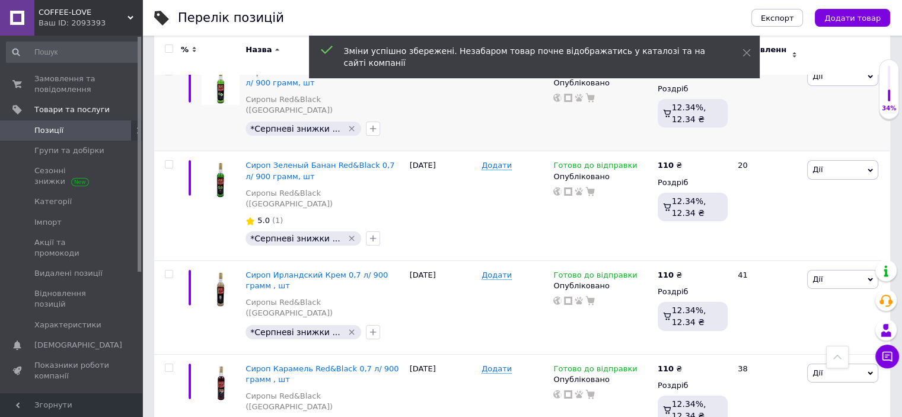
scroll to position [8495, 0]
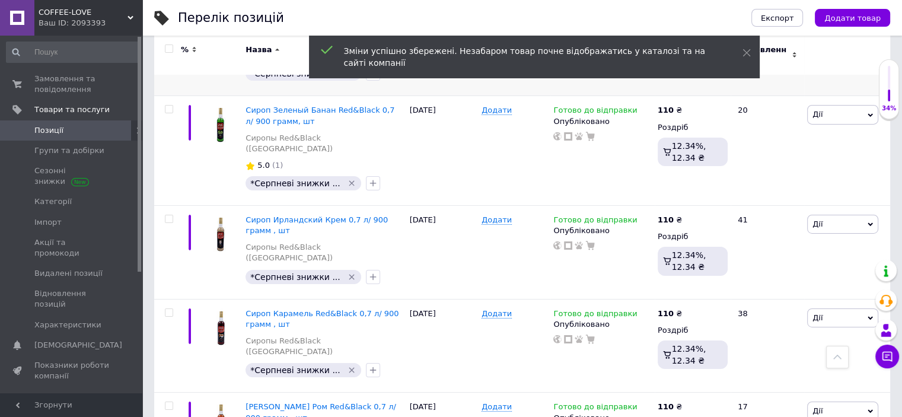
type input "110"
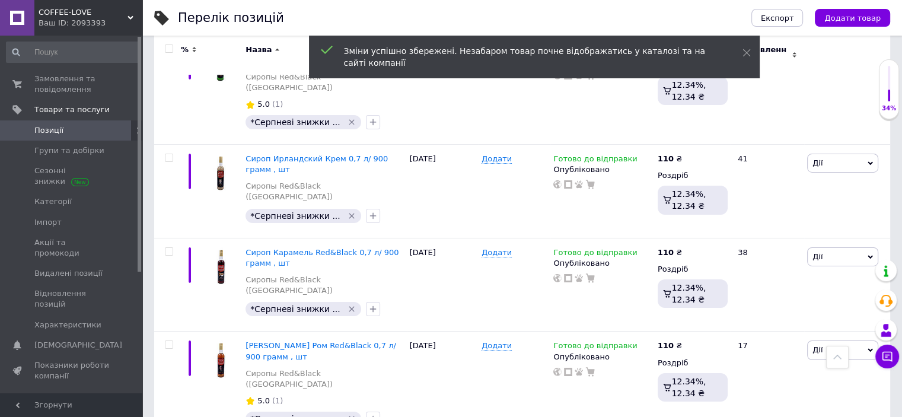
scroll to position [8613, 0]
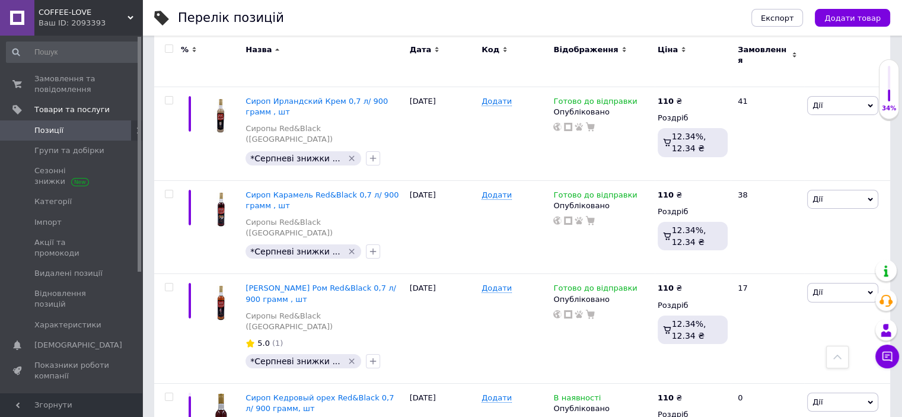
type input "110"
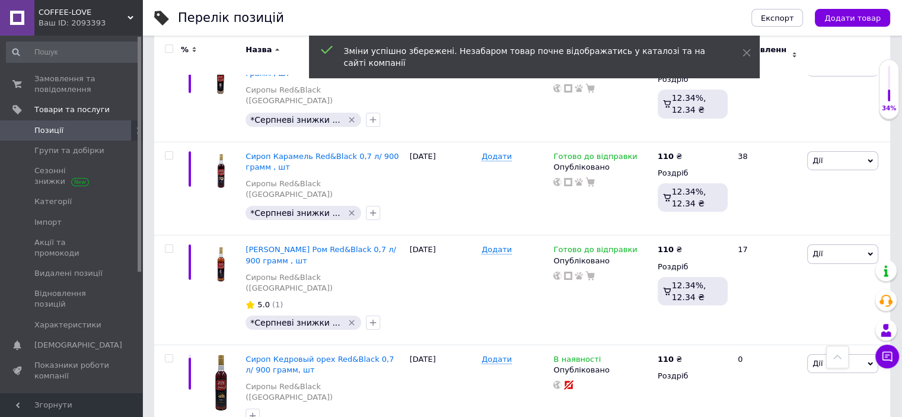
scroll to position [8673, 0]
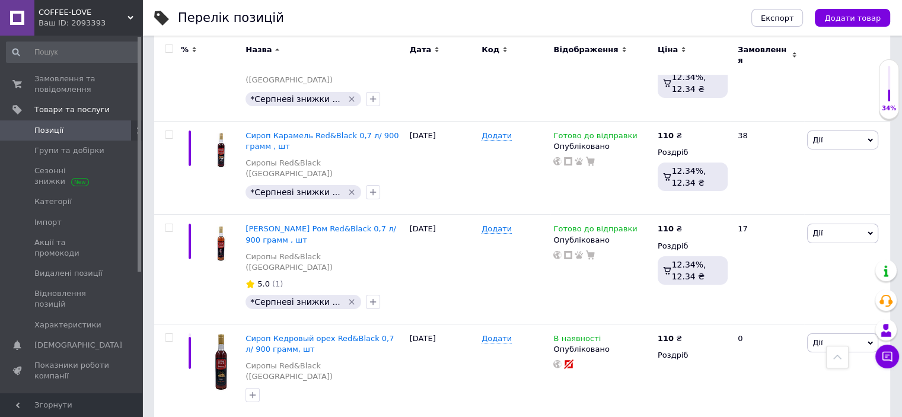
type input "110"
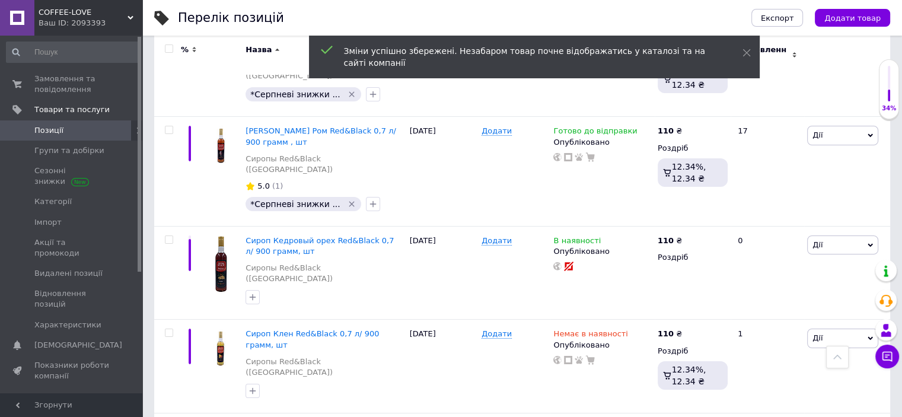
scroll to position [8791, 0]
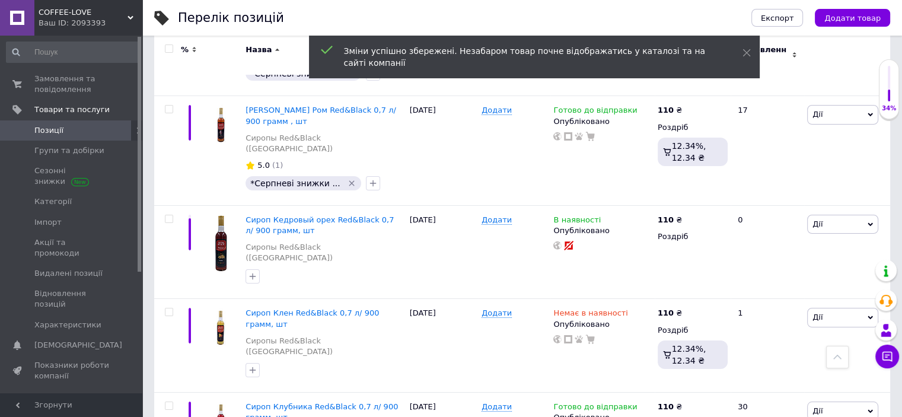
type input "110"
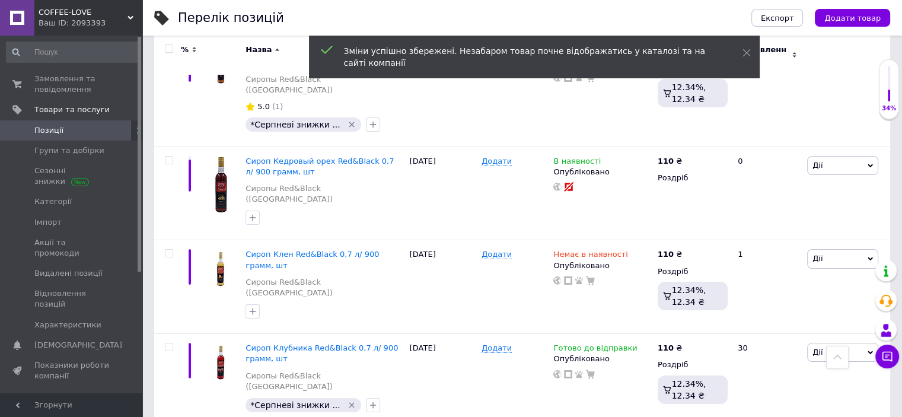
scroll to position [8850, 0]
type input "110"
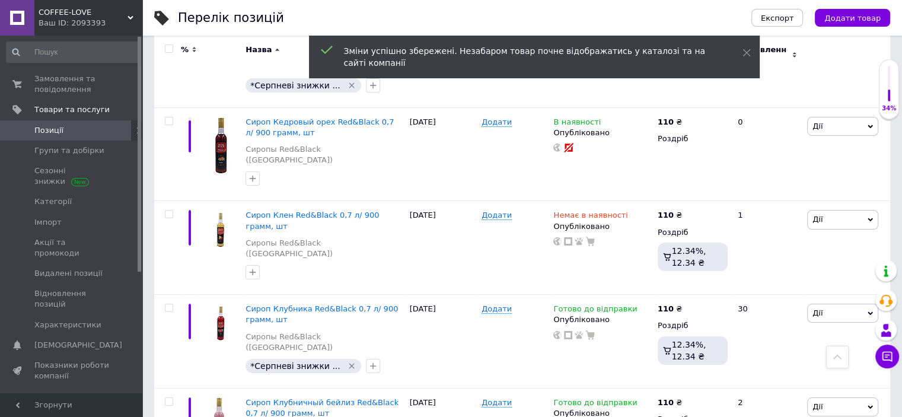
scroll to position [8910, 0]
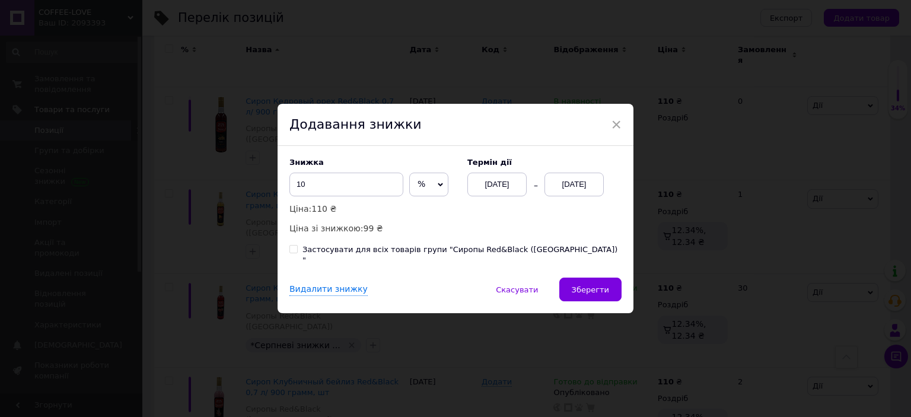
click at [591, 194] on div "[DATE]" at bounding box center [574, 185] width 59 height 24
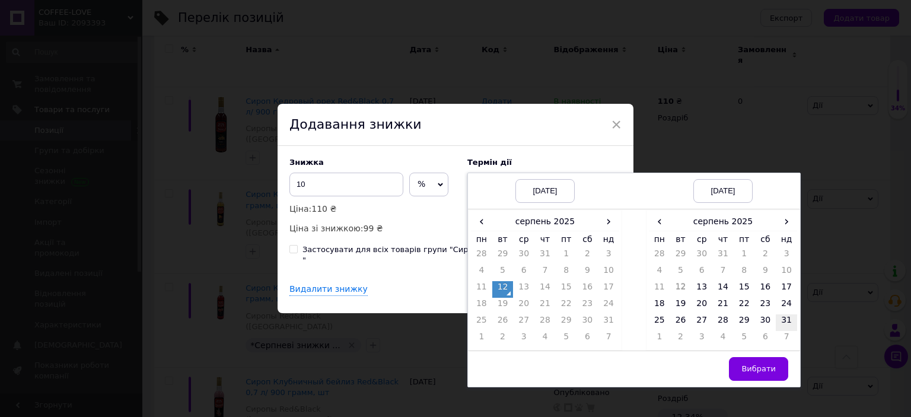
click at [784, 323] on td "31" at bounding box center [786, 322] width 21 height 17
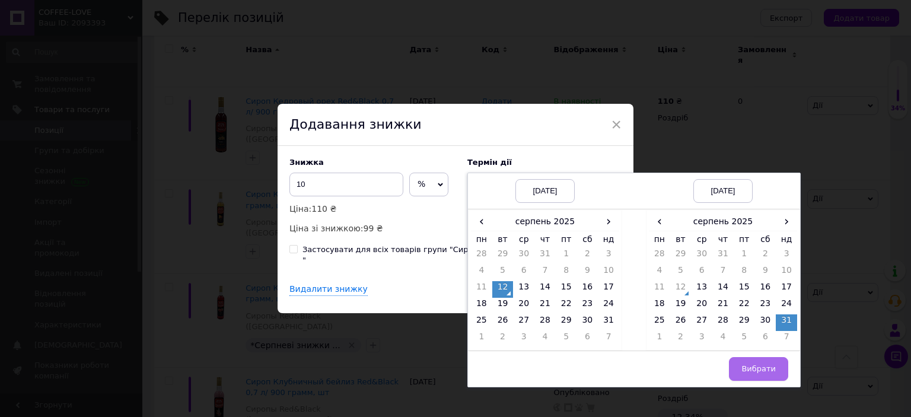
click at [763, 368] on button "Вибрати" at bounding box center [758, 369] width 59 height 24
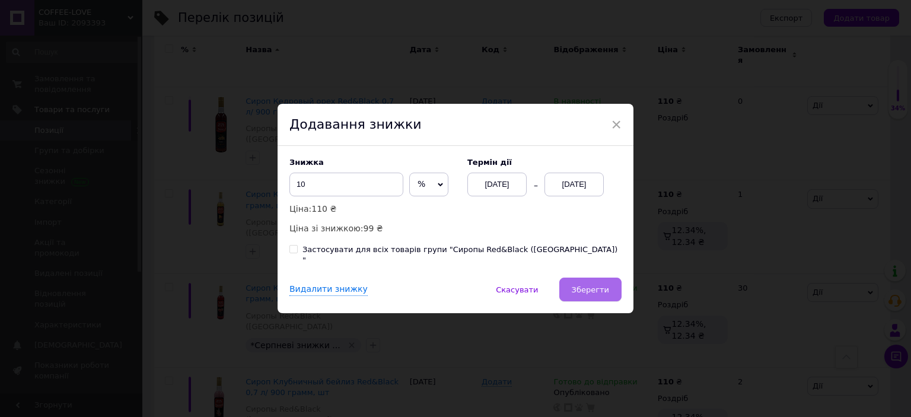
click at [591, 285] on span "Зберегти" at bounding box center [590, 289] width 37 height 9
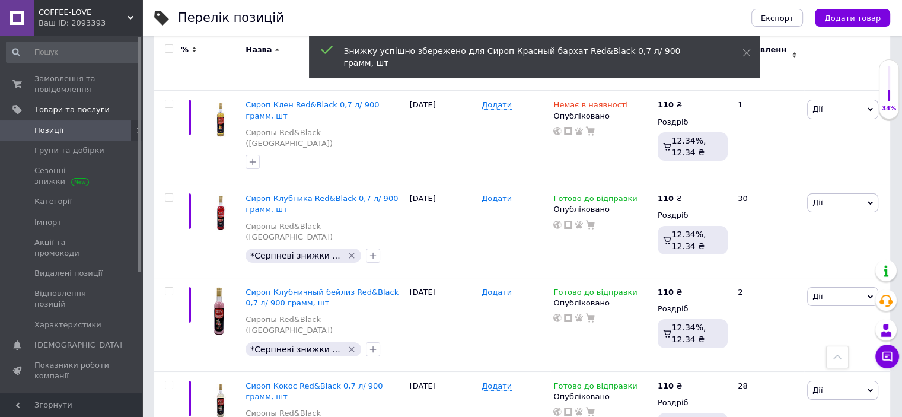
scroll to position [9028, 0]
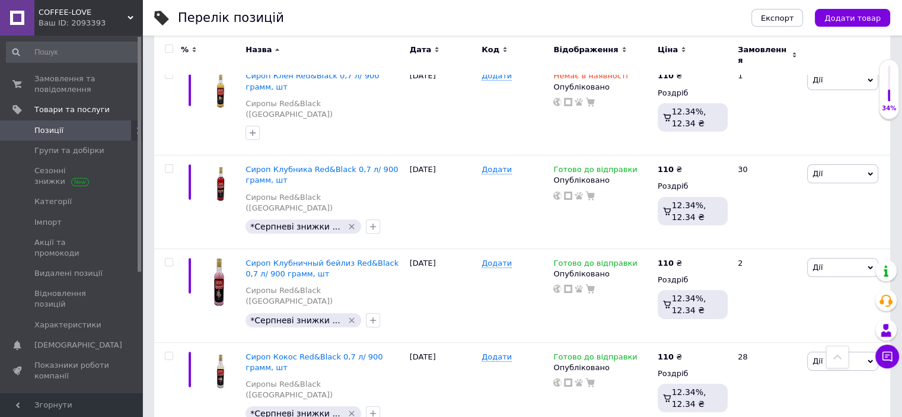
type input "110"
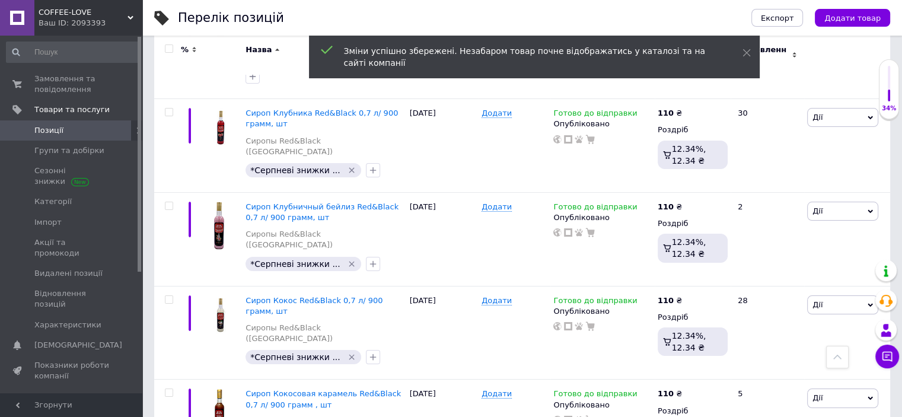
scroll to position [9088, 0]
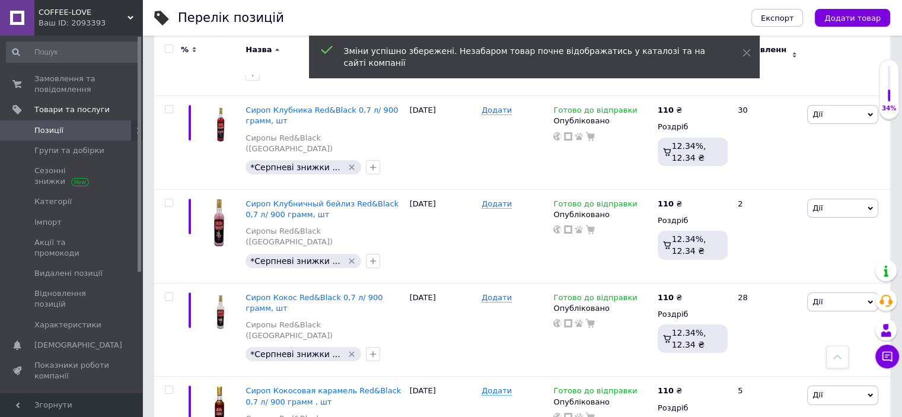
type input "110"
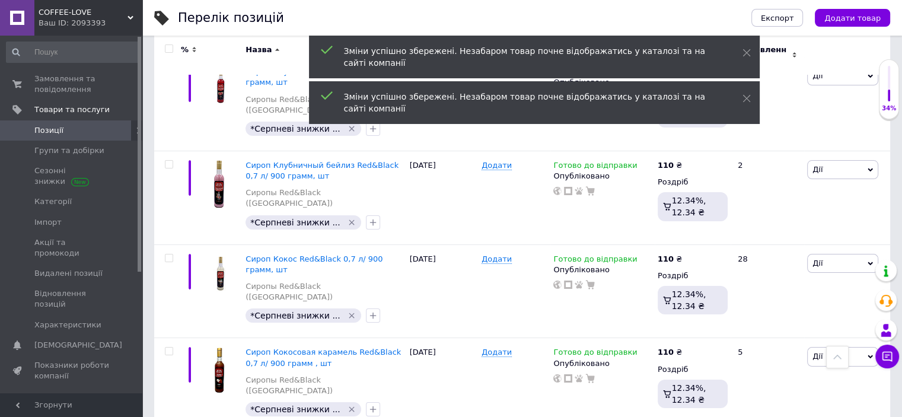
scroll to position [9147, 0]
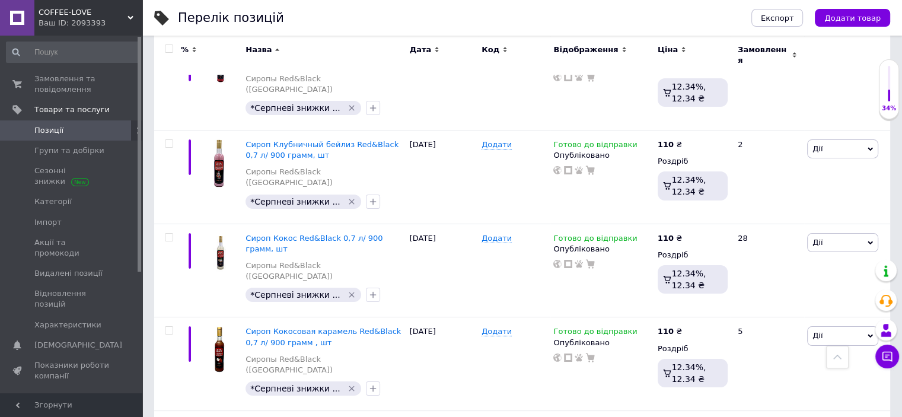
type input "110"
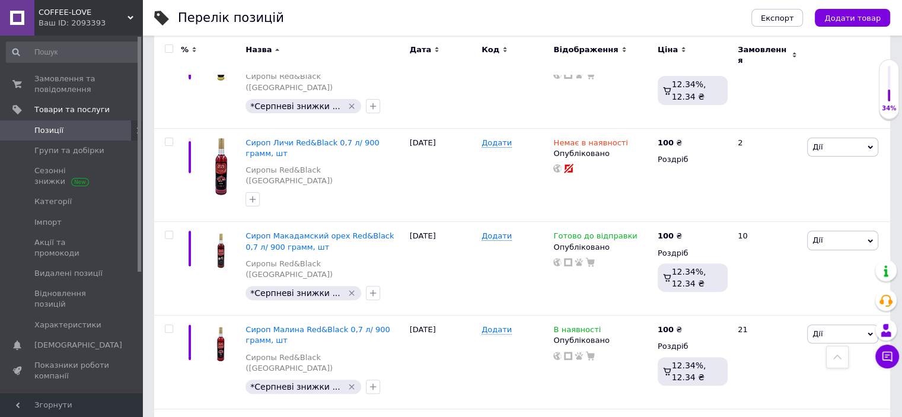
scroll to position [54, 0]
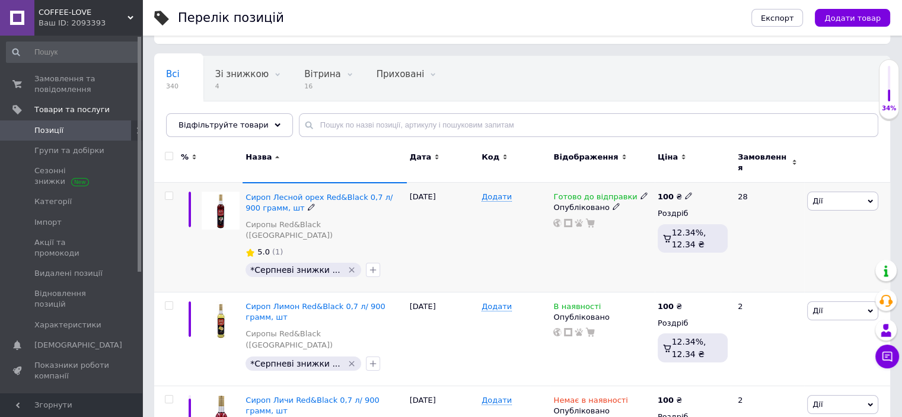
click at [685, 192] on icon at bounding box center [688, 195] width 7 height 7
click at [709, 177] on input "100" at bounding box center [744, 183] width 90 height 24
click at [713, 178] on input "100" at bounding box center [744, 183] width 90 height 24
click at [709, 178] on input "100" at bounding box center [744, 183] width 90 height 24
click at [712, 176] on input "100" at bounding box center [744, 183] width 90 height 24
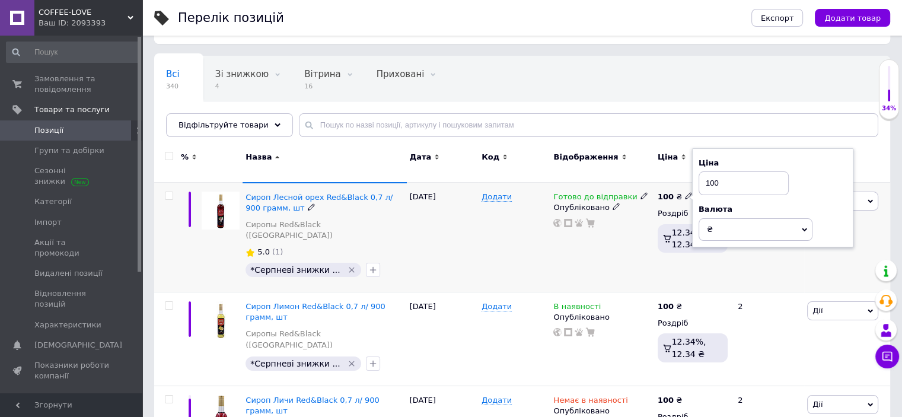
click at [709, 175] on input "100" at bounding box center [744, 183] width 90 height 24
type input "110"
click at [639, 227] on div "Готово до відправки Опубліковано" at bounding box center [602, 238] width 104 height 110
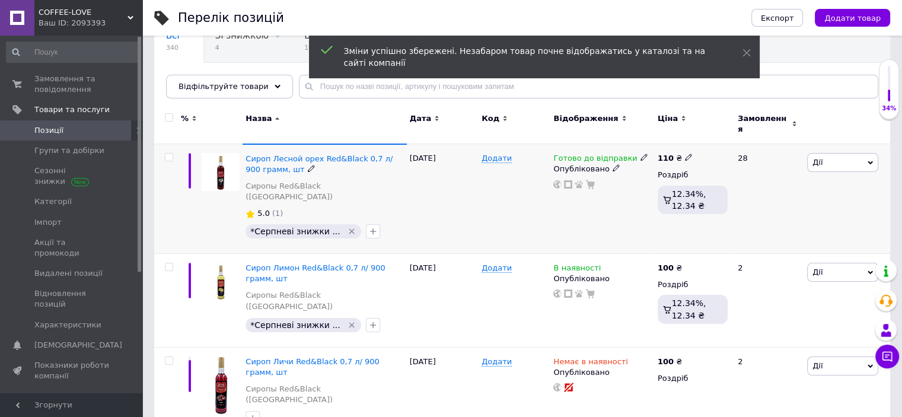
scroll to position [113, 0]
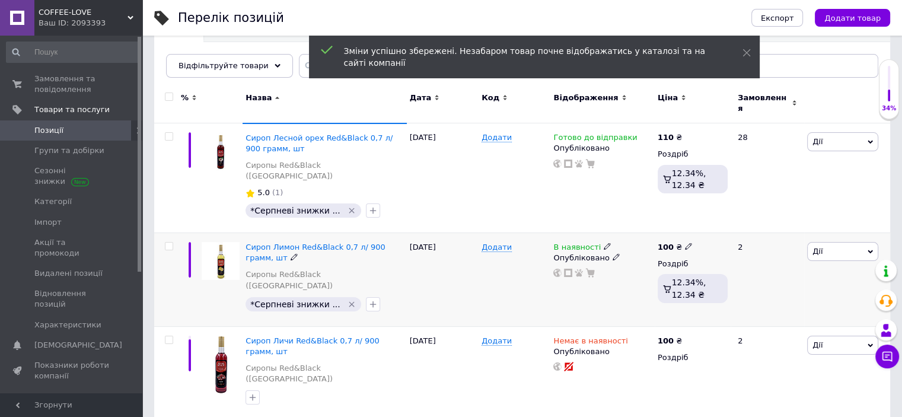
click at [686, 243] on use at bounding box center [688, 246] width 7 height 7
click at [709, 222] on input "100" at bounding box center [744, 234] width 90 height 24
type input "110"
click at [626, 247] on div "В наявності Опубліковано" at bounding box center [602, 260] width 98 height 36
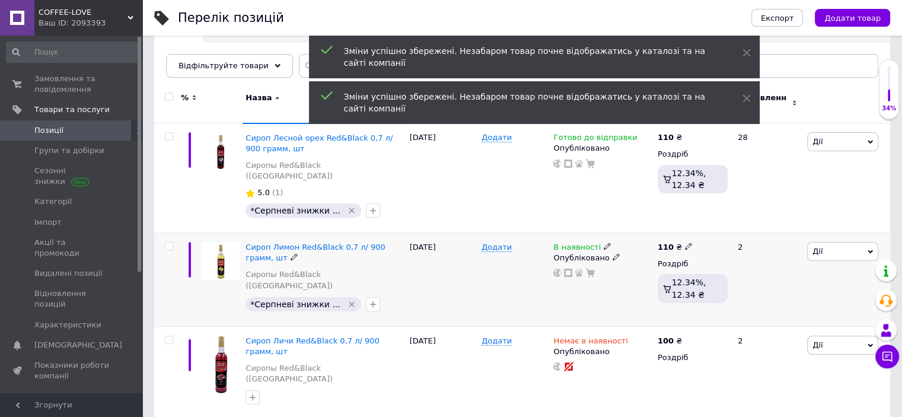
scroll to position [173, 0]
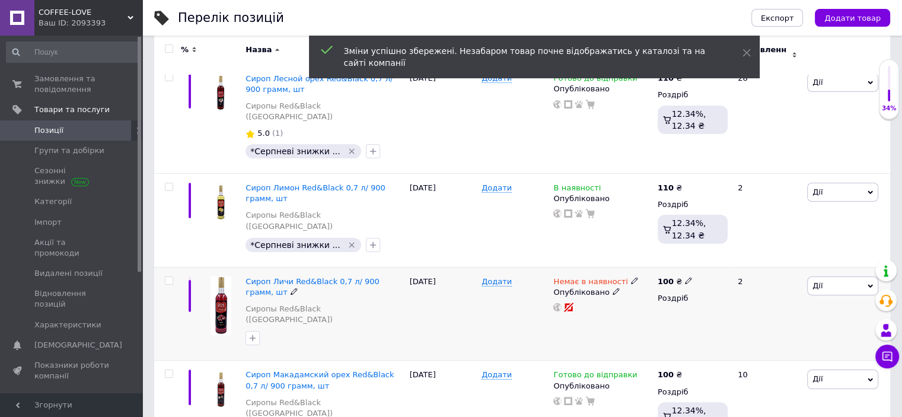
click at [631, 277] on icon at bounding box center [634, 280] width 7 height 7
click at [650, 282] on li "В наявності" at bounding box center [696, 290] width 113 height 17
click at [605, 286] on div "Немає в наявності Наявність В наявності Немає в наявності Під замовлення Готово…" at bounding box center [602, 314] width 104 height 94
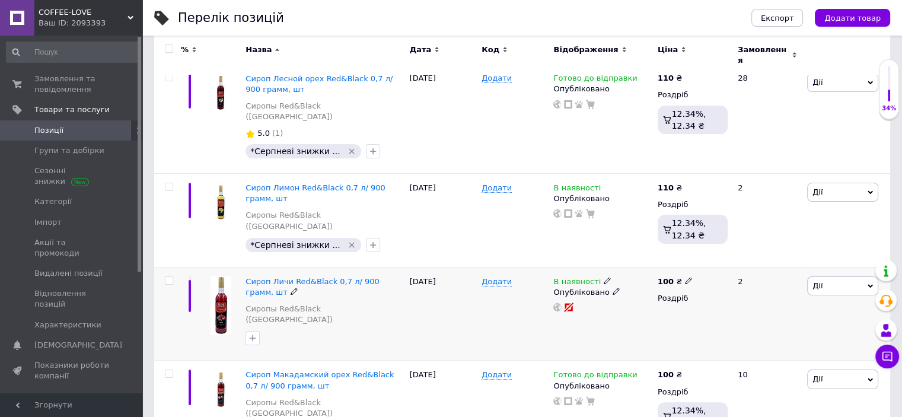
click at [687, 277] on icon at bounding box center [688, 280] width 7 height 7
click at [712, 256] on input "100" at bounding box center [744, 268] width 90 height 24
type input "110"
click at [641, 286] on div "В наявності Опубліковано" at bounding box center [602, 314] width 104 height 94
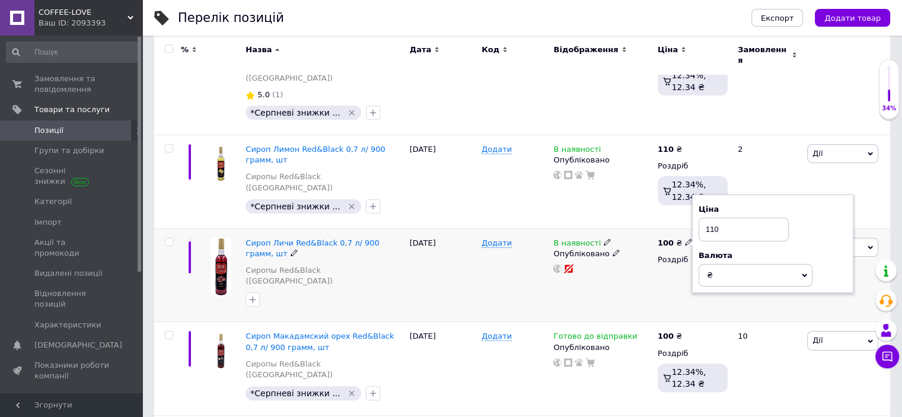
scroll to position [232, 0]
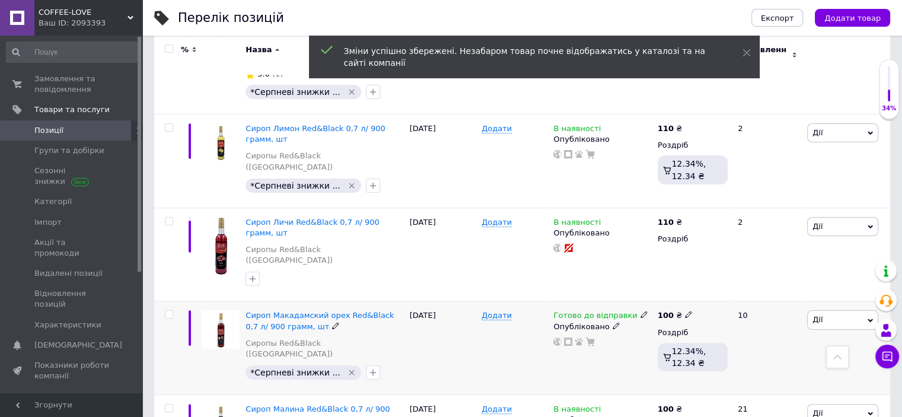
click at [685, 311] on use at bounding box center [688, 314] width 7 height 7
click at [710, 291] on input "100" at bounding box center [744, 303] width 90 height 24
type input "110"
click at [635, 306] on div "Готово до відправки Опубліковано" at bounding box center [602, 348] width 104 height 94
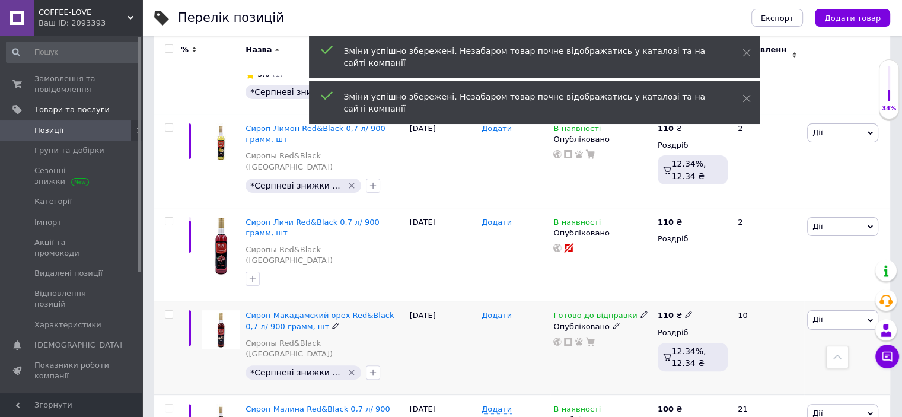
scroll to position [291, 0]
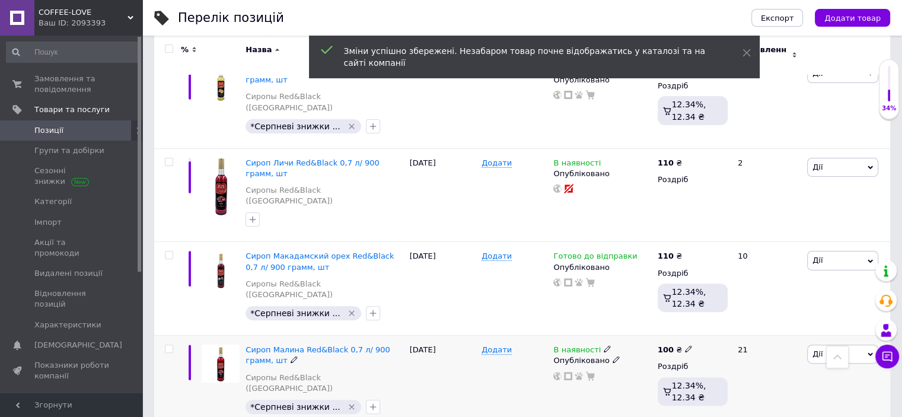
click at [685, 345] on icon at bounding box center [688, 348] width 7 height 7
click at [711, 324] on input "100" at bounding box center [744, 336] width 90 height 24
type input "110"
click at [610, 371] on div at bounding box center [602, 375] width 100 height 9
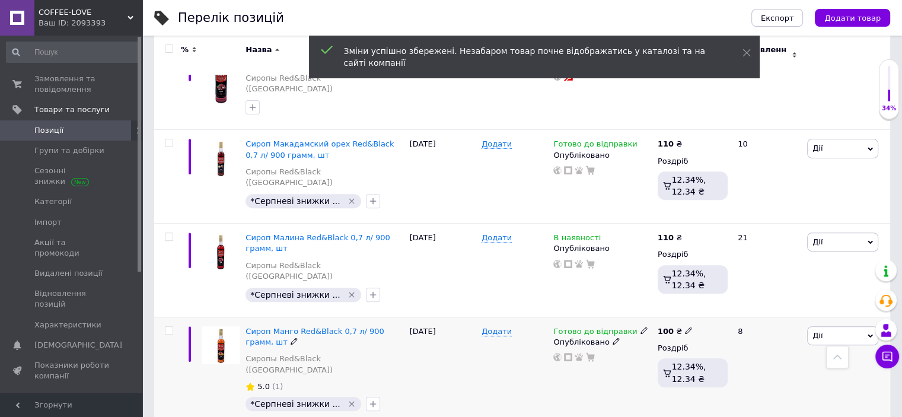
scroll to position [410, 0]
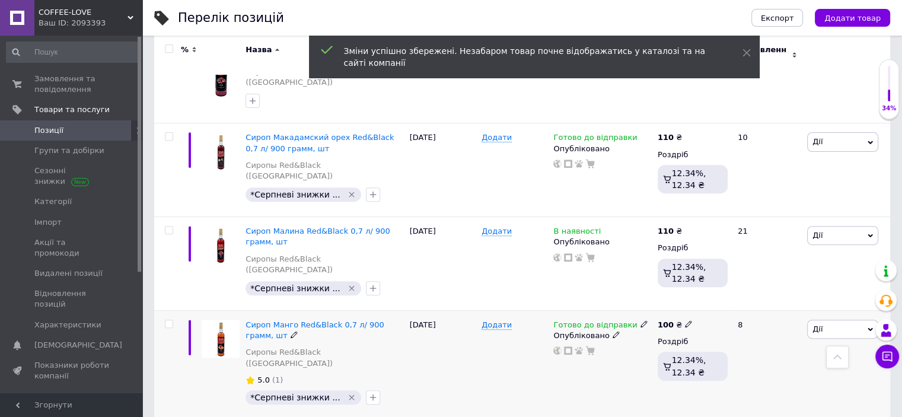
click at [685, 320] on icon at bounding box center [688, 323] width 7 height 7
click at [710, 300] on input "100" at bounding box center [744, 312] width 90 height 24
type input "110"
click at [629, 310] on div "Готово до відправки Опубліковано" at bounding box center [602, 364] width 104 height 109
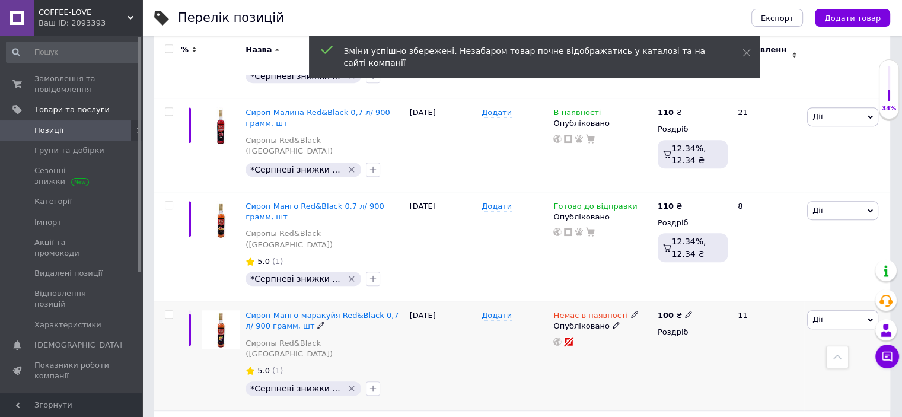
scroll to position [588, 0]
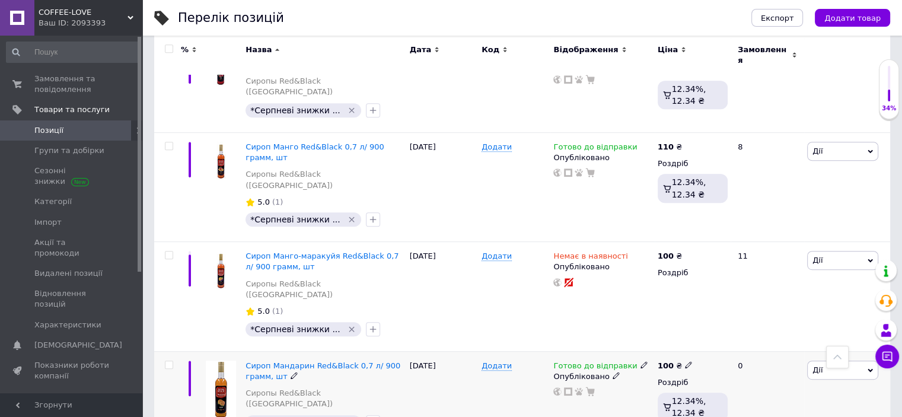
click at [685, 361] on icon at bounding box center [688, 364] width 7 height 7
click at [710, 340] on input "100" at bounding box center [744, 352] width 90 height 24
type input "110"
click at [606, 351] on div "Готово до відправки Опубліковано" at bounding box center [602, 398] width 104 height 94
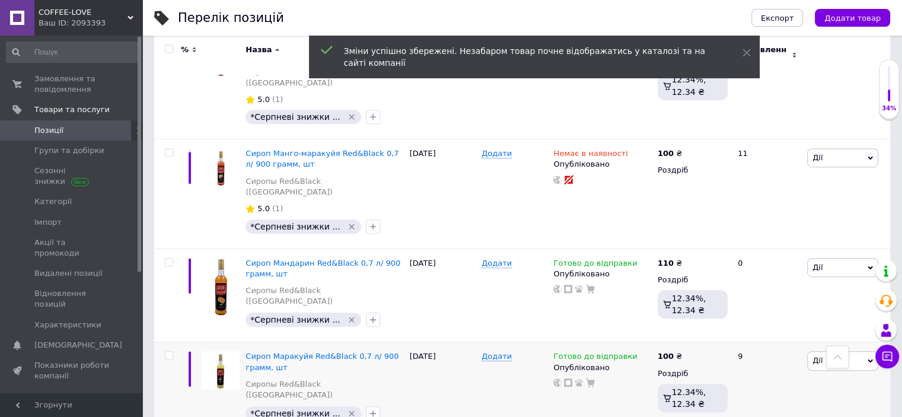
scroll to position [706, 0]
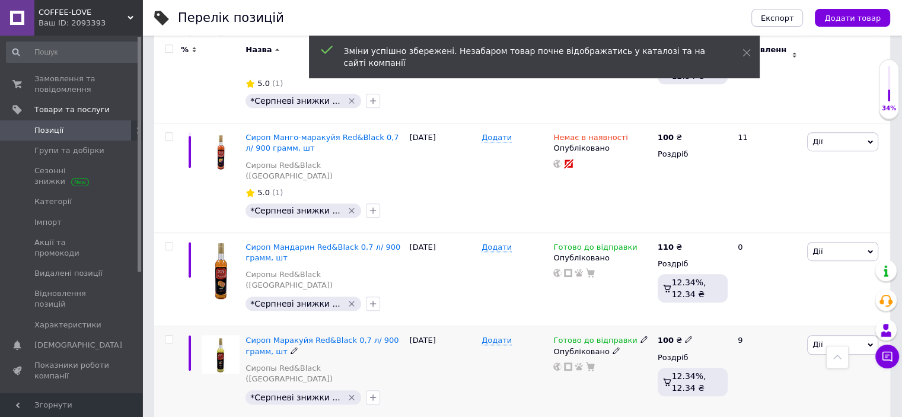
click at [685, 336] on use at bounding box center [688, 339] width 7 height 7
click at [710, 316] on input "100" at bounding box center [744, 328] width 90 height 24
type input "110"
click at [641, 362] on div at bounding box center [602, 366] width 100 height 9
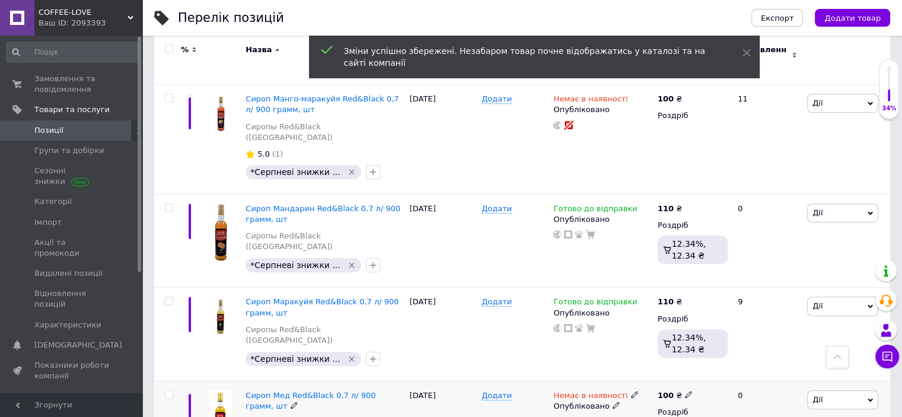
scroll to position [766, 0]
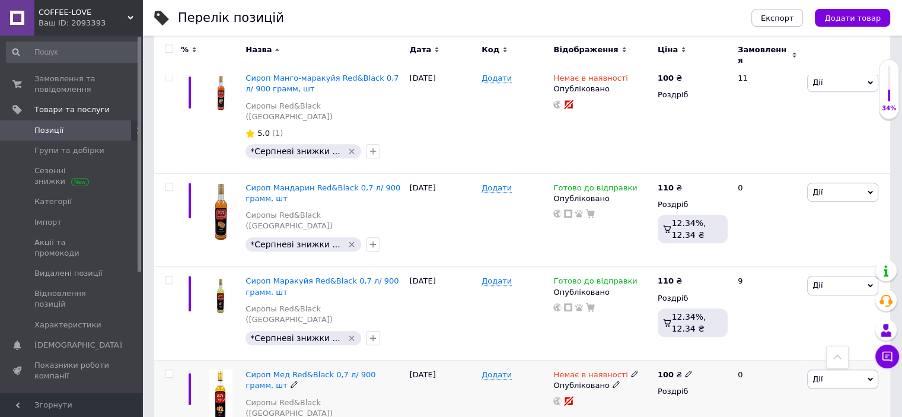
click at [631, 370] on icon at bounding box center [634, 373] width 7 height 7
click at [652, 375] on li "В наявності" at bounding box center [696, 383] width 113 height 17
click at [607, 396] on div at bounding box center [602, 400] width 100 height 9
click at [685, 370] on icon at bounding box center [688, 373] width 7 height 7
click at [711, 349] on input "100" at bounding box center [744, 361] width 90 height 24
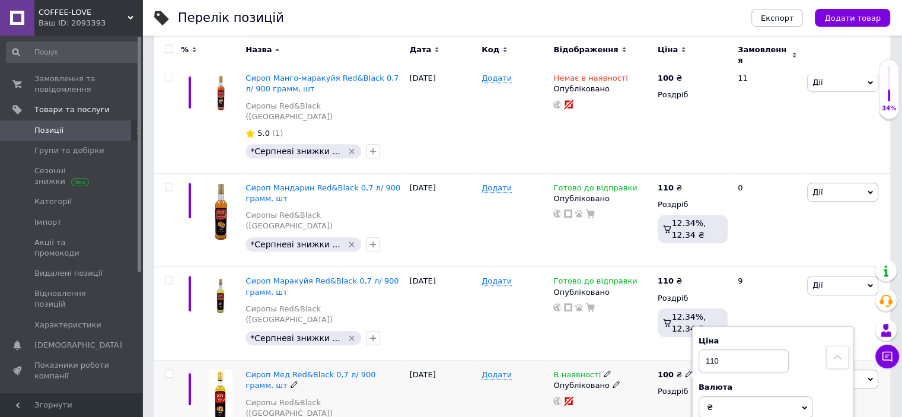
type input "110"
click at [631, 396] on div at bounding box center [602, 400] width 100 height 9
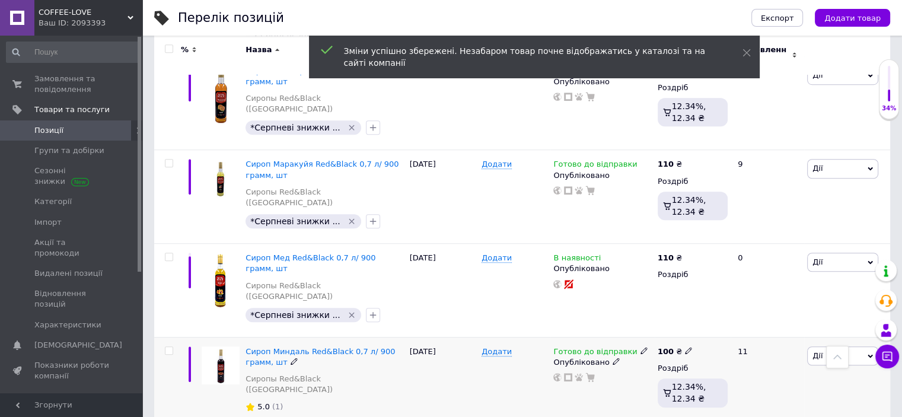
scroll to position [884, 0]
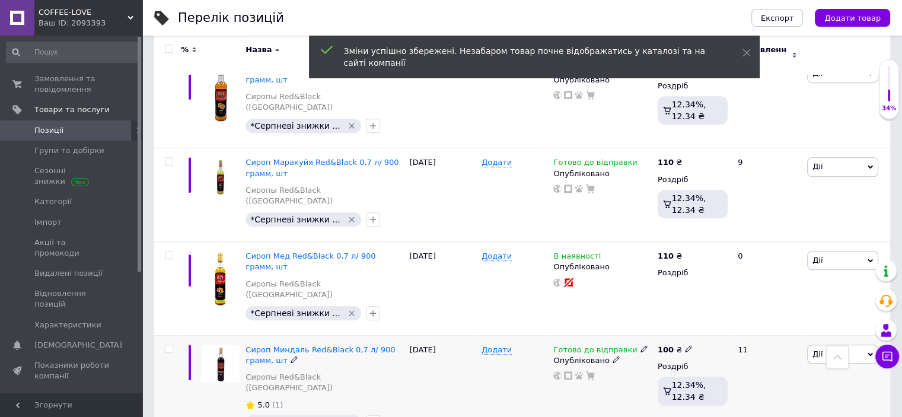
click at [685, 345] on icon at bounding box center [688, 348] width 7 height 7
click at [712, 324] on input "100" at bounding box center [744, 336] width 90 height 24
type input "110"
click at [622, 275] on div "Комісія за замовлення" at bounding box center [579, 266] width 142 height 31
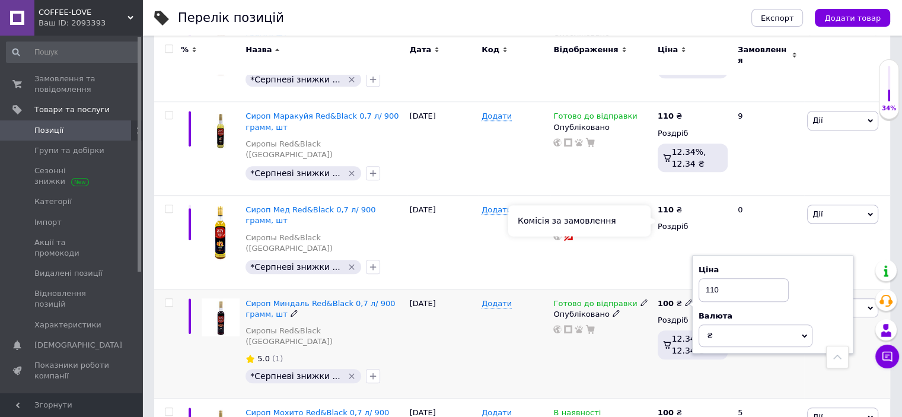
scroll to position [944, 0]
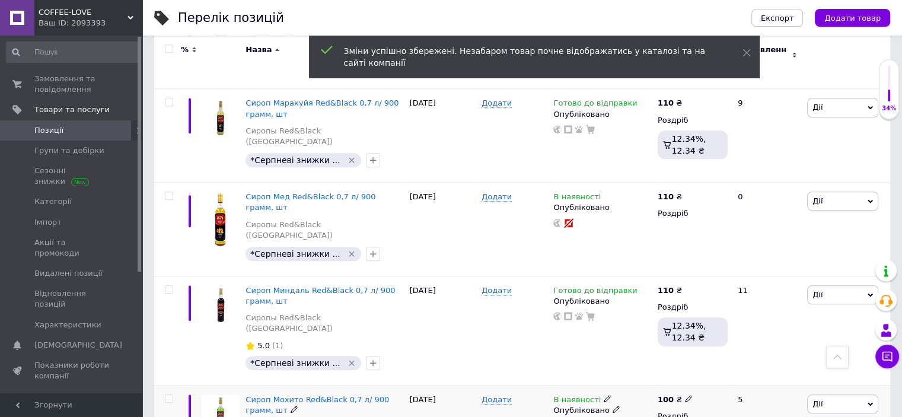
click at [685, 395] on icon at bounding box center [688, 398] width 7 height 7
click at [712, 374] on input "100" at bounding box center [744, 386] width 90 height 24
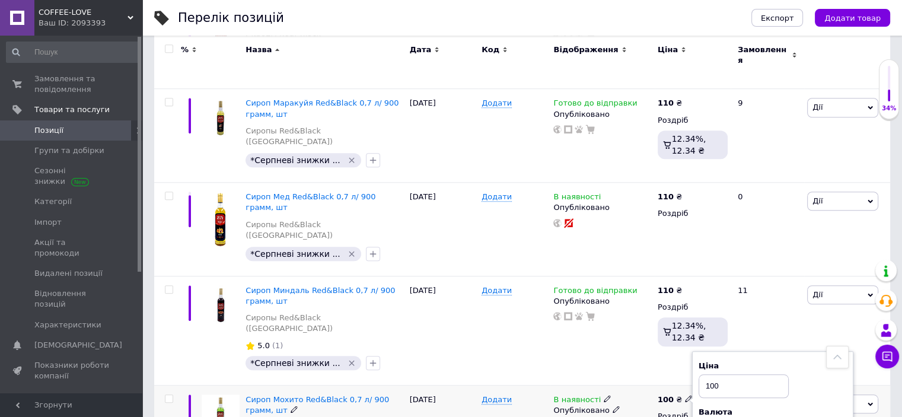
click at [709, 374] on input "100" at bounding box center [744, 386] width 90 height 24
type input "110"
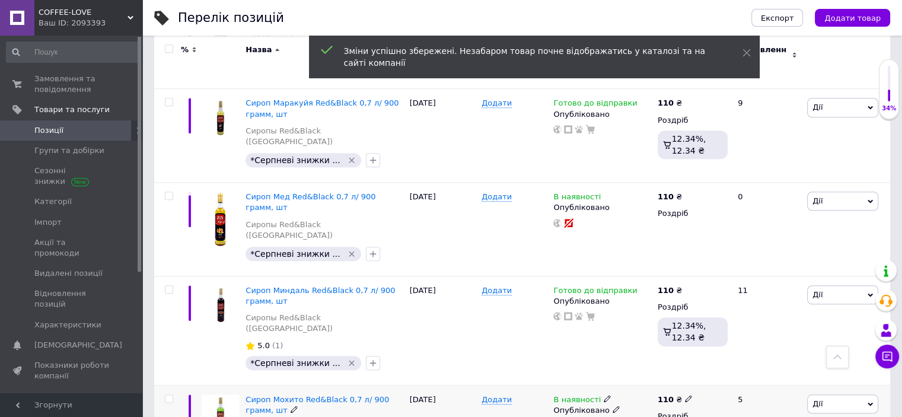
scroll to position [1003, 0]
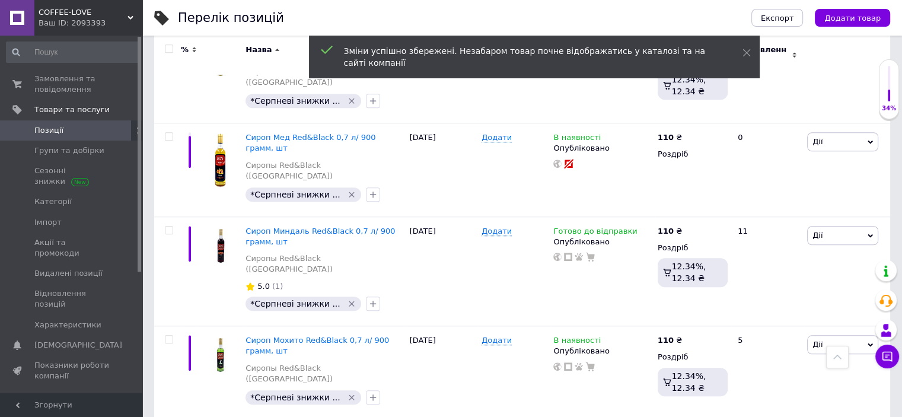
click at [709, 409] on input "100" at bounding box center [744, 421] width 90 height 24
type input "110"
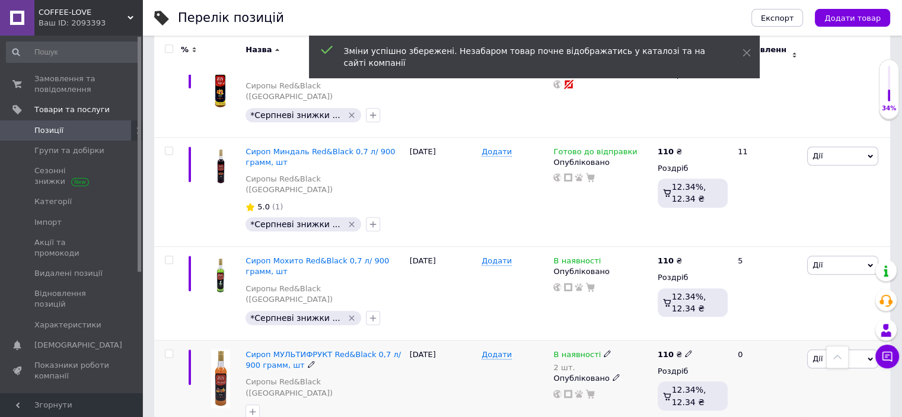
scroll to position [1122, 0]
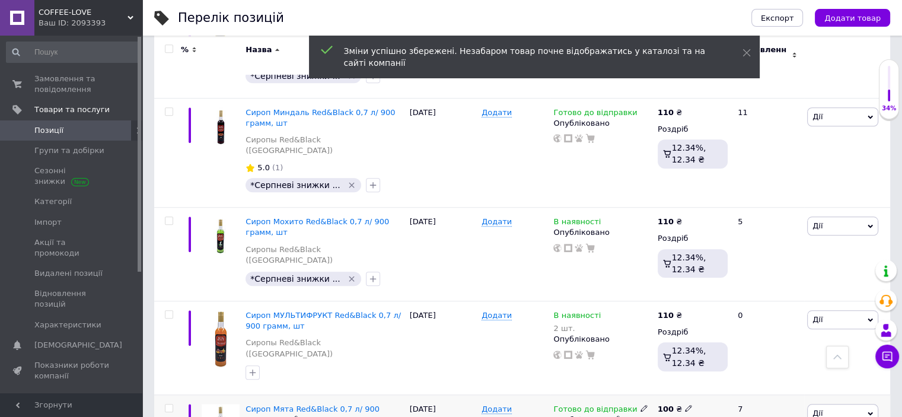
click at [685, 405] on icon at bounding box center [688, 408] width 7 height 7
click at [710, 384] on input "100" at bounding box center [744, 396] width 90 height 24
type input "110"
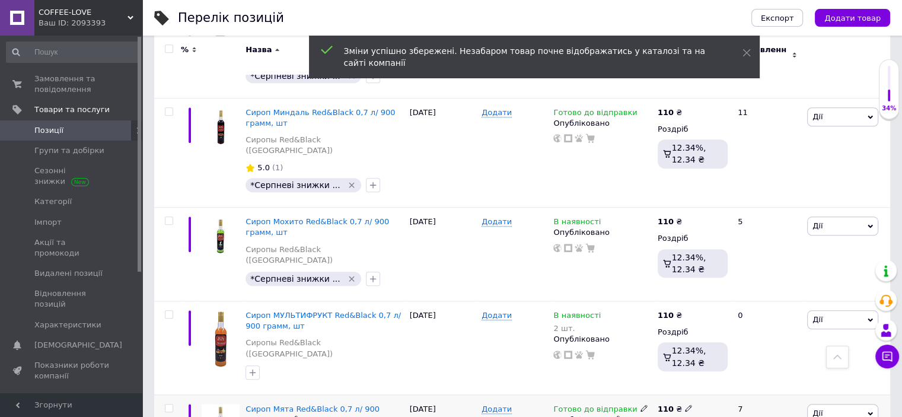
scroll to position [1181, 0]
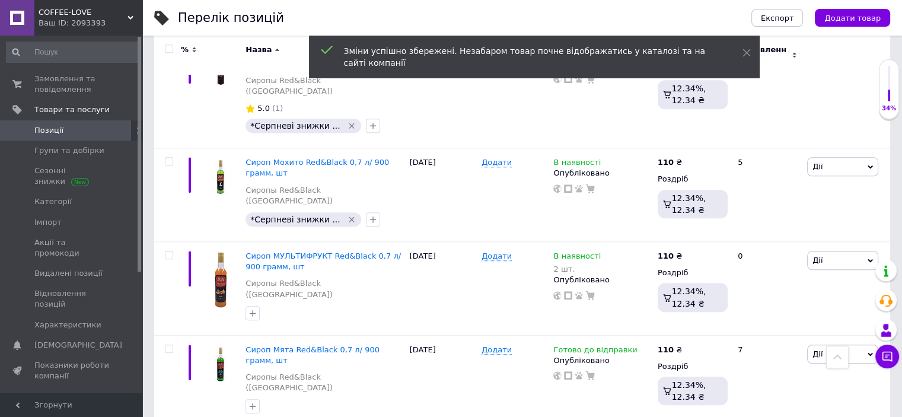
type input "110"
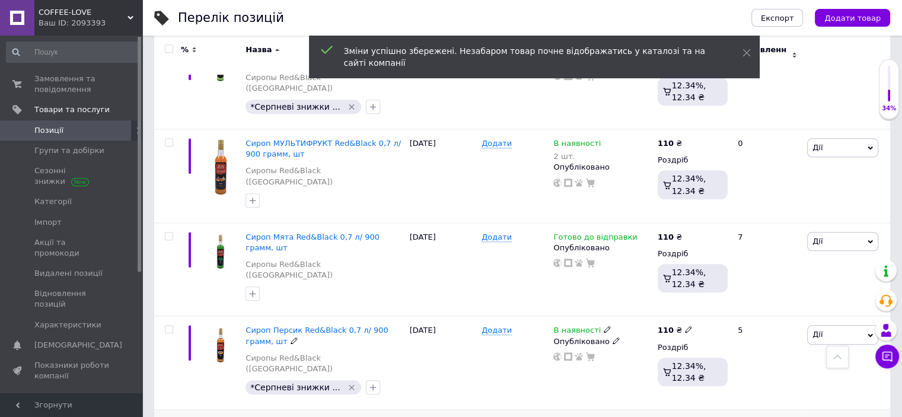
scroll to position [1300, 0]
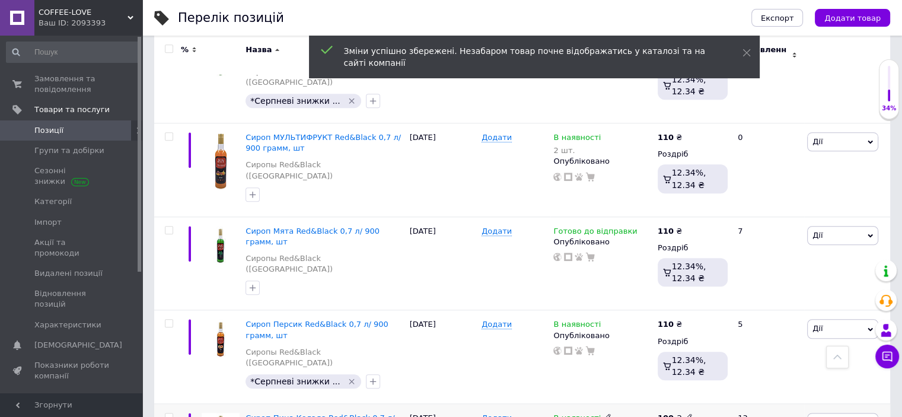
click at [685, 414] on use at bounding box center [688, 417] width 7 height 7
click at [712, 393] on input "100" at bounding box center [744, 405] width 90 height 24
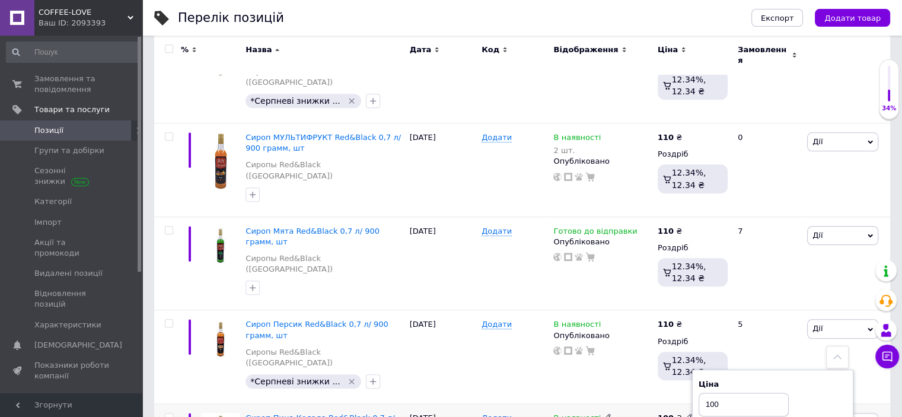
drag, startPoint x: 713, startPoint y: 227, endPoint x: 707, endPoint y: 226, distance: 6.0
click at [708, 393] on input "100" at bounding box center [744, 405] width 90 height 24
type input "110"
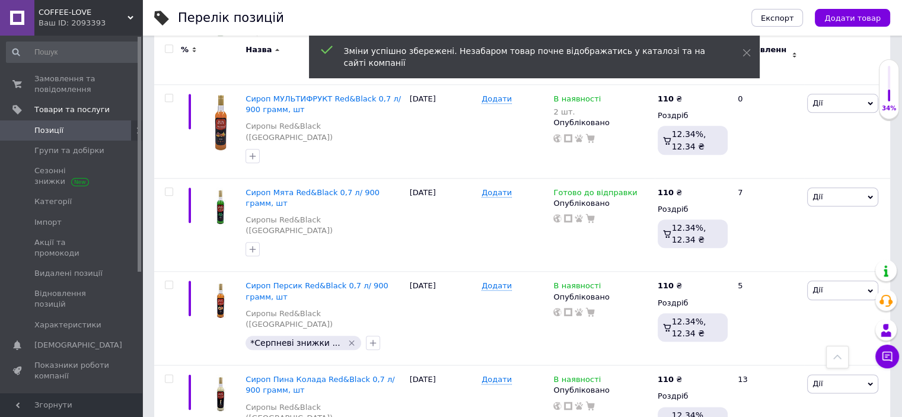
scroll to position [1359, 0]
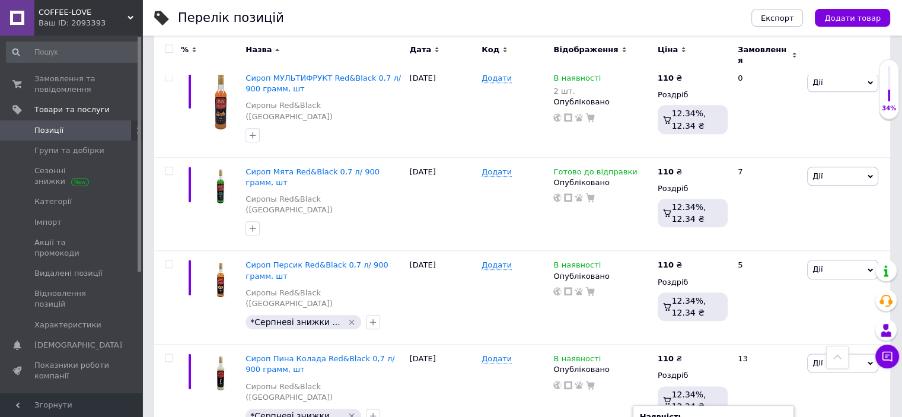
type input "110"
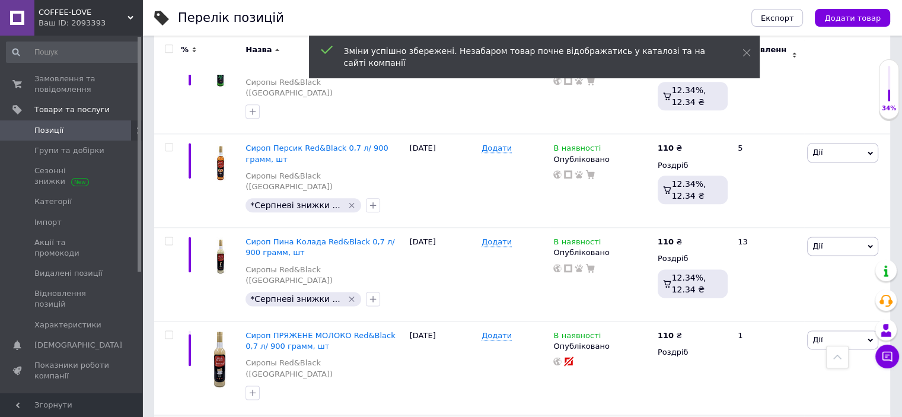
scroll to position [1478, 0]
click at [709, 402] on input "100" at bounding box center [744, 414] width 90 height 24
type input "110"
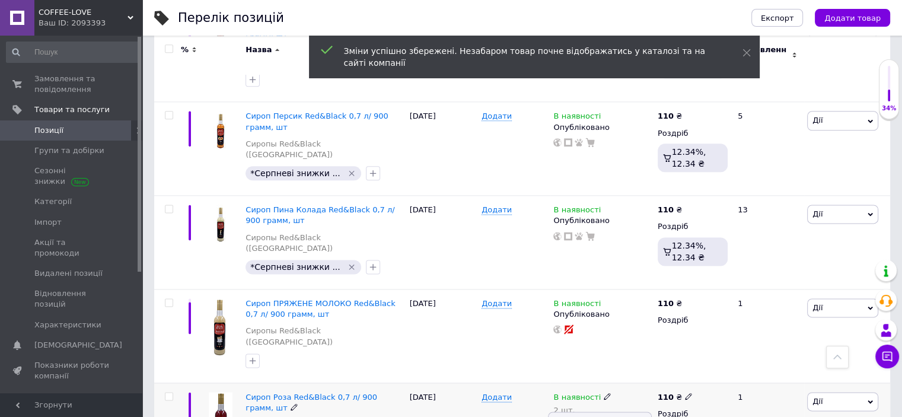
scroll to position [1537, 0]
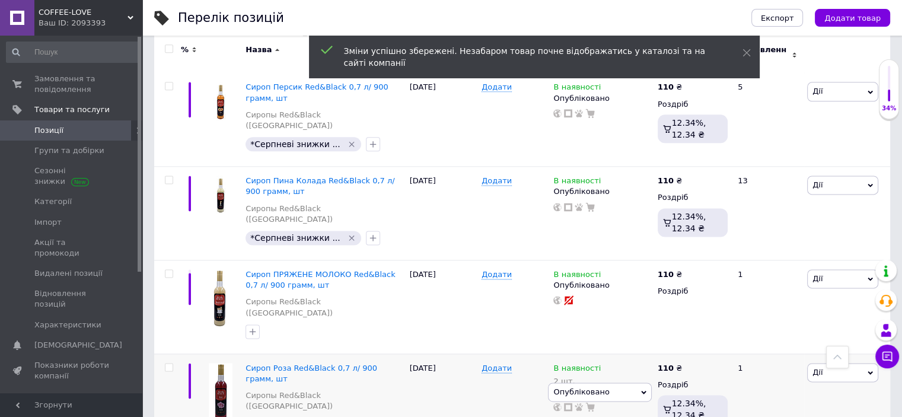
type input "110"
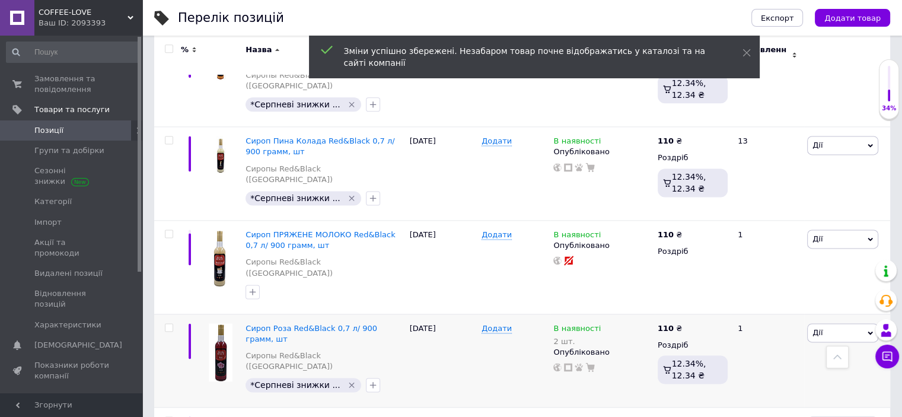
scroll to position [1655, 0]
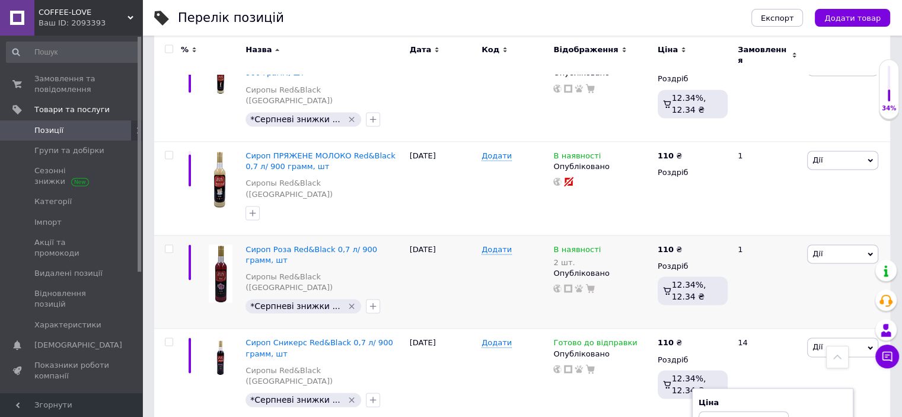
click at [712, 411] on input "100" at bounding box center [744, 423] width 90 height 24
type input "110"
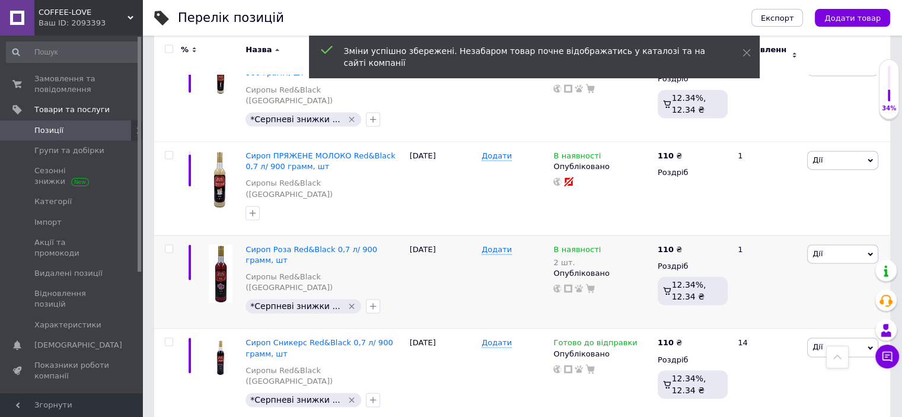
type input "110"
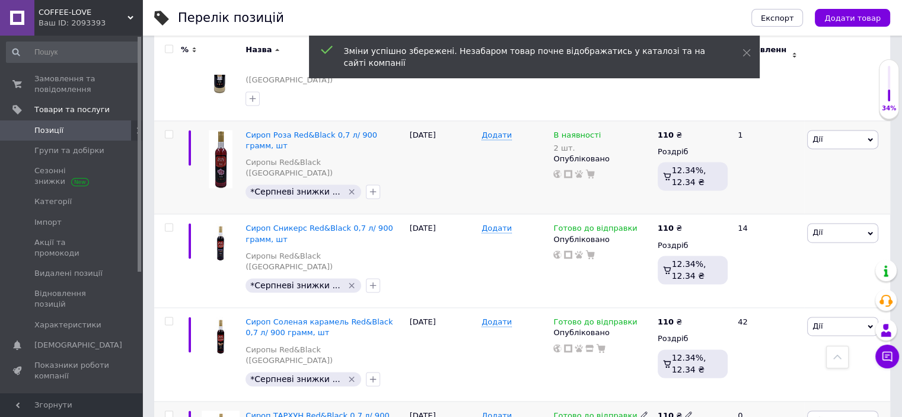
scroll to position [1774, 0]
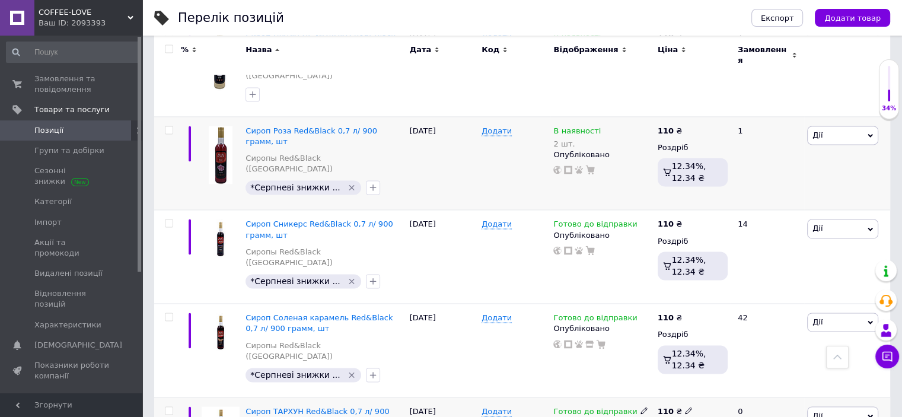
type input "110"
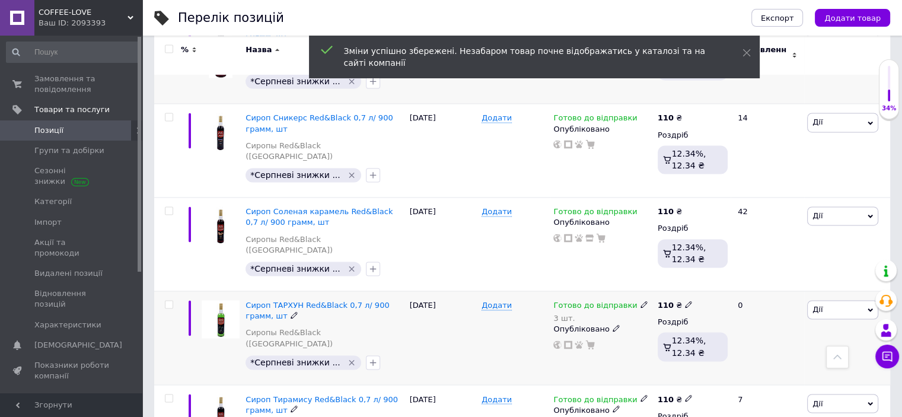
scroll to position [1893, 0]
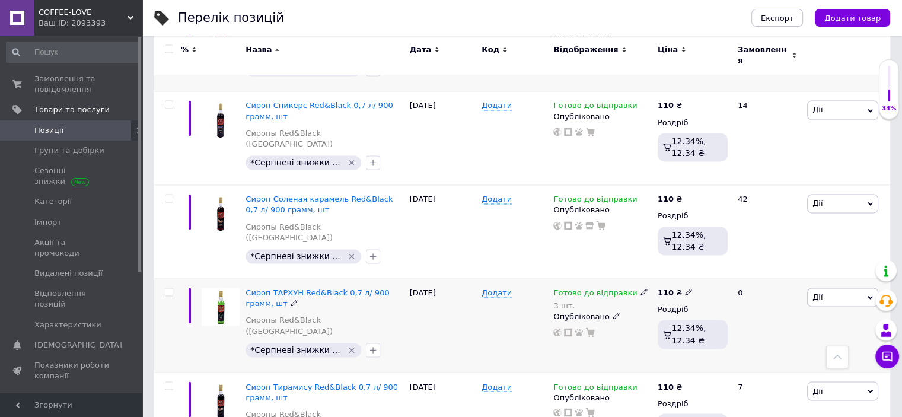
drag, startPoint x: 663, startPoint y: 279, endPoint x: 649, endPoint y: 276, distance: 14.7
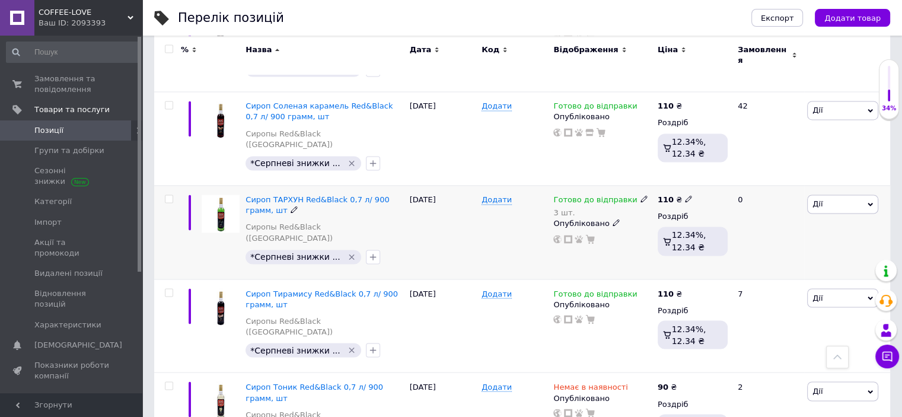
scroll to position [2011, 0]
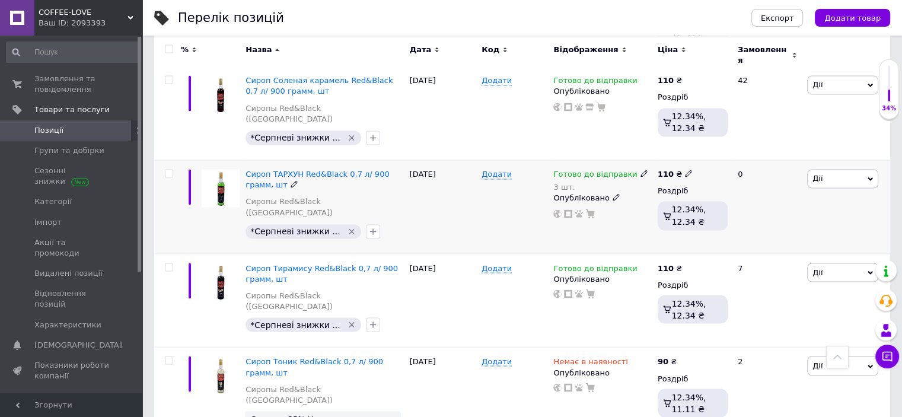
type input "110"
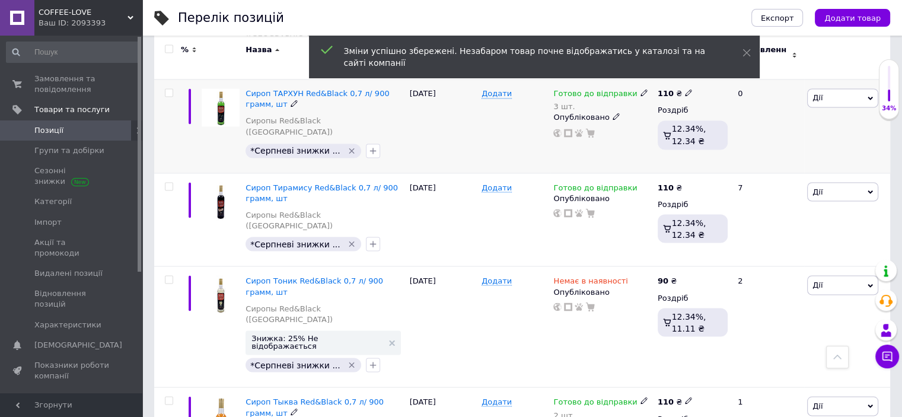
scroll to position [2130, 0]
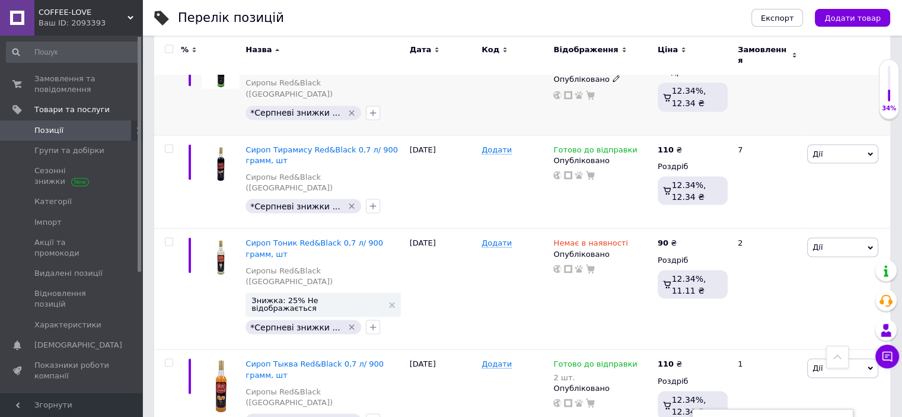
type input "110"
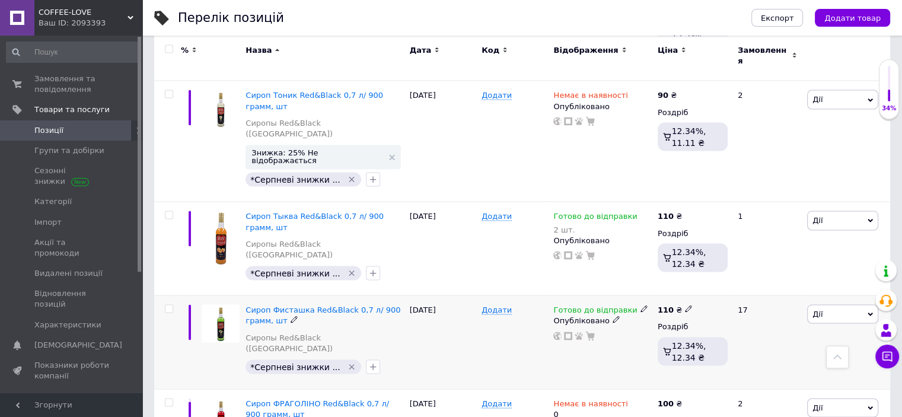
scroll to position [2308, 0]
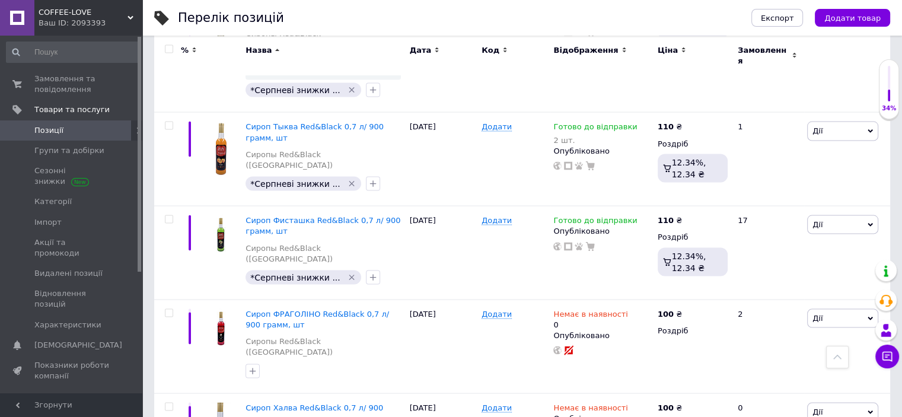
scroll to position [2367, 0]
type input "110"
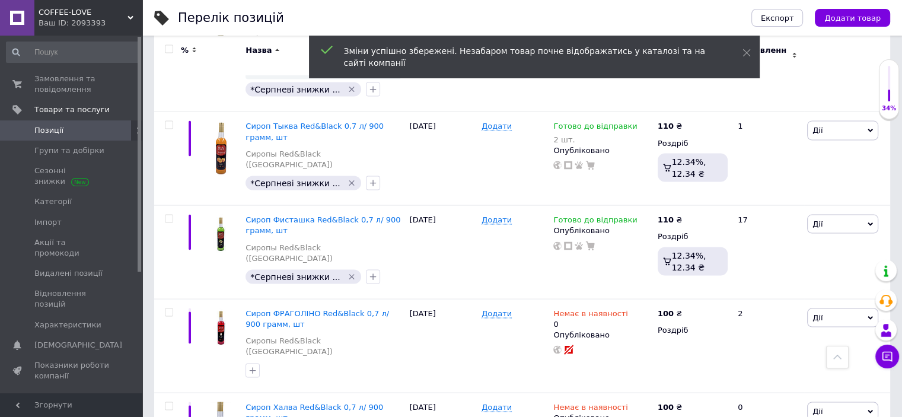
scroll to position [2427, 0]
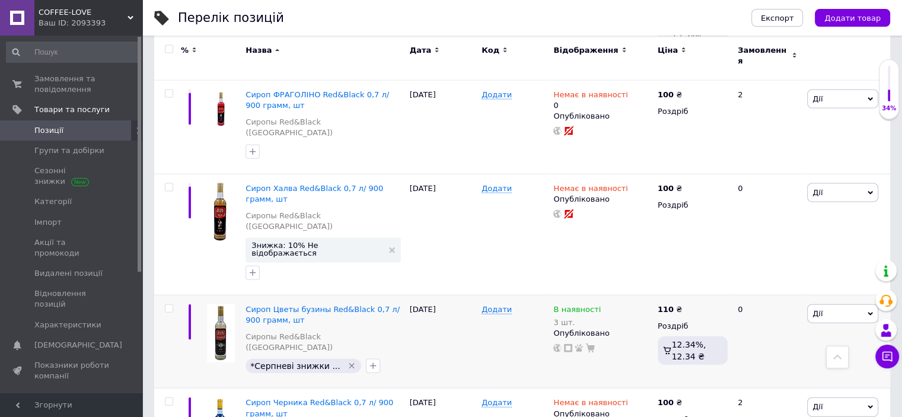
scroll to position [2605, 0]
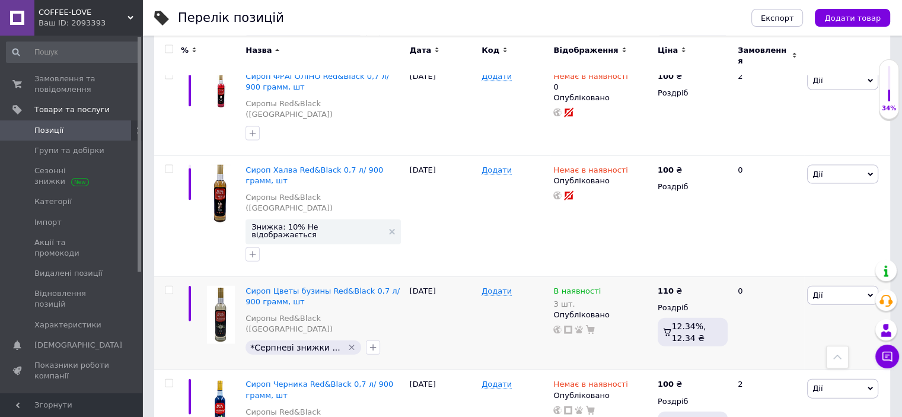
type input "110"
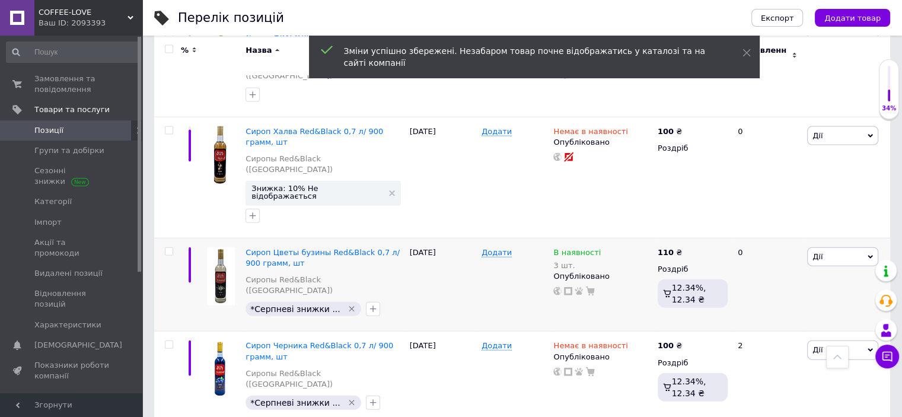
scroll to position [2664, 0]
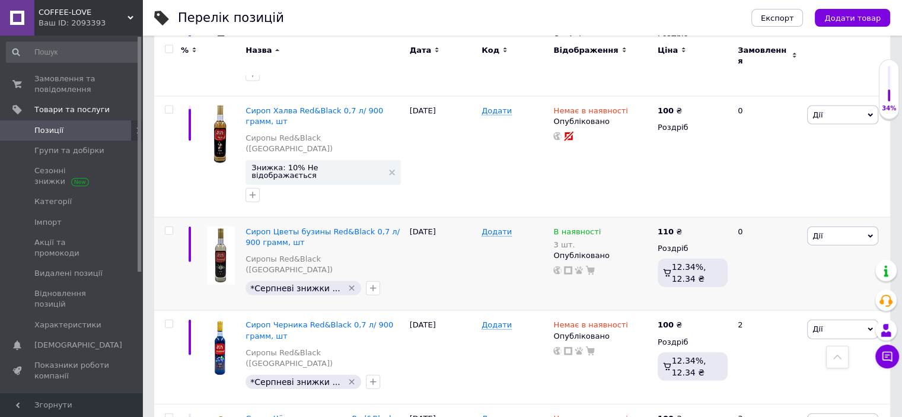
type input "110"
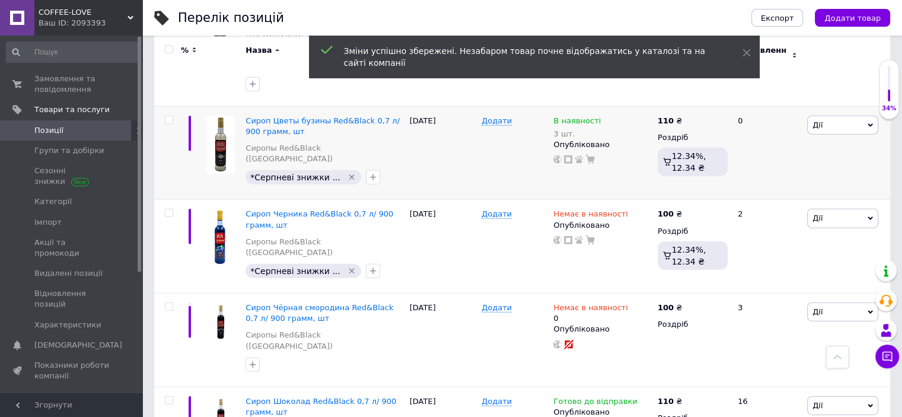
scroll to position [2782, 0]
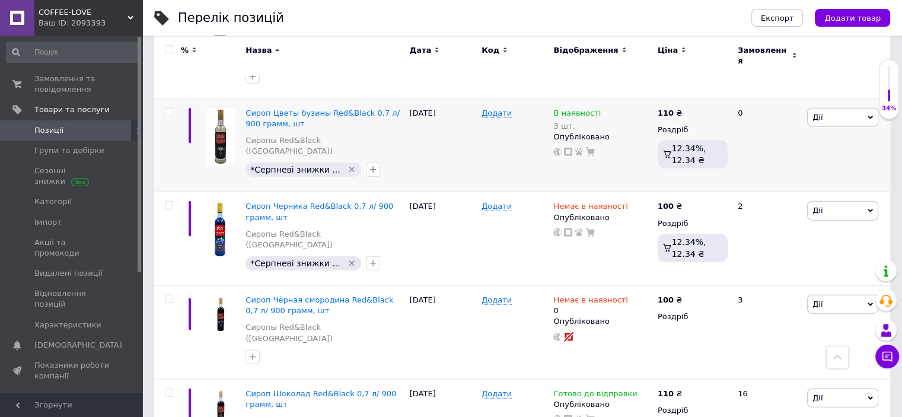
type input "110"
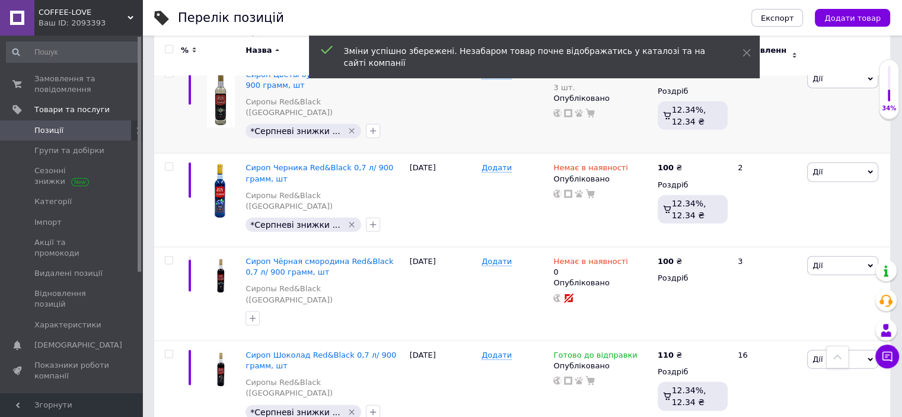
scroll to position [2842, 0]
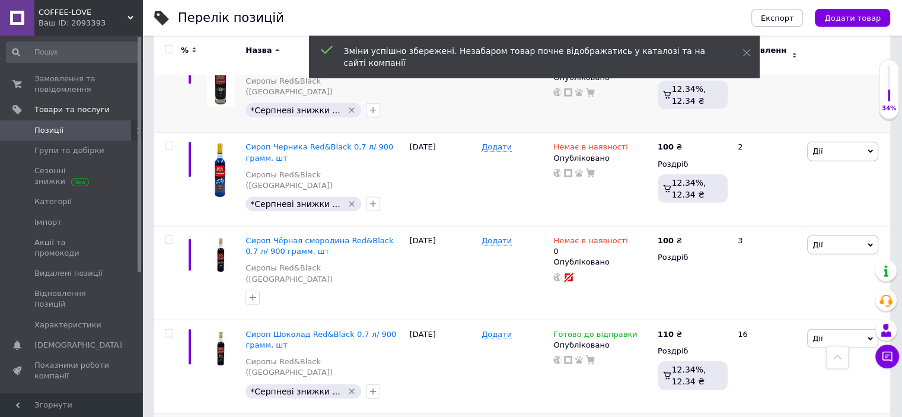
type input "110"
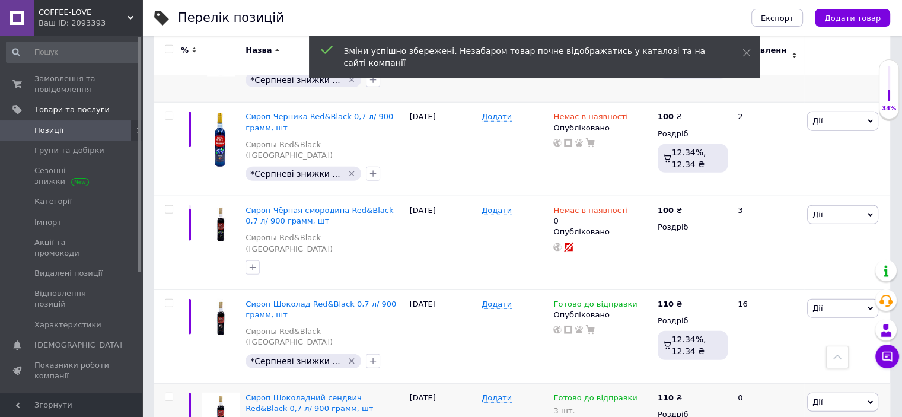
scroll to position [2901, 0]
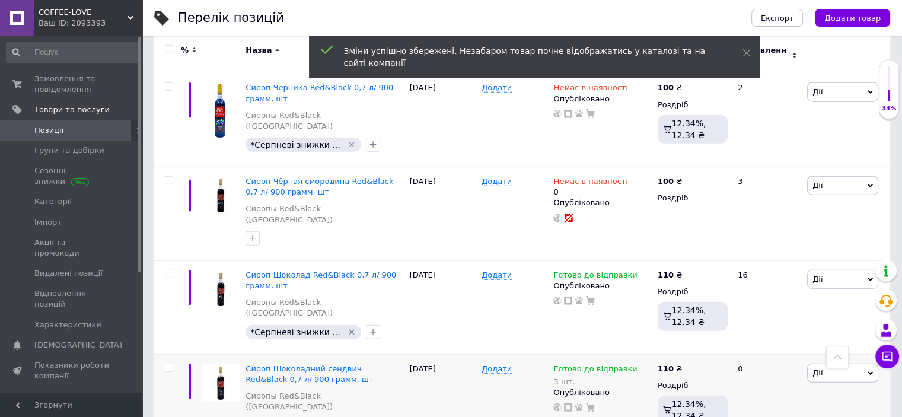
type input "110"
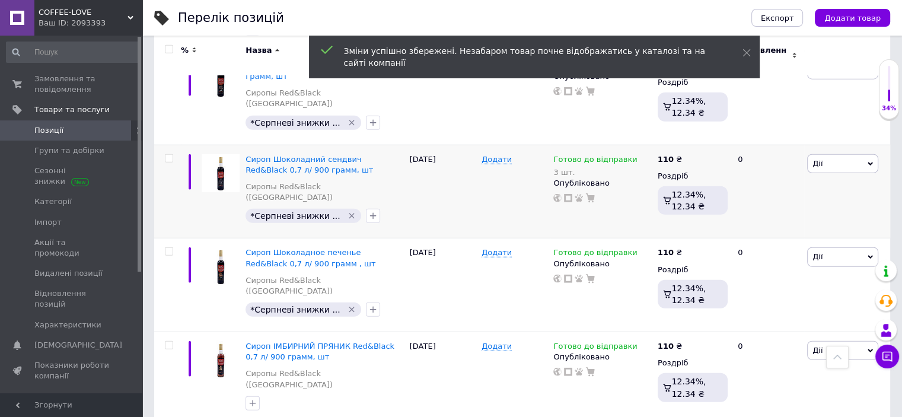
scroll to position [3138, 0]
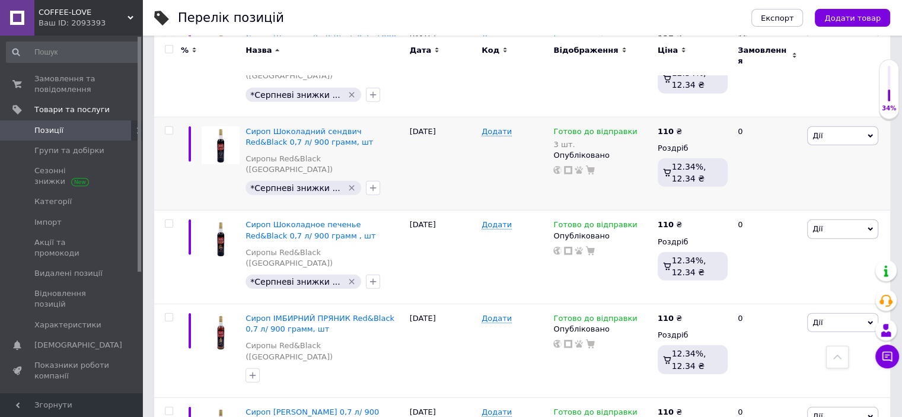
drag, startPoint x: 714, startPoint y: 174, endPoint x: 692, endPoint y: 171, distance: 22.2
type input "35"
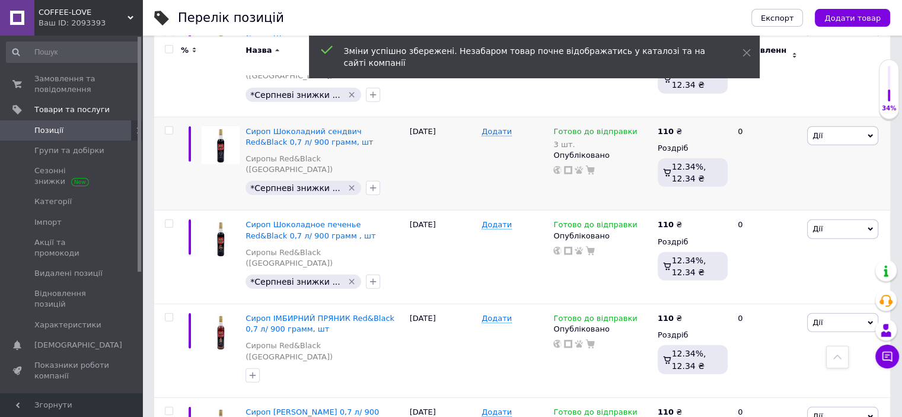
drag, startPoint x: 752, startPoint y: 173, endPoint x: 730, endPoint y: 167, distance: 22.6
type input "33"
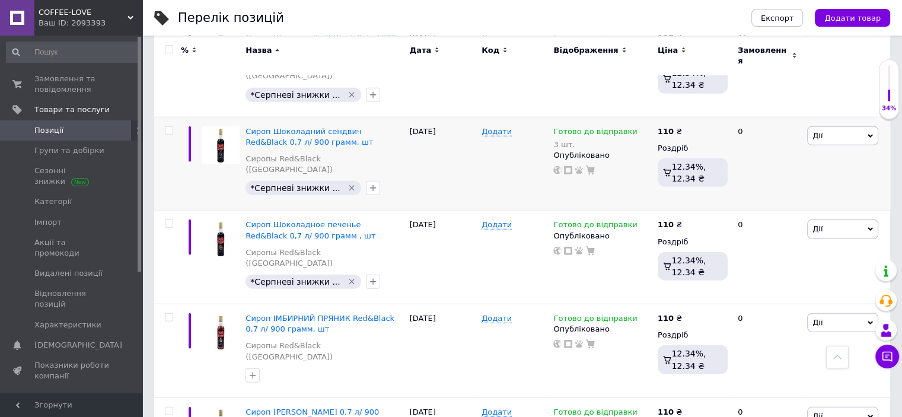
drag, startPoint x: 720, startPoint y: 301, endPoint x: 695, endPoint y: 298, distance: 25.0
type input "40"
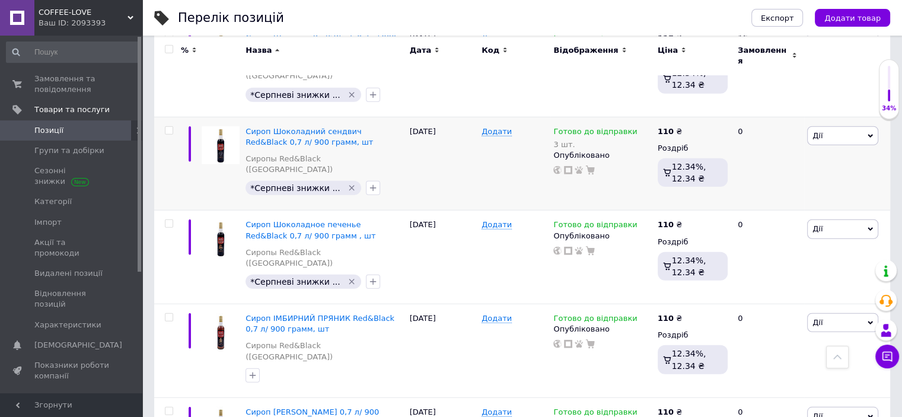
drag, startPoint x: 750, startPoint y: 302, endPoint x: 731, endPoint y: 298, distance: 20.0
type input "37"
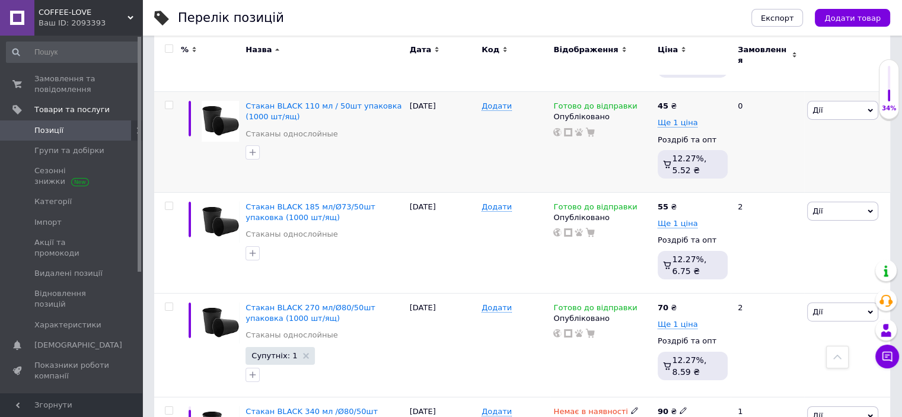
scroll to position [3909, 0]
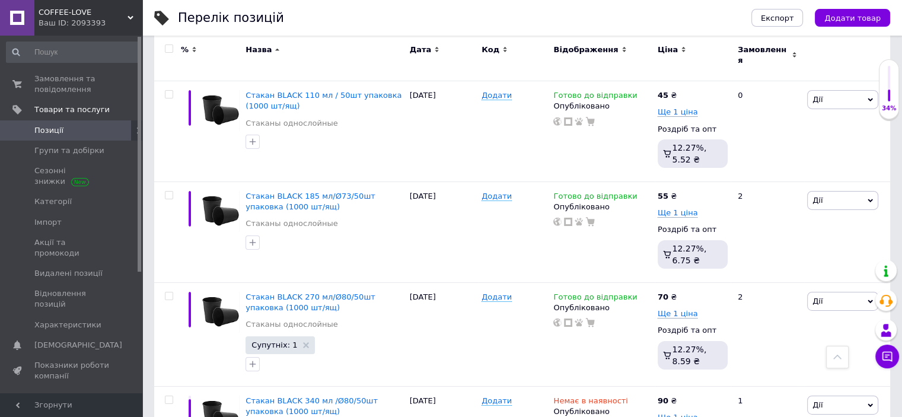
drag, startPoint x: 728, startPoint y: 173, endPoint x: 693, endPoint y: 170, distance: 35.7
type input "50"
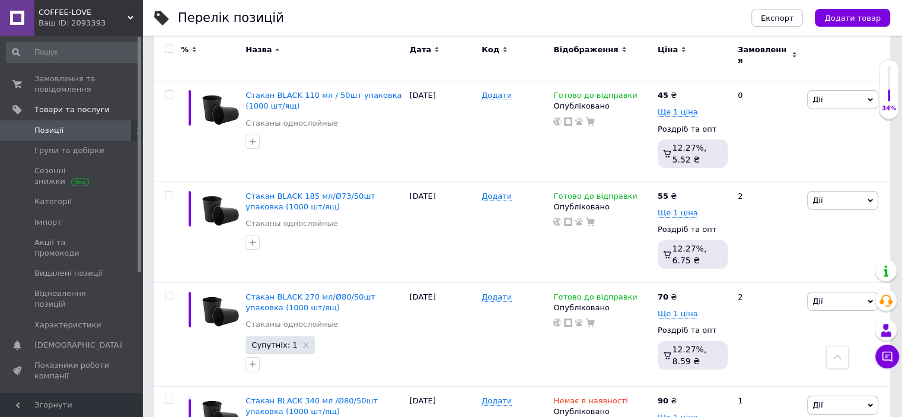
drag, startPoint x: 753, startPoint y: 170, endPoint x: 736, endPoint y: 167, distance: 17.5
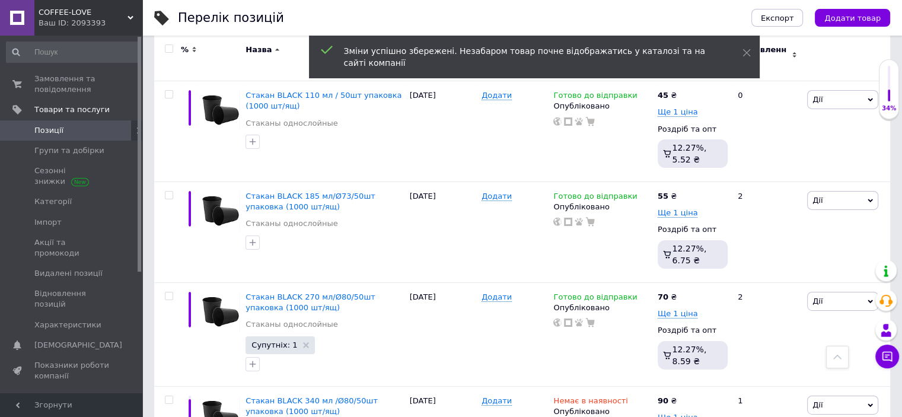
type input "55"
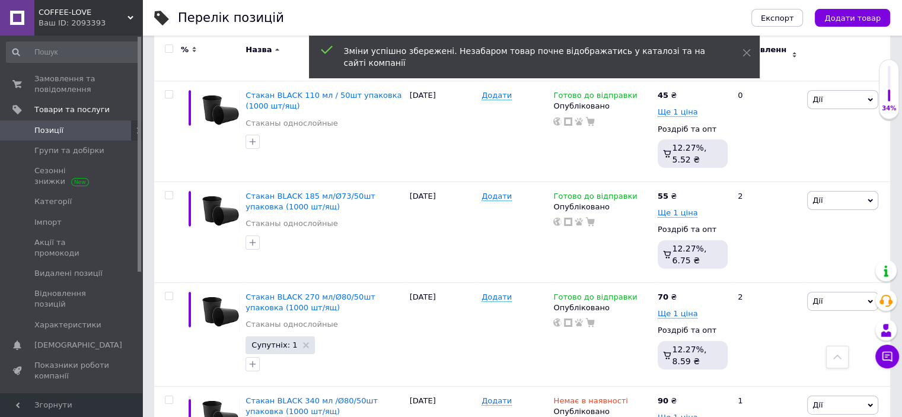
drag, startPoint x: 747, startPoint y: 166, endPoint x: 741, endPoint y: 165, distance: 6.0
type input "49"
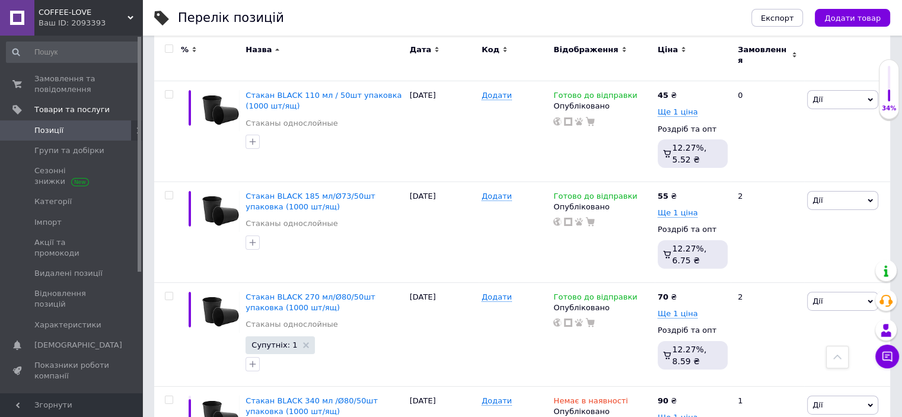
drag, startPoint x: 716, startPoint y: 301, endPoint x: 690, endPoint y: 297, distance: 25.8
type input "60"
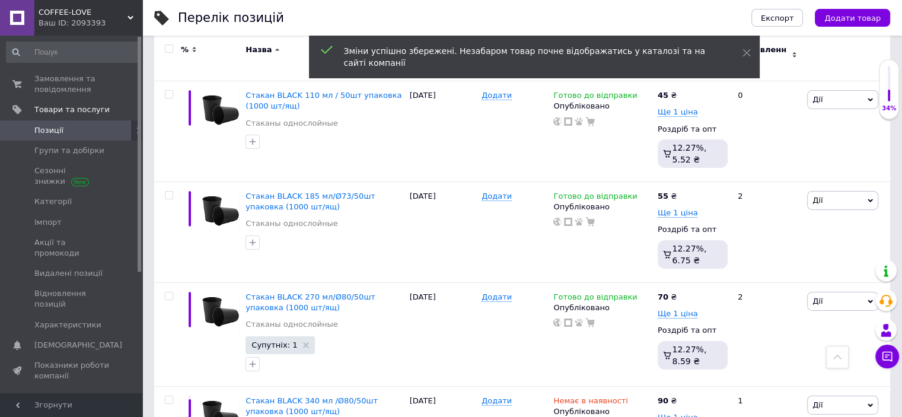
drag, startPoint x: 747, startPoint y: 294, endPoint x: 734, endPoint y: 293, distance: 13.7
type input "57"
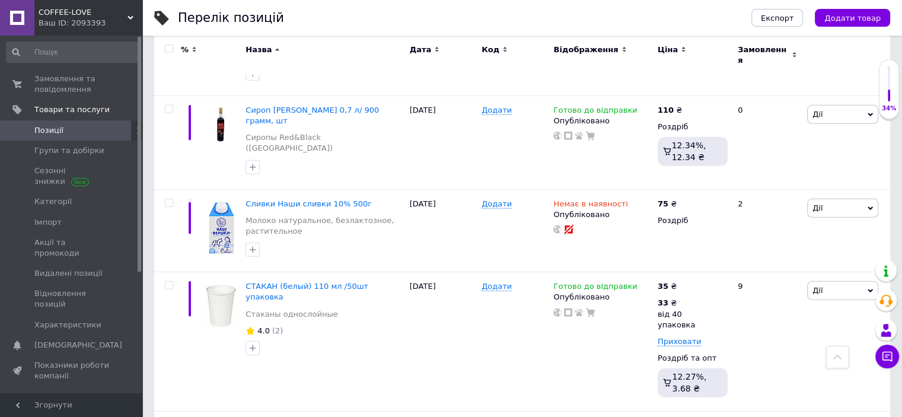
scroll to position [3435, 0]
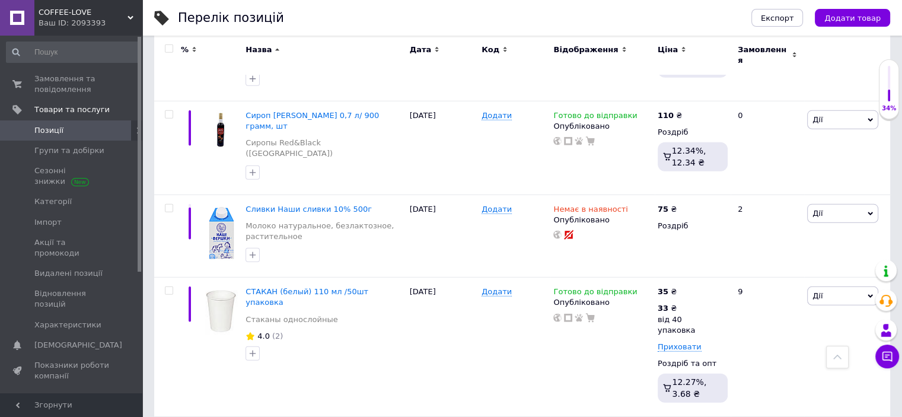
drag, startPoint x: 720, startPoint y: 135, endPoint x: 692, endPoint y: 133, distance: 28.5
type input "50"
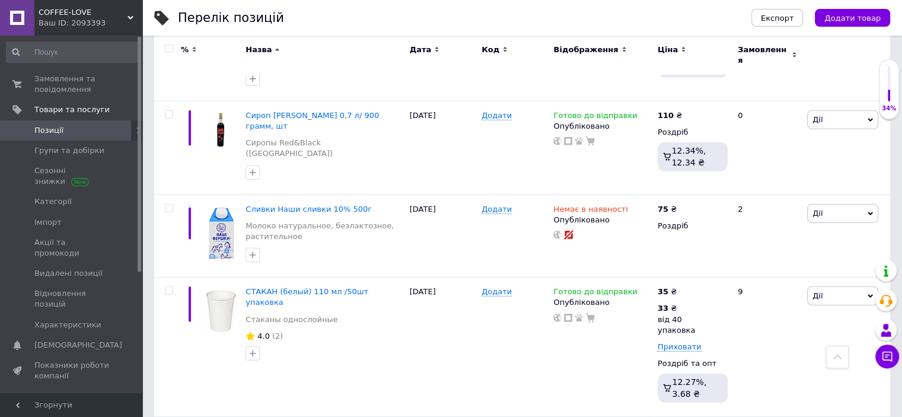
drag, startPoint x: 749, startPoint y: 132, endPoint x: 743, endPoint y: 131, distance: 6.6
type input "47"
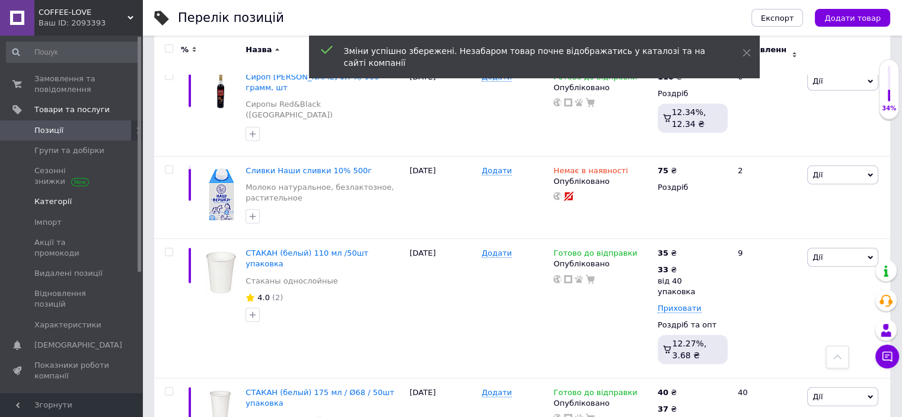
scroll to position [3494, 0]
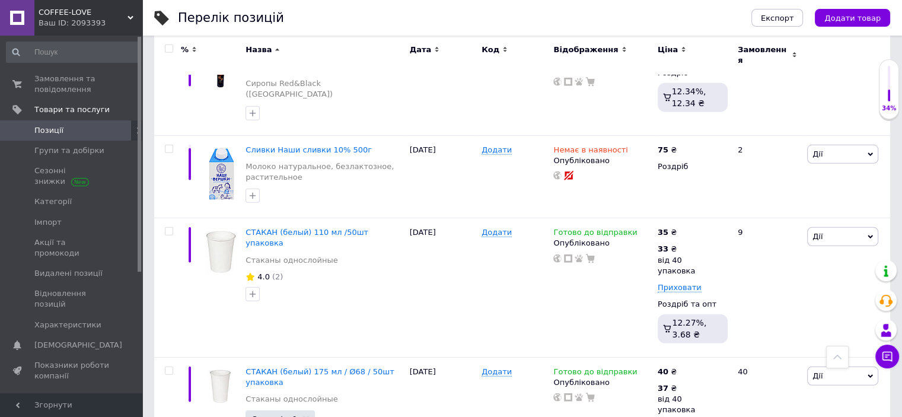
drag, startPoint x: 712, startPoint y: 205, endPoint x: 684, endPoint y: 199, distance: 28.4
type input "62"
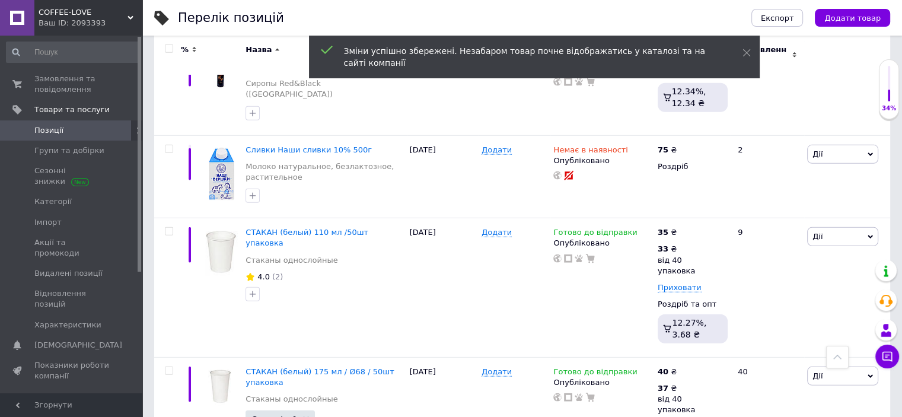
drag, startPoint x: 748, startPoint y: 198, endPoint x: 728, endPoint y: 195, distance: 19.8
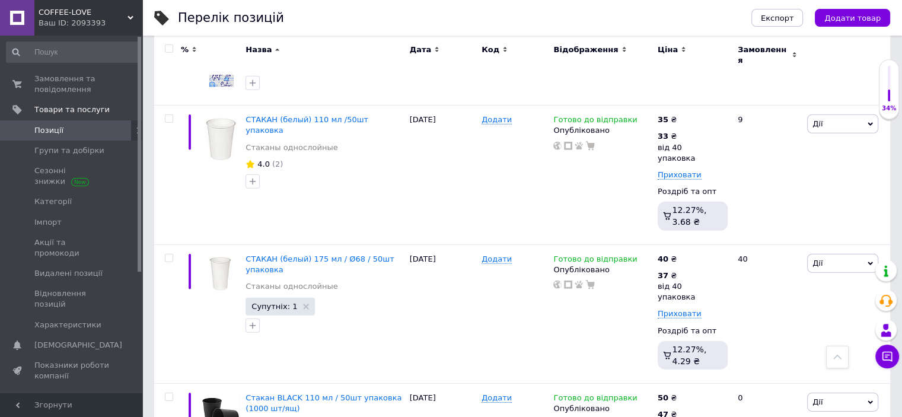
scroll to position [3613, 0]
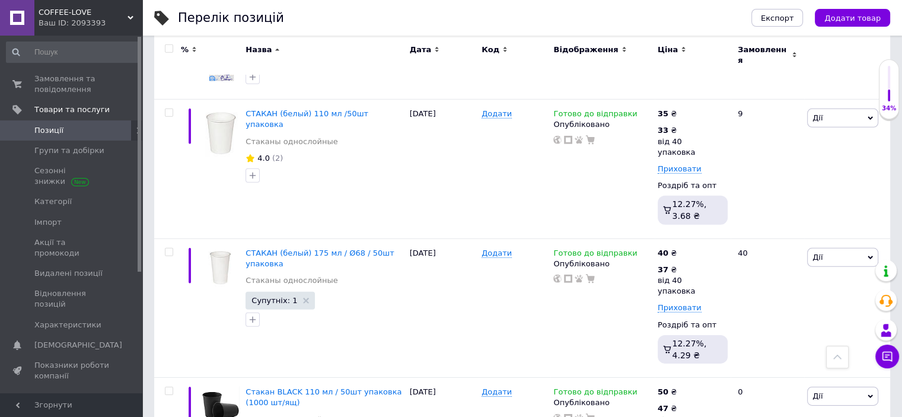
drag, startPoint x: 717, startPoint y: 215, endPoint x: 688, endPoint y: 208, distance: 29.3
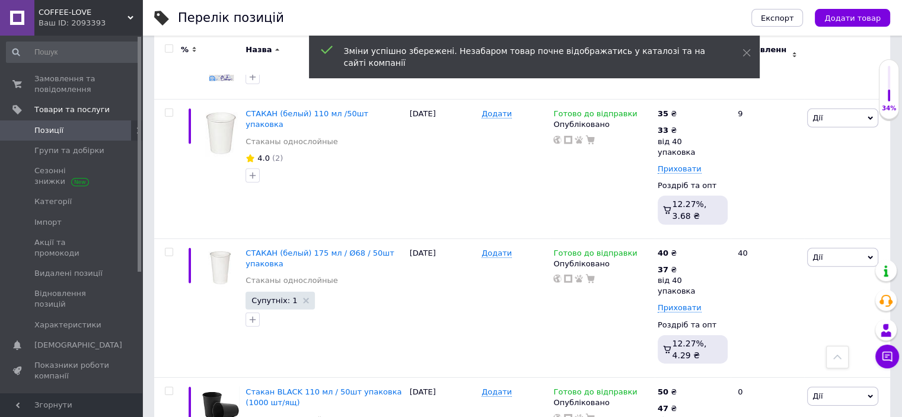
drag, startPoint x: 752, startPoint y: 213, endPoint x: 733, endPoint y: 208, distance: 19.6
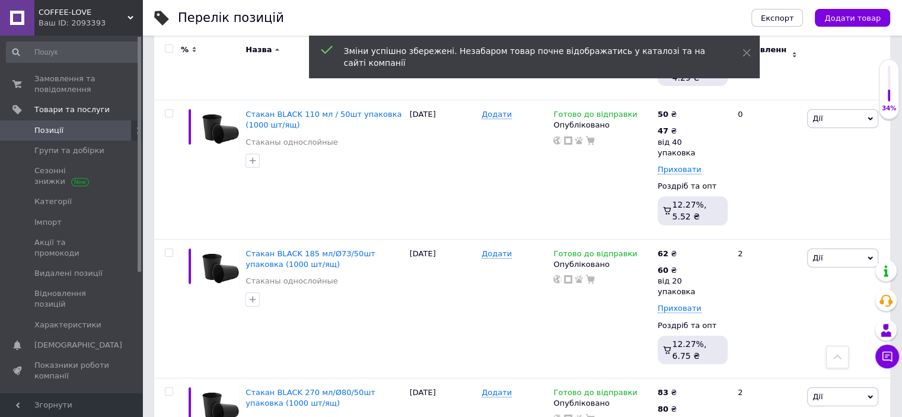
scroll to position [3909, 0]
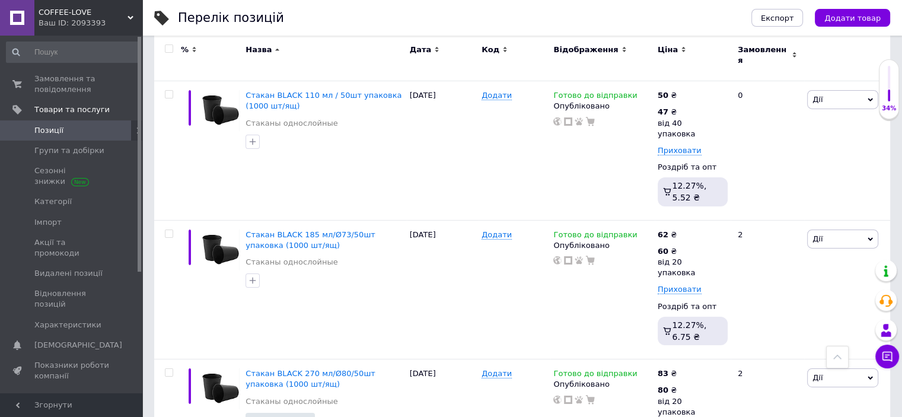
drag, startPoint x: 724, startPoint y: 148, endPoint x: 689, endPoint y: 142, distance: 35.5
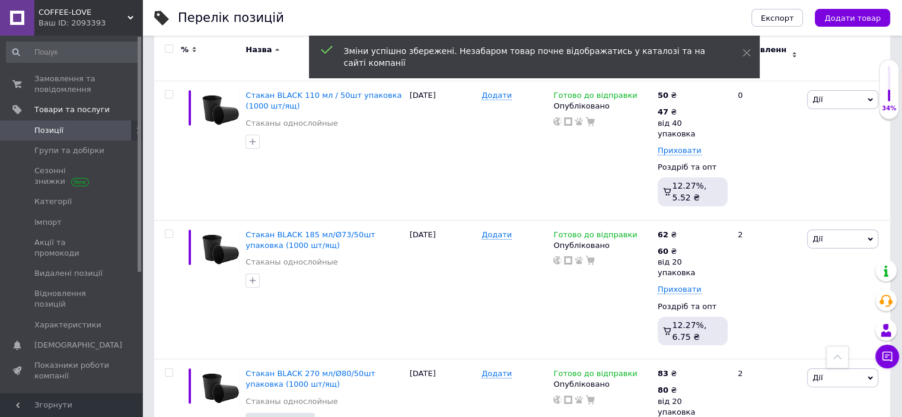
drag, startPoint x: 757, startPoint y: 142, endPoint x: 734, endPoint y: 137, distance: 24.2
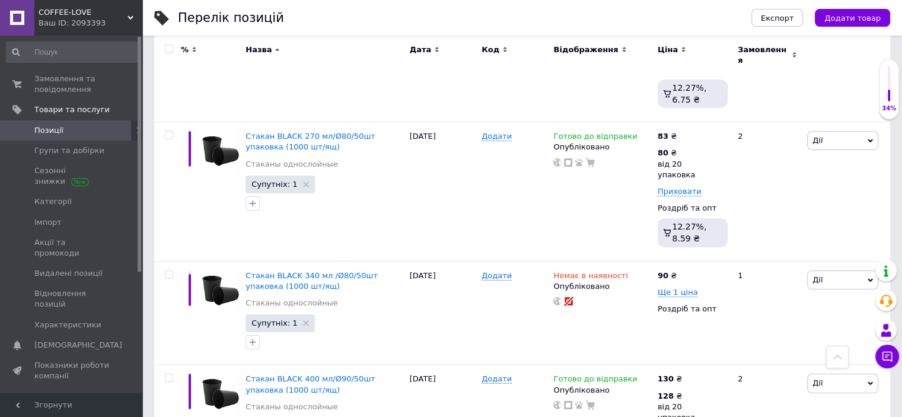
scroll to position [4265, 0]
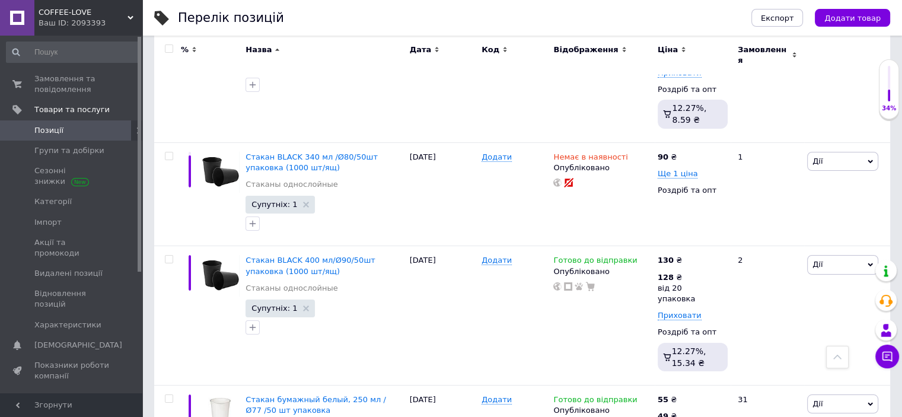
drag, startPoint x: 678, startPoint y: 208, endPoint x: 679, endPoint y: 196, distance: 11.9
drag, startPoint x: 728, startPoint y: 176, endPoint x: 688, endPoint y: 173, distance: 40.4
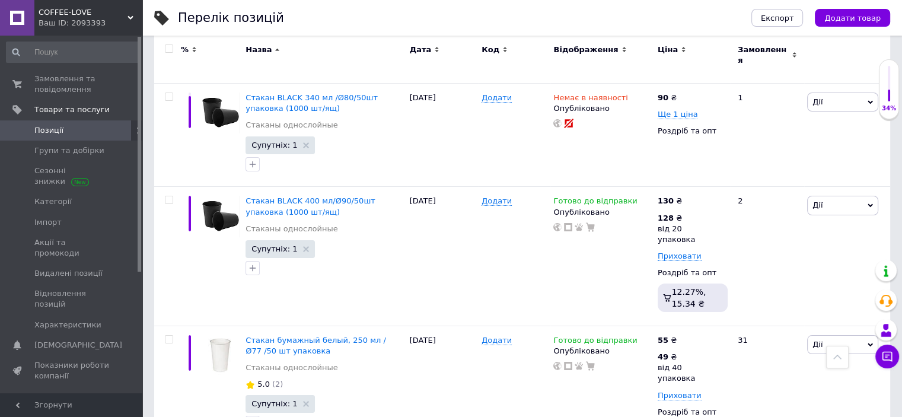
drag, startPoint x: 714, startPoint y: 246, endPoint x: 686, endPoint y: 240, distance: 29.1
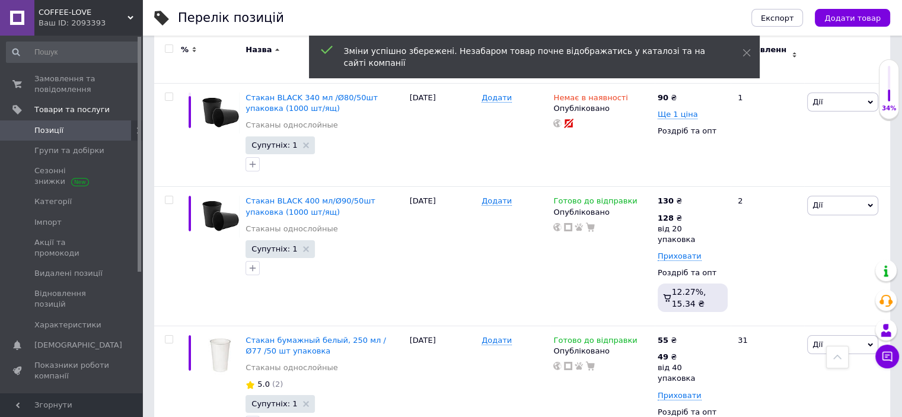
drag, startPoint x: 748, startPoint y: 242, endPoint x: 738, endPoint y: 239, distance: 10.5
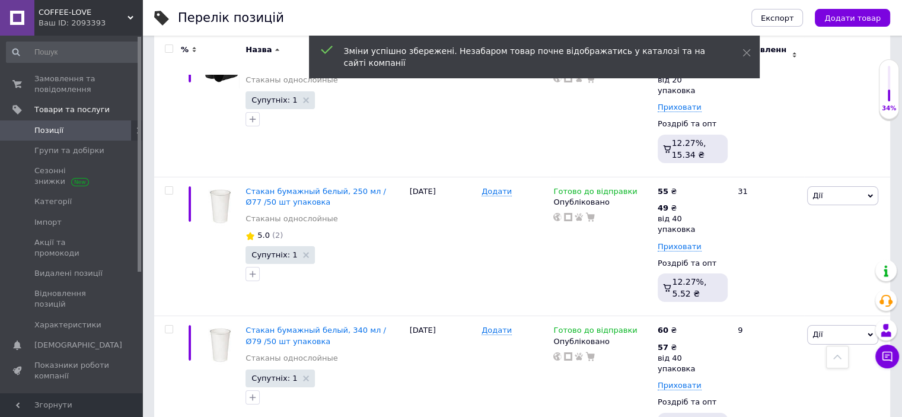
scroll to position [4503, 0]
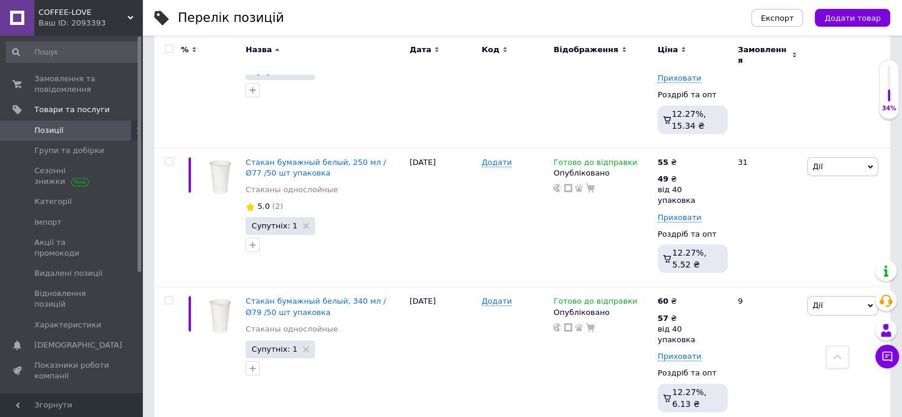
drag, startPoint x: 724, startPoint y: 195, endPoint x: 693, endPoint y: 190, distance: 31.9
drag, startPoint x: 728, startPoint y: 196, endPoint x: 716, endPoint y: 196, distance: 12.5
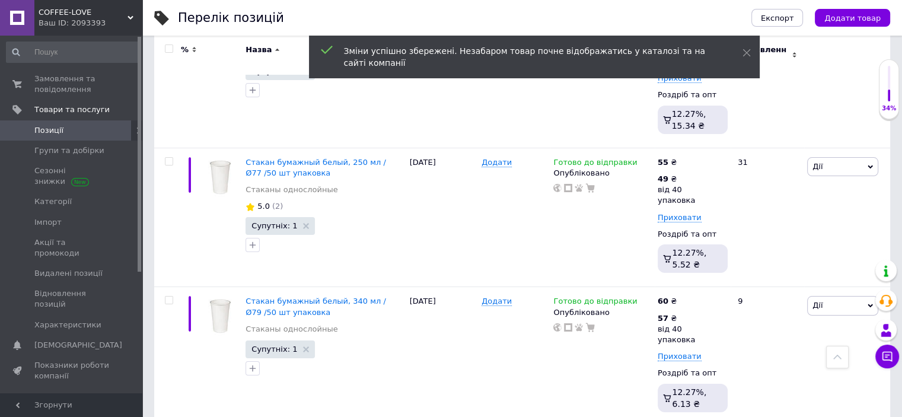
drag, startPoint x: 754, startPoint y: 192, endPoint x: 731, endPoint y: 187, distance: 23.6
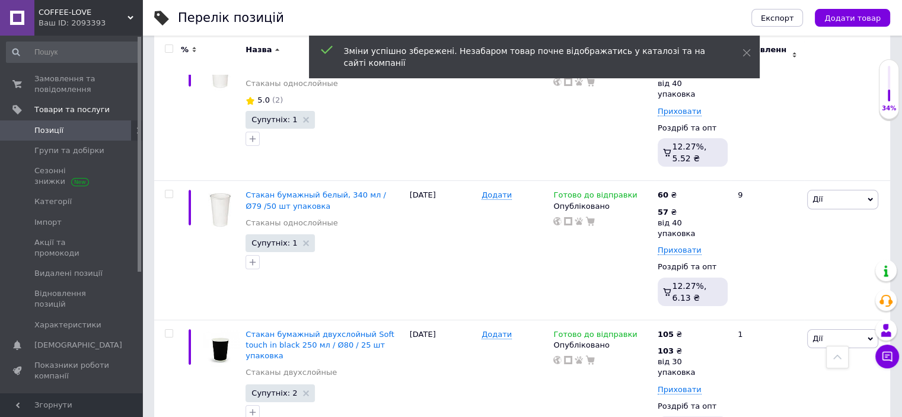
scroll to position [4621, 0]
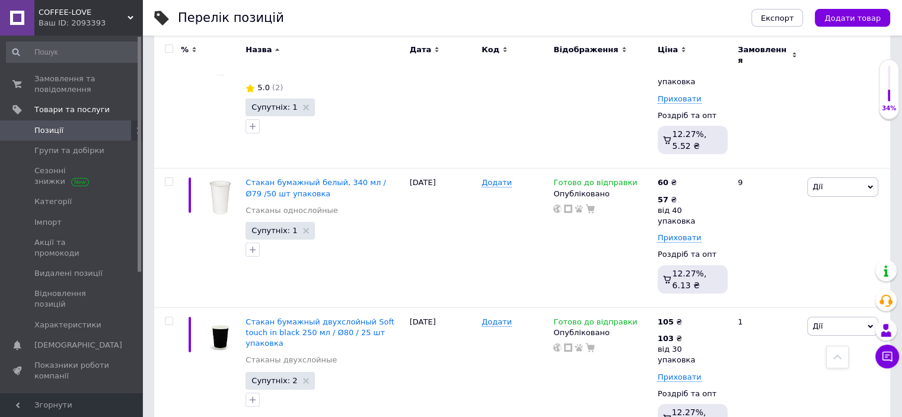
drag, startPoint x: 725, startPoint y: 206, endPoint x: 696, endPoint y: 206, distance: 29.1
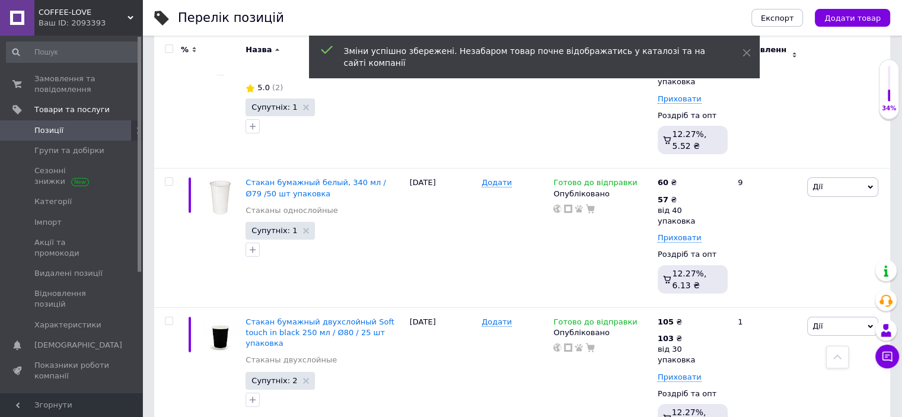
drag, startPoint x: 750, startPoint y: 201, endPoint x: 737, endPoint y: 199, distance: 13.3
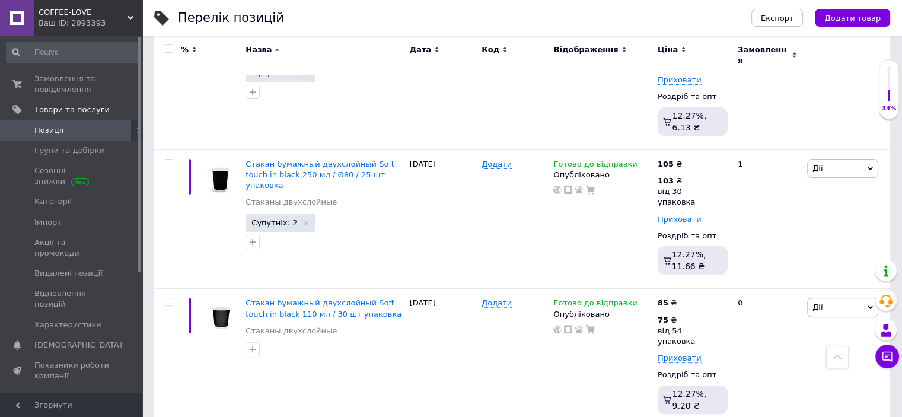
scroll to position [4799, 0]
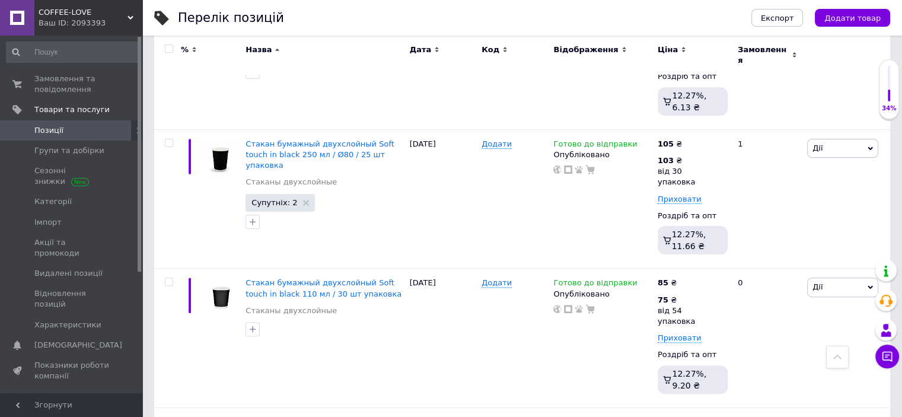
drag, startPoint x: 721, startPoint y: 155, endPoint x: 686, endPoint y: 151, distance: 35.8
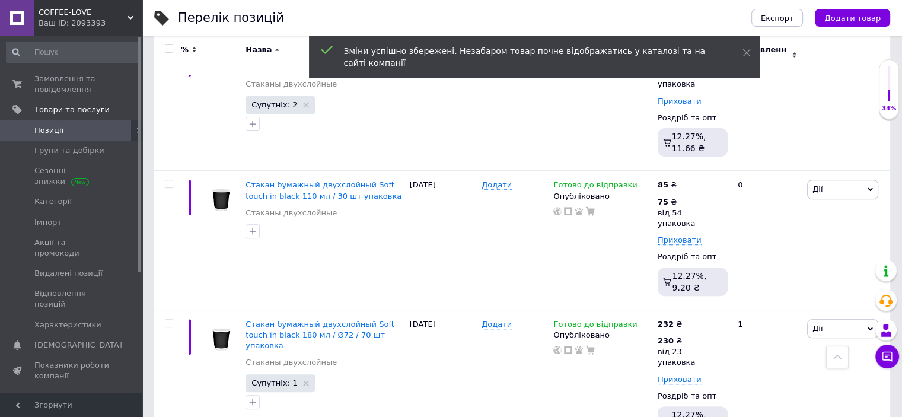
scroll to position [4918, 0]
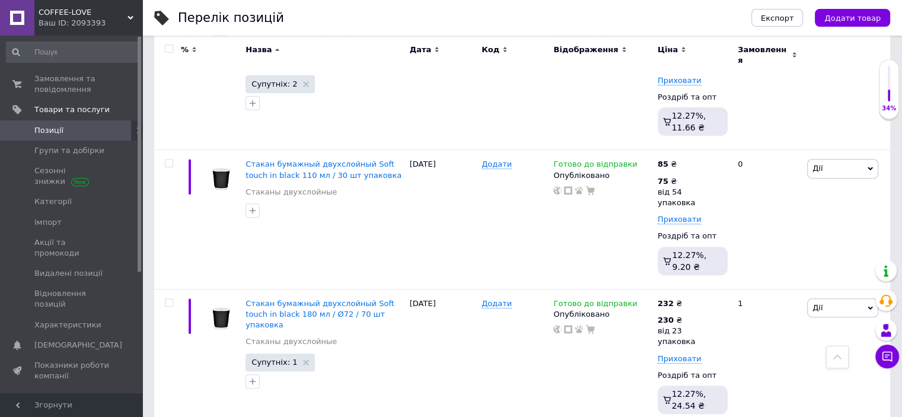
drag, startPoint x: 711, startPoint y: 165, endPoint x: 705, endPoint y: 165, distance: 6.0
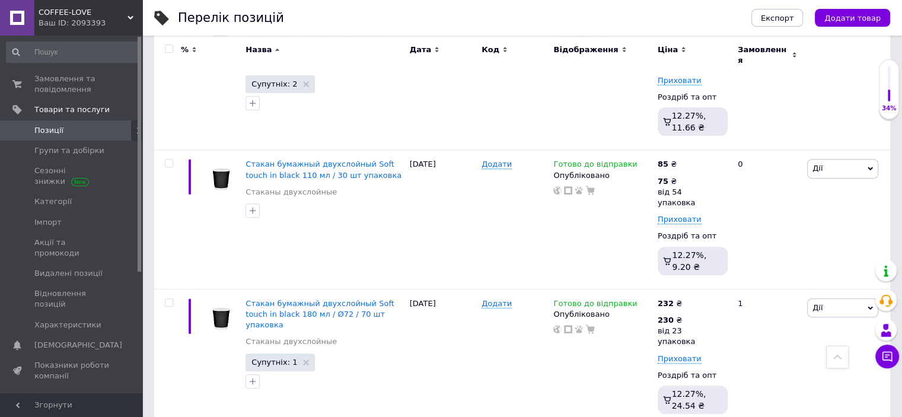
drag, startPoint x: 742, startPoint y: 160, endPoint x: 734, endPoint y: 158, distance: 8.5
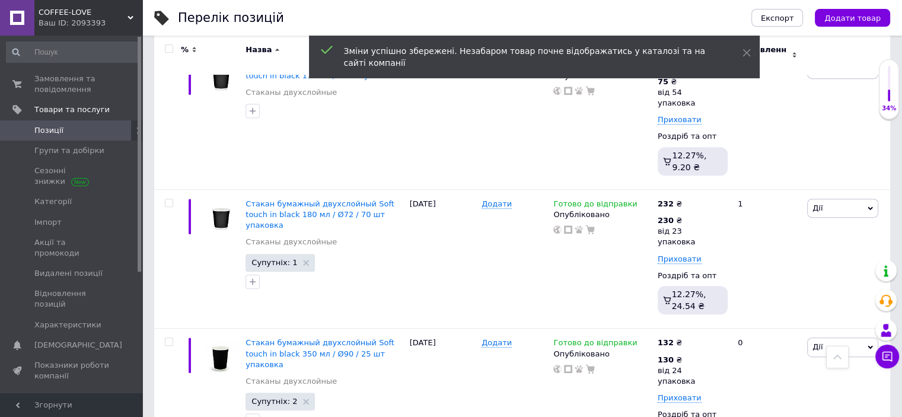
scroll to position [5036, 0]
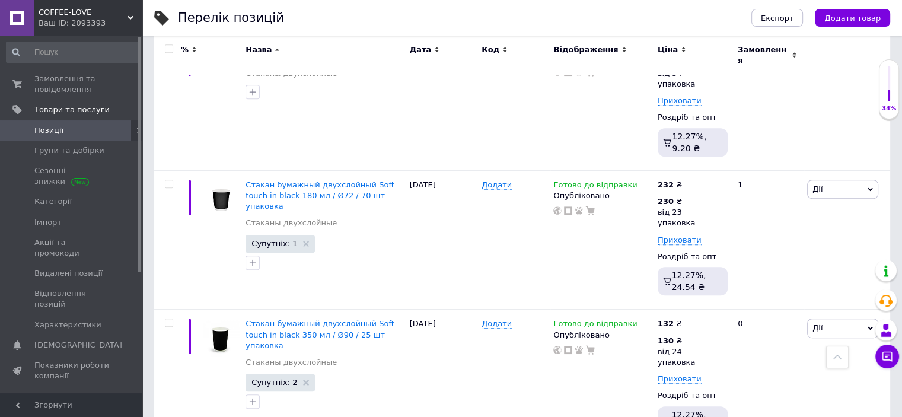
drag, startPoint x: 717, startPoint y: 170, endPoint x: 695, endPoint y: 165, distance: 22.9
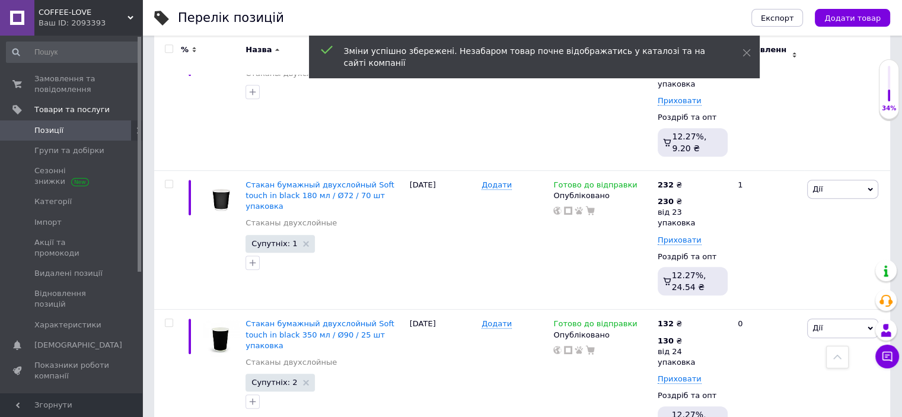
drag, startPoint x: 750, startPoint y: 167, endPoint x: 731, endPoint y: 164, distance: 19.8
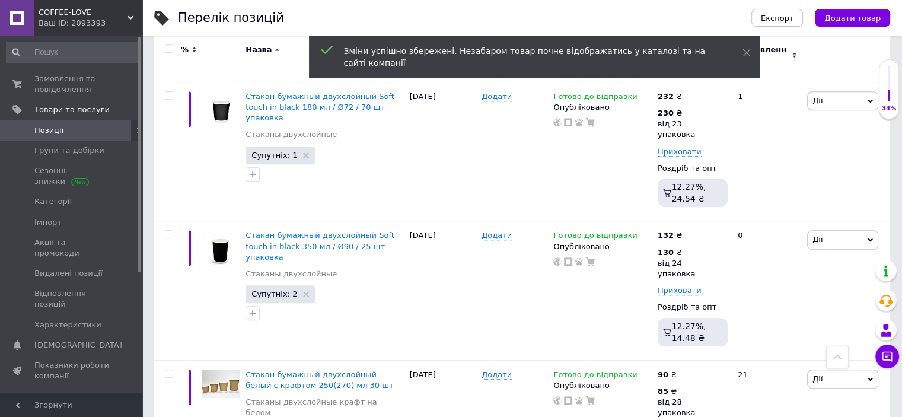
scroll to position [5155, 0]
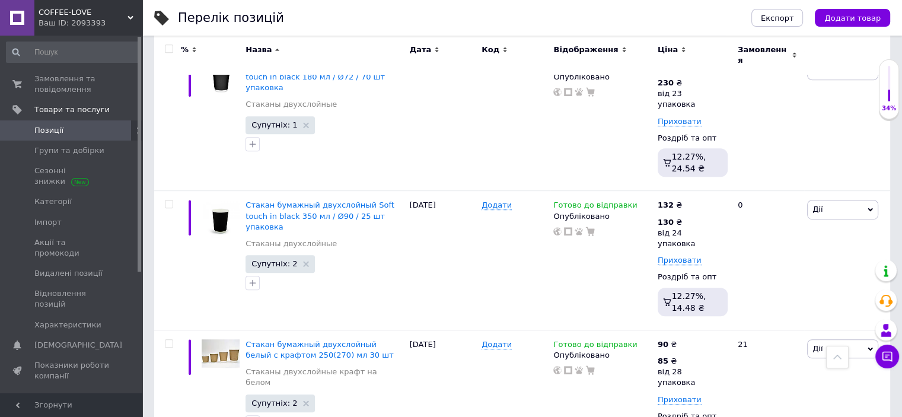
drag, startPoint x: 712, startPoint y: 181, endPoint x: 684, endPoint y: 176, distance: 27.7
click at [684, 176] on div "% Назва Дата Код Відображення Ціна Замовлення Сироп Лесной орех Red&Black 0,7 л…" at bounding box center [522, 366] width 736 height 10648
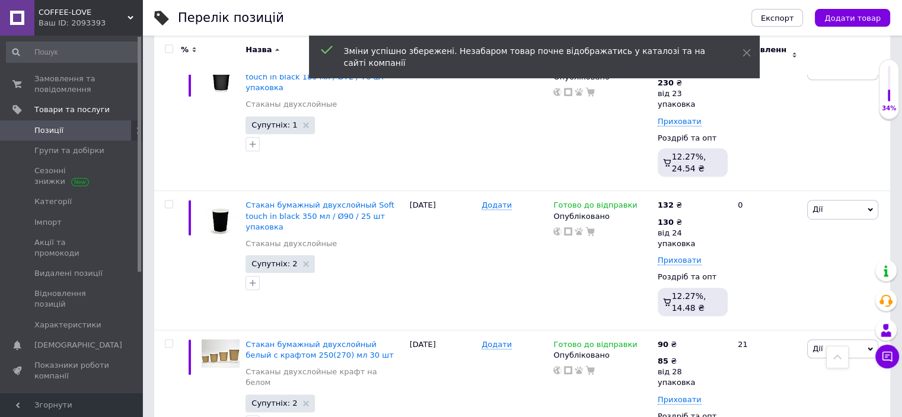
drag, startPoint x: 752, startPoint y: 182, endPoint x: 727, endPoint y: 177, distance: 25.4
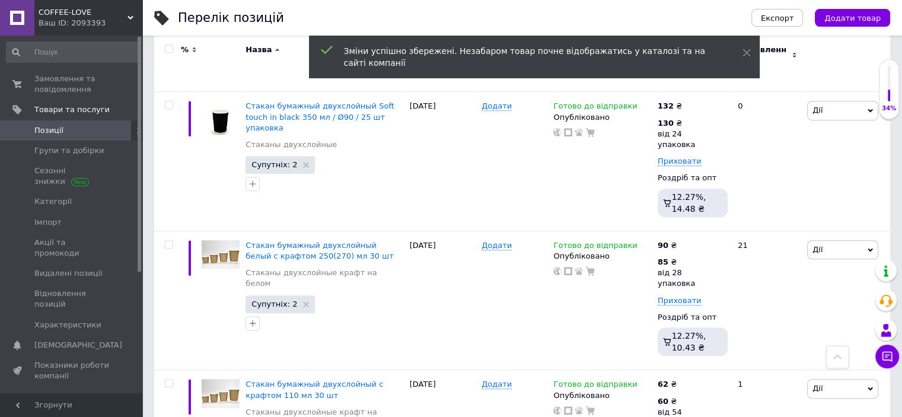
scroll to position [5274, 0]
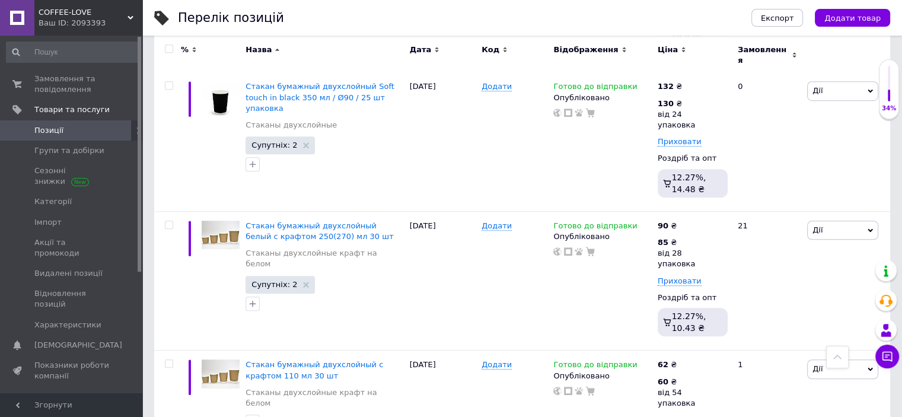
drag, startPoint x: 721, startPoint y: 194, endPoint x: 680, endPoint y: 189, distance: 41.8
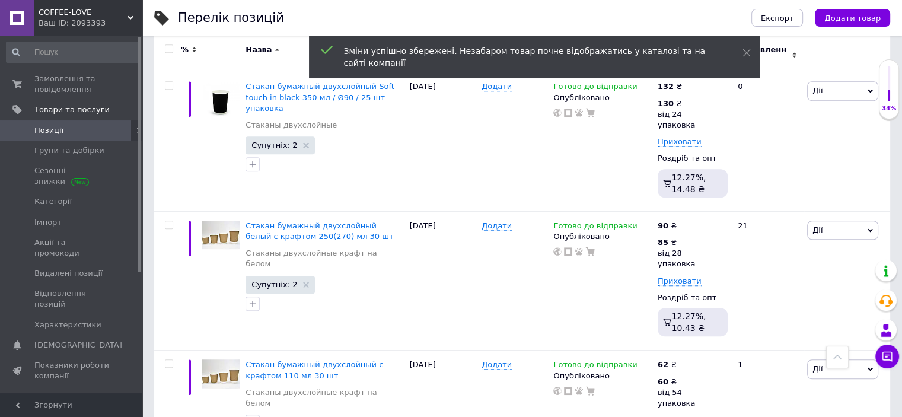
drag, startPoint x: 749, startPoint y: 186, endPoint x: 724, endPoint y: 181, distance: 25.9
click at [724, 181] on div "% Назва Дата Код Відображення Ціна Замовлення Сироп Лесной орех Red&Black 0,7 л…" at bounding box center [522, 271] width 736 height 10697
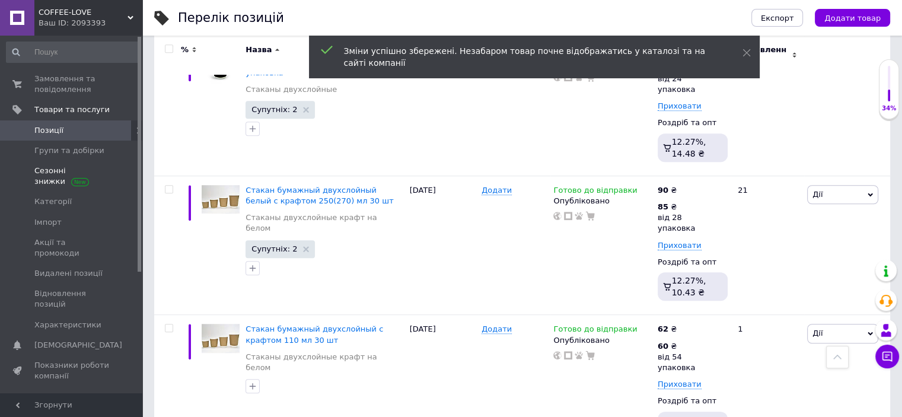
scroll to position [5392, 0]
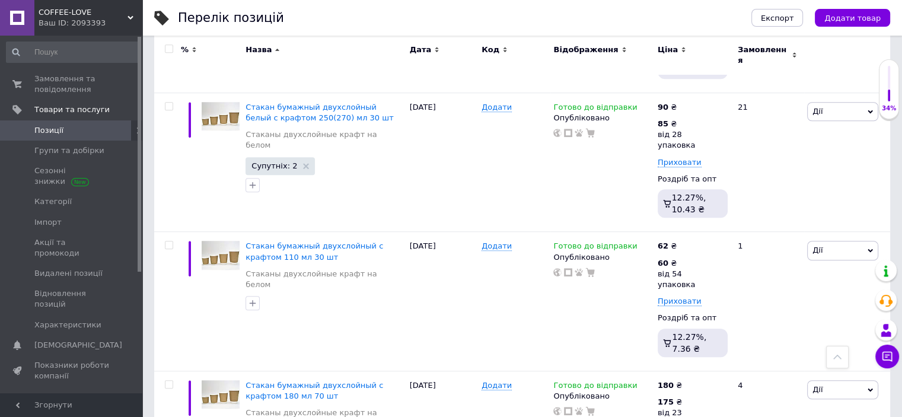
drag, startPoint x: 719, startPoint y: 203, endPoint x: 684, endPoint y: 195, distance: 35.4
click at [684, 195] on div "% Назва Дата Код Відображення Ціна Замовлення Сироп Лесной орех Red&Black 0,7 л…" at bounding box center [522, 172] width 736 height 10735
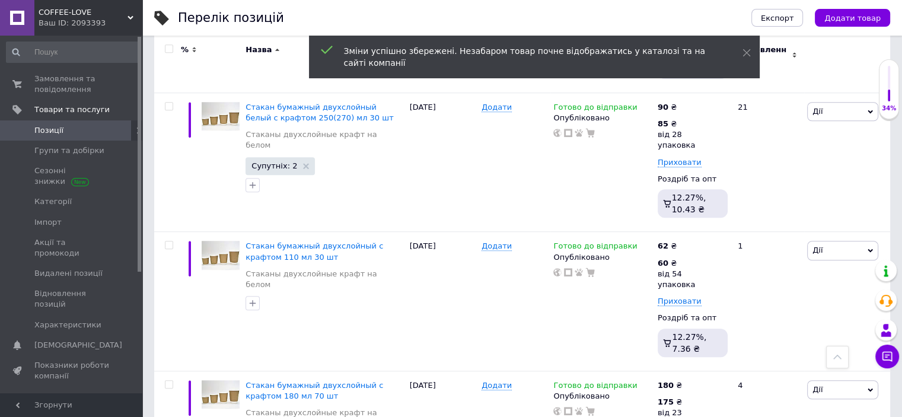
drag, startPoint x: 752, startPoint y: 199, endPoint x: 719, endPoint y: 193, distance: 33.7
click at [719, 193] on div "% Назва Дата Код Відображення Ціна Замовлення Сироп Лесной орех Red&Black 0,7 л…" at bounding box center [522, 172] width 736 height 10735
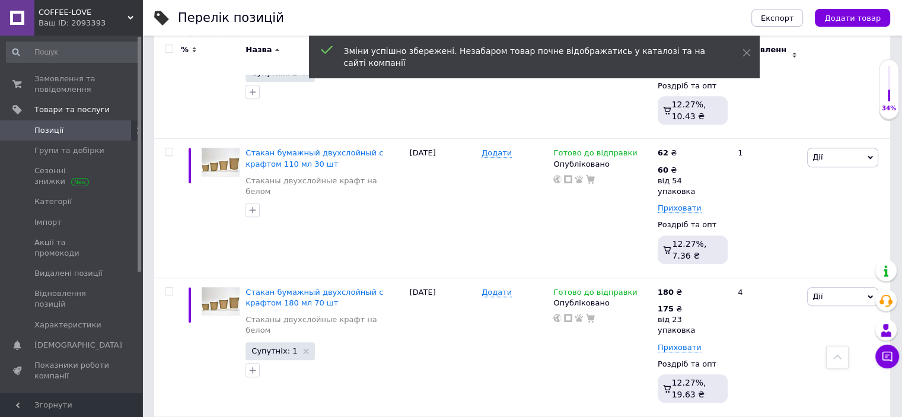
scroll to position [5511, 0]
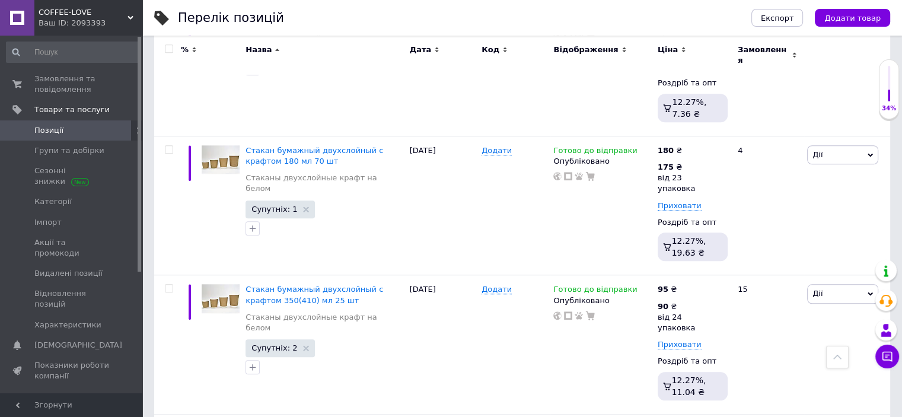
scroll to position [5630, 0]
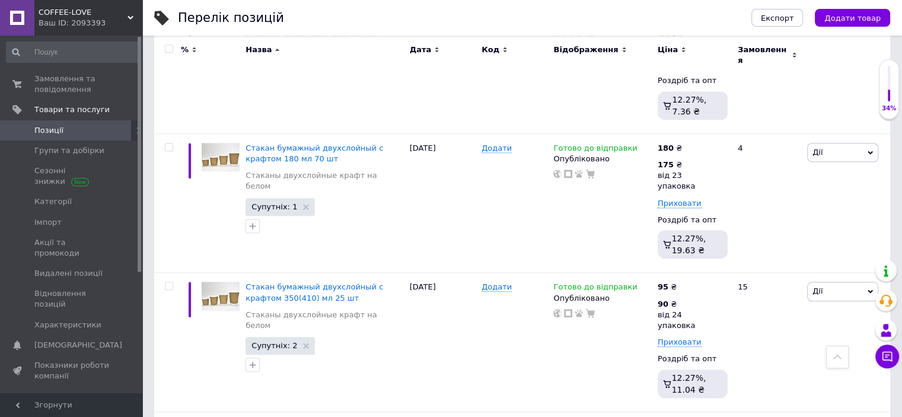
drag, startPoint x: 750, startPoint y: 215, endPoint x: 743, endPoint y: 214, distance: 7.1
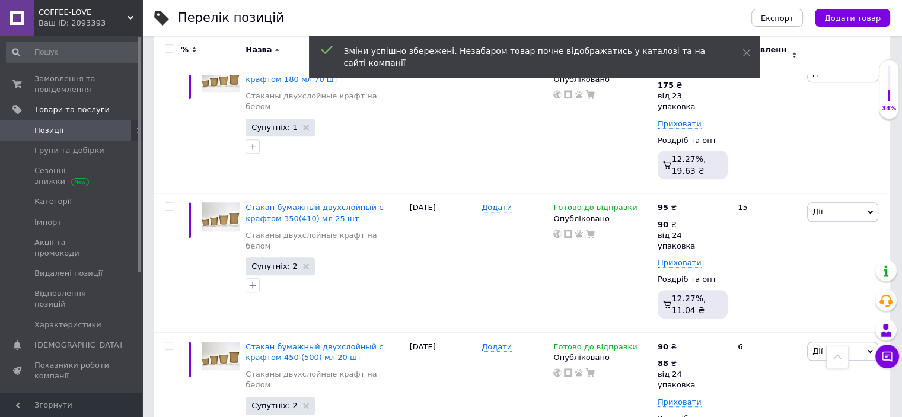
scroll to position [5748, 0]
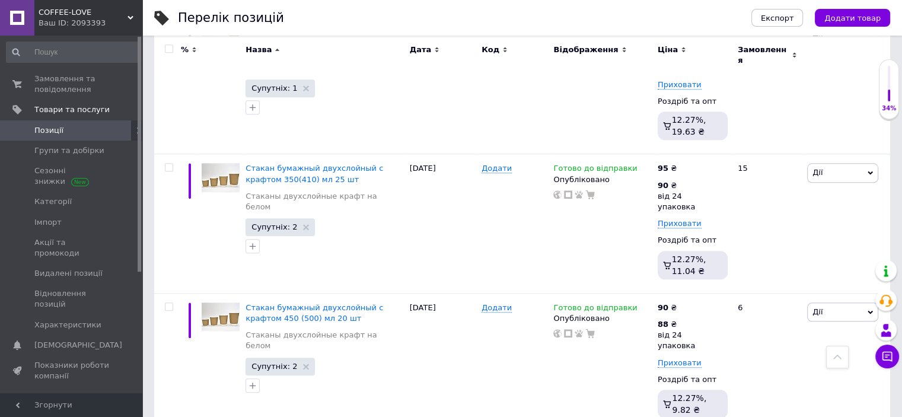
drag, startPoint x: 720, startPoint y: 230, endPoint x: 693, endPoint y: 227, distance: 26.9
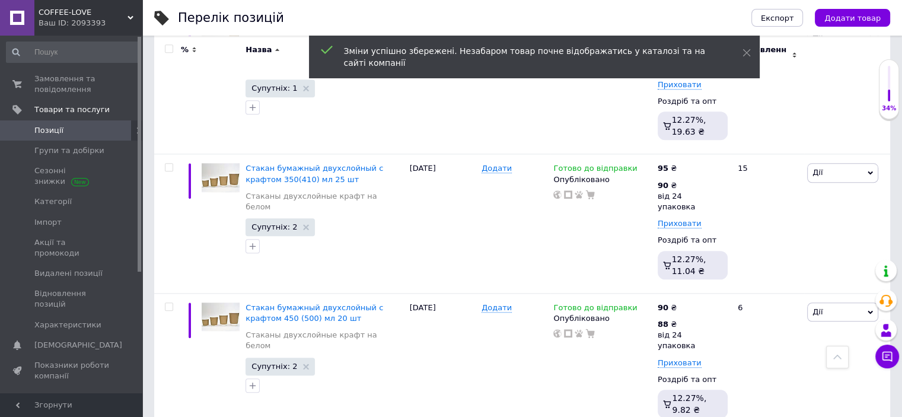
drag, startPoint x: 742, startPoint y: 223, endPoint x: 726, endPoint y: 221, distance: 16.2
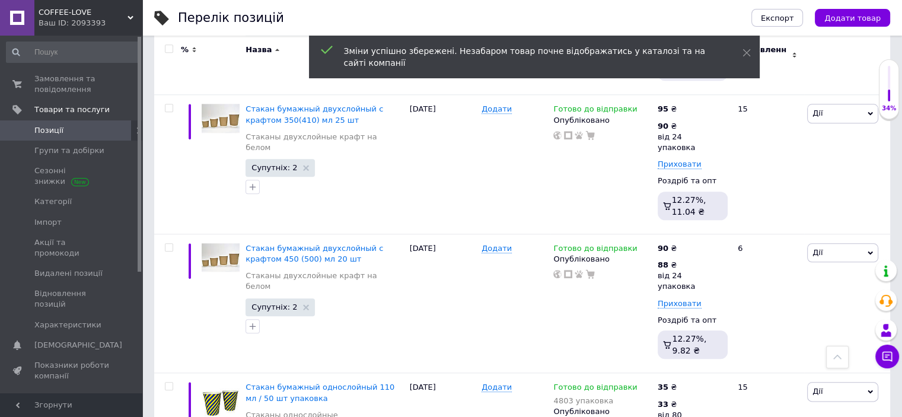
scroll to position [5867, 0]
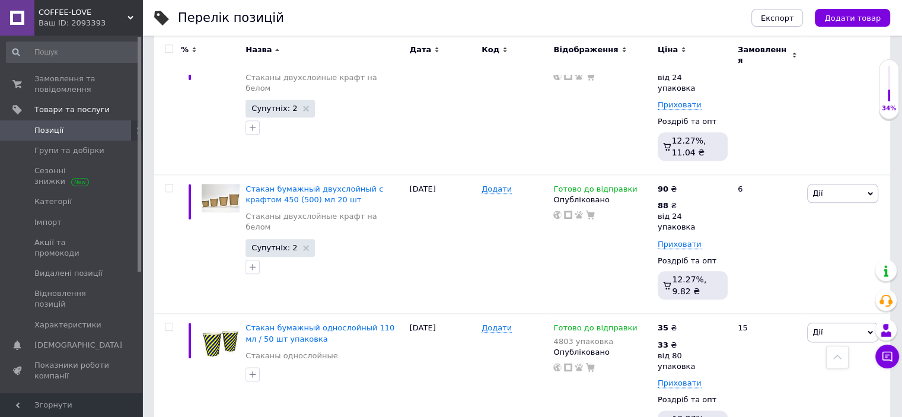
drag, startPoint x: 721, startPoint y: 237, endPoint x: 688, endPoint y: 235, distance: 32.7
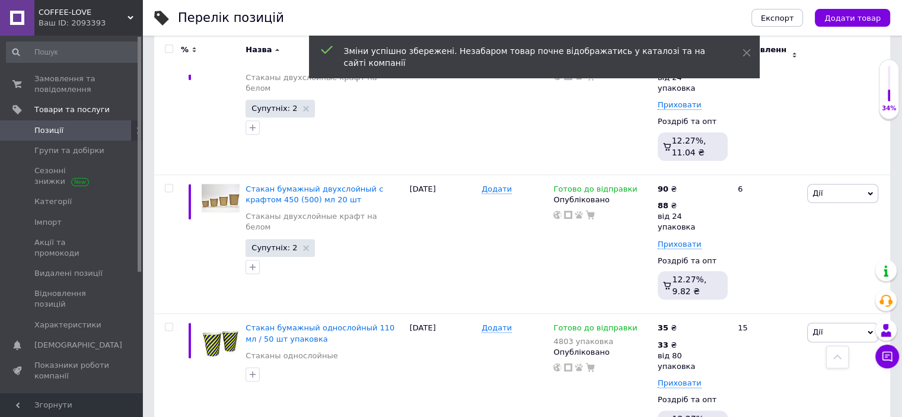
drag, startPoint x: 747, startPoint y: 234, endPoint x: 728, endPoint y: 231, distance: 19.3
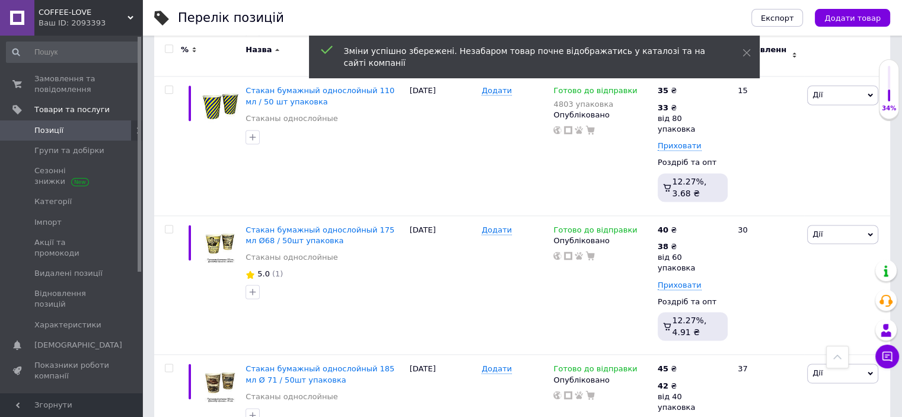
scroll to position [6163, 0]
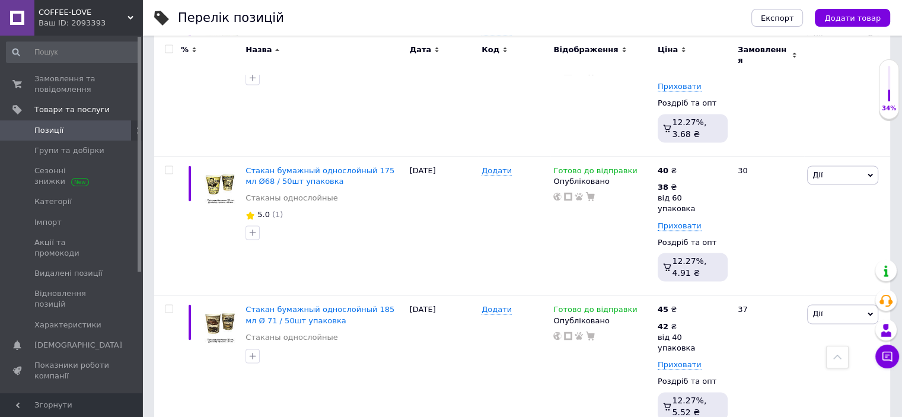
drag, startPoint x: 724, startPoint y: 71, endPoint x: 695, endPoint y: 63, distance: 29.3
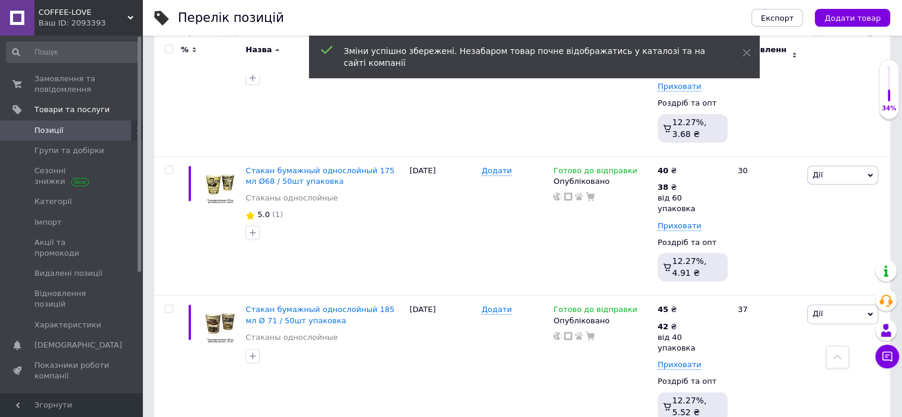
drag, startPoint x: 761, startPoint y: 70, endPoint x: 733, endPoint y: 66, distance: 28.7
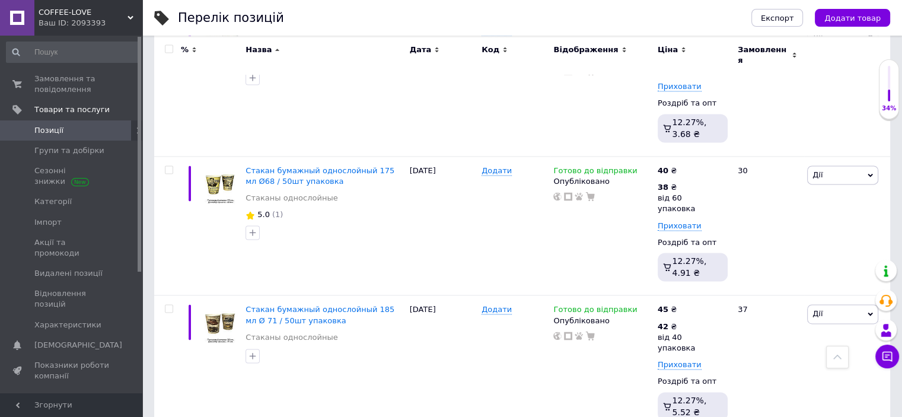
drag, startPoint x: 722, startPoint y: 198, endPoint x: 689, endPoint y: 195, distance: 33.3
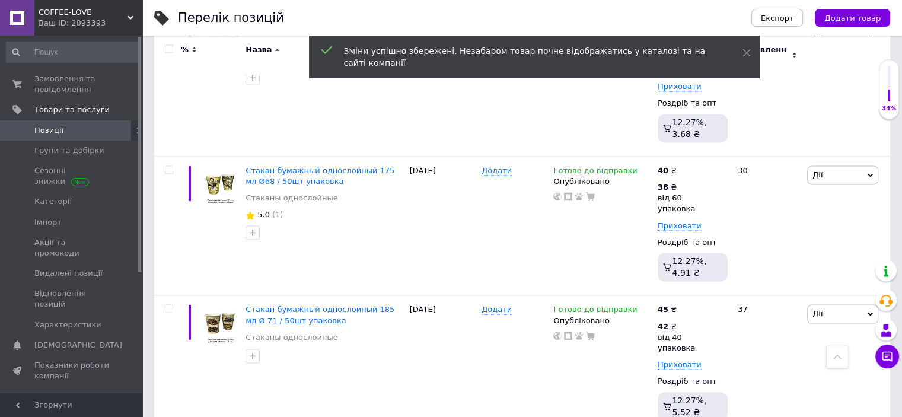
drag, startPoint x: 757, startPoint y: 190, endPoint x: 733, endPoint y: 187, distance: 24.5
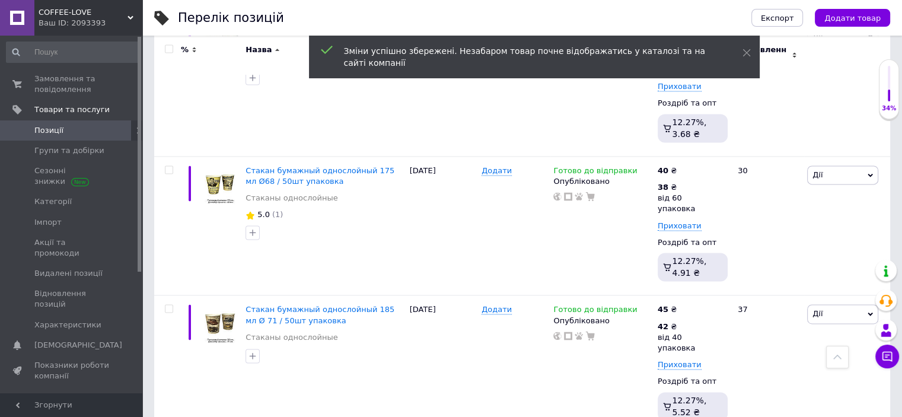
drag, startPoint x: 726, startPoint y: 193, endPoint x: 712, endPoint y: 193, distance: 13.6
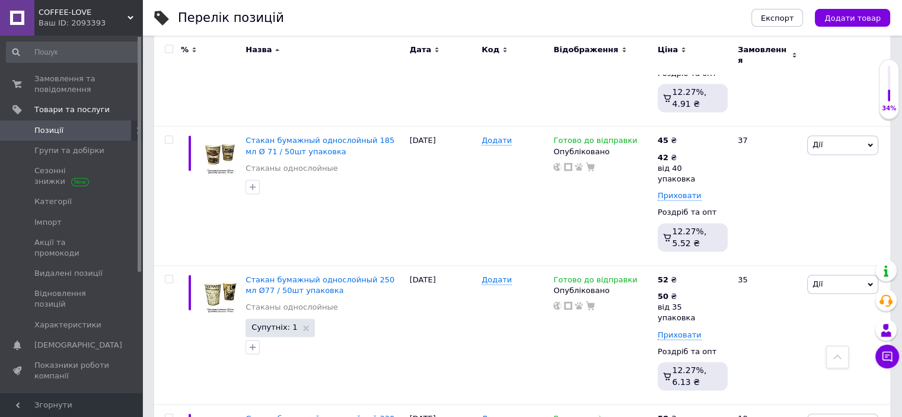
scroll to position [6341, 0]
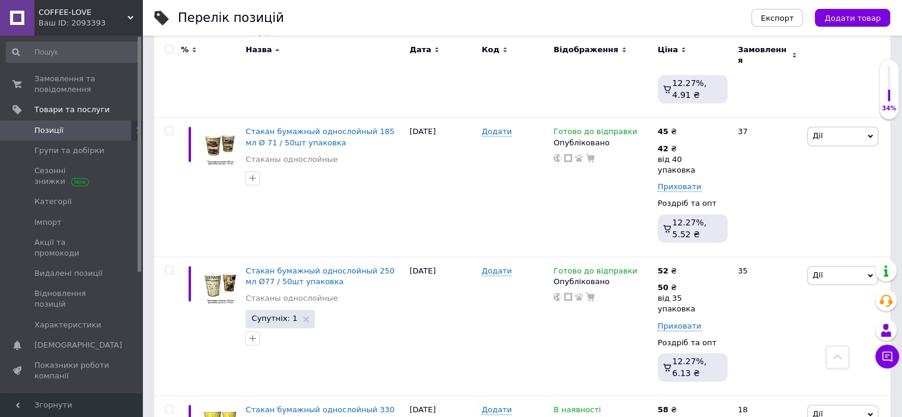
drag, startPoint x: 724, startPoint y: 147, endPoint x: 692, endPoint y: 144, distance: 32.2
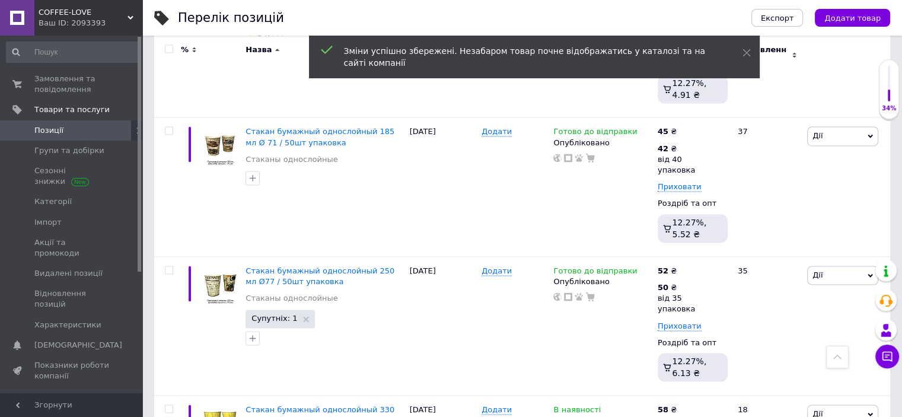
drag, startPoint x: 754, startPoint y: 144, endPoint x: 727, endPoint y: 141, distance: 28.0
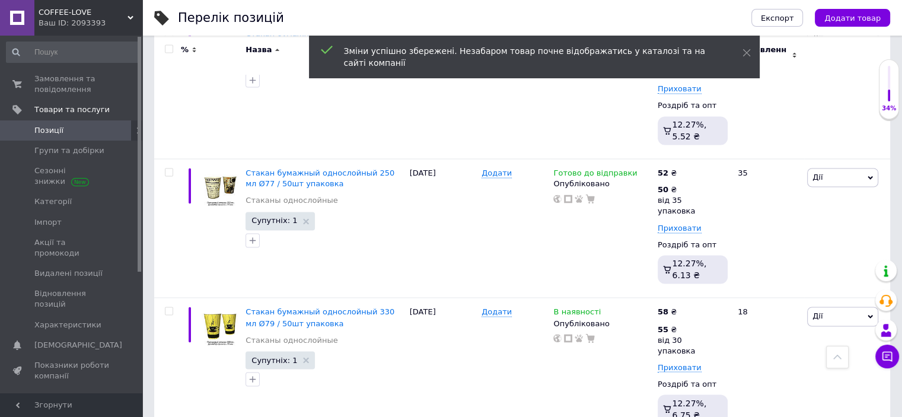
scroll to position [6460, 0]
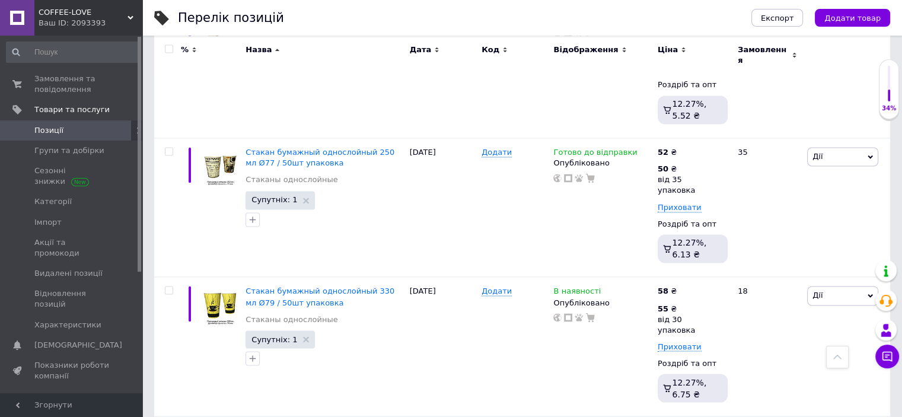
drag, startPoint x: 734, startPoint y: 158, endPoint x: 692, endPoint y: 152, distance: 42.5
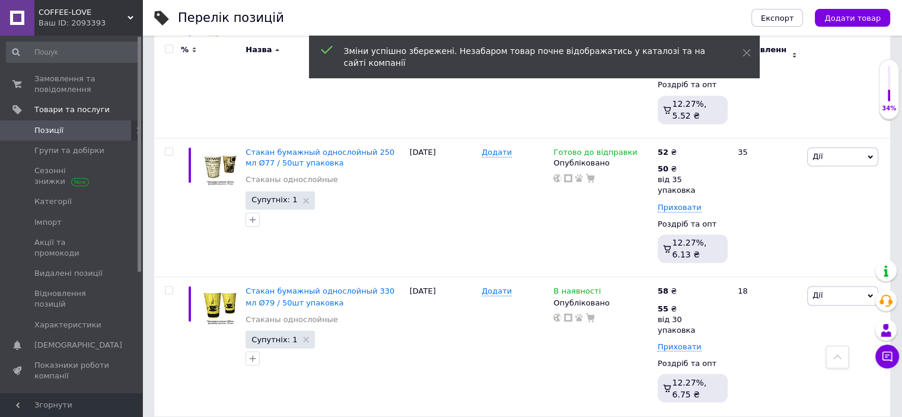
drag, startPoint x: 684, startPoint y: 187, endPoint x: 703, endPoint y: 184, distance: 19.2
drag, startPoint x: 756, startPoint y: 154, endPoint x: 728, endPoint y: 151, distance: 27.4
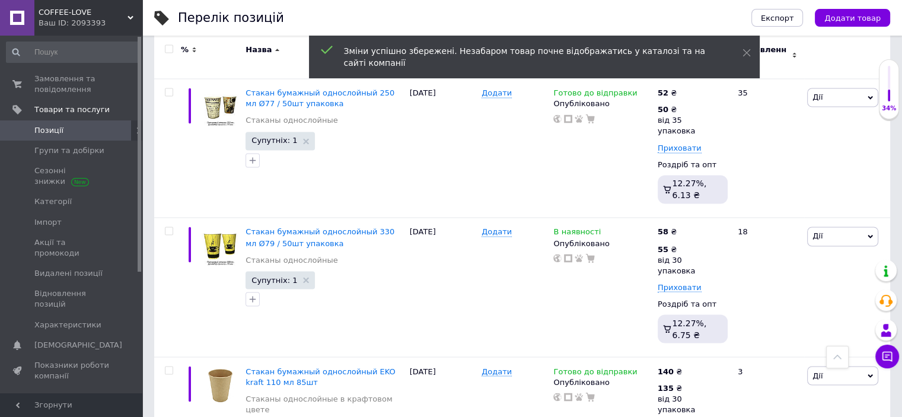
scroll to position [6579, 0]
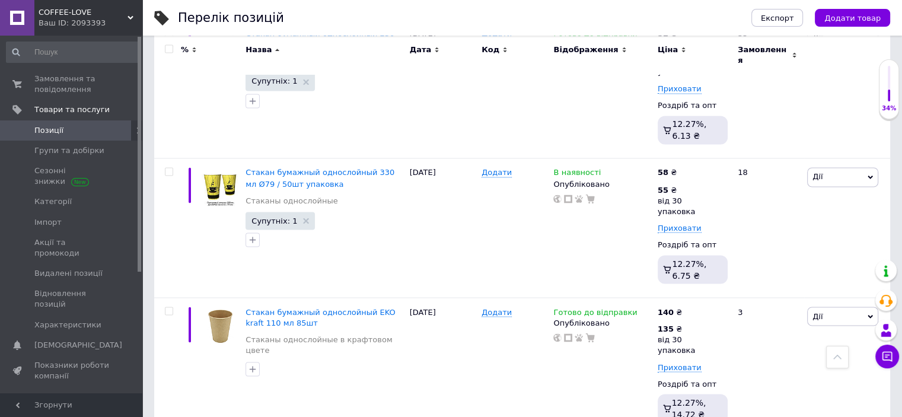
drag, startPoint x: 736, startPoint y: 165, endPoint x: 677, endPoint y: 164, distance: 58.7
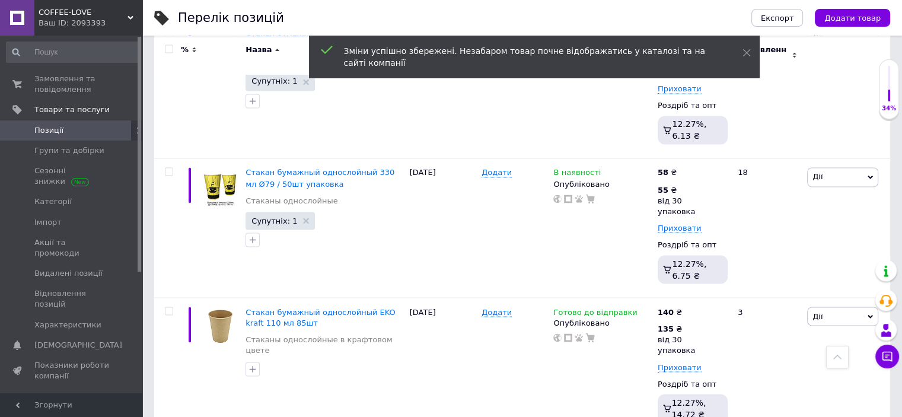
drag, startPoint x: 757, startPoint y: 165, endPoint x: 723, endPoint y: 159, distance: 34.3
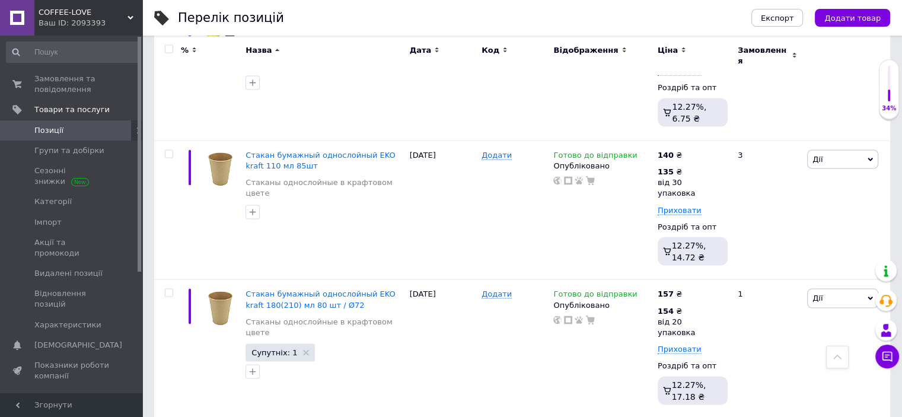
scroll to position [6757, 0]
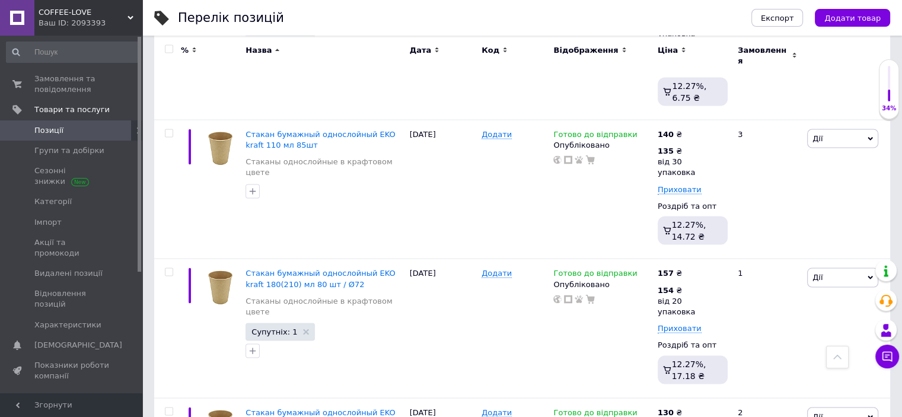
drag, startPoint x: 722, startPoint y: 117, endPoint x: 679, endPoint y: 113, distance: 42.9
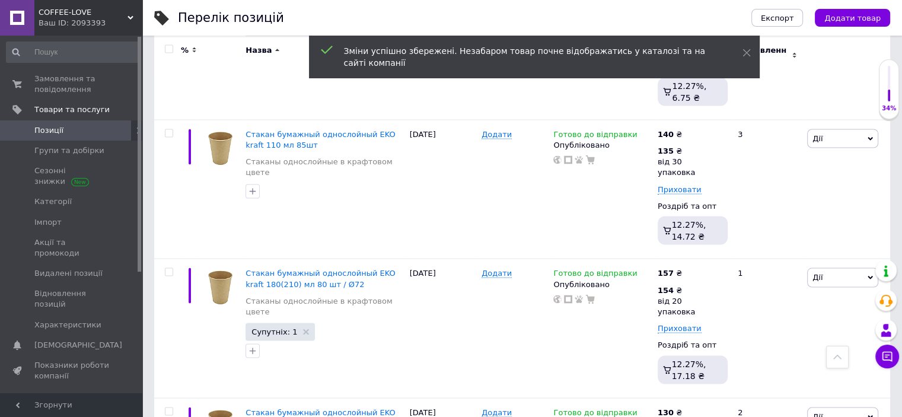
drag, startPoint x: 757, startPoint y: 111, endPoint x: 730, endPoint y: 109, distance: 27.4
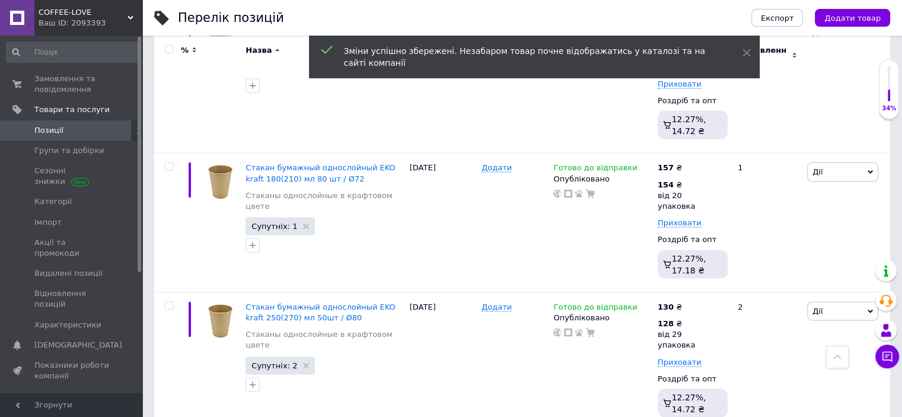
scroll to position [6875, 0]
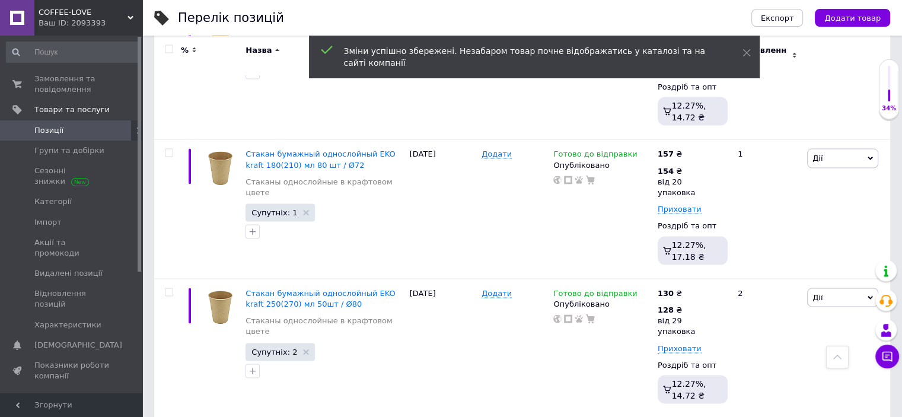
drag, startPoint x: 722, startPoint y: 132, endPoint x: 688, endPoint y: 128, distance: 34.1
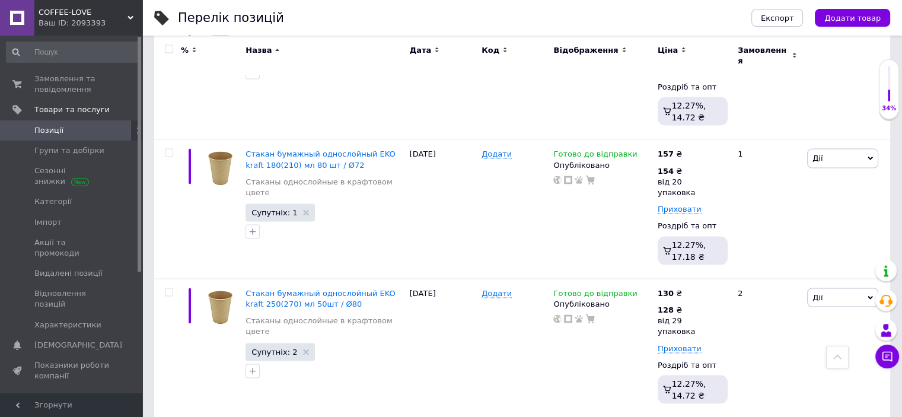
drag, startPoint x: 714, startPoint y: 128, endPoint x: 695, endPoint y: 126, distance: 18.5
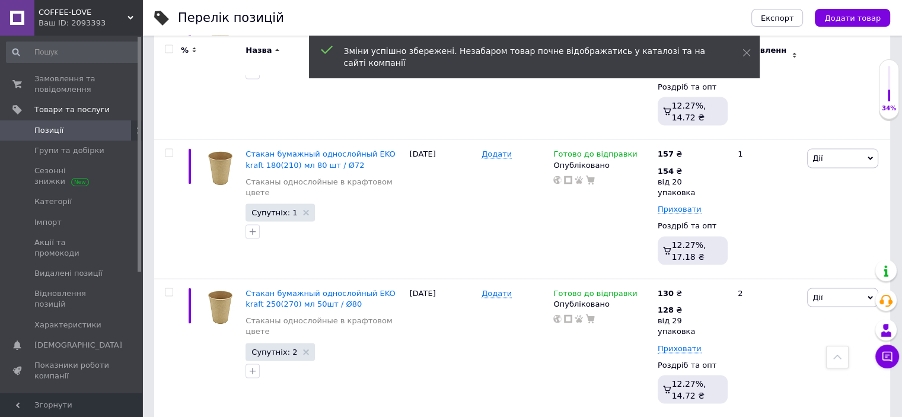
drag, startPoint x: 755, startPoint y: 120, endPoint x: 733, endPoint y: 119, distance: 22.0
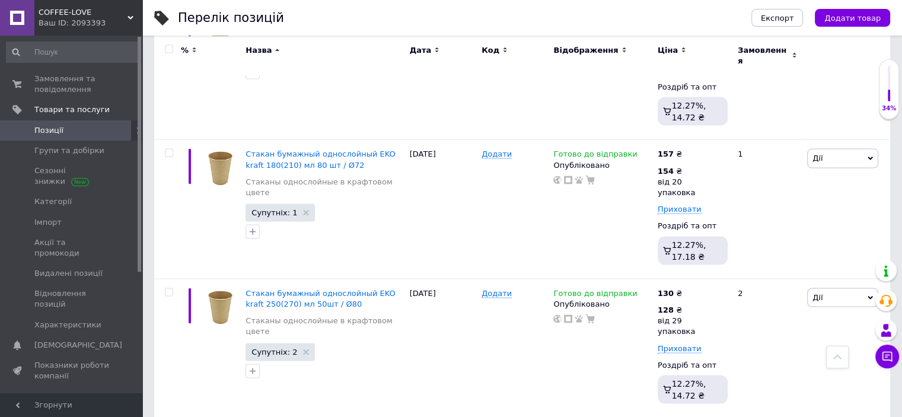
drag, startPoint x: 753, startPoint y: 123, endPoint x: 742, endPoint y: 123, distance: 11.3
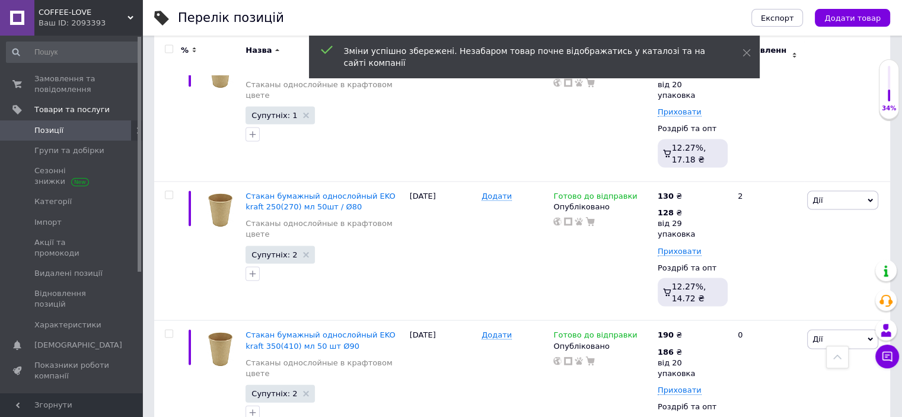
scroll to position [6994, 0]
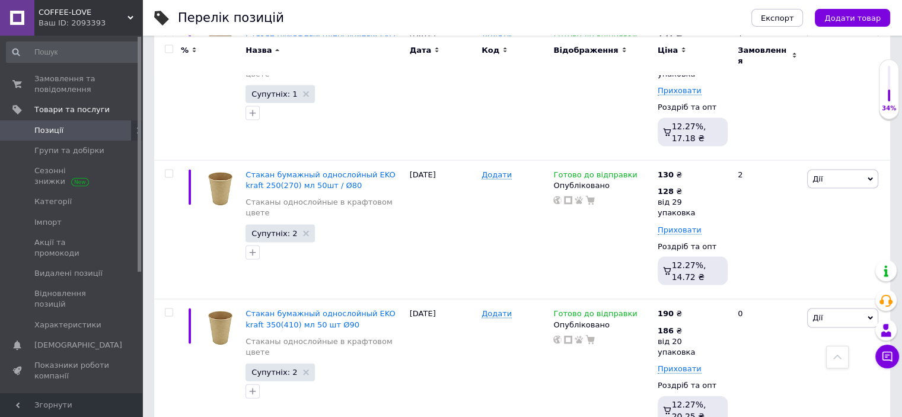
drag, startPoint x: 723, startPoint y: 137, endPoint x: 707, endPoint y: 136, distance: 16.1
drag, startPoint x: 629, startPoint y: 198, endPoint x: 650, endPoint y: 186, distance: 23.6
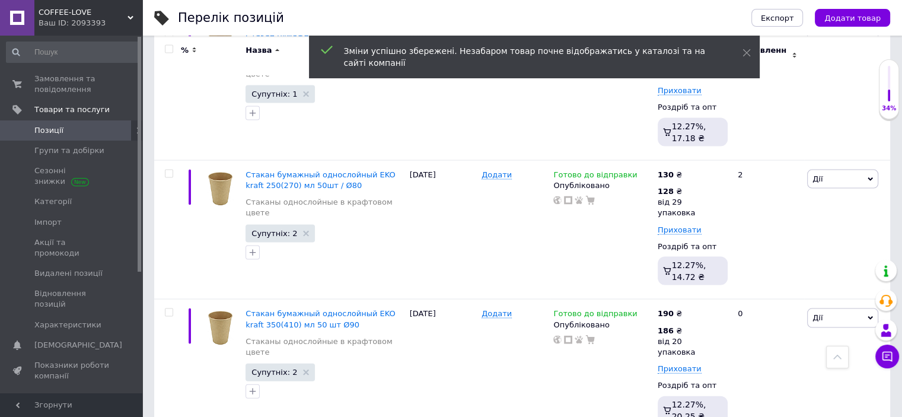
drag, startPoint x: 759, startPoint y: 132, endPoint x: 721, endPoint y: 130, distance: 38.0
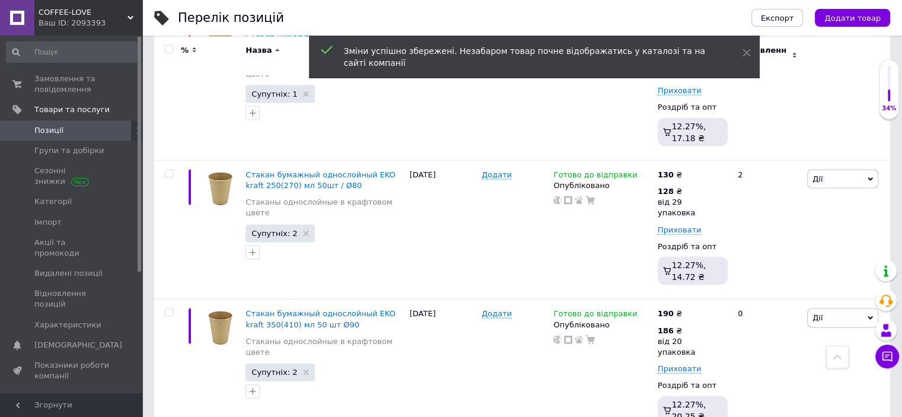
scroll to position [7053, 0]
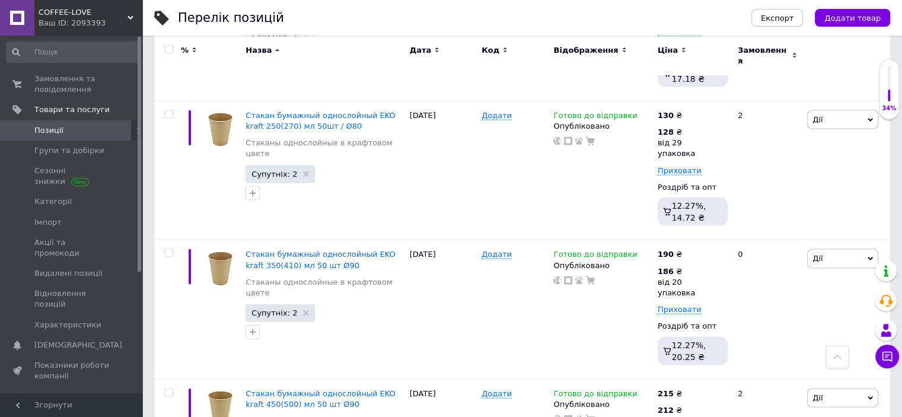
drag, startPoint x: 730, startPoint y: 208, endPoint x: 697, endPoint y: 205, distance: 33.4
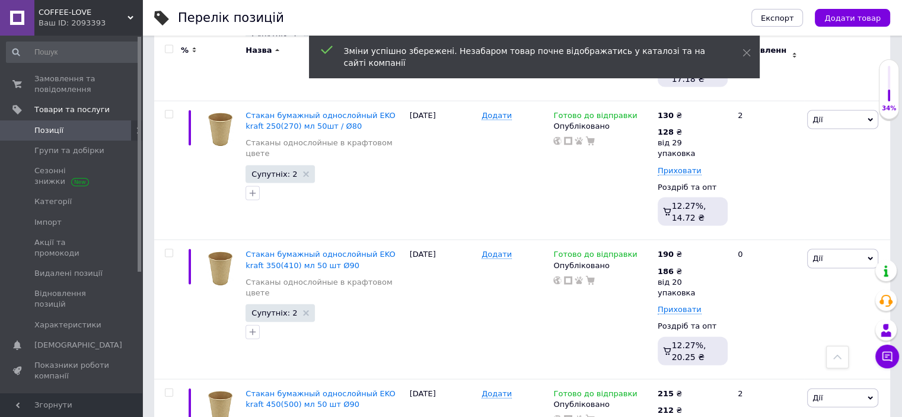
drag, startPoint x: 756, startPoint y: 201, endPoint x: 724, endPoint y: 199, distance: 32.1
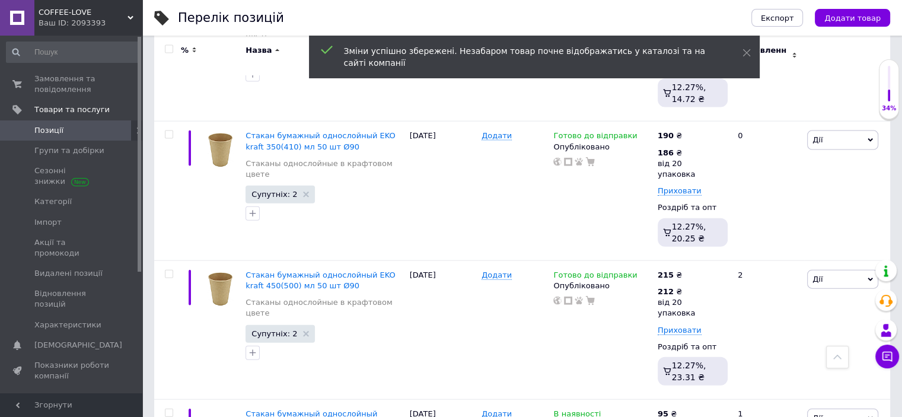
scroll to position [7231, 0]
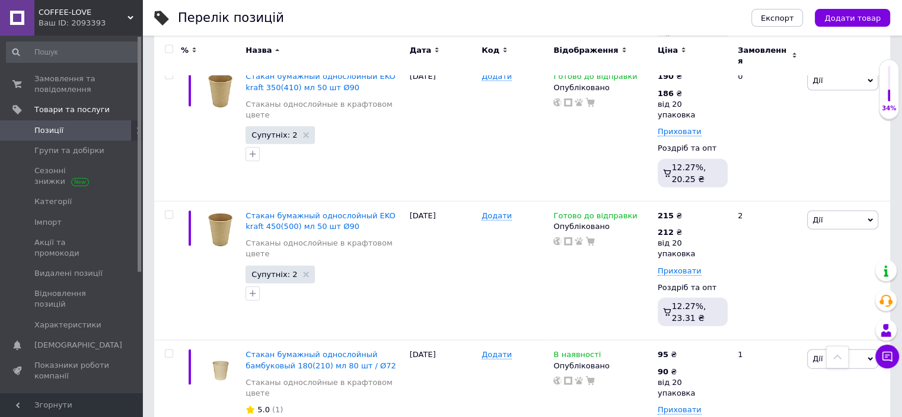
drag, startPoint x: 722, startPoint y: 151, endPoint x: 700, endPoint y: 150, distance: 22.5
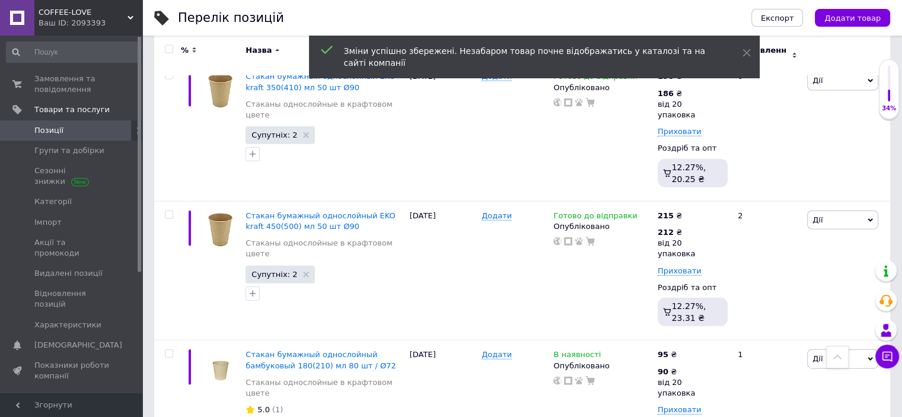
drag, startPoint x: 755, startPoint y: 151, endPoint x: 728, endPoint y: 149, distance: 26.8
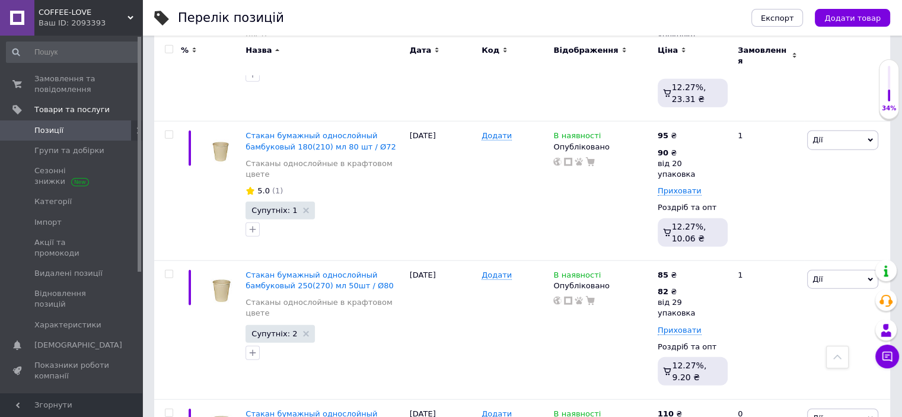
scroll to position [7412, 0]
